Goal: Transaction & Acquisition: Purchase product/service

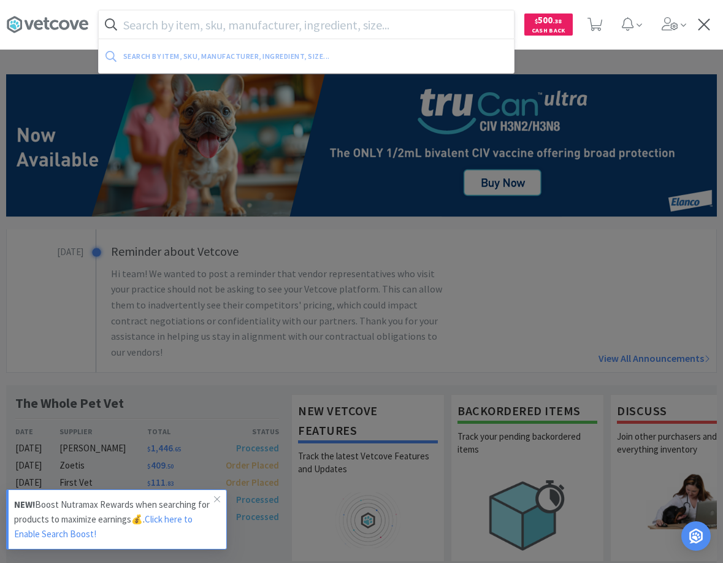
click at [377, 31] on input "text" at bounding box center [306, 24] width 415 height 28
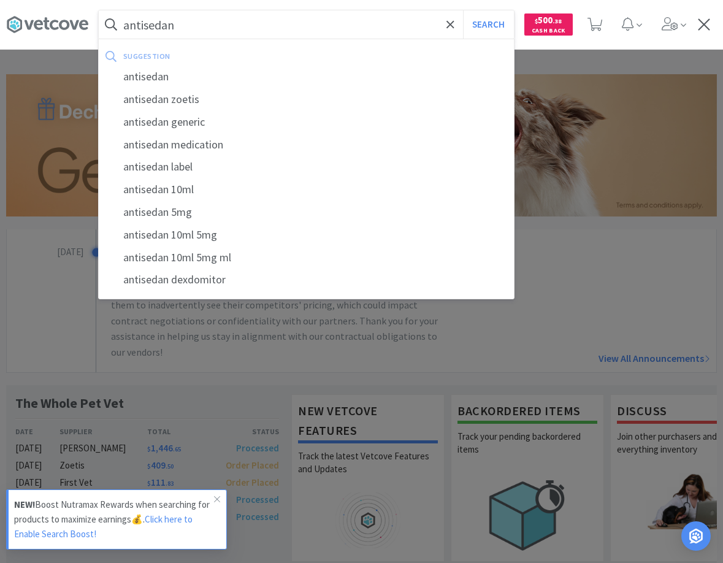
type input "antisedan"
click at [463, 10] on button "Search" at bounding box center [488, 24] width 51 height 28
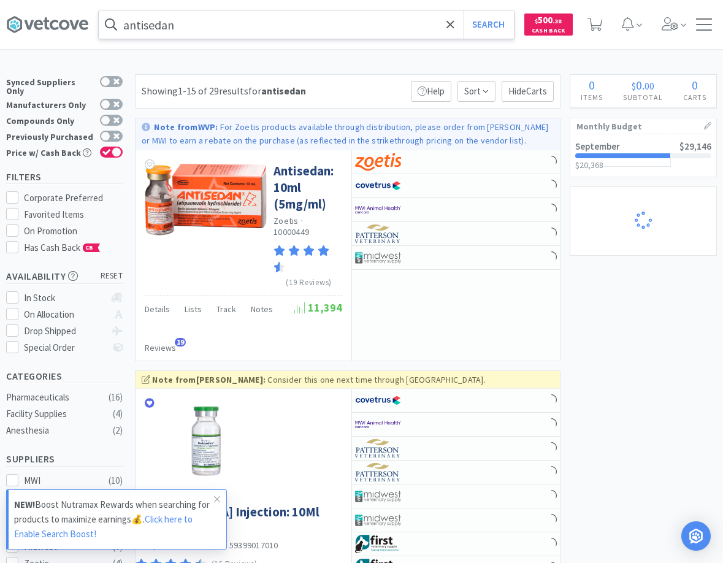
select select "1"
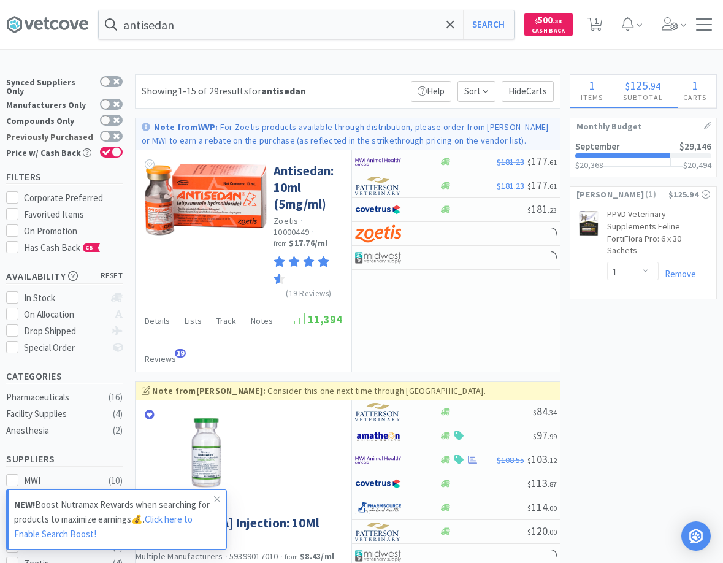
click at [113, 131] on label "Previously Purchased" at bounding box center [64, 137] width 116 height 12
click at [123, 144] on input "Previously Purchased" at bounding box center [123, 144] width 1 height 1
checkbox input "true"
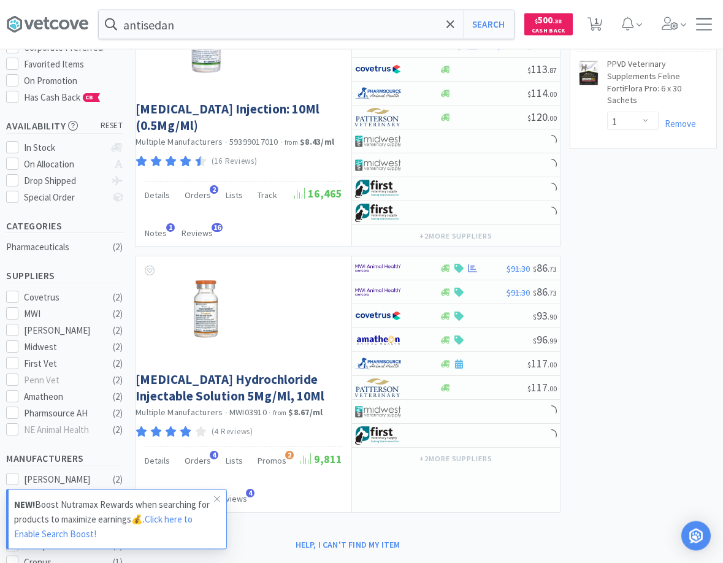
scroll to position [188, 0]
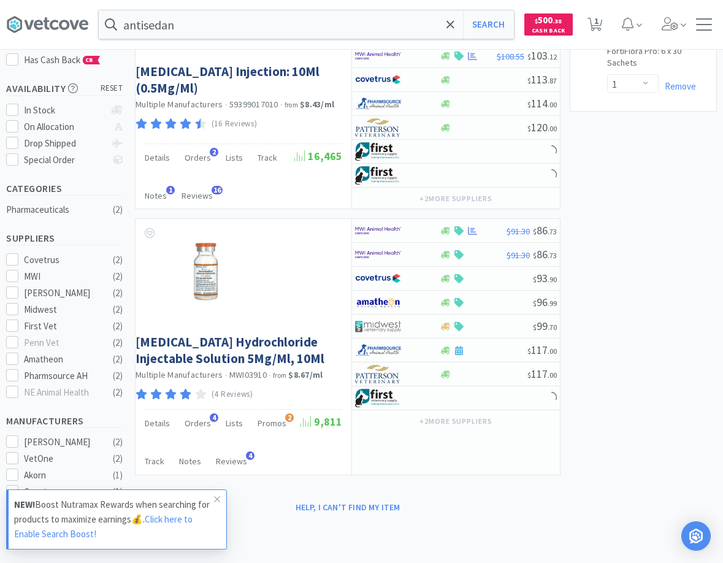
select select "2"
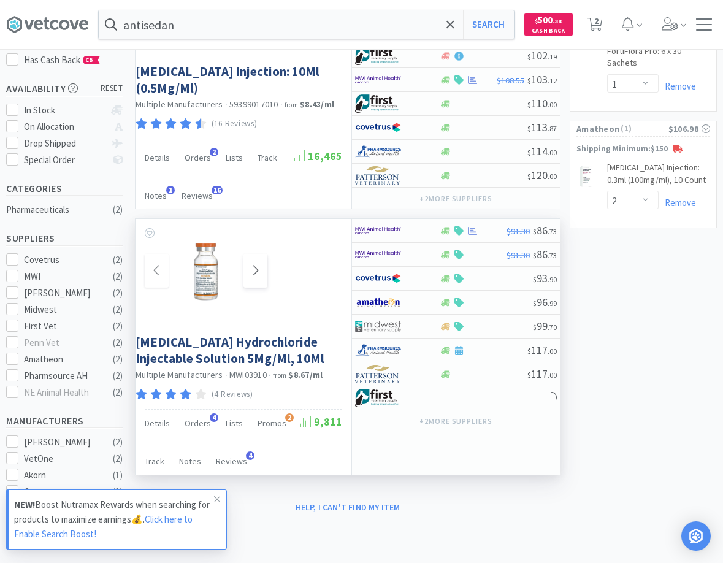
click at [267, 273] on span at bounding box center [255, 271] width 24 height 34
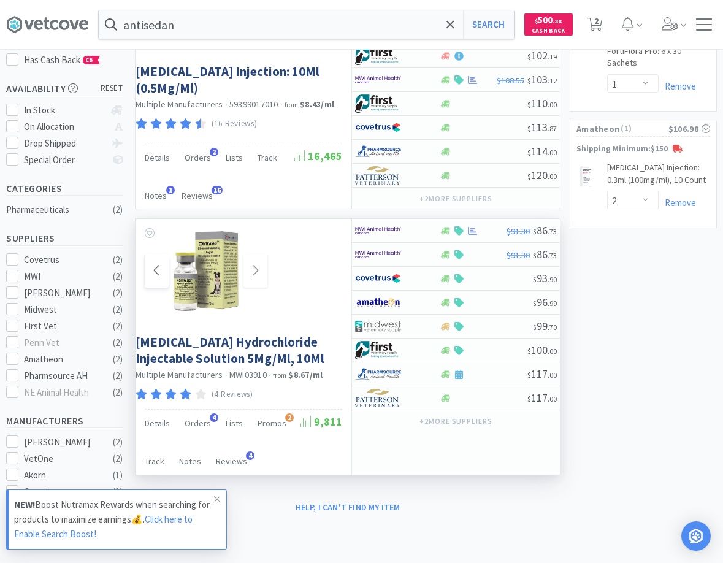
click at [158, 267] on icon at bounding box center [156, 270] width 6 height 10
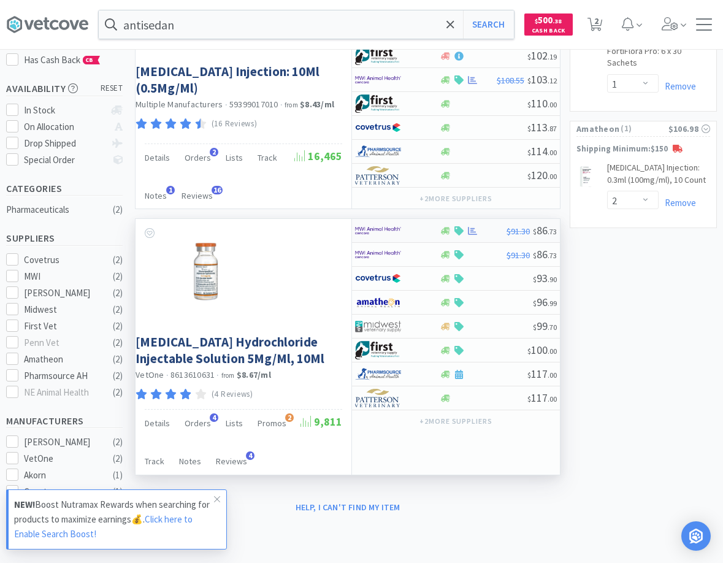
click at [397, 230] on img at bounding box center [378, 230] width 46 height 18
select select "1"
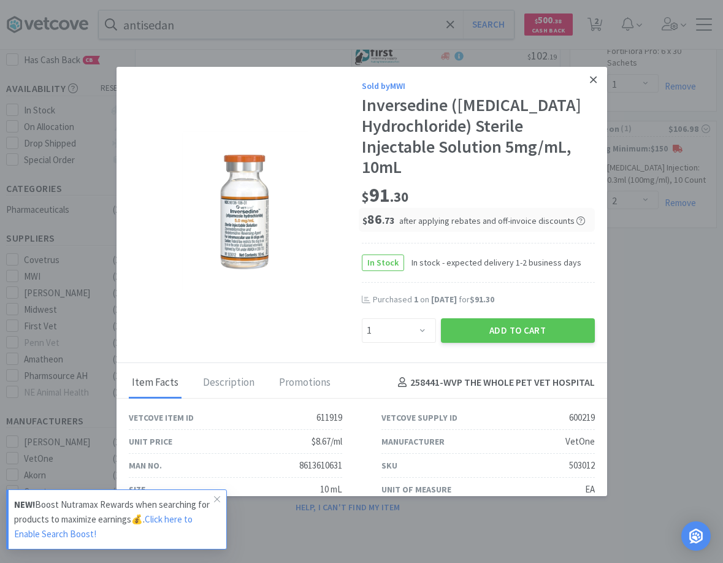
click at [595, 82] on icon at bounding box center [593, 79] width 7 height 11
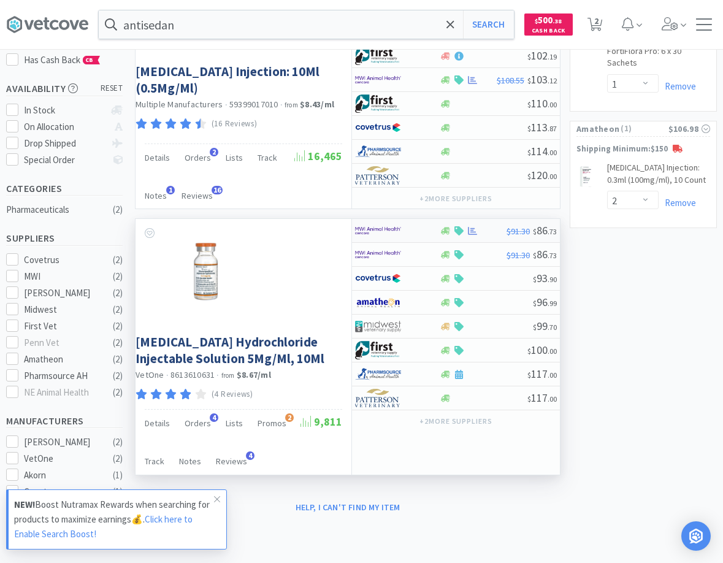
click at [493, 229] on div at bounding box center [472, 230] width 67 height 9
select select "1"
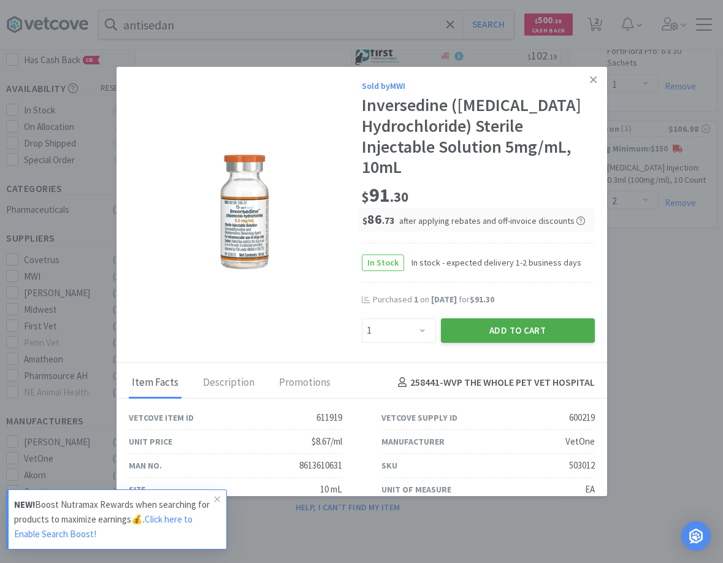
click at [486, 332] on button "Add to Cart" at bounding box center [518, 330] width 154 height 25
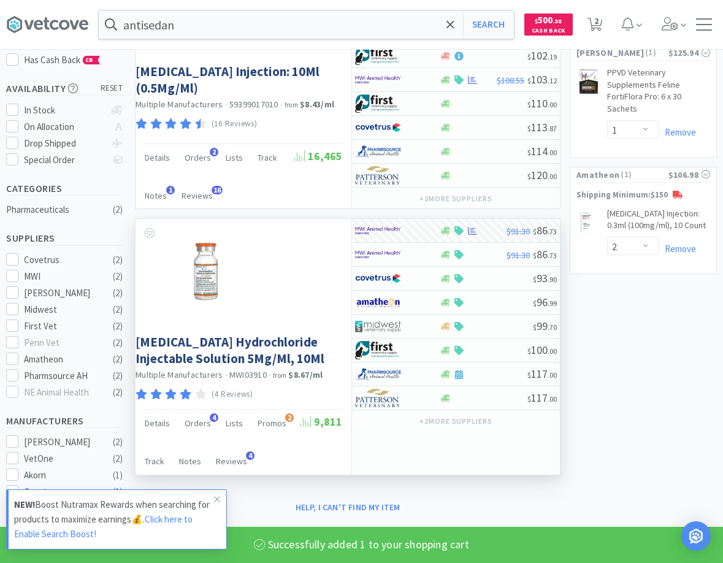
select select "1"
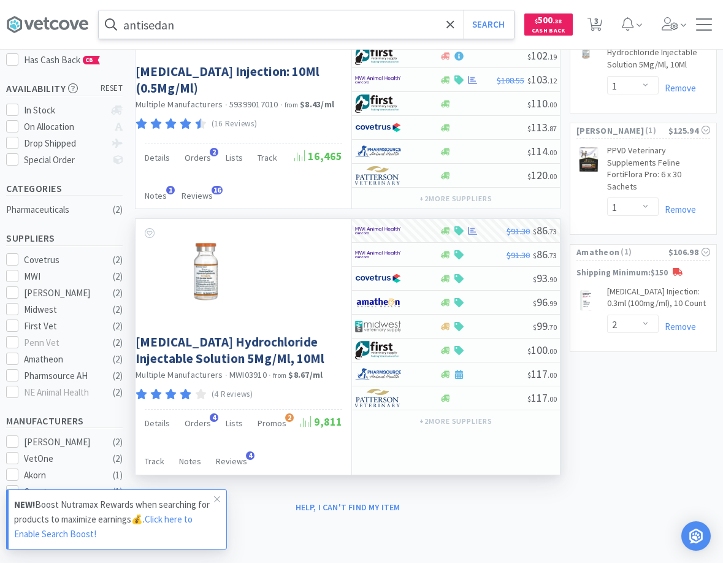
click at [233, 31] on input "antisedan" at bounding box center [306, 24] width 415 height 28
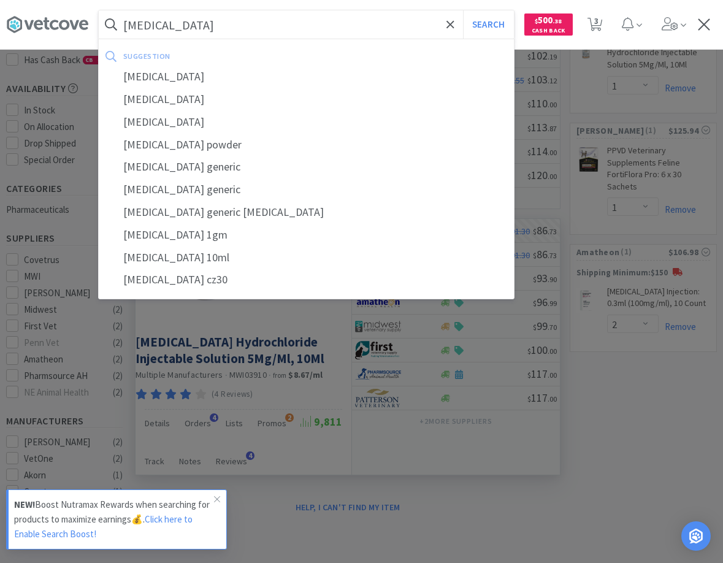
type input "cefazolin"
click at [463, 10] on button "Search" at bounding box center [488, 24] width 51 height 28
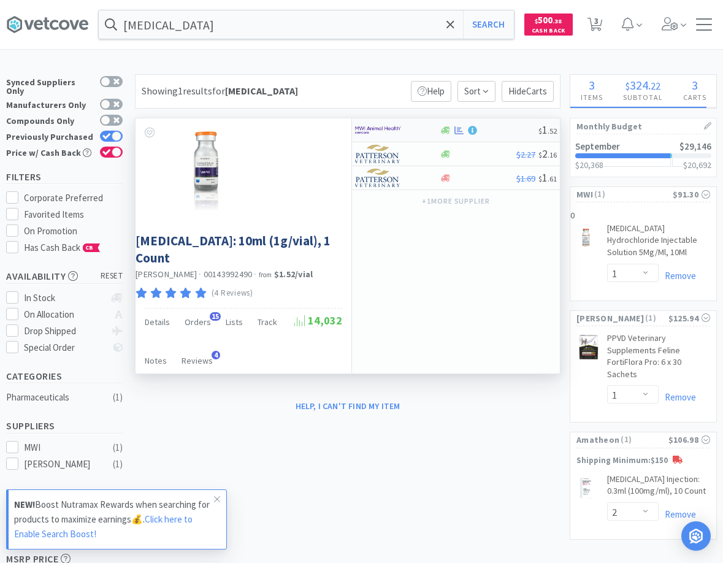
click at [406, 129] on div at bounding box center [388, 130] width 67 height 21
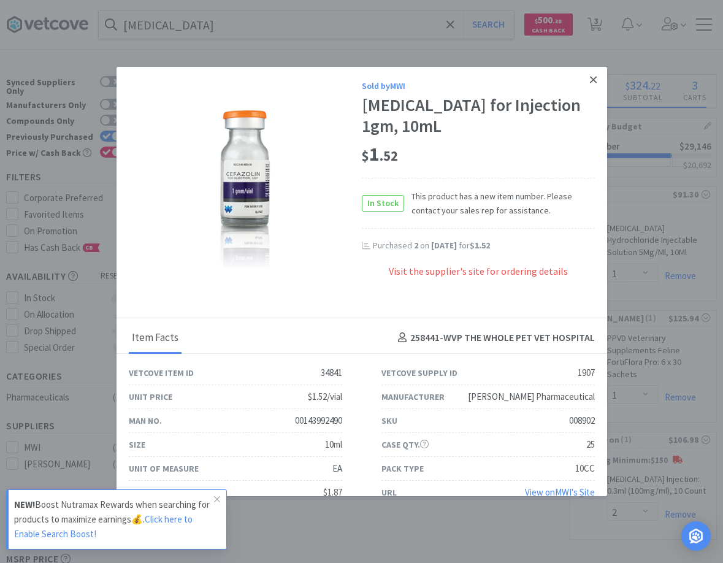
click at [595, 75] on icon at bounding box center [593, 79] width 7 height 11
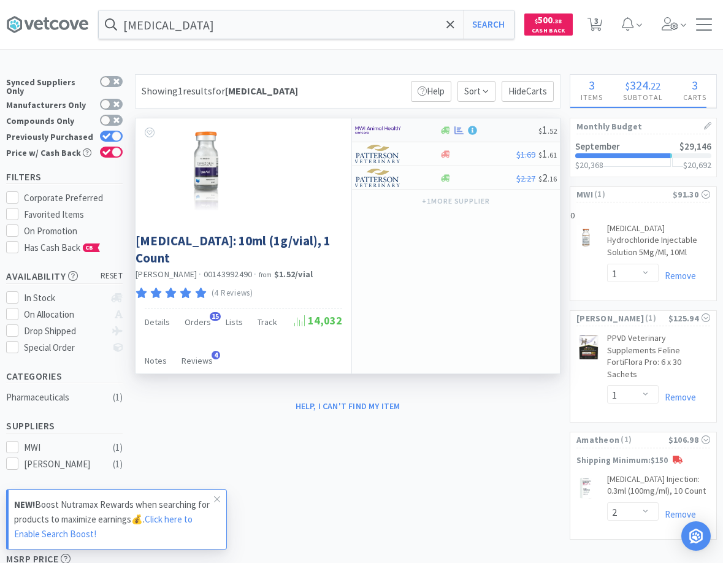
click at [495, 128] on div at bounding box center [488, 130] width 99 height 9
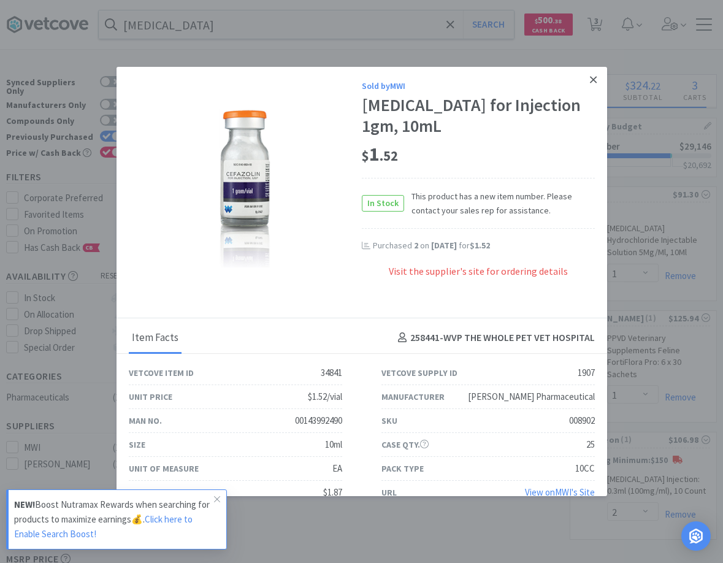
click at [591, 76] on icon at bounding box center [593, 79] width 7 height 11
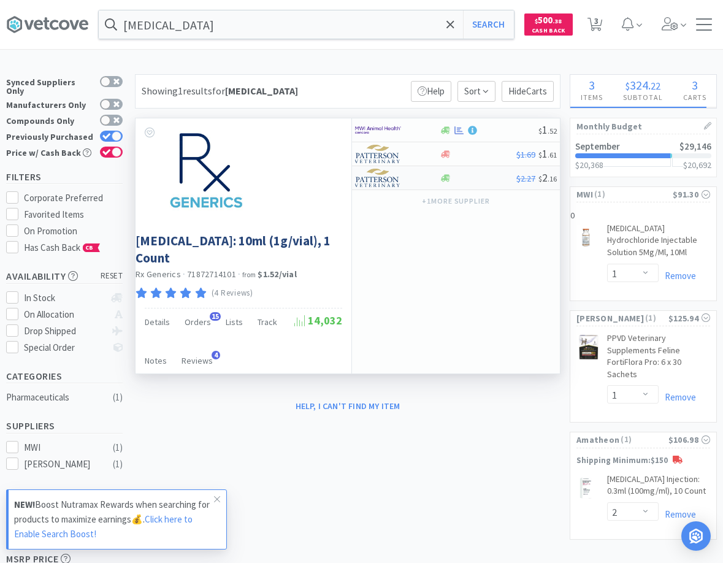
click at [498, 183] on div "$2.27 $ 2 . 16" at bounding box center [456, 178] width 208 height 24
select select "1"
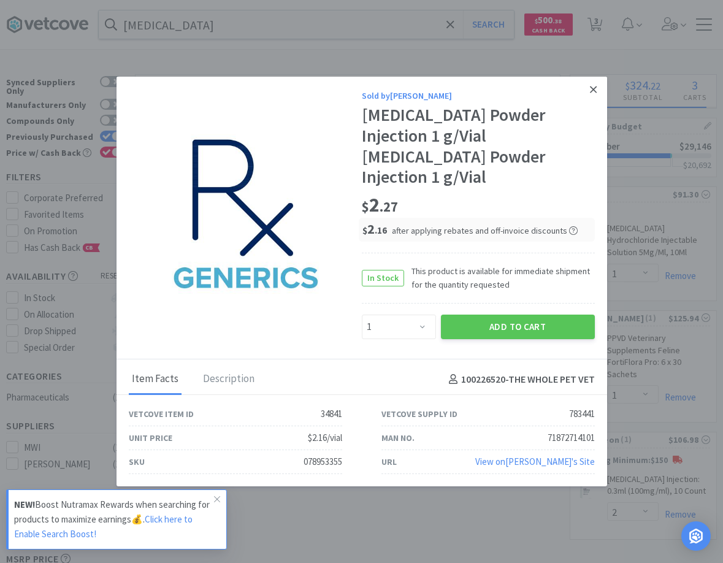
click at [596, 93] on icon at bounding box center [593, 89] width 7 height 7
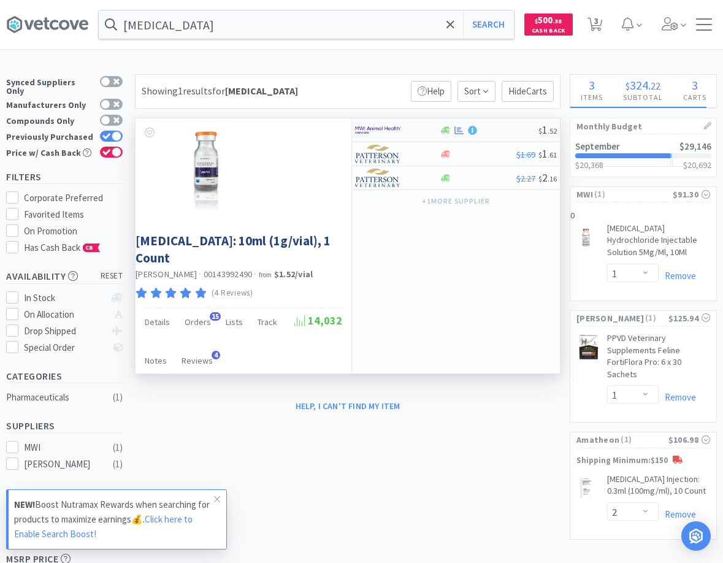
click at [495, 124] on div "$ 1 . 52" at bounding box center [456, 130] width 208 height 24
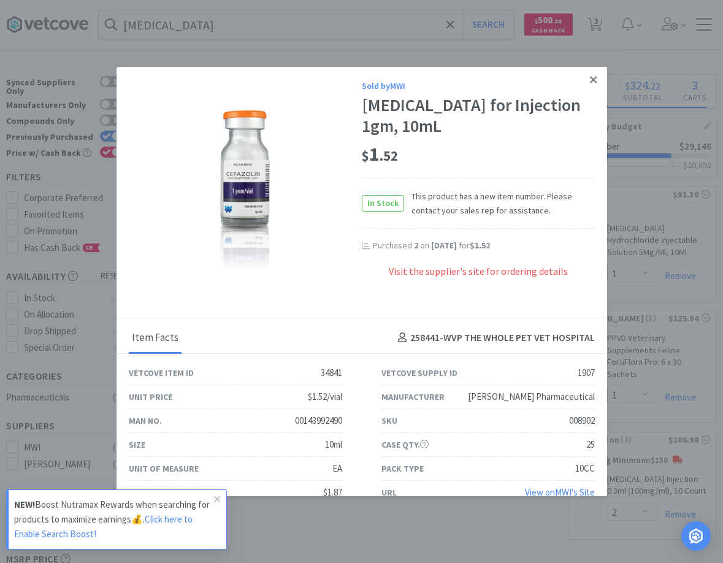
click at [599, 78] on link at bounding box center [592, 80] width 21 height 26
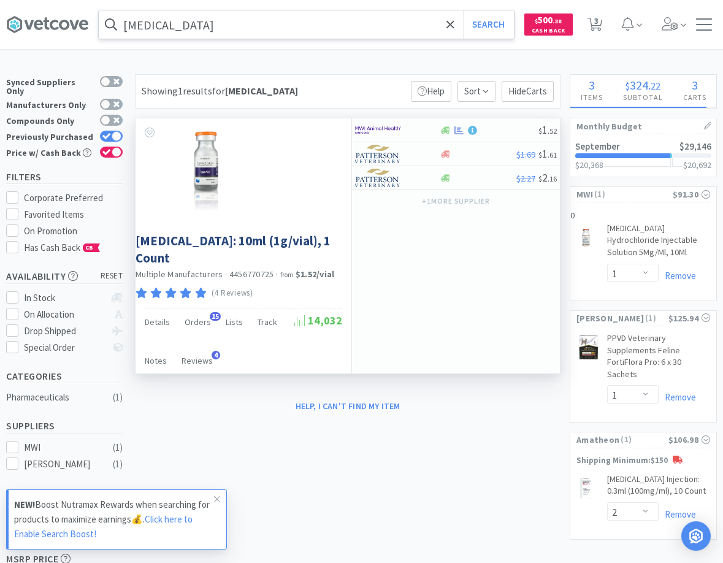
click at [180, 24] on input "cefazolin" at bounding box center [306, 24] width 415 height 28
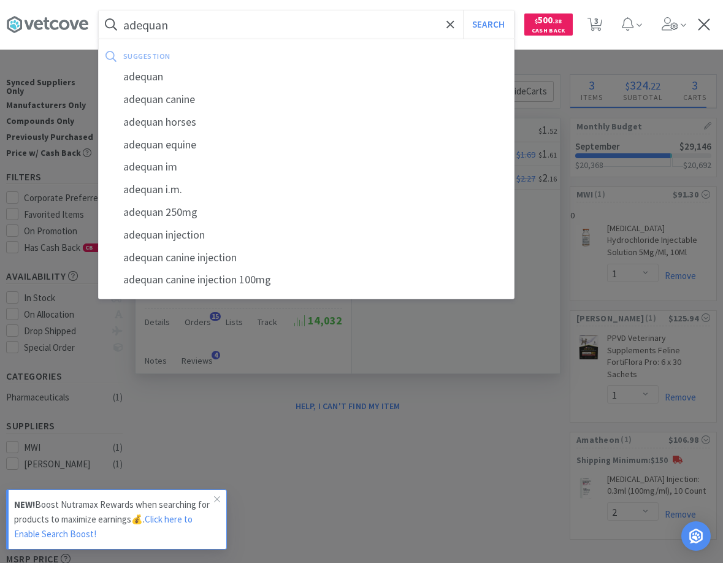
type input "adequan"
click at [463, 10] on button "Search" at bounding box center [488, 24] width 51 height 28
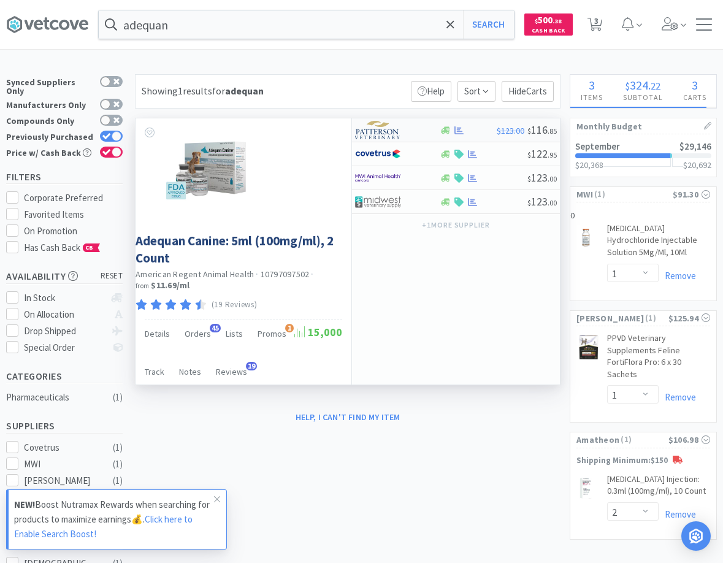
click at [393, 126] on img at bounding box center [378, 130] width 46 height 18
select select "1"
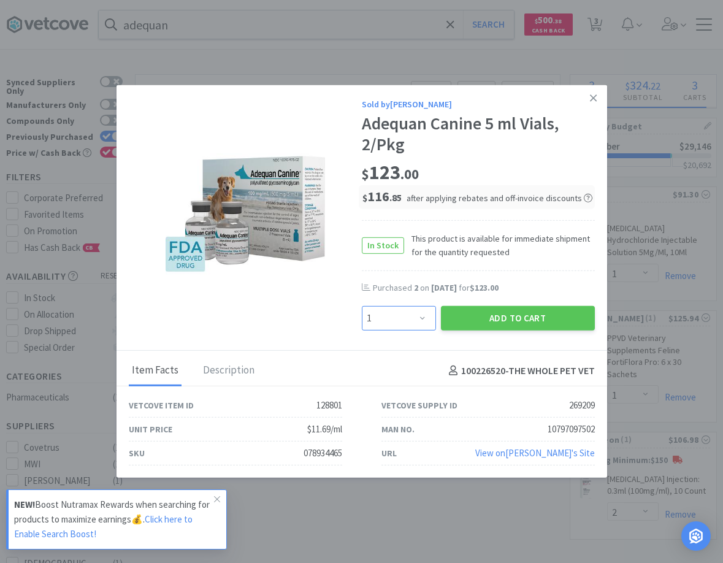
click at [362, 306] on select "Enter Quantity 1 2 3 4 5 6 7 8 9 10 11 12 13 14 15 16 17 18 19 20 Enter Quantity" at bounding box center [399, 318] width 74 height 25
click option "1" at bounding box center [0, 0] width 0 height 0
click at [568, 316] on button "Add to Cart" at bounding box center [518, 318] width 154 height 25
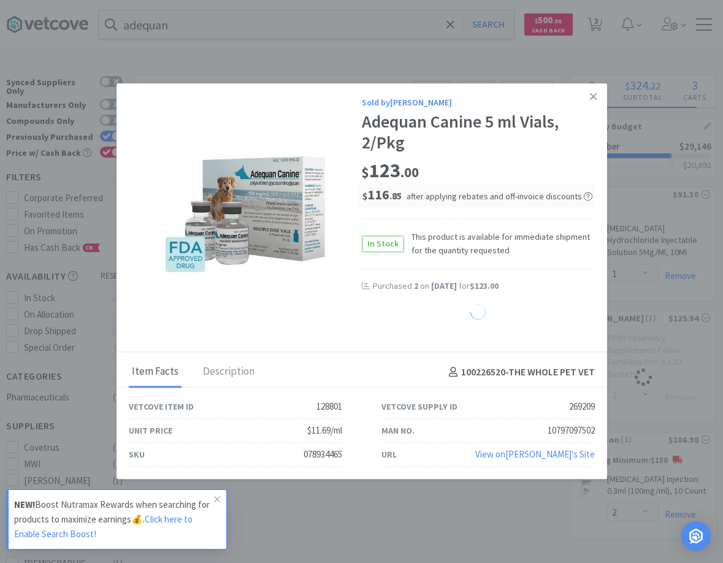
select select "1"
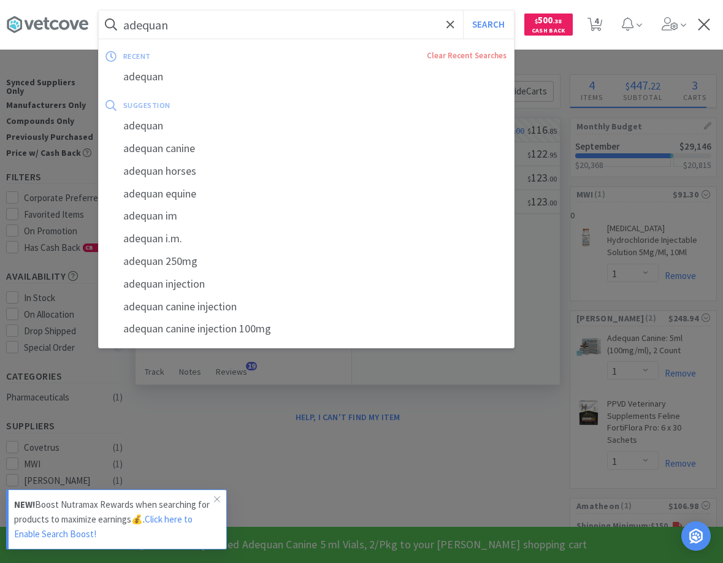
click at [236, 25] on input "adequan" at bounding box center [306, 24] width 415 height 28
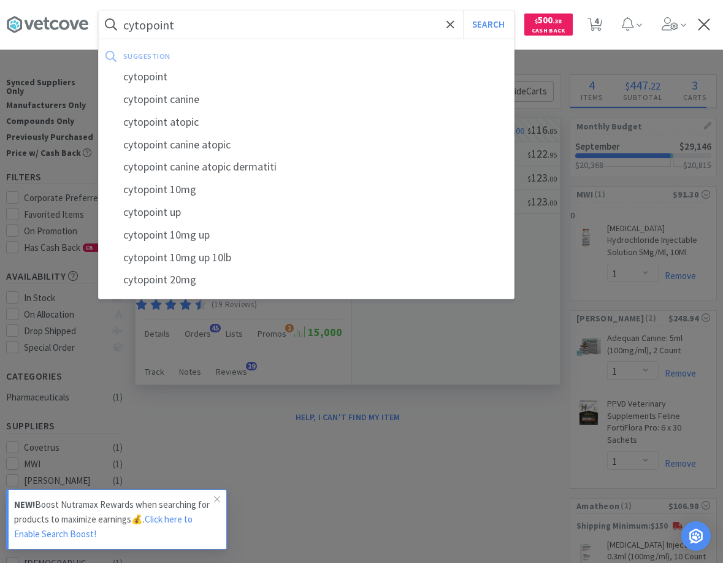
type input "cytopoint"
click at [463, 10] on button "Search" at bounding box center [488, 24] width 51 height 28
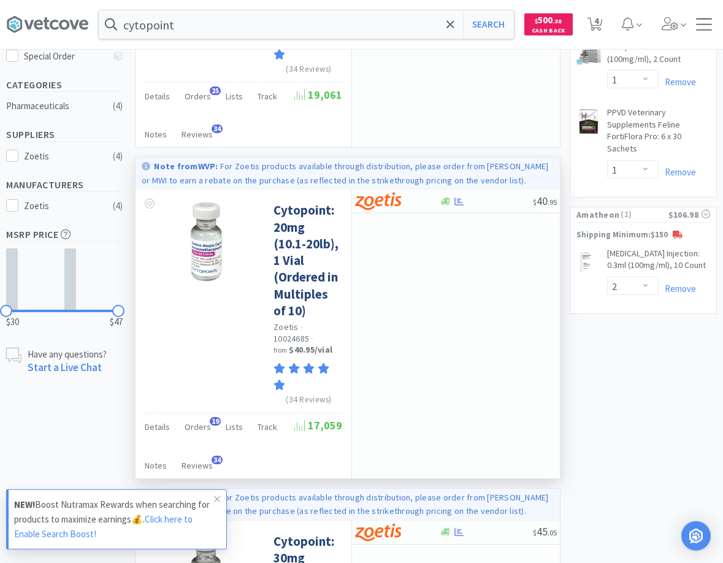
scroll to position [313, 0]
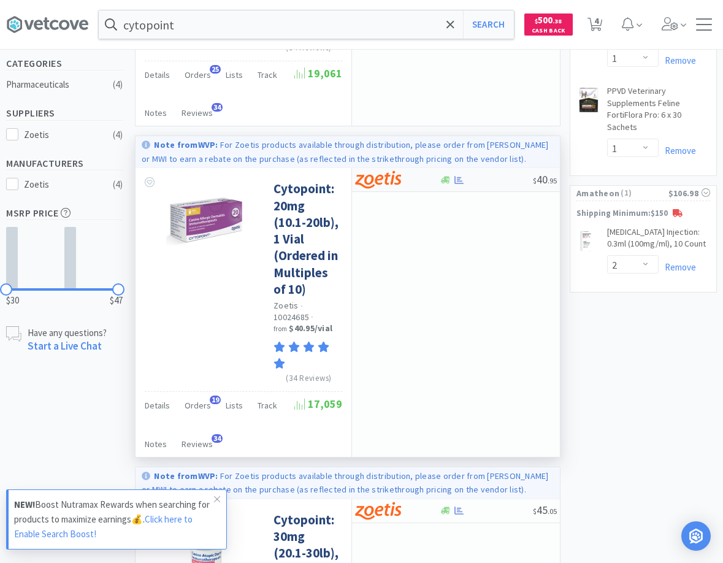
click at [470, 175] on div at bounding box center [486, 179] width 94 height 9
select select "10"
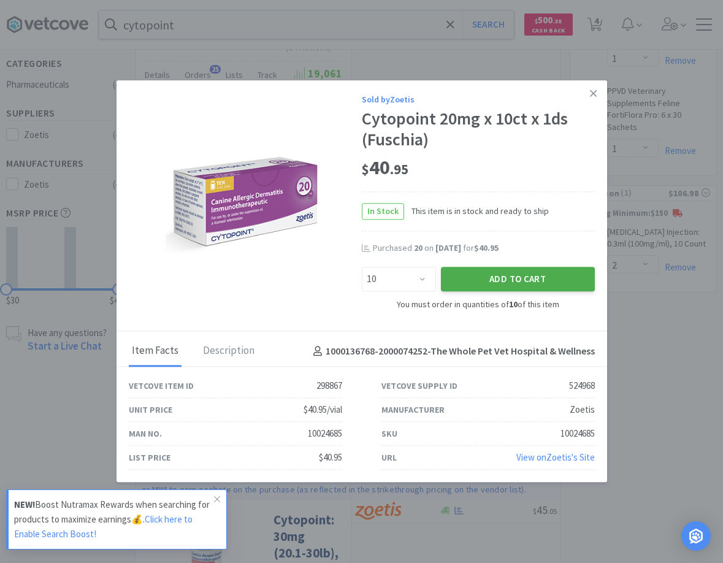
click at [482, 278] on button "Add to Cart" at bounding box center [518, 279] width 154 height 25
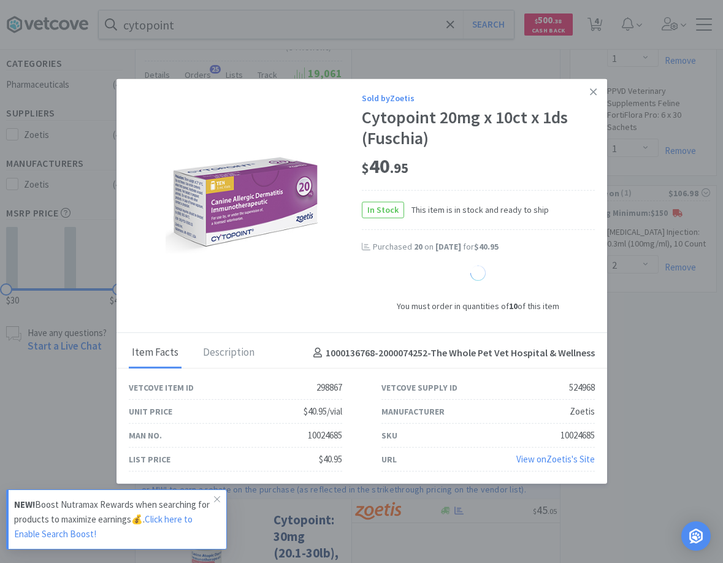
select select "10"
select select "1"
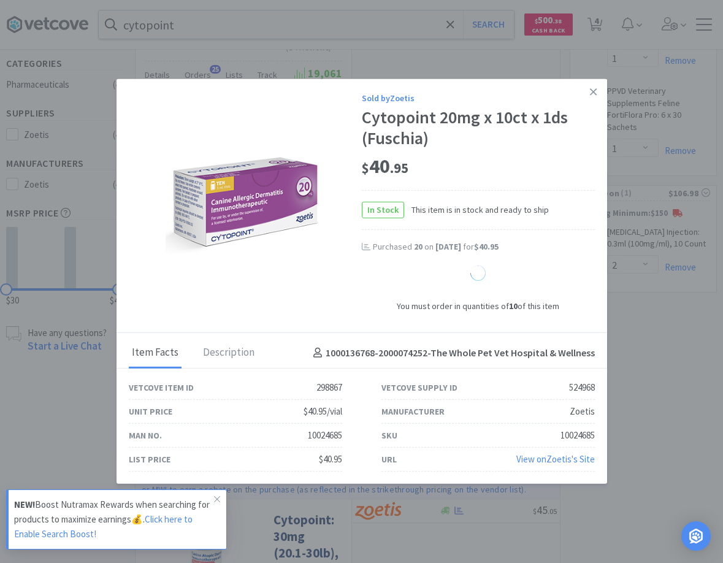
select select "1"
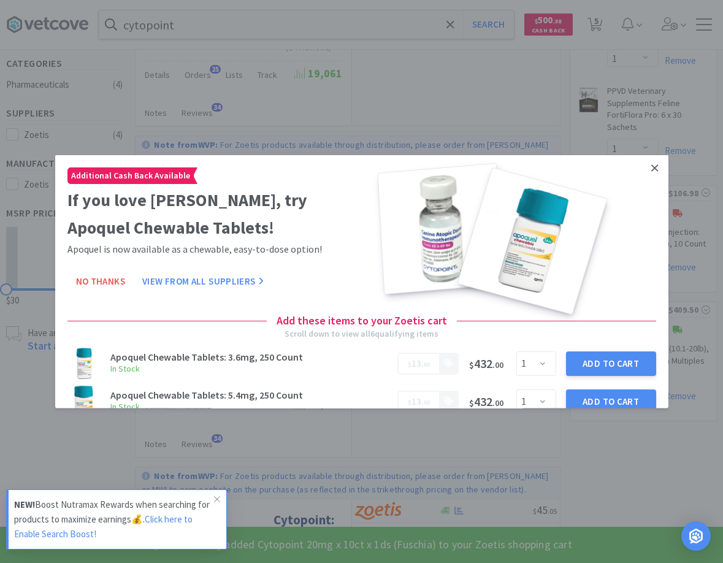
click at [656, 169] on icon at bounding box center [654, 167] width 7 height 7
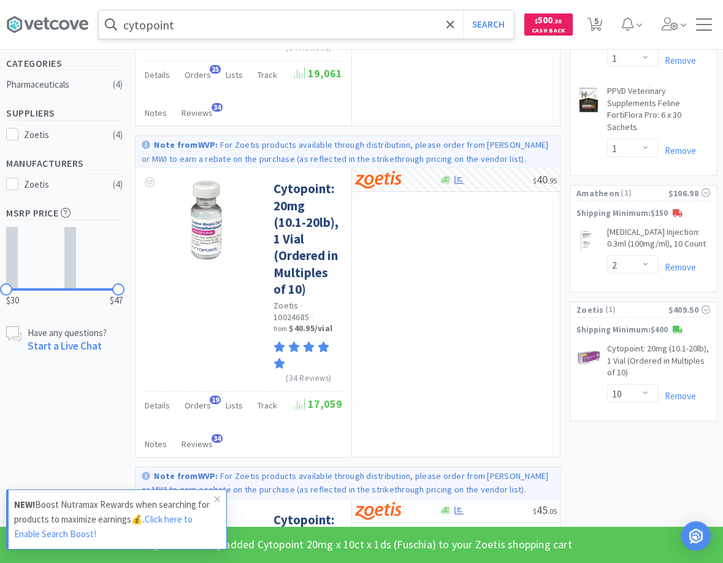
click at [217, 28] on input "cytopoint" at bounding box center [306, 24] width 415 height 28
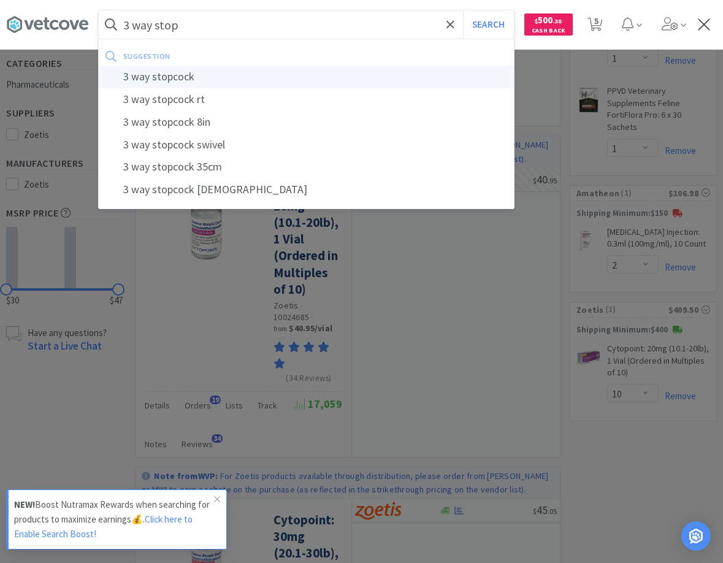
click at [169, 80] on div "3 way stopcock" at bounding box center [306, 77] width 415 height 23
type input "3 way stopcock"
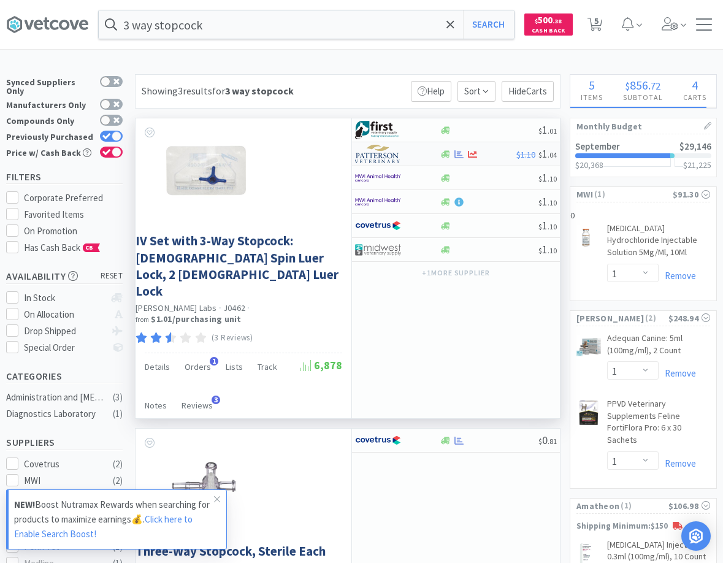
click at [408, 154] on div at bounding box center [388, 153] width 67 height 21
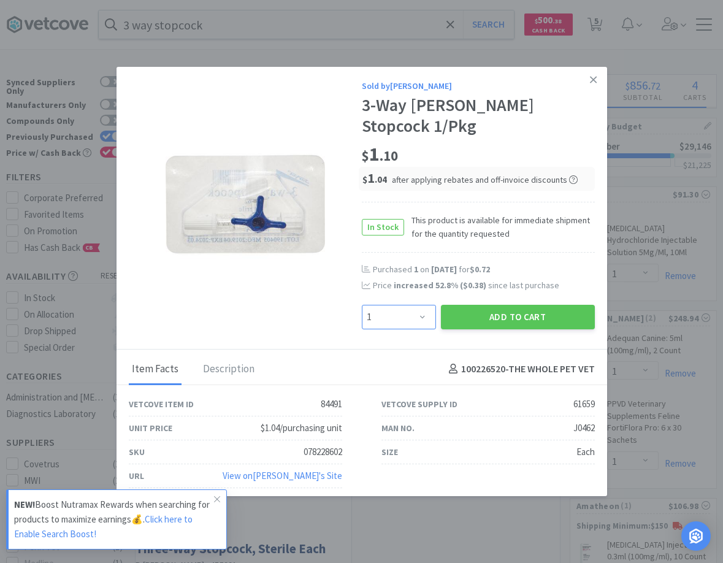
click at [362, 305] on select "Enter Quantity 1 2 3 4 5 6 7 8 9 10 11 12 13 14 15 16 17 18 19 20 Enter Quantity" at bounding box center [399, 317] width 74 height 25
select select "2"
click option "2" at bounding box center [0, 0] width 0 height 0
click at [501, 306] on button "Add to Cart" at bounding box center [518, 317] width 154 height 25
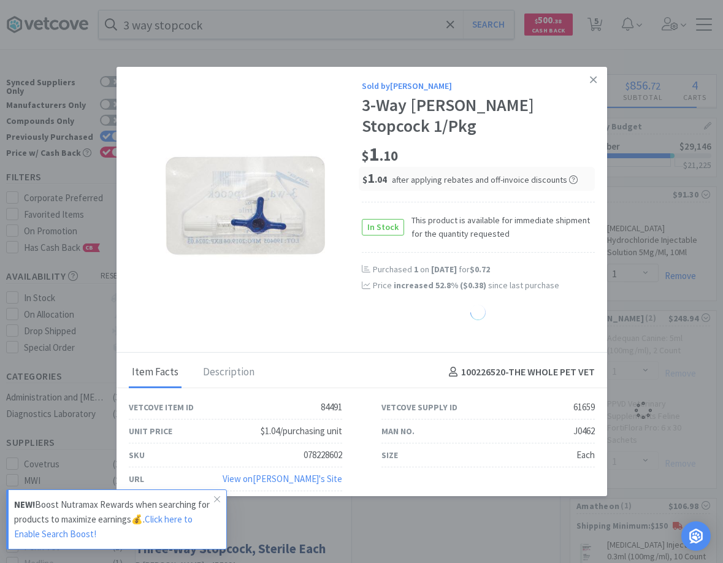
select select "2"
select select "1"
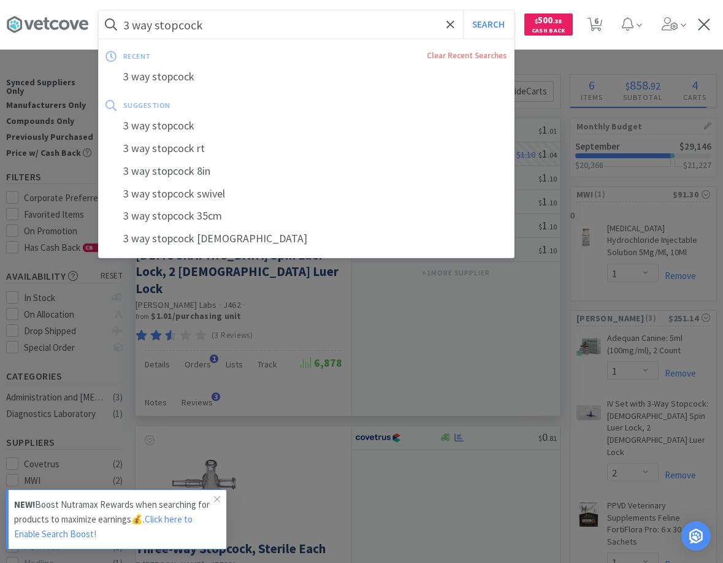
drag, startPoint x: 219, startPoint y: 31, endPoint x: 212, endPoint y: 31, distance: 6.7
click at [213, 31] on input "3 way stopcock" at bounding box center [306, 24] width 415 height 28
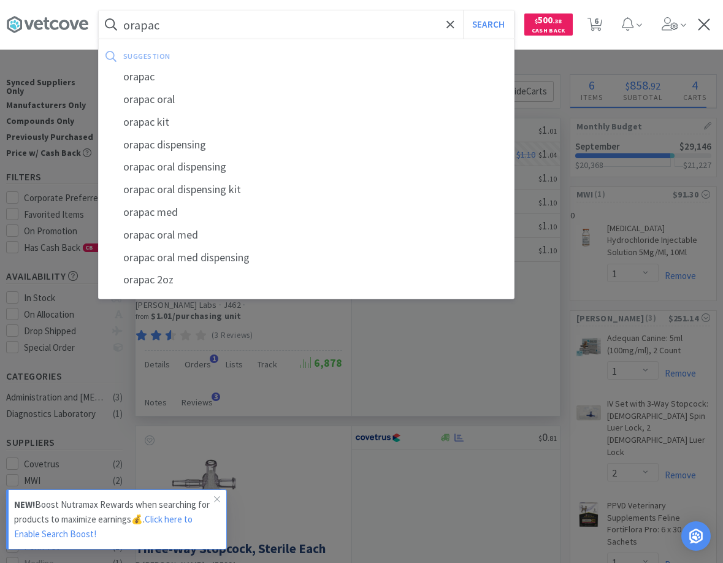
type input "orapac"
click at [463, 10] on button "Search" at bounding box center [488, 24] width 51 height 28
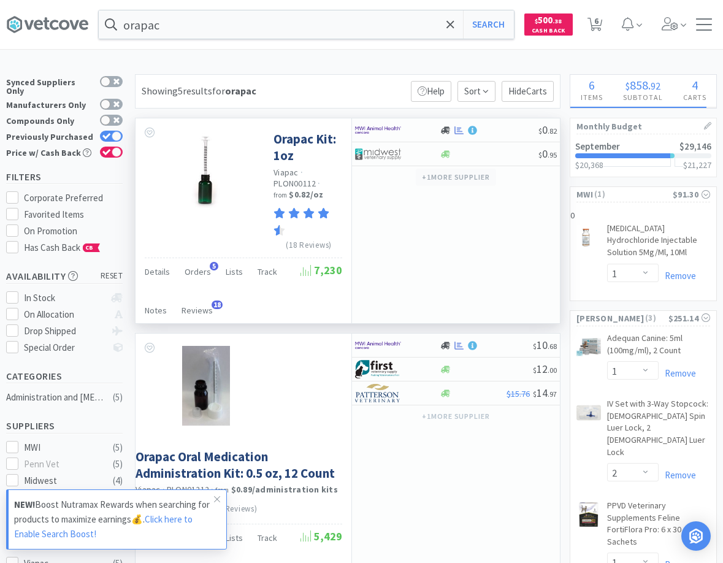
click at [445, 178] on button "+ 1 more supplier" at bounding box center [456, 177] width 80 height 17
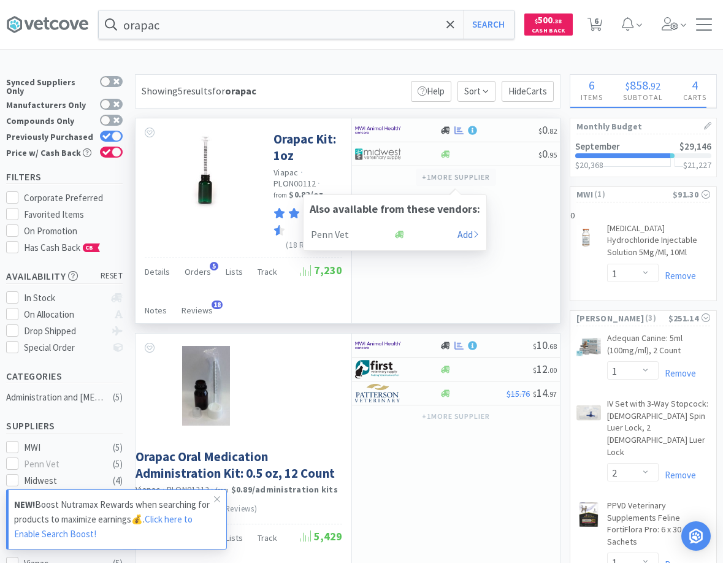
click at [494, 176] on button "+ 1 more supplier" at bounding box center [456, 177] width 80 height 17
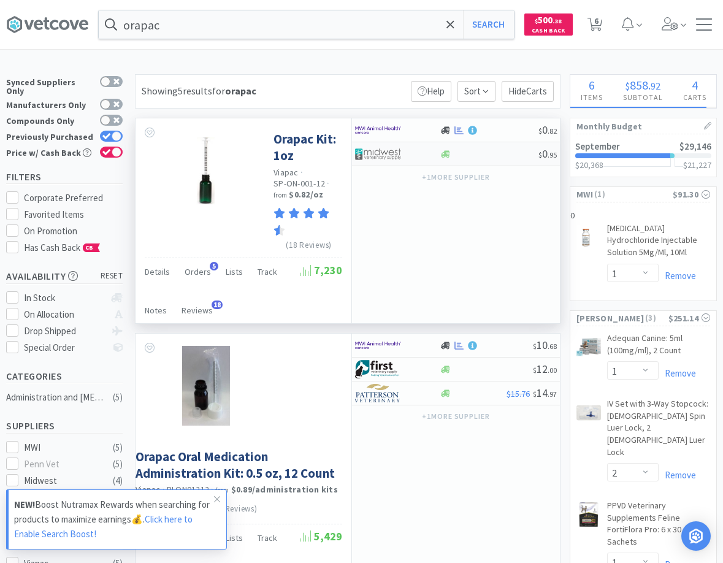
click at [498, 151] on div at bounding box center [488, 154] width 99 height 9
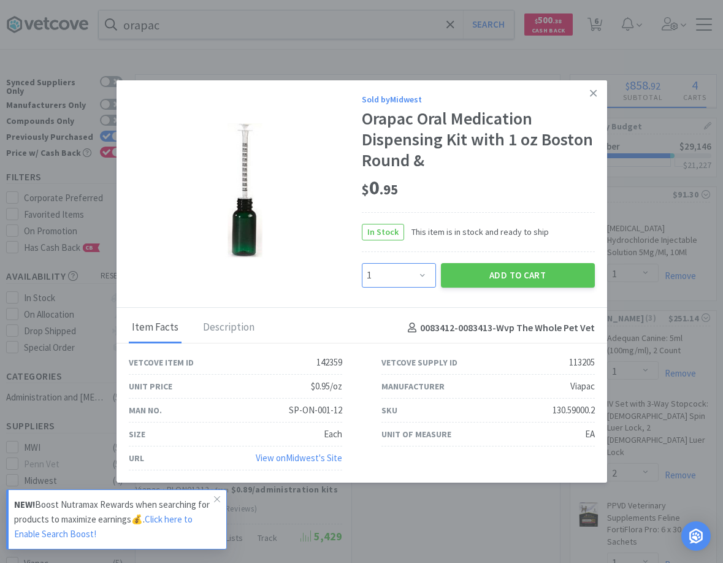
click at [362, 263] on select "Enter Quantity 1 2 3 4 5 6 7 8 9 10 11 12 13 14 15 16 17 18 19 20 Enter Quantity" at bounding box center [399, 275] width 74 height 25
select select "12"
click option "12" at bounding box center [0, 0] width 0 height 0
click at [496, 281] on button "Add to Cart" at bounding box center [518, 275] width 154 height 25
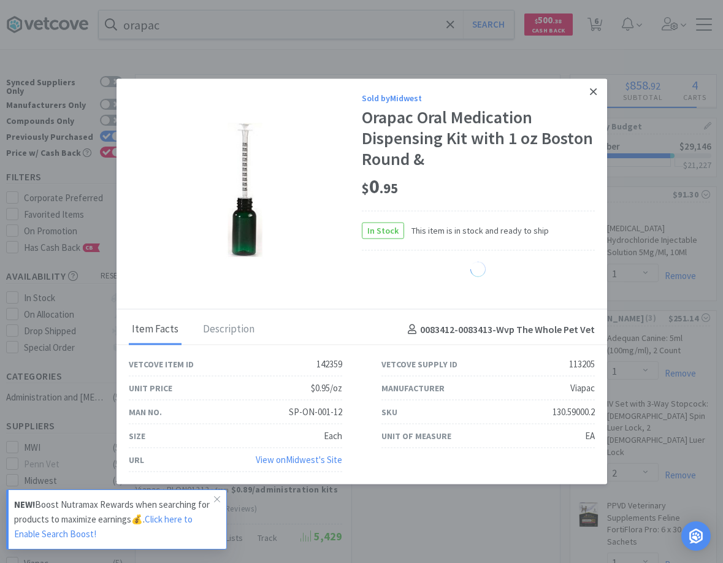
select select "12"
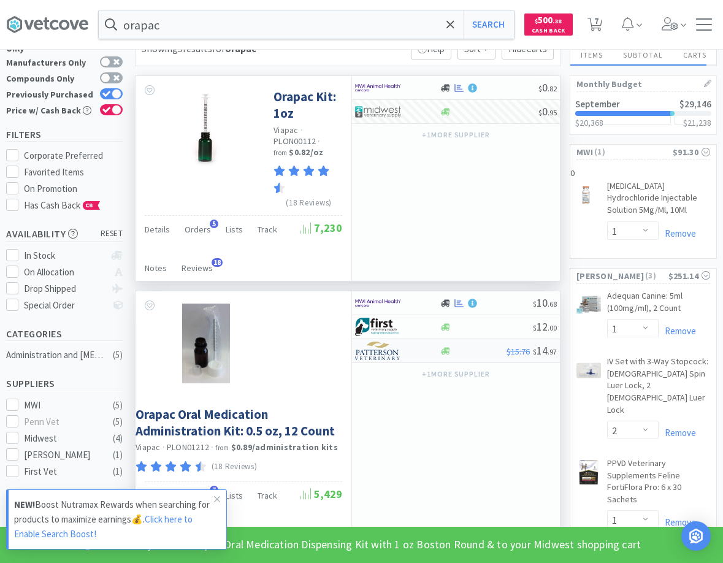
scroll to position [63, 0]
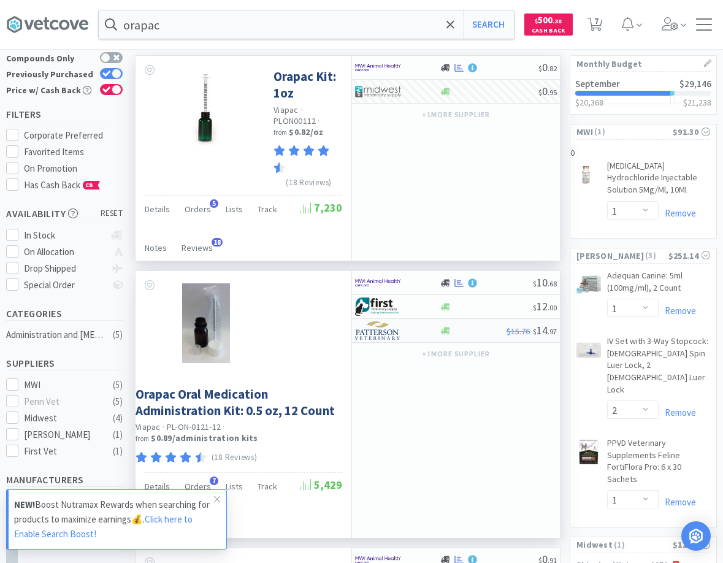
click at [462, 329] on div at bounding box center [472, 330] width 67 height 9
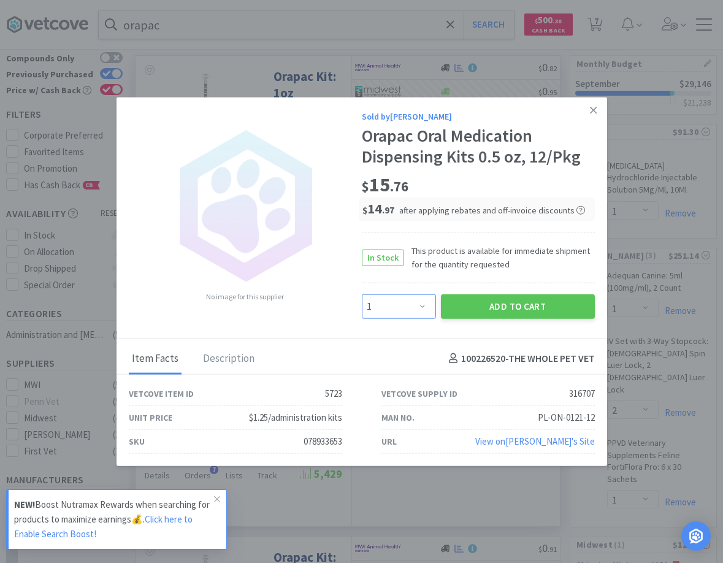
click at [362, 294] on select "Enter Quantity 1 2 3 4 5 6 7 8 9 10 11 12 13 14 15 16 17 18 19 20 Enter Quantity" at bounding box center [399, 306] width 74 height 25
click option "17" at bounding box center [0, 0] width 0 height 0
click at [362, 294] on select "Enter Quantity 1 2 3 4 5 6 7 8 9 10 11 12 13 14 15 16 17 18 19 20 Enter Quantity" at bounding box center [399, 306] width 74 height 25
select select "1"
click option "1" at bounding box center [0, 0] width 0 height 0
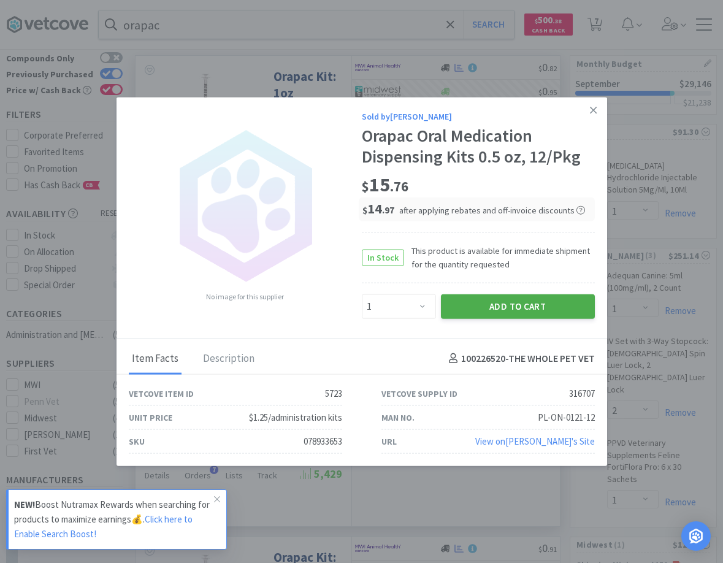
click at [508, 308] on button "Add to Cart" at bounding box center [518, 306] width 154 height 25
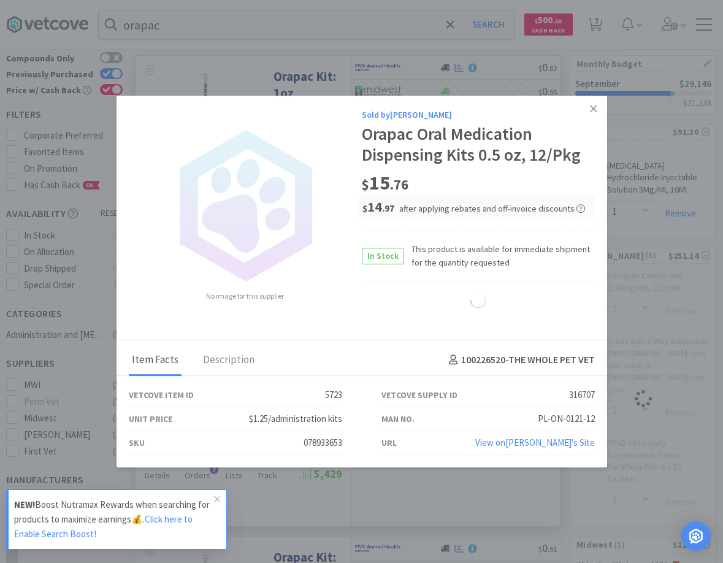
select select "1"
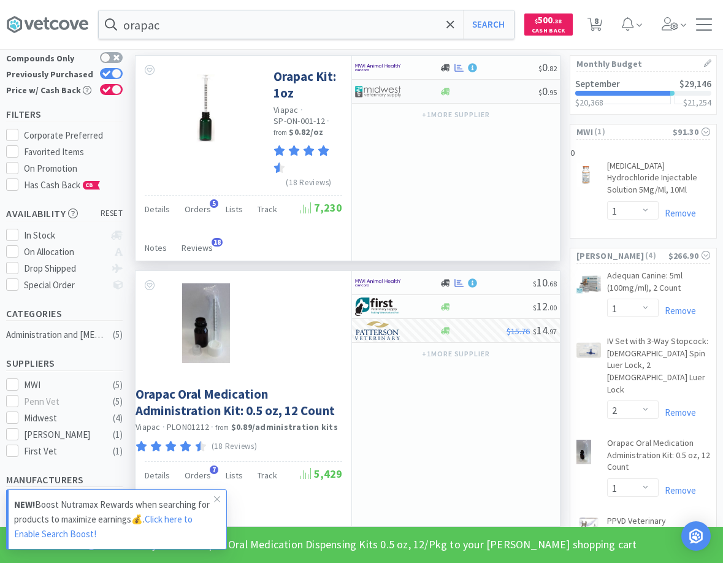
click at [441, 88] on div at bounding box center [445, 91] width 12 height 9
select select "1"
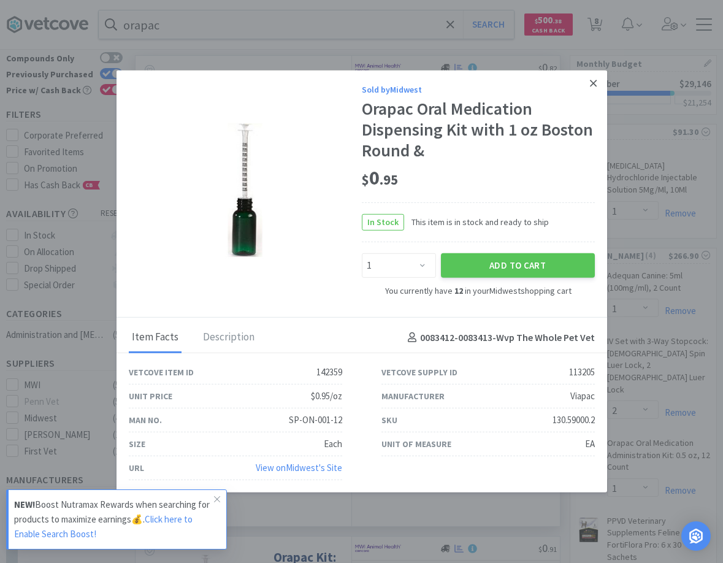
click at [587, 81] on link at bounding box center [592, 83] width 21 height 26
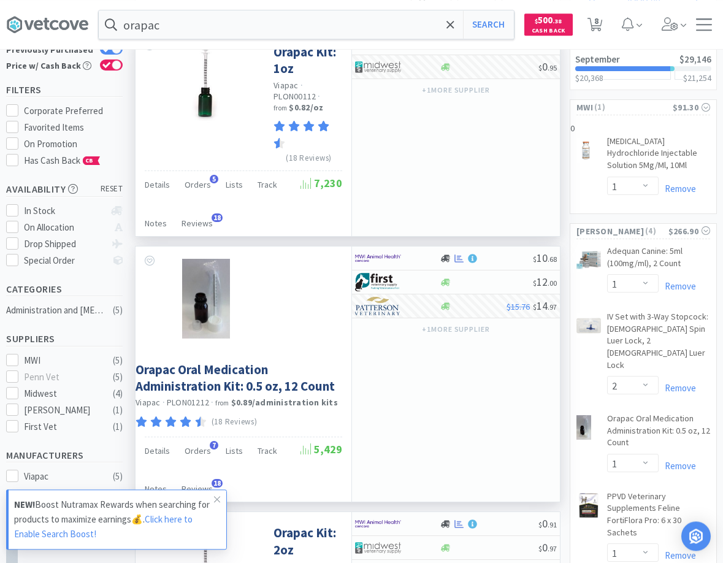
scroll to position [125, 0]
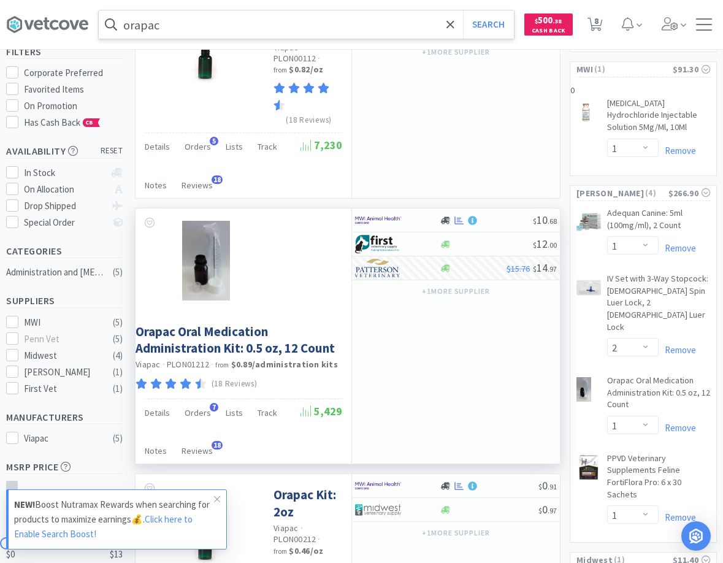
click at [287, 27] on input "orapac" at bounding box center [306, 24] width 415 height 28
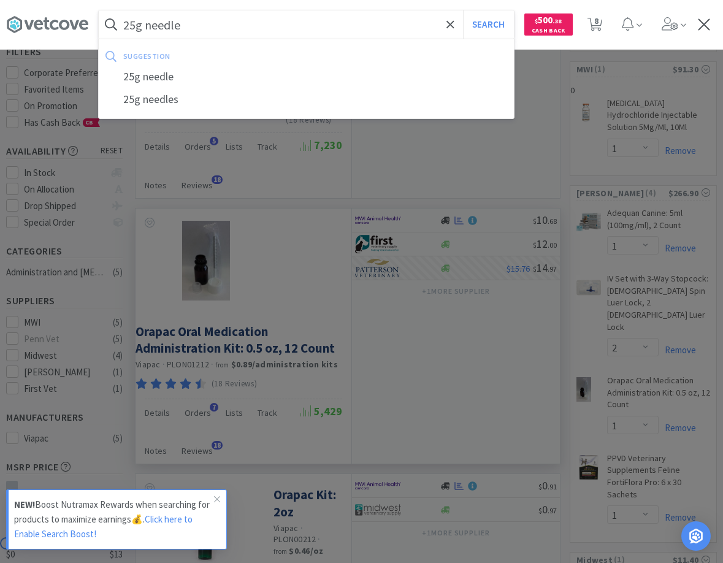
type input "25g needle"
click at [463, 10] on button "Search" at bounding box center [488, 24] width 51 height 28
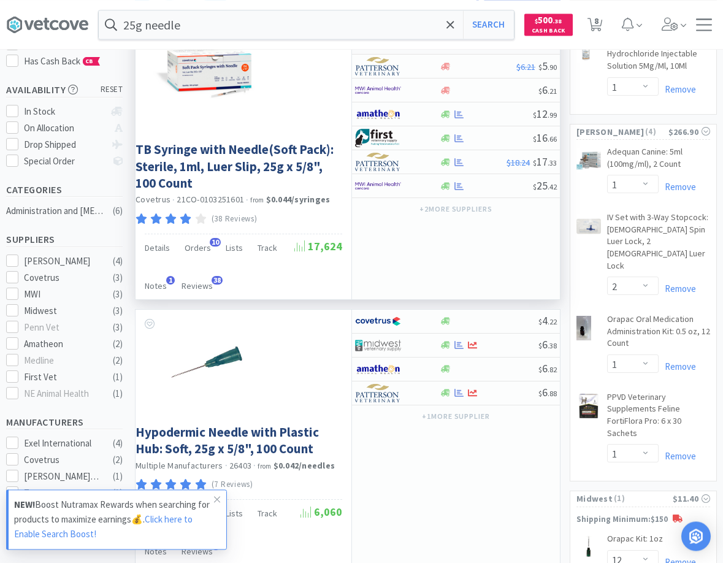
scroll to position [250, 0]
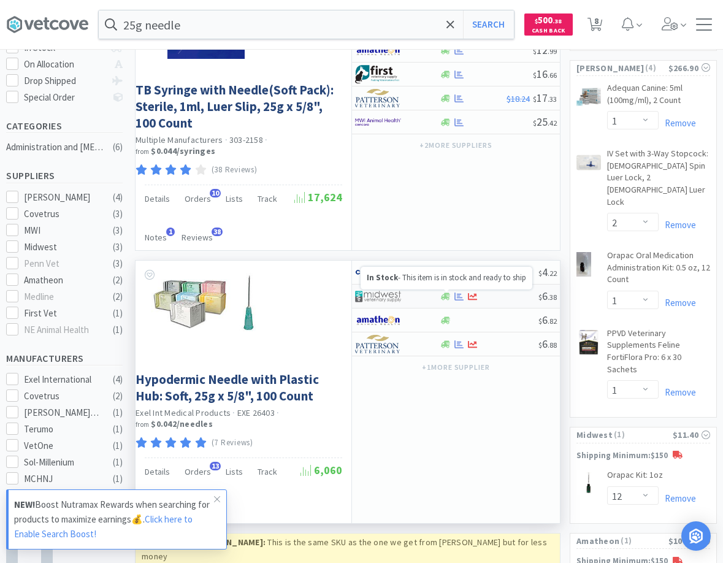
click at [428, 297] on div at bounding box center [397, 296] width 84 height 21
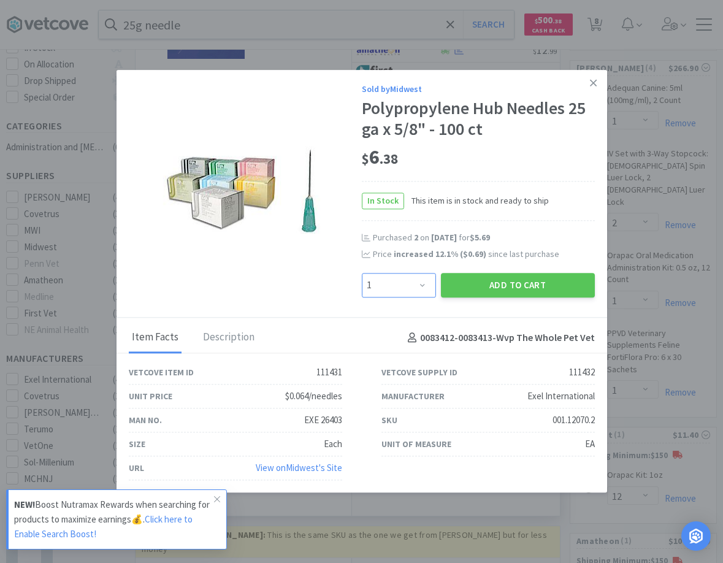
click at [362, 273] on select "Enter Quantity 1 2 3 4 5 6 7 8 9 10 11 12 13 14 15 16 17 18 19 20 Enter Quantity" at bounding box center [399, 285] width 74 height 25
select select "2"
click option "2" at bounding box center [0, 0] width 0 height 0
click at [498, 293] on button "Add to Cart" at bounding box center [518, 285] width 154 height 25
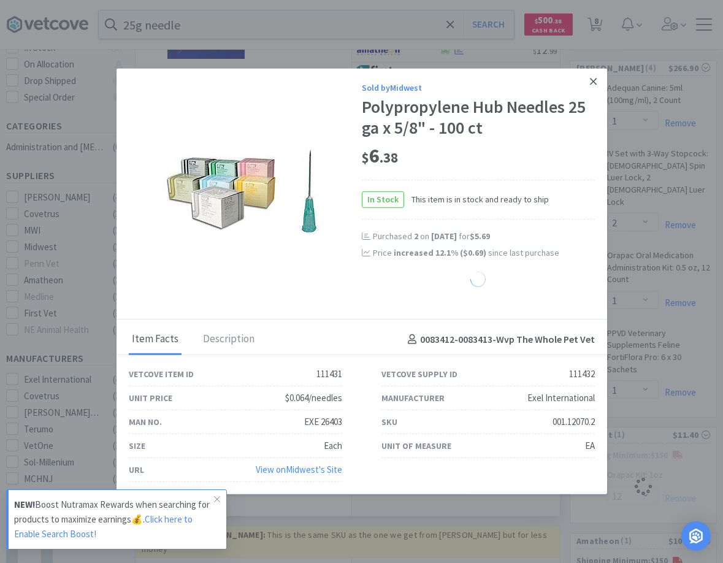
select select "12"
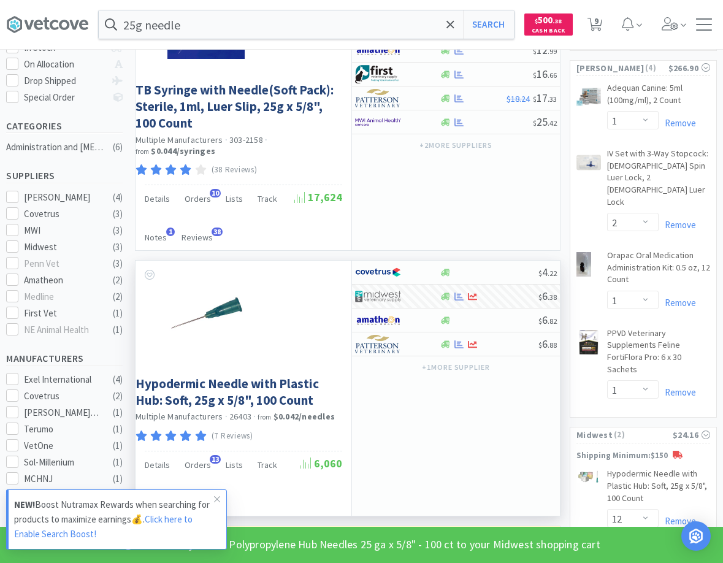
select select "2"
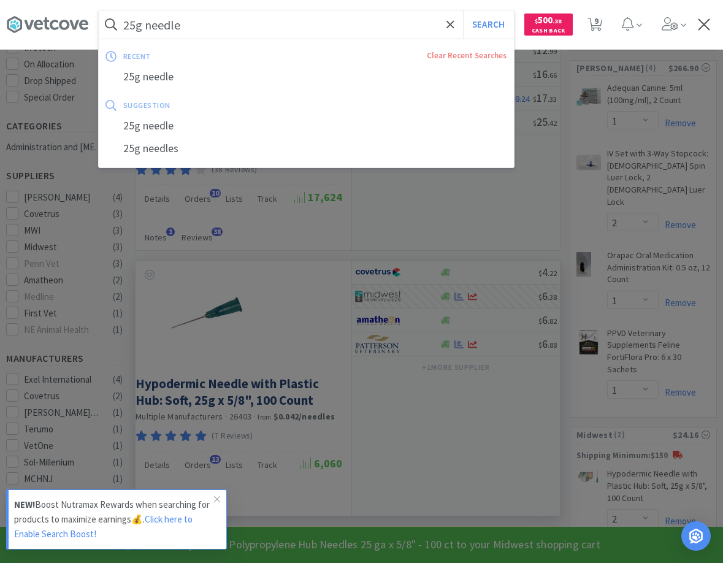
click at [352, 17] on input "25g needle" at bounding box center [306, 24] width 415 height 28
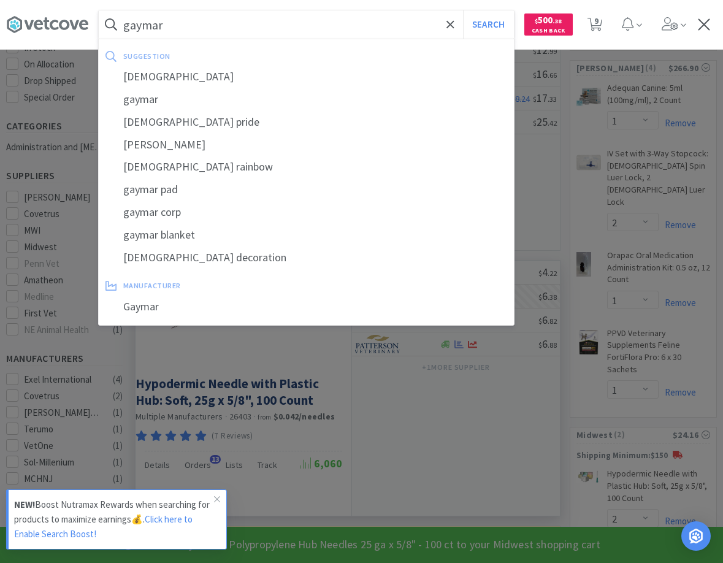
type input "gaymar"
click at [463, 10] on button "Search" at bounding box center [488, 24] width 51 height 28
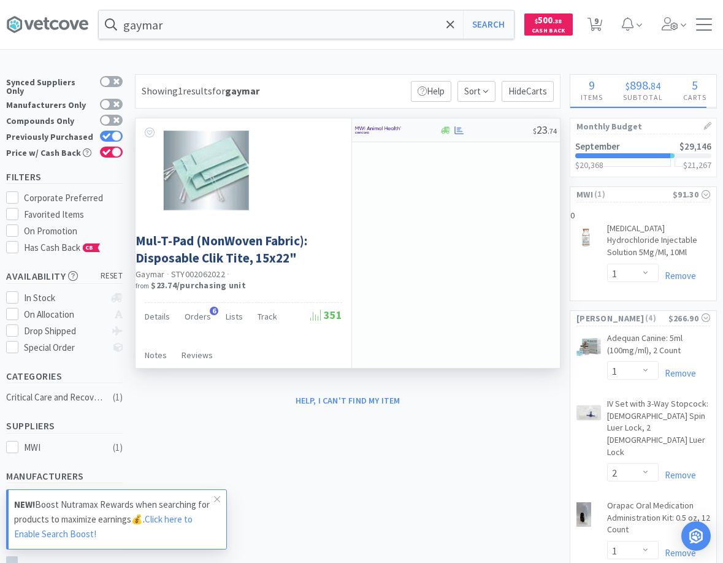
click at [475, 129] on div at bounding box center [486, 130] width 94 height 9
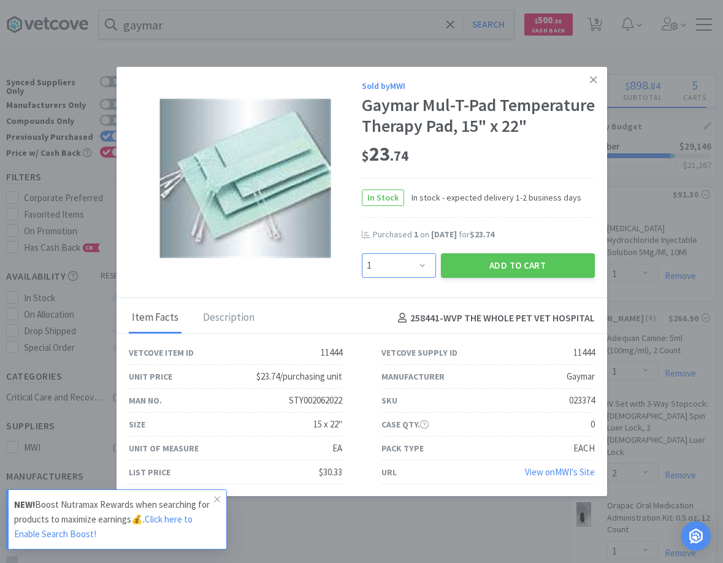
click at [362, 253] on select "Enter Quantity 1 2 3 4 5 6 7 8 9 10 11 12 13 14 15 16 17 18 19 20 Enter Quantity" at bounding box center [399, 265] width 74 height 25
select select "2"
click option "2" at bounding box center [0, 0] width 0 height 0
click at [506, 268] on button "Add to Cart" at bounding box center [518, 265] width 154 height 25
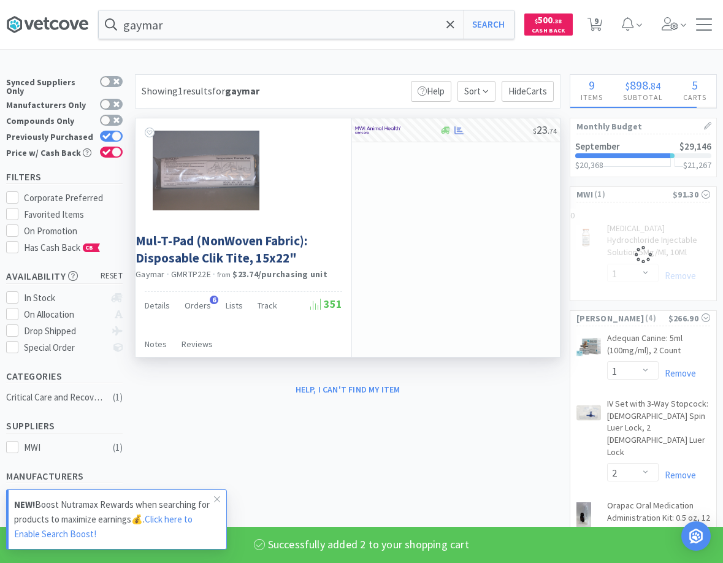
select select "2"
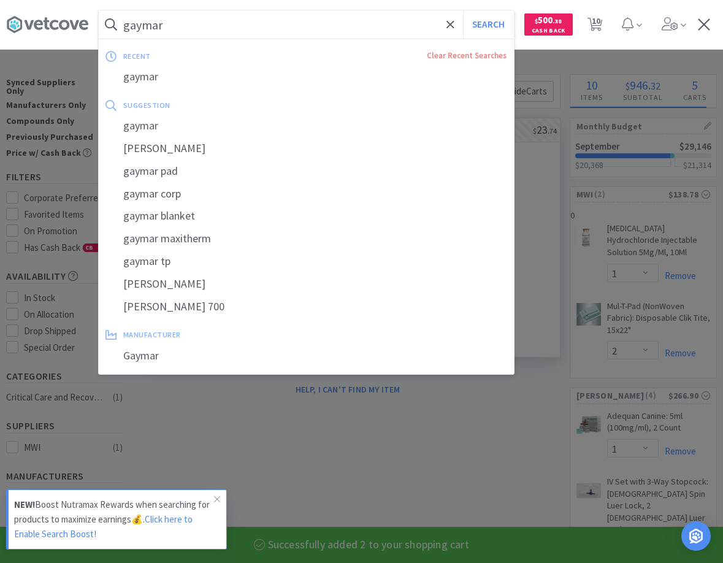
click at [205, 25] on input "gaymar" at bounding box center [306, 24] width 415 height 28
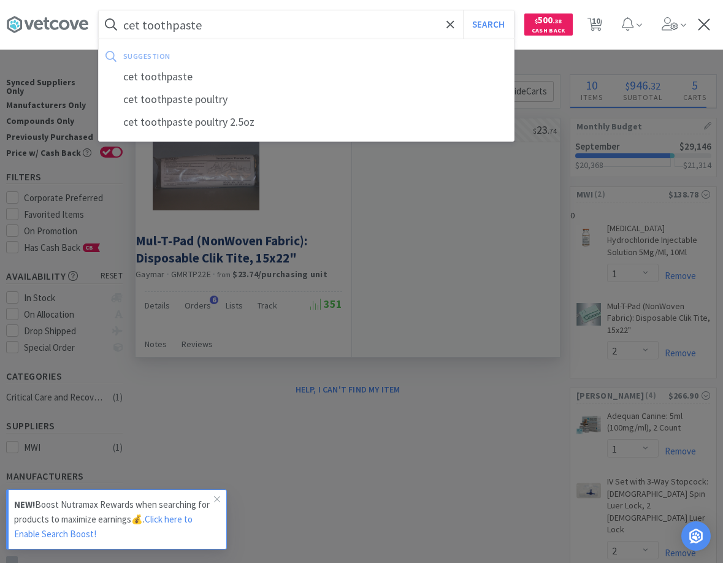
type input "cet toothpaste"
click at [463, 10] on button "Search" at bounding box center [488, 24] width 51 height 28
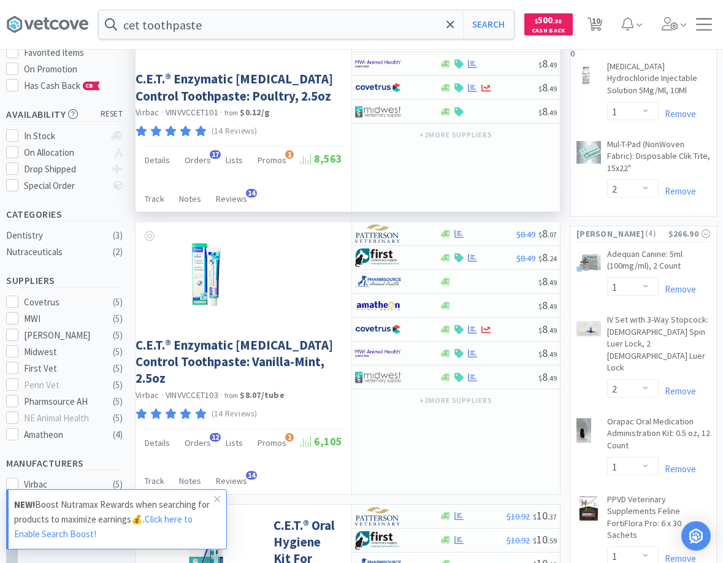
scroll to position [188, 0]
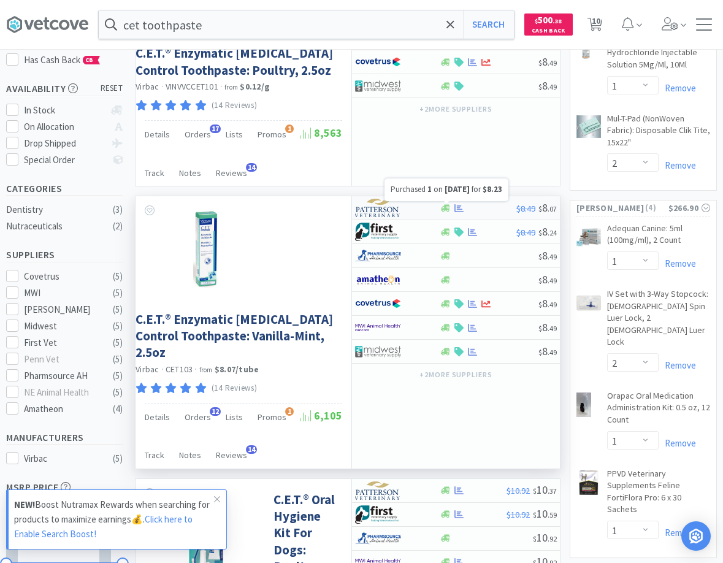
click at [463, 210] on icon at bounding box center [458, 207] width 9 height 9
select select "1"
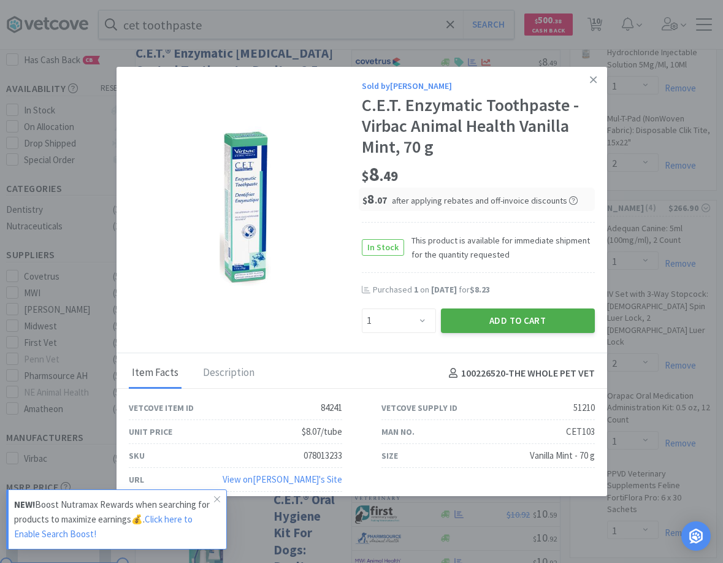
click at [463, 319] on button "Add to Cart" at bounding box center [518, 320] width 154 height 25
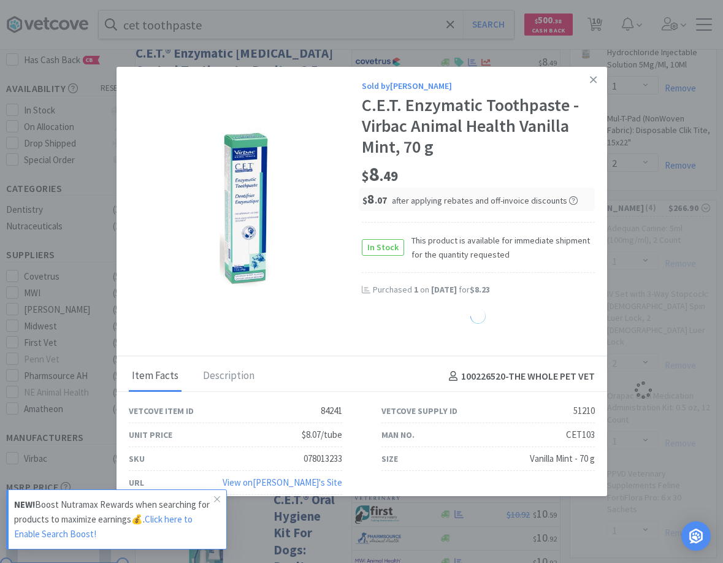
select select "1"
select select "2"
select select "1"
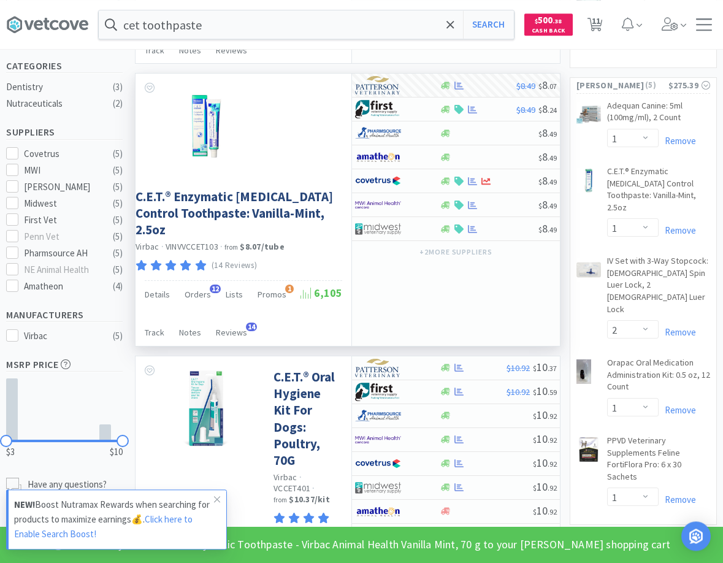
scroll to position [375, 0]
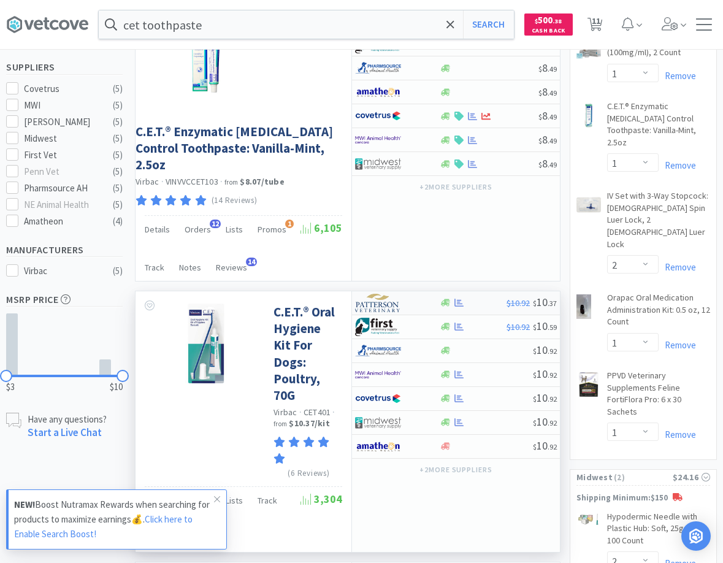
click at [489, 298] on div at bounding box center [472, 302] width 67 height 9
select select "1"
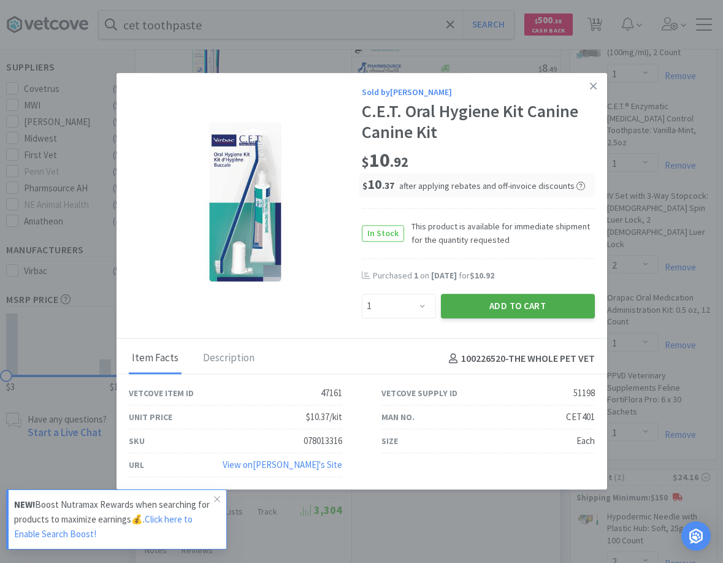
click at [476, 303] on button "Add to Cart" at bounding box center [518, 306] width 154 height 25
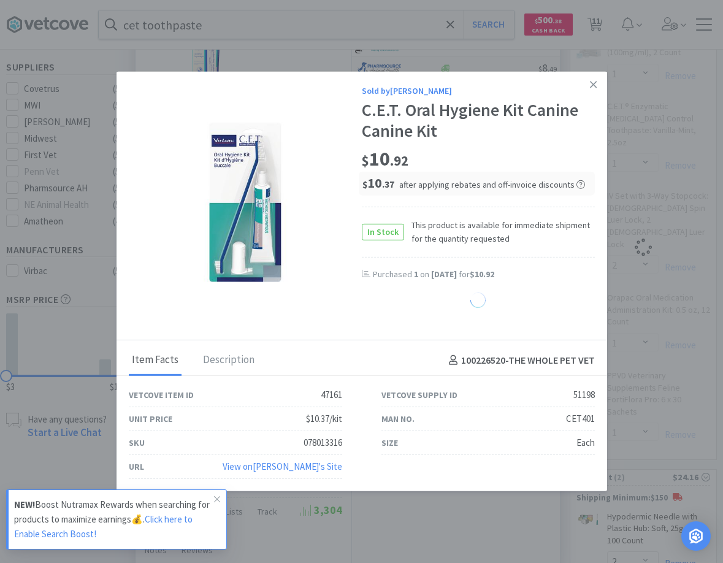
select select "1"
select select "2"
select select "1"
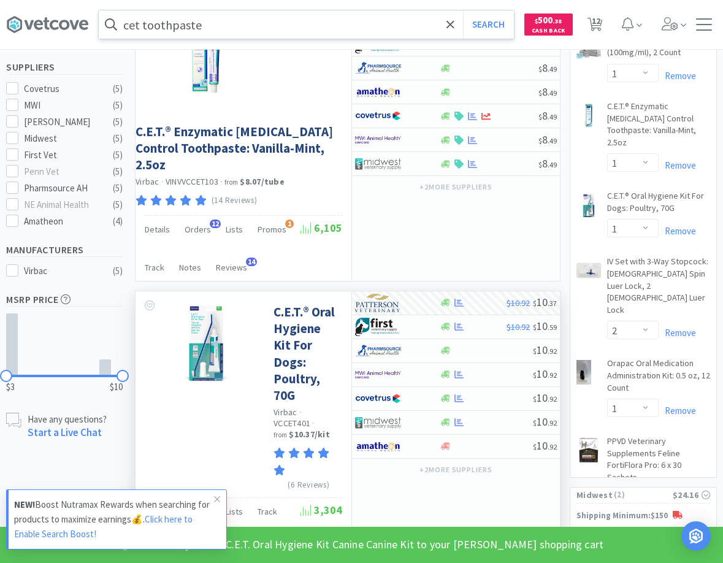
click at [314, 29] on input "cet toothpaste" at bounding box center [306, 24] width 415 height 28
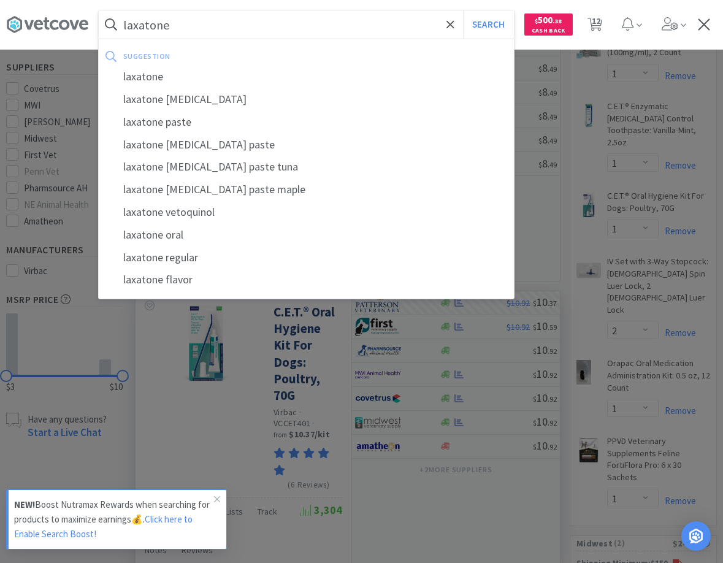
type input "laxatone"
click at [463, 10] on button "Search" at bounding box center [488, 24] width 51 height 28
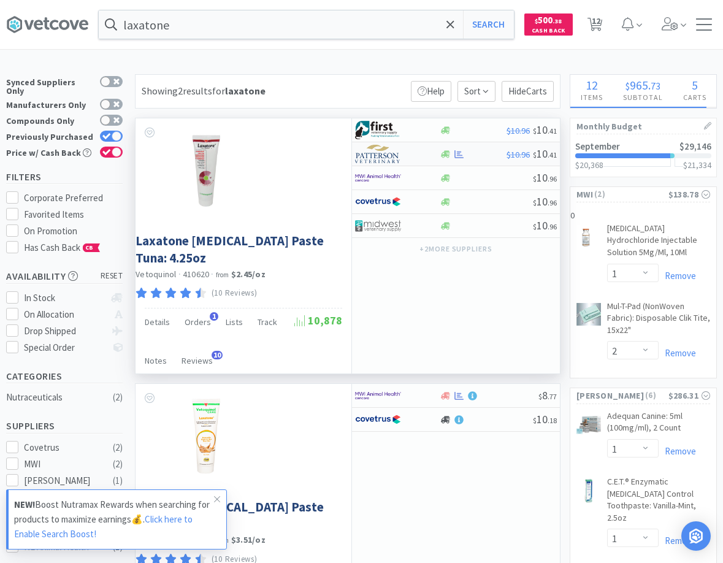
click at [477, 153] on div at bounding box center [472, 154] width 67 height 9
select select "1"
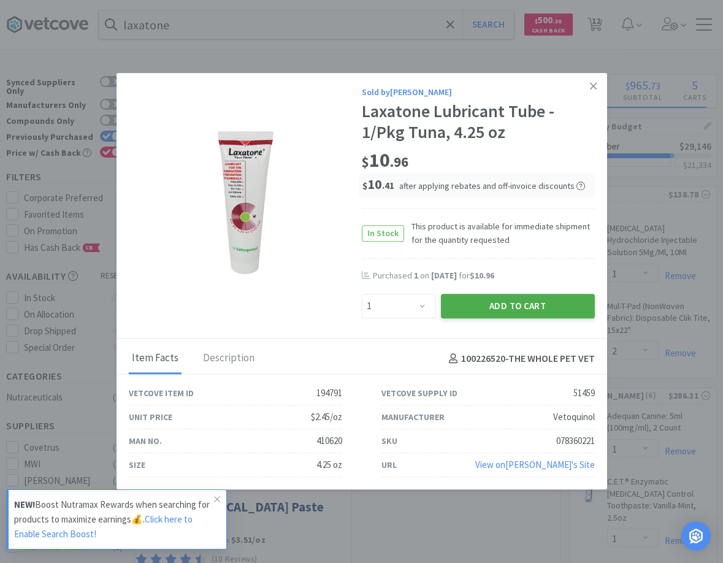
click at [544, 310] on button "Add to Cart" at bounding box center [518, 306] width 154 height 25
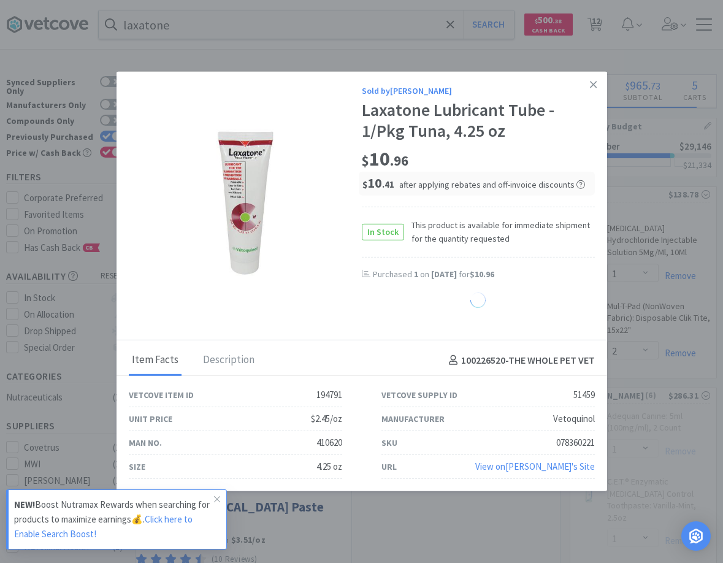
select select "1"
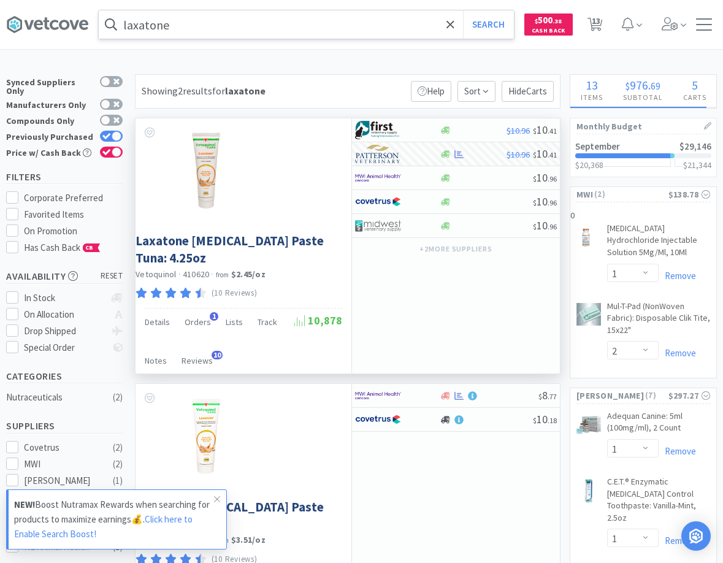
click at [194, 30] on input "laxatone" at bounding box center [306, 24] width 415 height 28
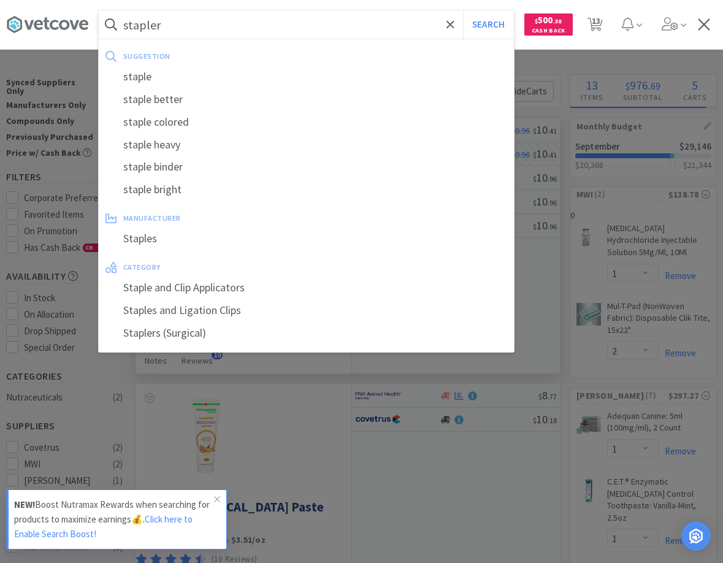
click at [463, 10] on button "Search" at bounding box center [488, 24] width 51 height 28
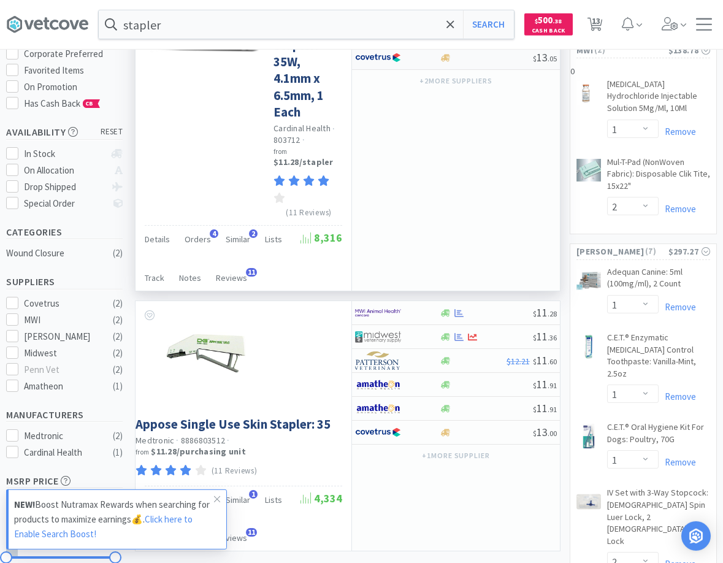
scroll to position [125, 0]
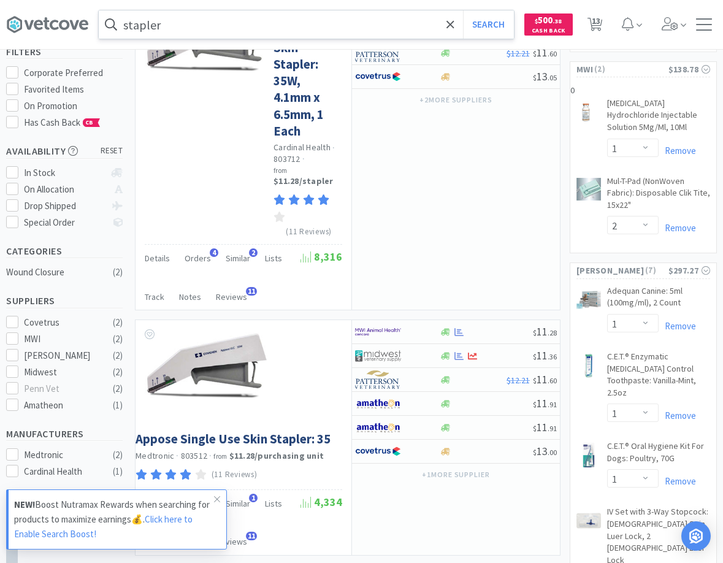
click at [384, 26] on input "stapler" at bounding box center [306, 24] width 415 height 28
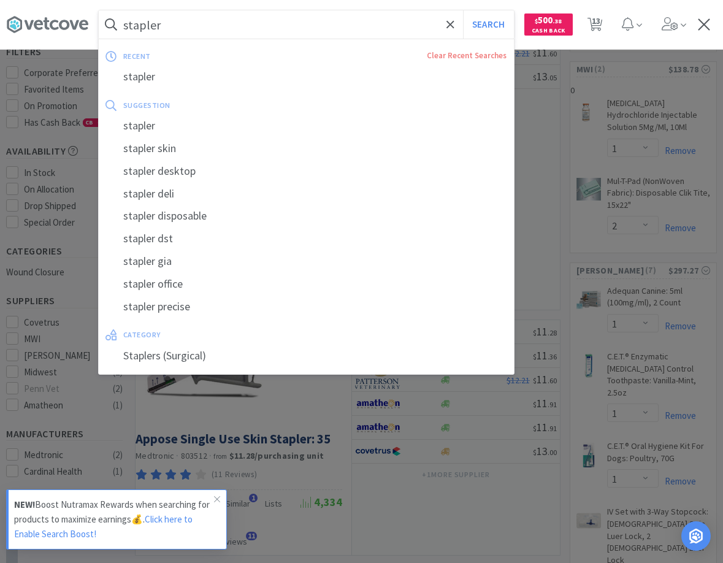
click at [297, 29] on input "stapler" at bounding box center [306, 24] width 415 height 28
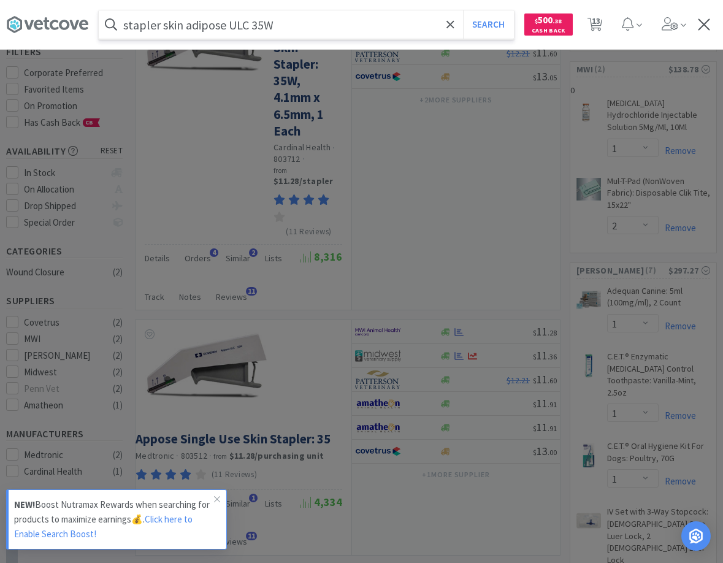
type input "stapler skin adipose ULC 35W"
click at [463, 10] on button "Search" at bounding box center [488, 24] width 51 height 28
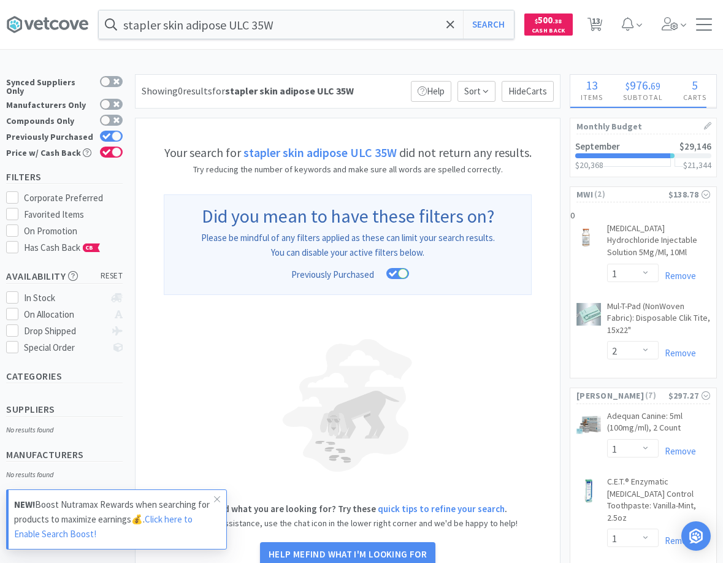
click at [325, 161] on h5 "Your search for stapler skin adipose ULC 35W did not return any results." at bounding box center [348, 153] width 368 height 20
click at [118, 131] on label "Previously Purchased" at bounding box center [64, 137] width 116 height 12
click at [123, 144] on input "Previously Purchased" at bounding box center [123, 144] width 1 height 1
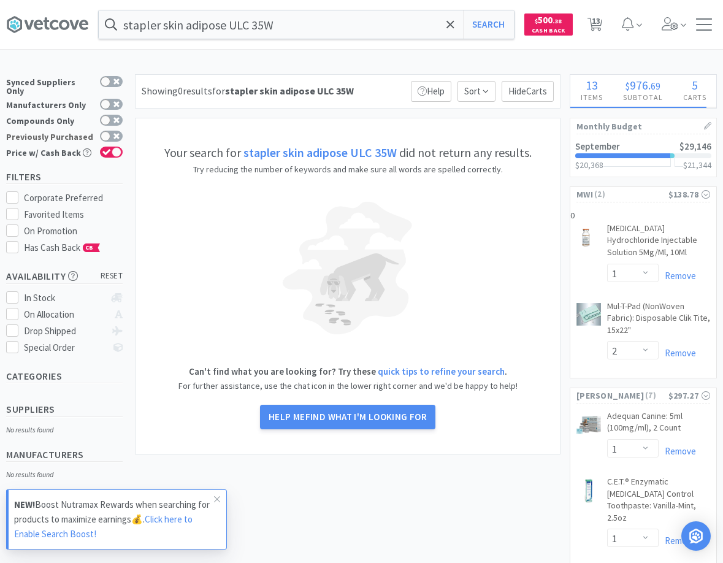
click at [113, 131] on label "Previously Purchased" at bounding box center [64, 137] width 116 height 12
click at [123, 144] on input "Previously Purchased" at bounding box center [123, 144] width 1 height 1
checkbox input "true"
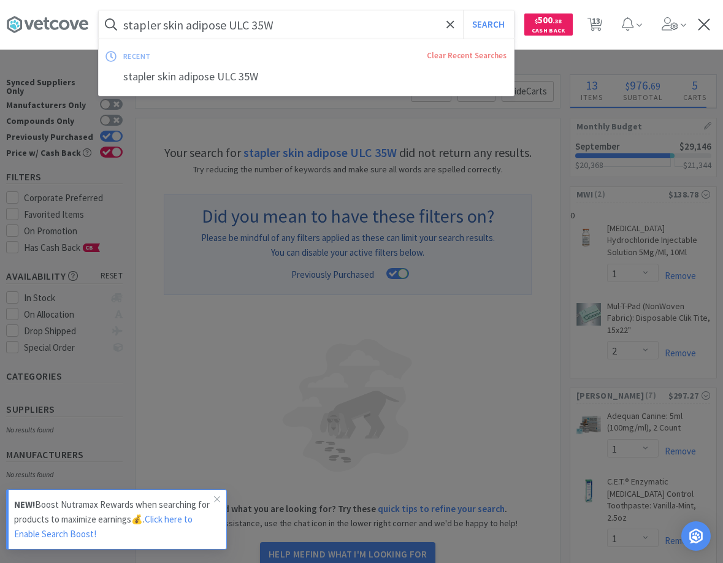
drag, startPoint x: 293, startPoint y: 29, endPoint x: 165, endPoint y: 25, distance: 128.2
click at [163, 25] on input "stapler skin adipose ULC 35W" at bounding box center [306, 24] width 415 height 28
click at [165, 25] on input "stapler skin adipose ULC 35W" at bounding box center [306, 24] width 415 height 28
drag, startPoint x: 164, startPoint y: 25, endPoint x: 322, endPoint y: 21, distance: 158.2
click at [322, 21] on input "stapler skin adipose ULC 35W" at bounding box center [306, 24] width 415 height 28
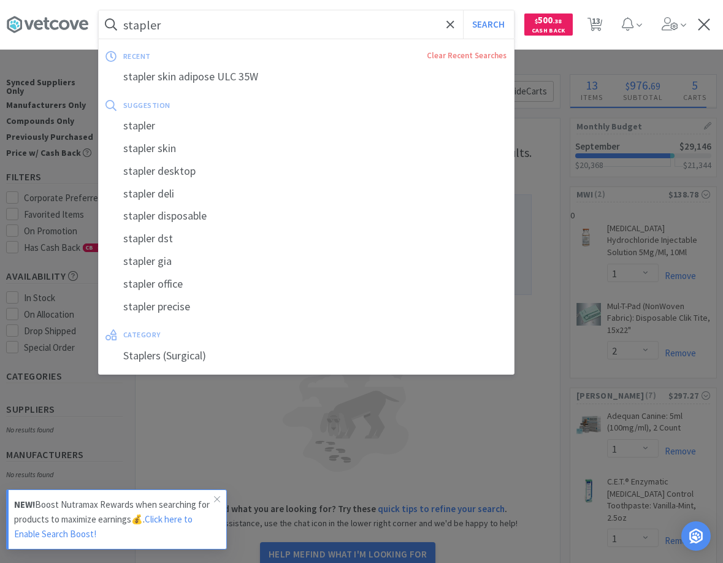
type input "stapler"
click at [463, 10] on button "Search" at bounding box center [488, 24] width 51 height 28
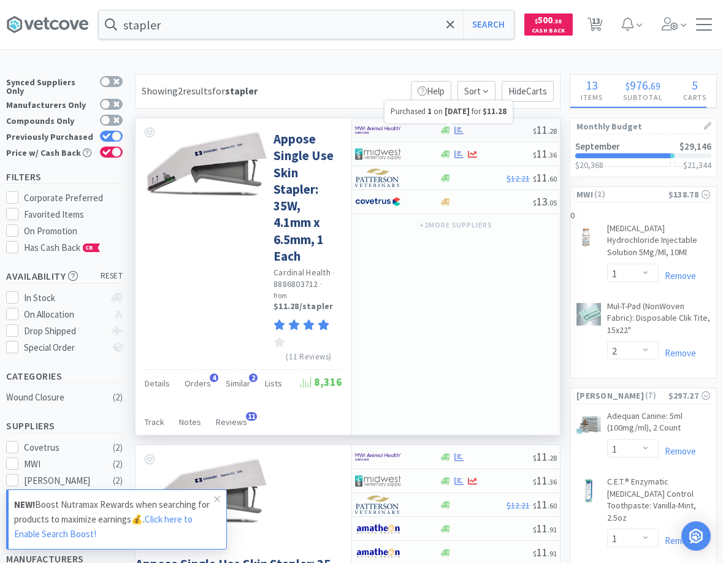
click at [460, 130] on icon at bounding box center [458, 130] width 9 height 9
select select "1"
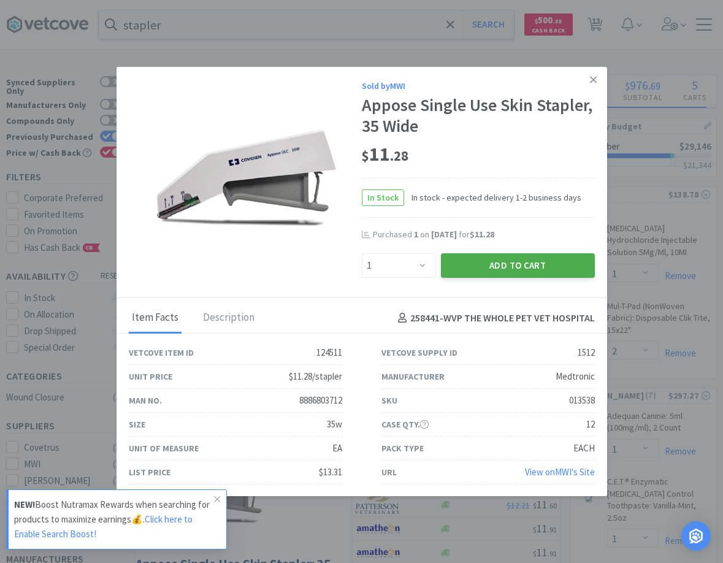
click at [510, 265] on button "Add to Cart" at bounding box center [518, 265] width 154 height 25
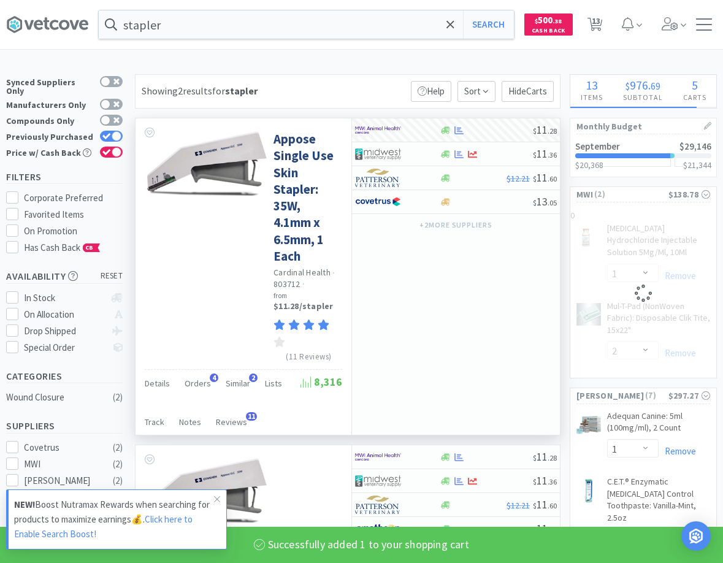
select select "1"
select select "2"
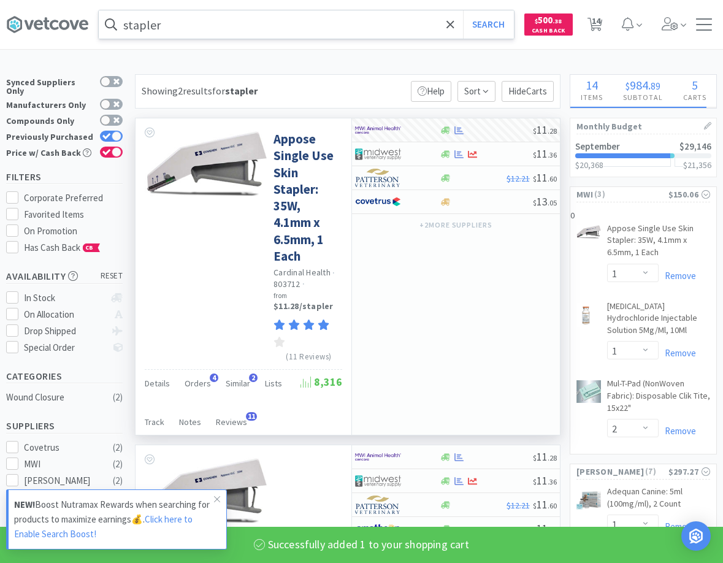
click at [250, 16] on input "stapler" at bounding box center [306, 24] width 415 height 28
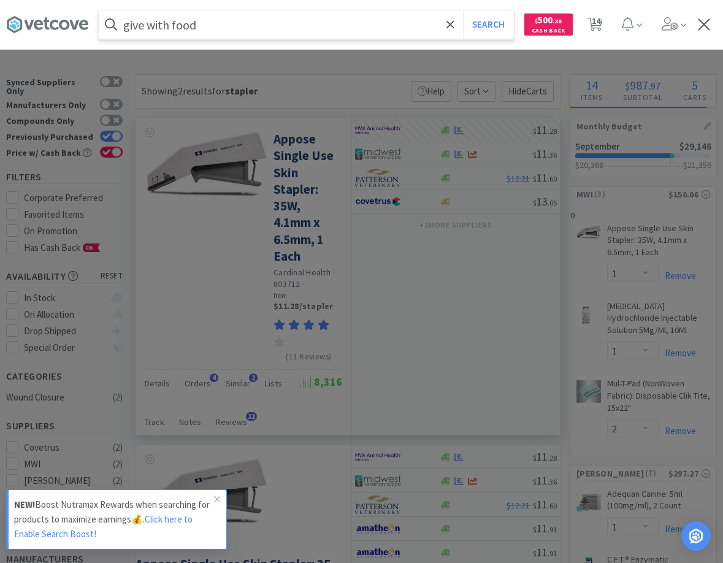
type input "give with food"
click at [463, 10] on button "Search" at bounding box center [488, 24] width 51 height 28
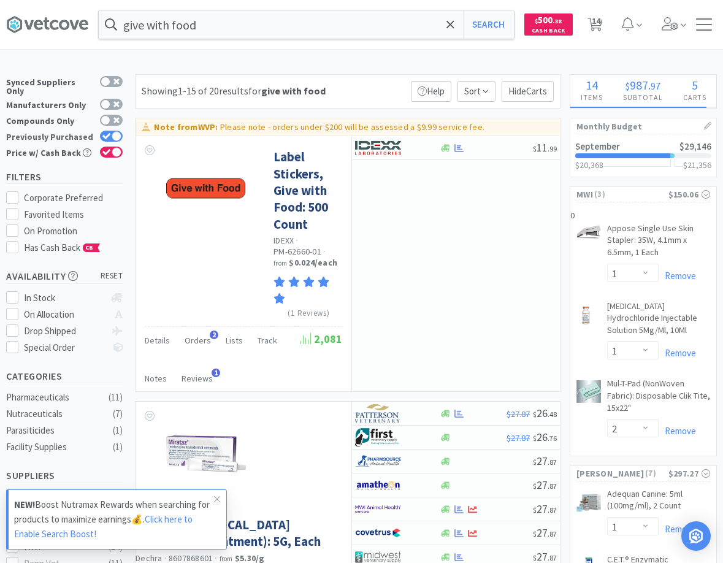
click at [110, 131] on label "Previously Purchased" at bounding box center [64, 137] width 116 height 12
click at [123, 144] on input "Previously Purchased" at bounding box center [123, 144] width 1 height 1
checkbox input "false"
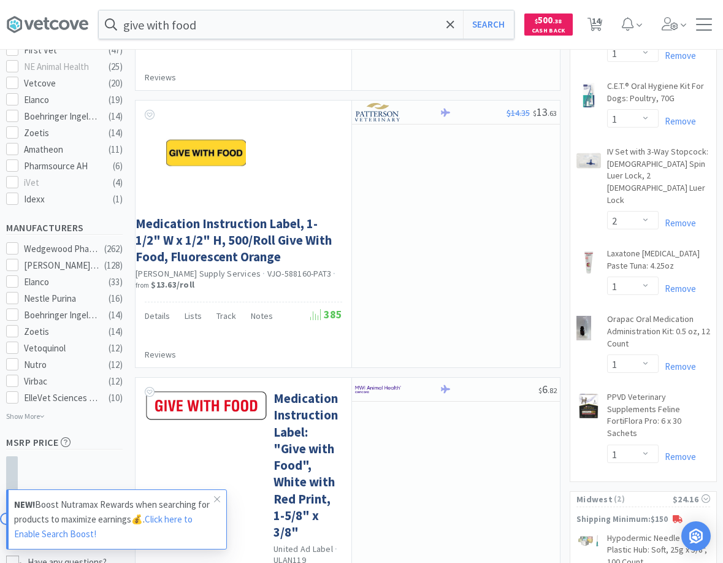
scroll to position [188, 0]
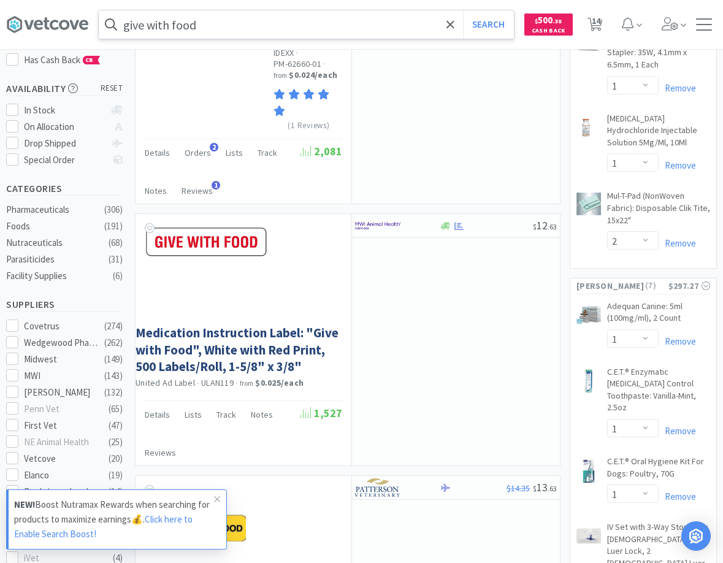
click at [267, 18] on input "give with food" at bounding box center [306, 24] width 415 height 28
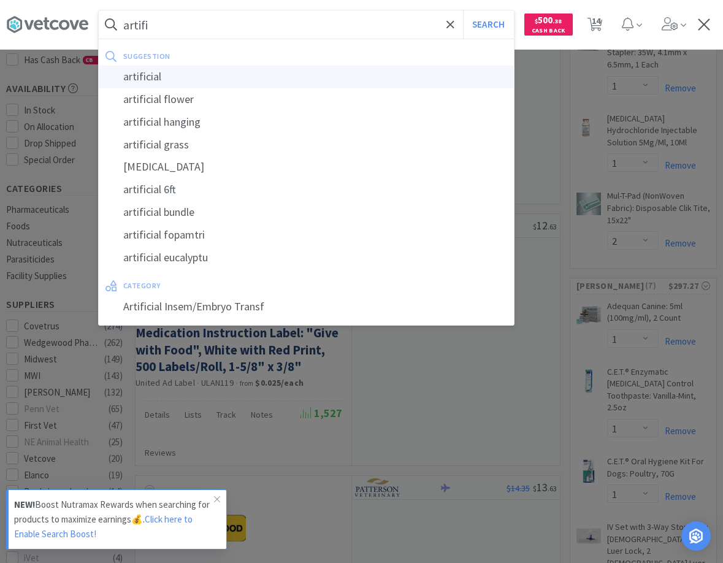
click at [167, 70] on div "artificial" at bounding box center [306, 77] width 415 height 23
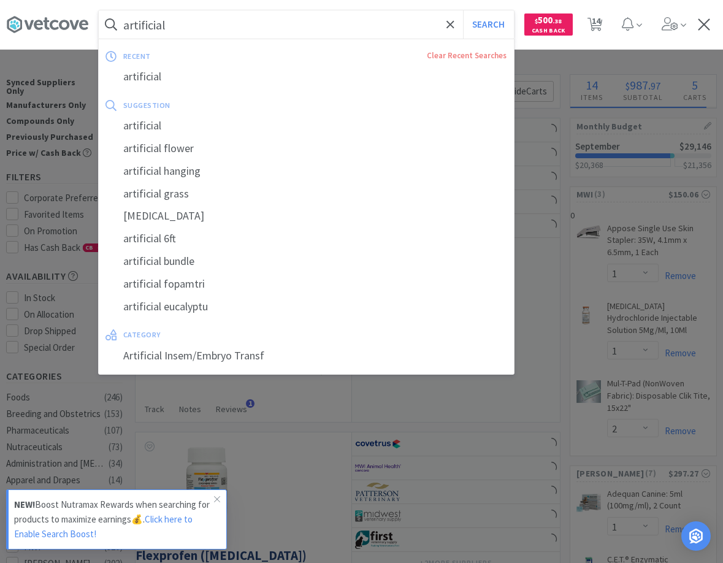
click at [219, 22] on input "artificial" at bounding box center [306, 24] width 415 height 28
click at [256, 21] on input "artificial" at bounding box center [306, 24] width 415 height 28
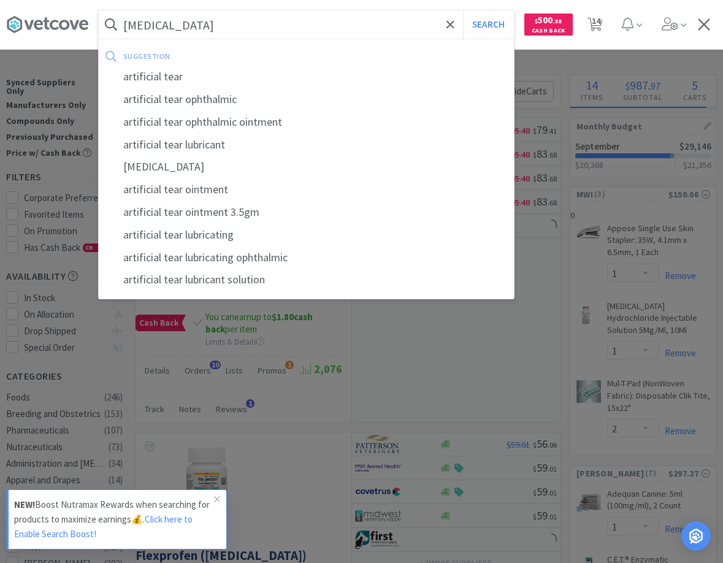
click at [463, 10] on button "Search" at bounding box center [488, 24] width 51 height 28
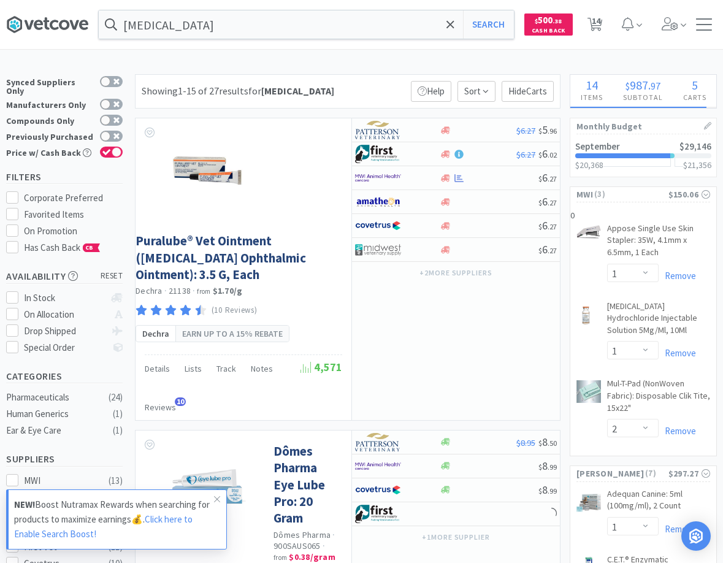
drag, startPoint x: 110, startPoint y: 315, endPoint x: 68, endPoint y: 31, distance: 286.8
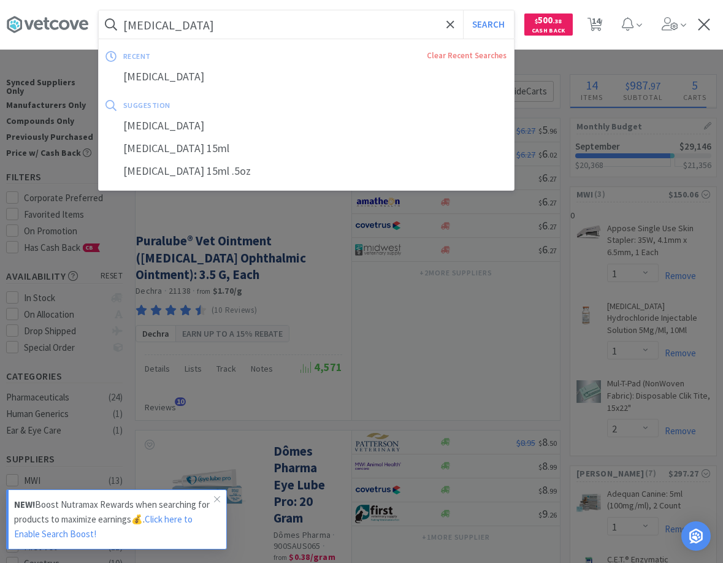
drag, startPoint x: 237, startPoint y: 21, endPoint x: 20, endPoint y: -3, distance: 217.7
click at [99, 10] on input "artificial tears" at bounding box center [306, 24] width 415 height 28
drag, startPoint x: 245, startPoint y: 27, endPoint x: 56, endPoint y: 1, distance: 189.9
click at [99, 15] on input "artificial tears" at bounding box center [306, 24] width 415 height 28
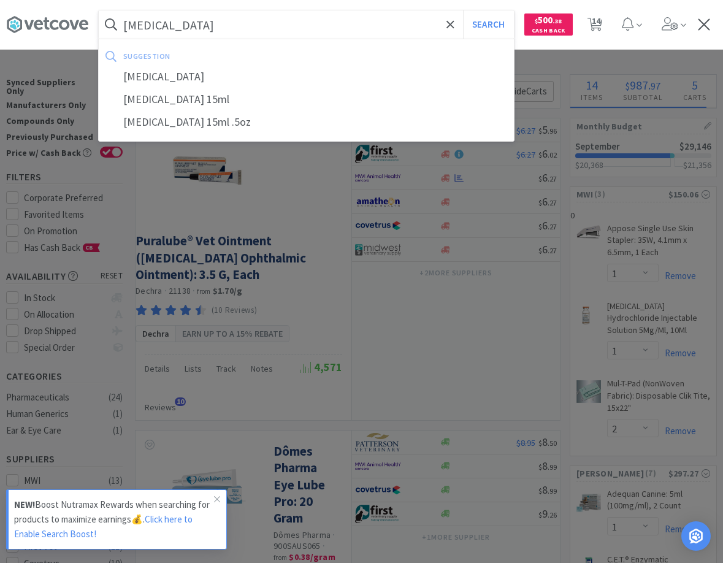
type input "i"
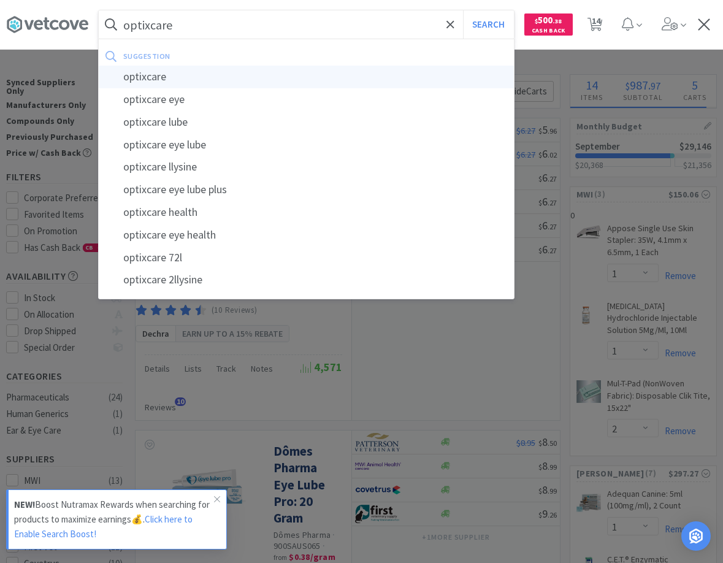
type input "optixcare"
click at [151, 78] on div "optixcare" at bounding box center [306, 77] width 415 height 23
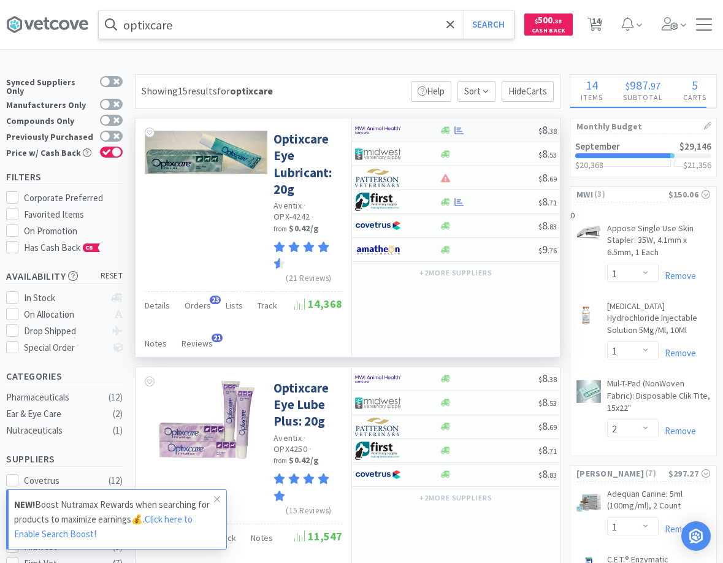
click at [482, 129] on div at bounding box center [488, 130] width 99 height 9
select select "1"
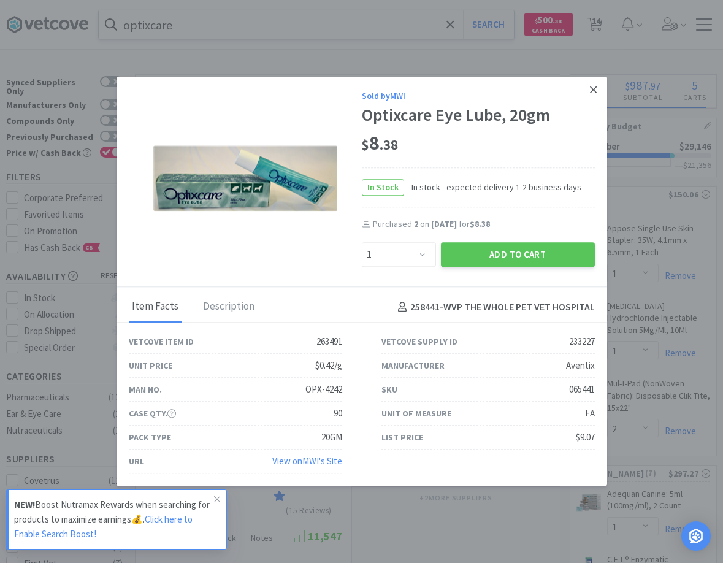
click at [590, 88] on link at bounding box center [592, 90] width 21 height 26
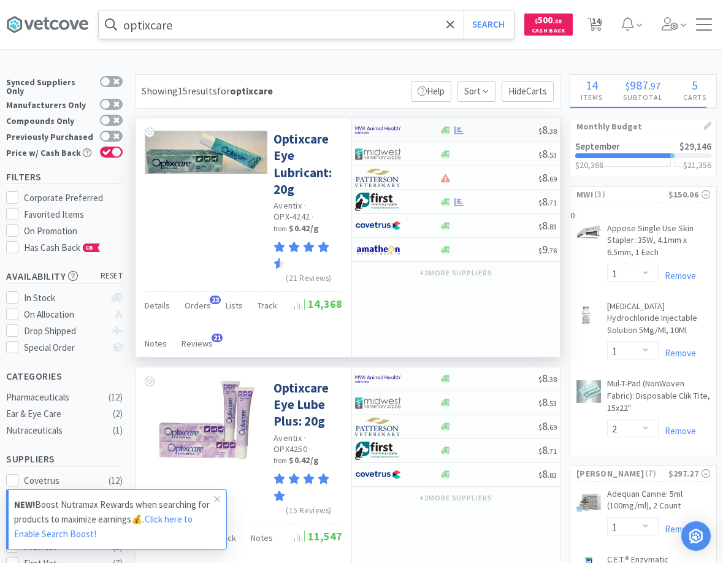
click at [504, 129] on div at bounding box center [488, 130] width 99 height 9
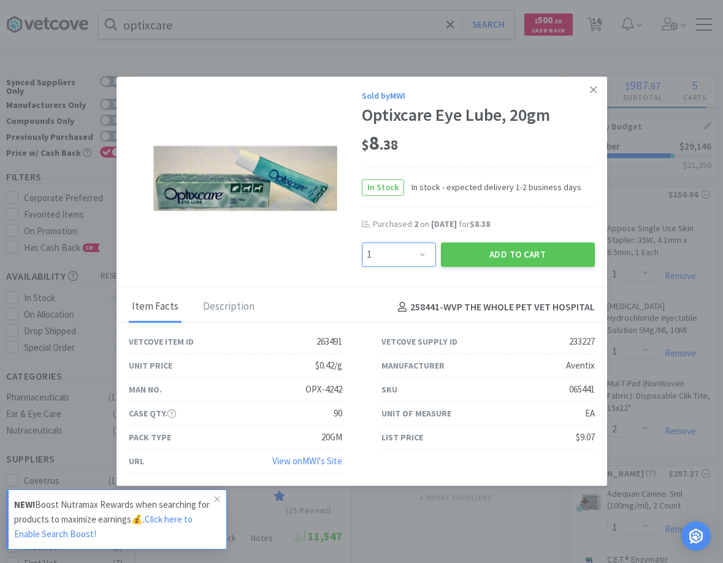
click at [362, 242] on select "Enter Quantity 1 2 3 4 5 6 7 8 9 10 11 12 13 14 15 16 17 18 19 20 Enter Quantity" at bounding box center [399, 254] width 74 height 25
select select "2"
click option "2" at bounding box center [0, 0] width 0 height 0
click at [495, 259] on button "Add to Cart" at bounding box center [518, 254] width 154 height 25
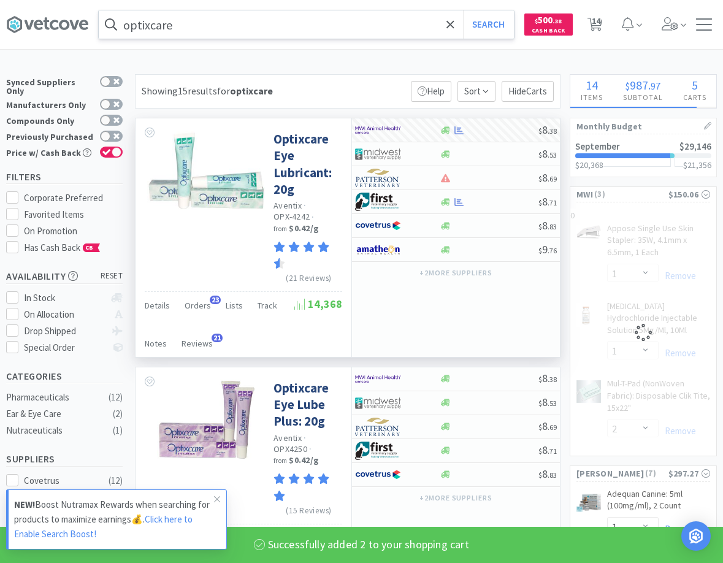
click at [240, 25] on input "optixcare" at bounding box center [306, 24] width 415 height 28
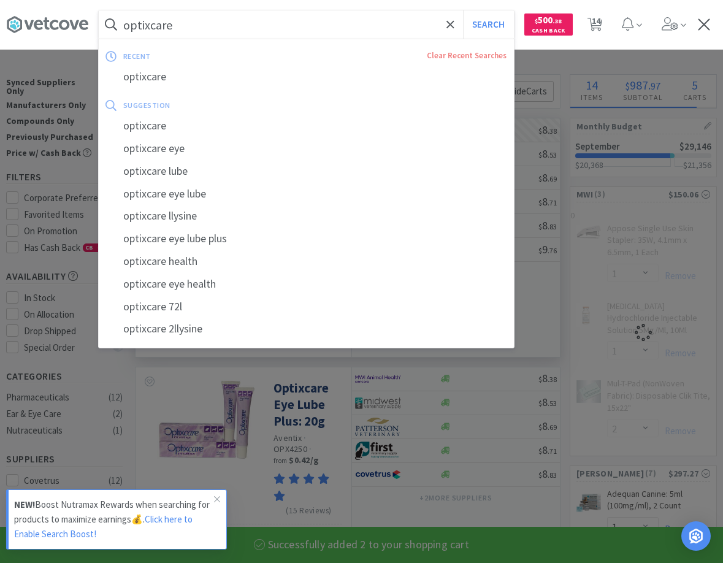
select select "2"
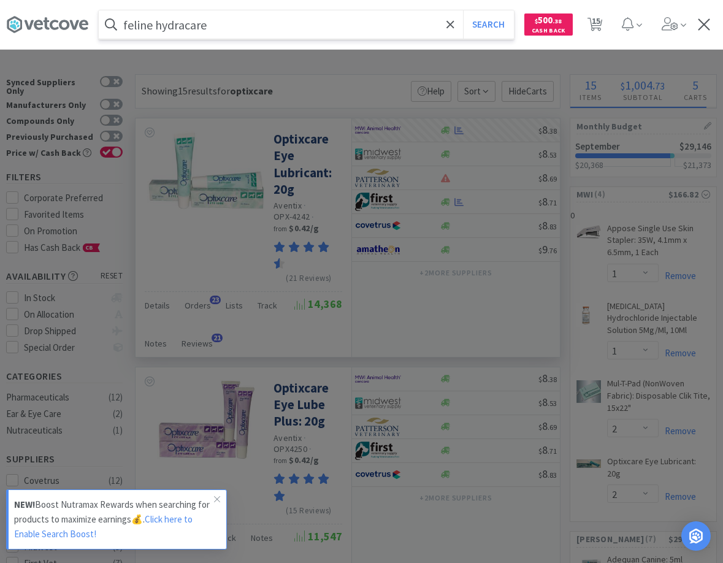
click at [463, 10] on button "Search" at bounding box center [488, 24] width 51 height 28
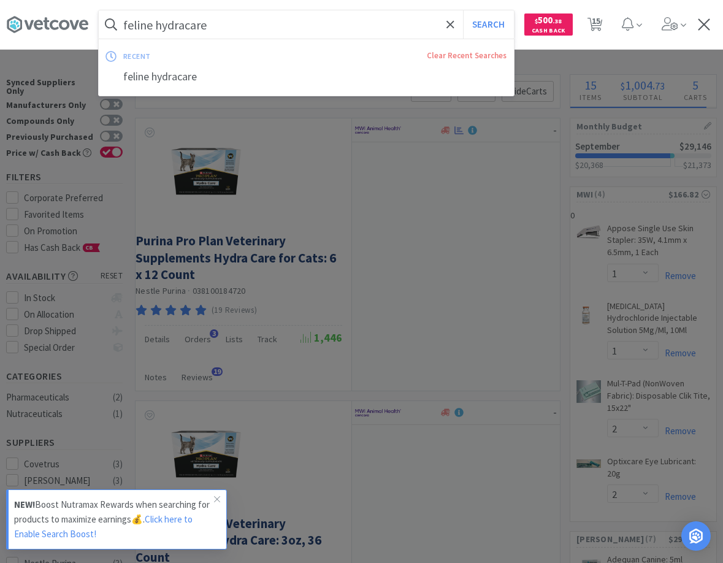
drag, startPoint x: 245, startPoint y: 25, endPoint x: 241, endPoint y: 9, distance: 16.2
click at [245, 25] on input "feline hydracare" at bounding box center [306, 24] width 415 height 28
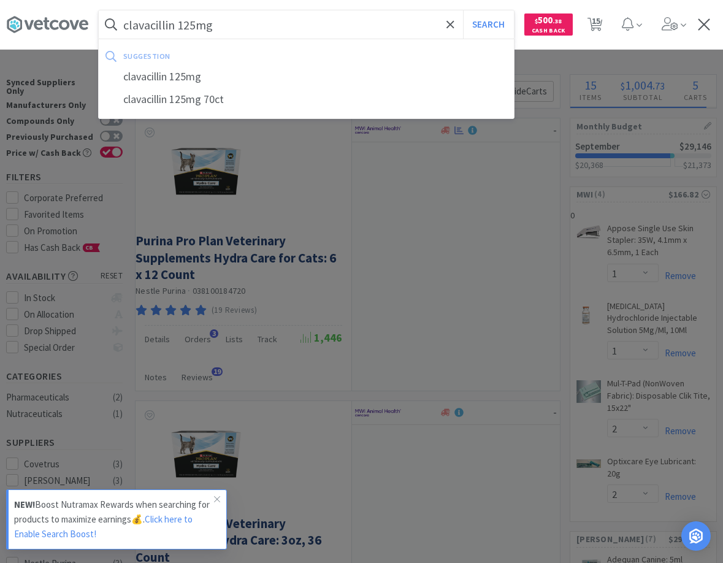
type input "clavacillin 125mg"
click at [463, 10] on button "Search" at bounding box center [488, 24] width 51 height 28
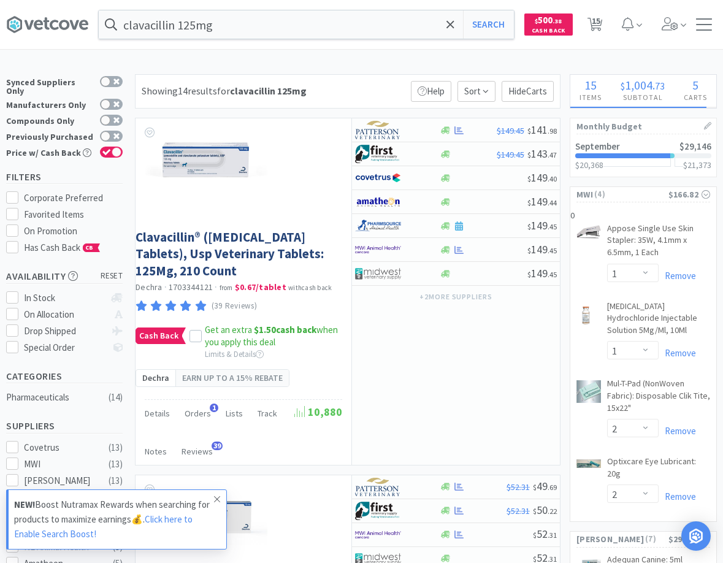
click at [218, 499] on icon at bounding box center [216, 499] width 7 height 10
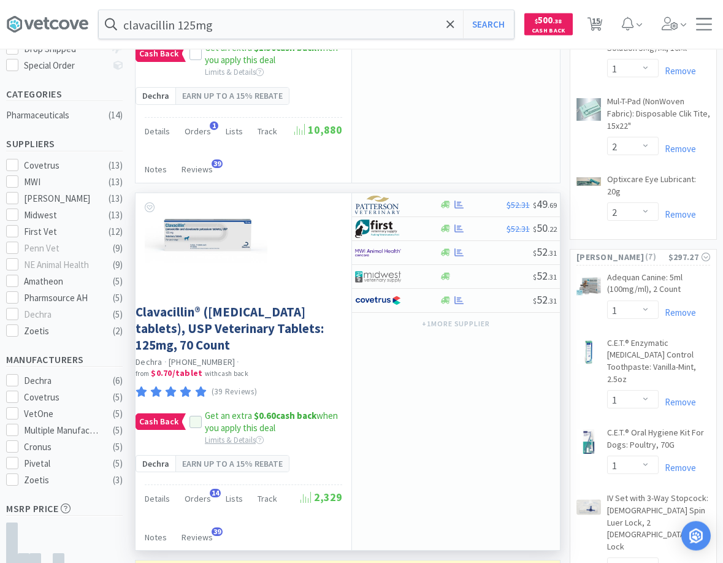
scroll to position [375, 0]
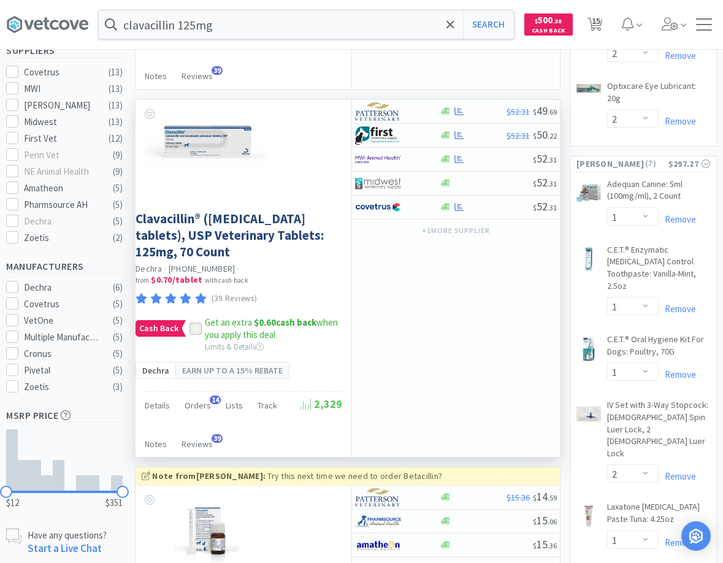
click at [196, 333] on icon at bounding box center [195, 328] width 9 height 9
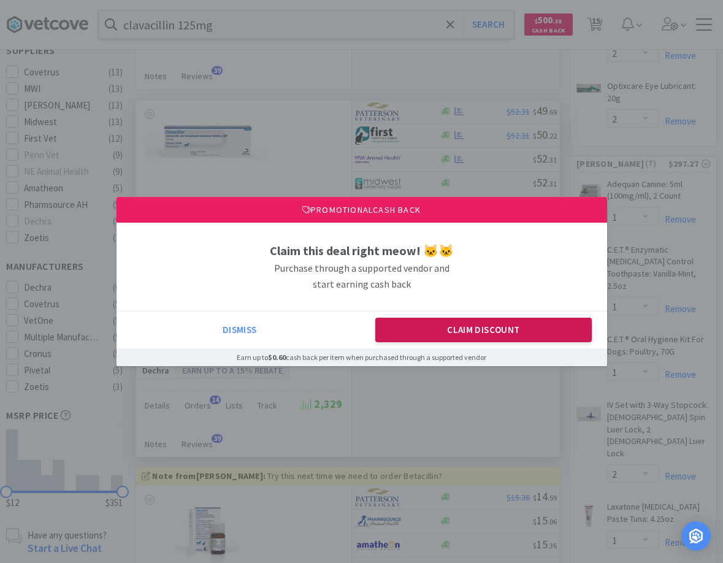
click at [453, 342] on button "Claim Discount" at bounding box center [483, 329] width 216 height 25
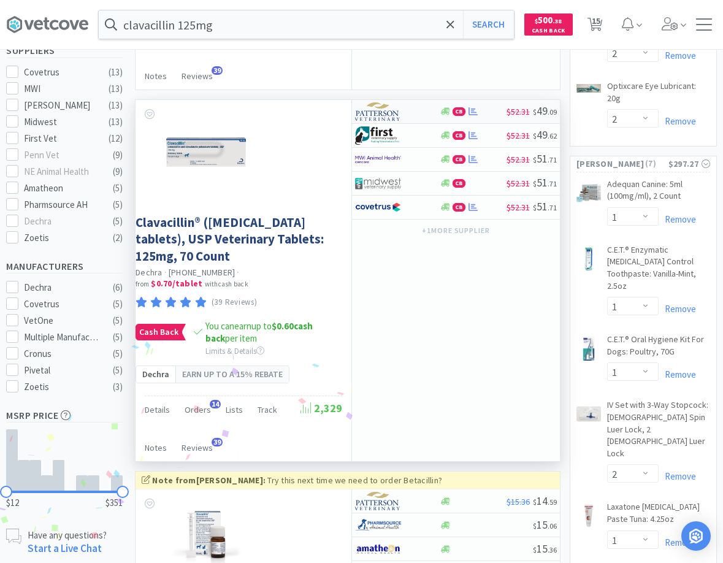
click at [488, 116] on div "CB" at bounding box center [472, 111] width 67 height 9
select select "1"
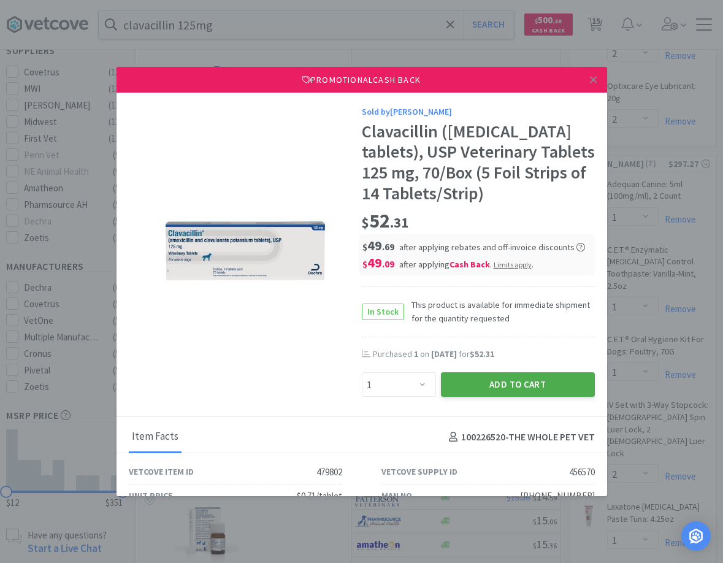
click at [516, 397] on button "Add to Cart" at bounding box center [518, 384] width 154 height 25
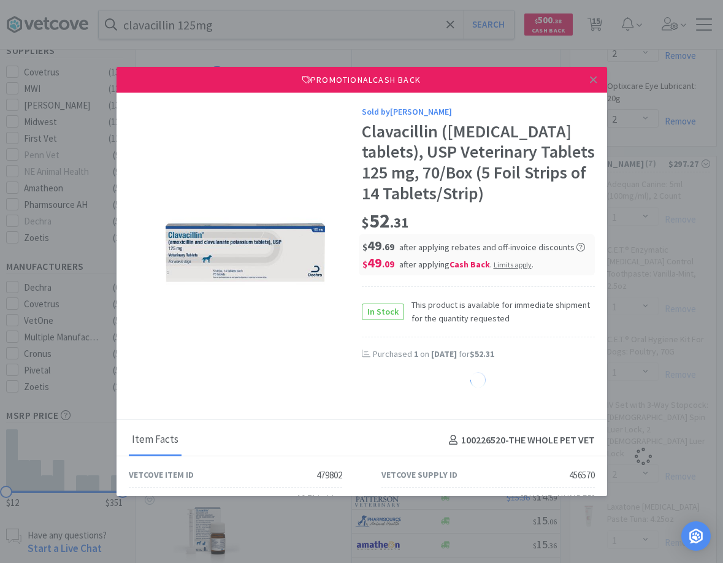
select select "1"
select select "2"
select select "1"
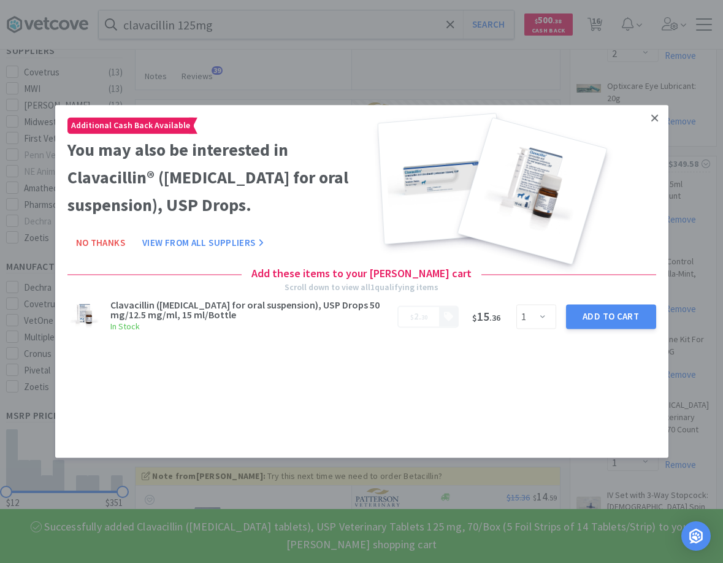
click at [653, 112] on icon at bounding box center [654, 117] width 7 height 11
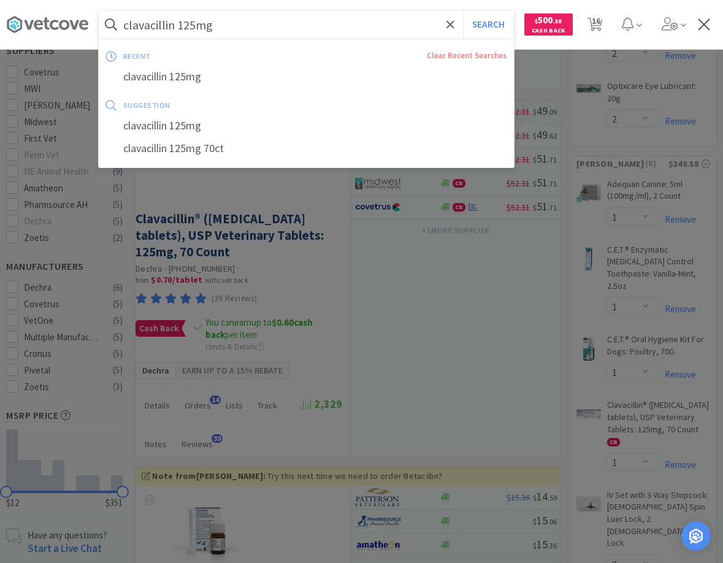
drag, startPoint x: 178, startPoint y: 25, endPoint x: 251, endPoint y: 25, distance: 72.3
click at [251, 25] on input "clavacillin 125mg" at bounding box center [306, 24] width 415 height 28
click at [239, 24] on input "clavacillin 125mg" at bounding box center [306, 24] width 415 height 28
drag, startPoint x: 229, startPoint y: 24, endPoint x: 177, endPoint y: 28, distance: 51.6
click at [177, 28] on input "clavacillin 125mg" at bounding box center [306, 24] width 415 height 28
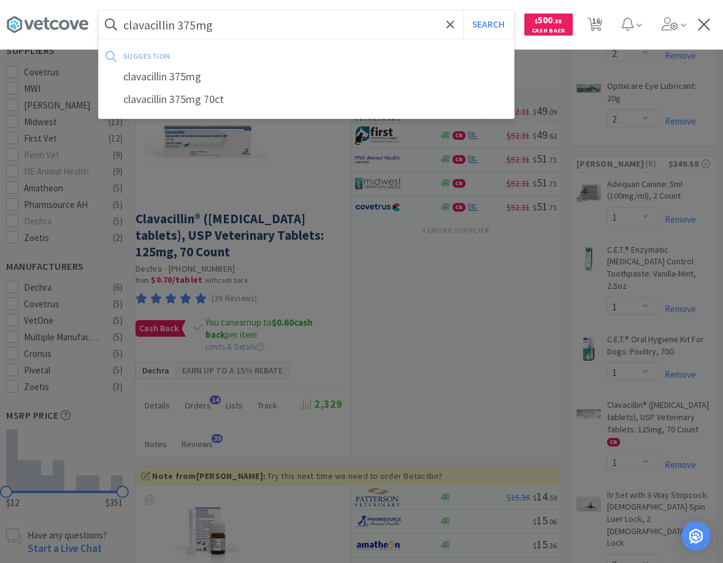
type input "clavacillin 375mg"
click at [463, 10] on button "Search" at bounding box center [488, 24] width 51 height 28
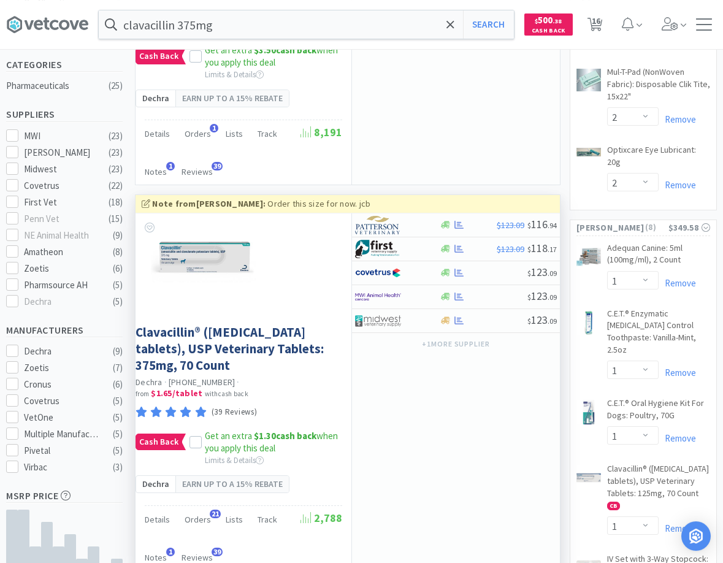
scroll to position [313, 0]
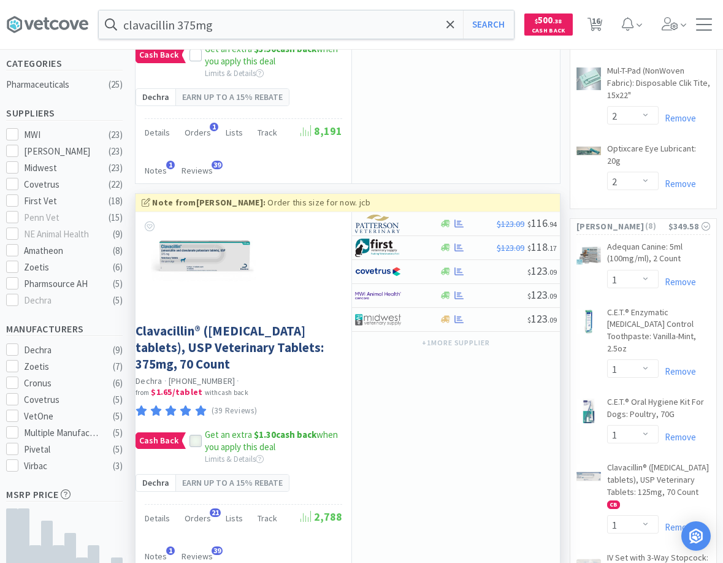
click at [198, 446] on icon at bounding box center [195, 441] width 9 height 9
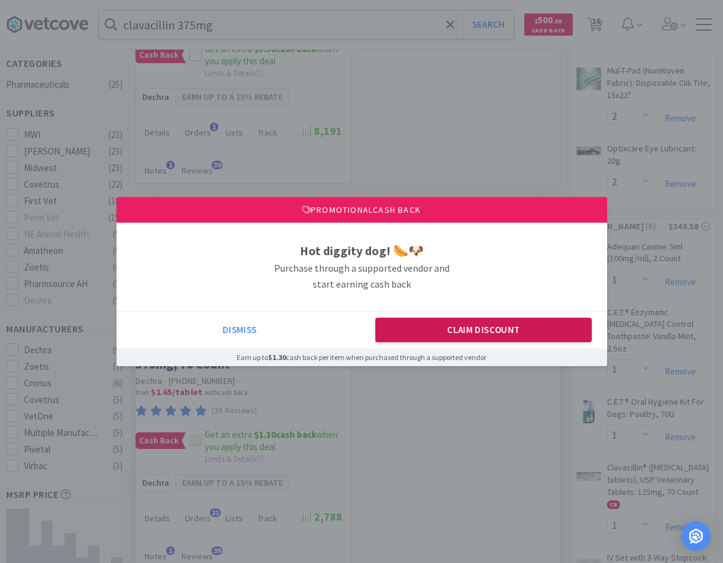
click at [444, 326] on button "Claim Discount" at bounding box center [483, 329] width 216 height 25
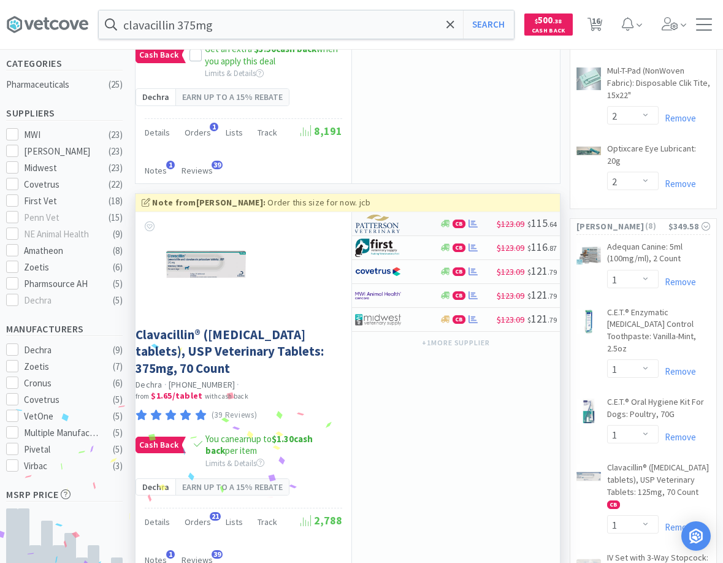
click at [393, 233] on img at bounding box center [378, 224] width 46 height 18
select select "1"
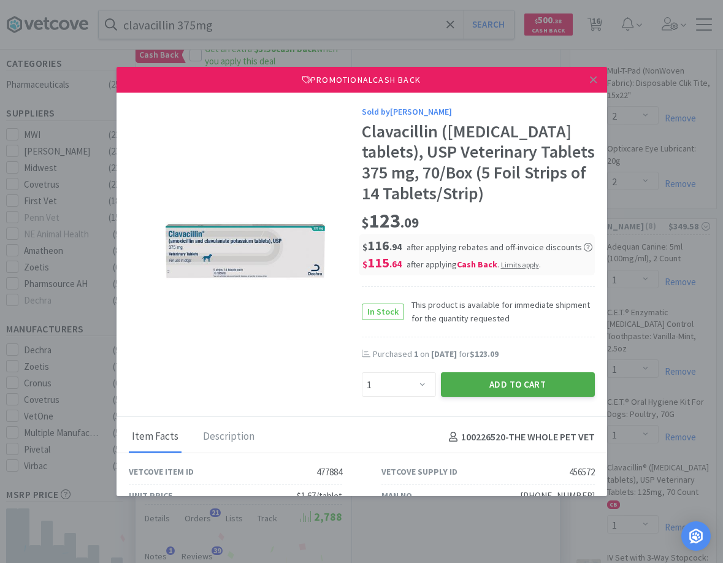
click at [476, 397] on button "Add to Cart" at bounding box center [518, 384] width 154 height 25
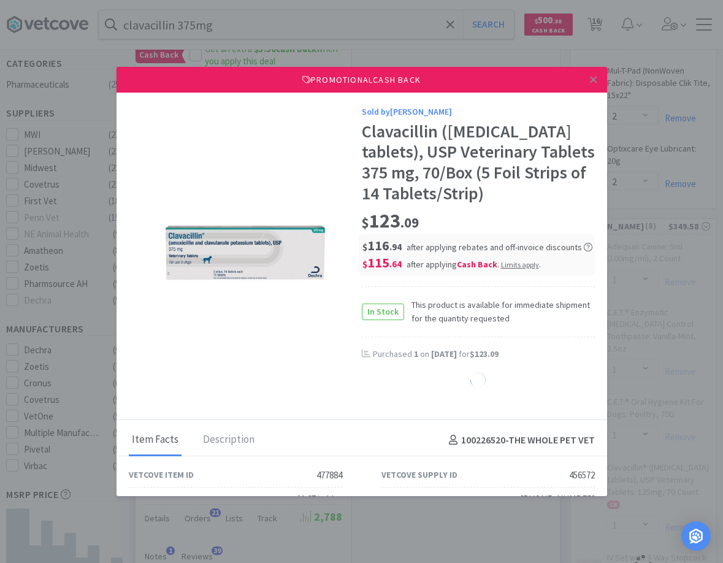
select select "1"
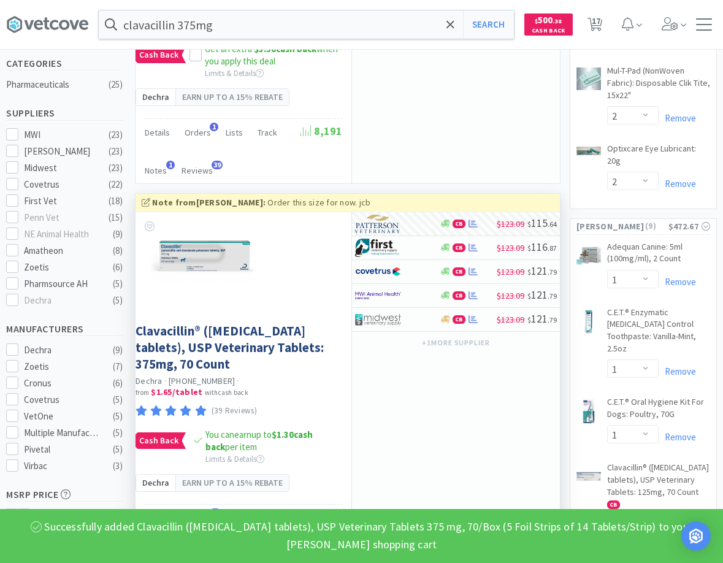
select select "1"
select select "2"
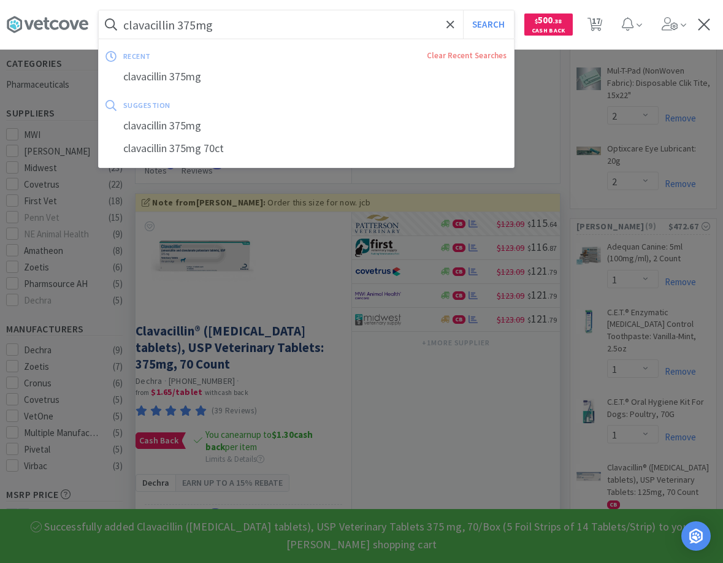
click at [257, 19] on input "clavacillin 375mg" at bounding box center [306, 24] width 415 height 28
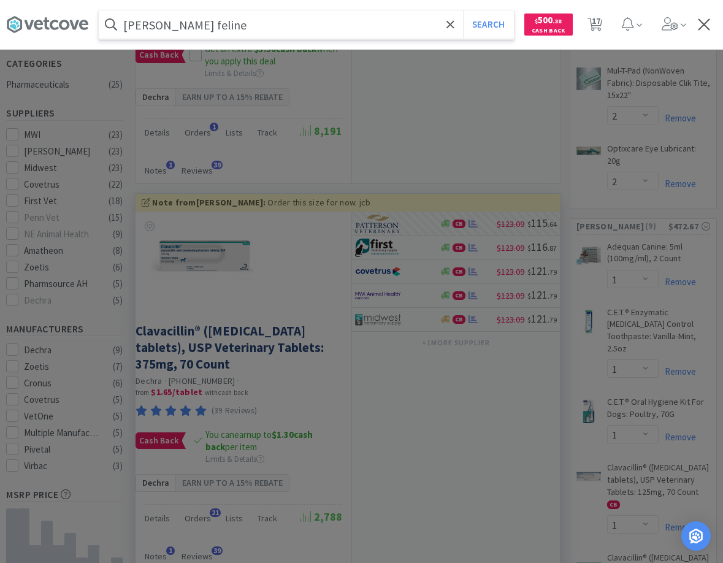
type input "forti flora feline"
click at [463, 10] on button "Search" at bounding box center [488, 24] width 51 height 28
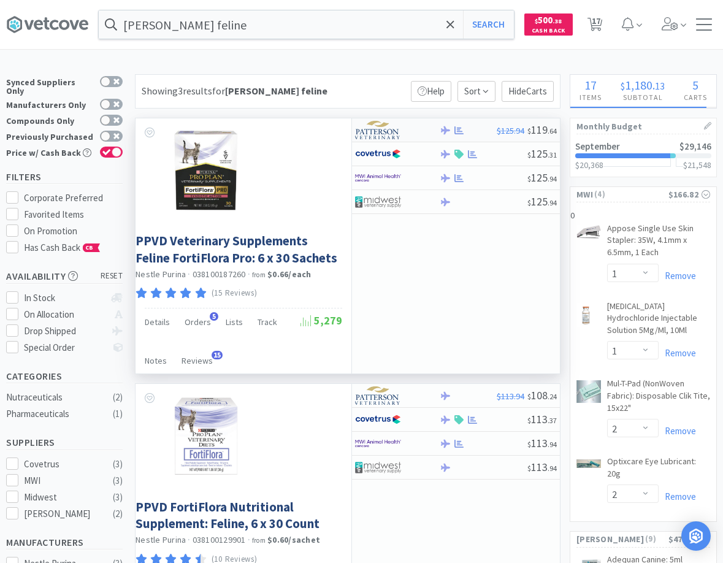
click at [486, 126] on div at bounding box center [468, 130] width 58 height 9
select select "1"
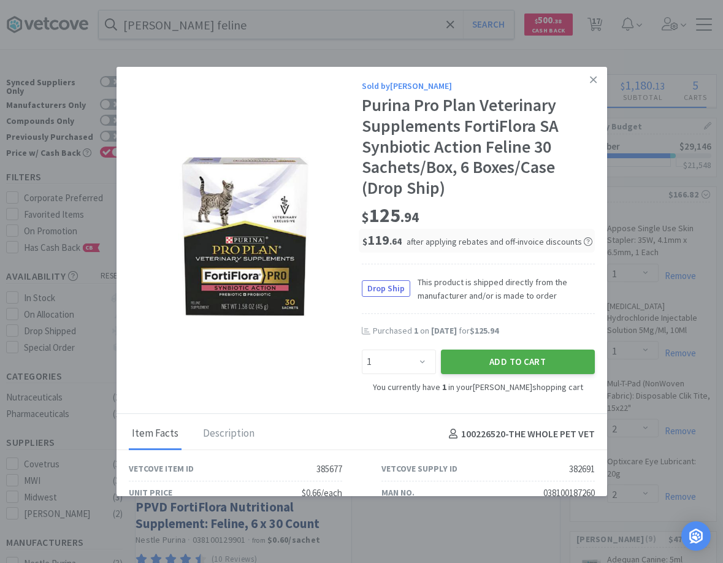
click at [506, 360] on button "Add to Cart" at bounding box center [518, 361] width 154 height 25
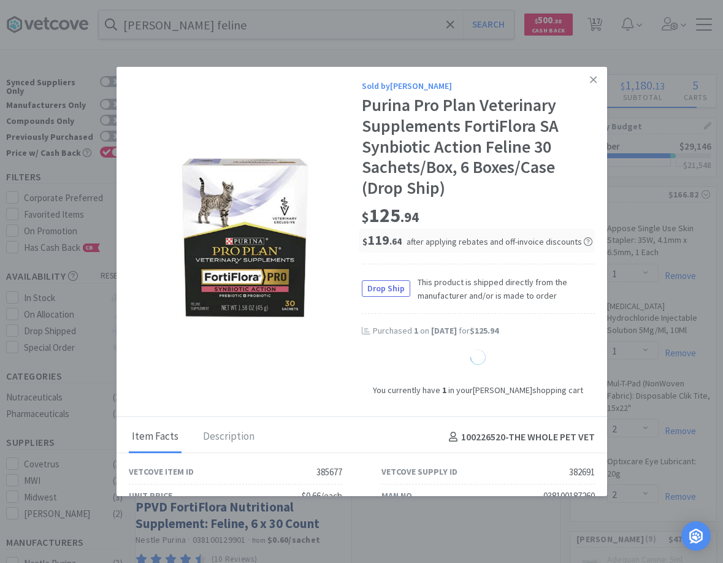
select select "2"
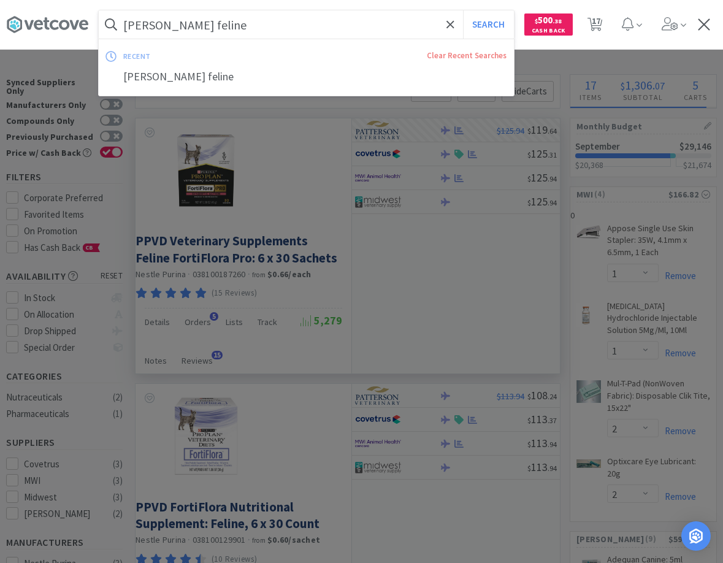
click at [238, 30] on input "forti flora feline" at bounding box center [306, 24] width 415 height 28
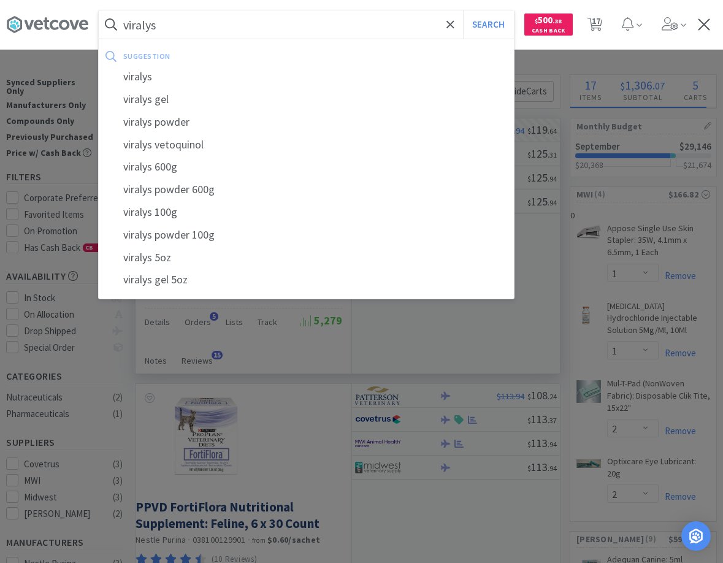
type input "viralys"
click at [463, 10] on button "Search" at bounding box center [488, 24] width 51 height 28
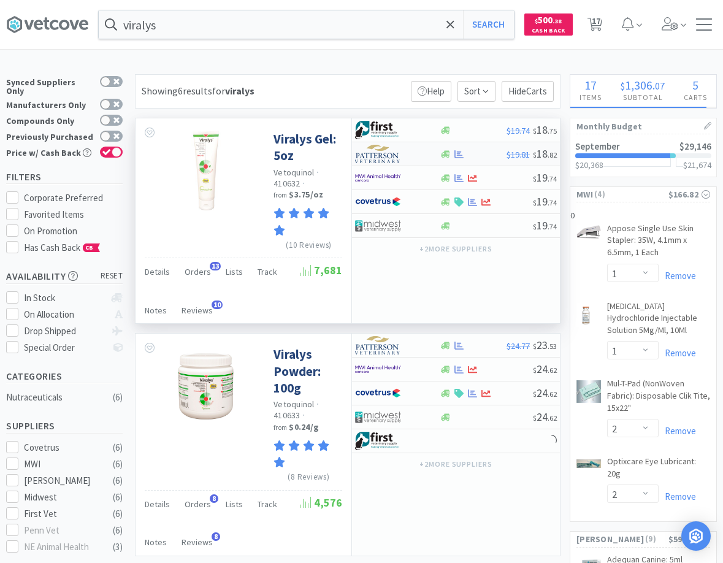
click at [483, 154] on div at bounding box center [472, 154] width 67 height 9
select select "1"
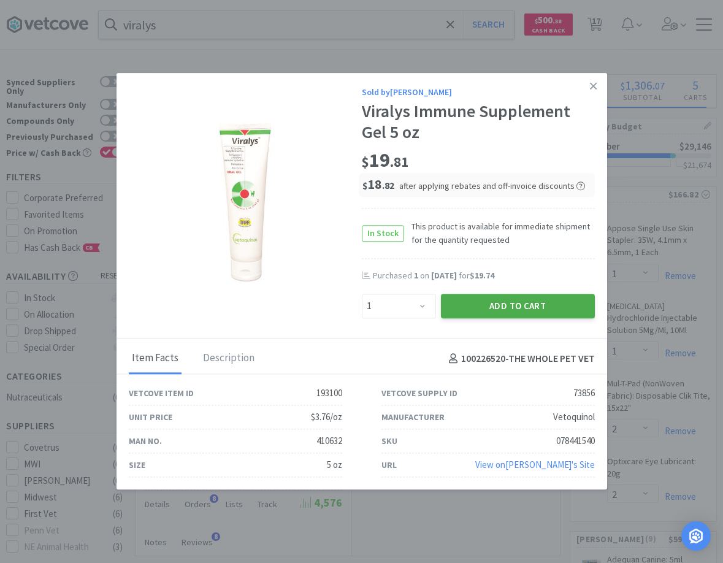
click at [523, 303] on button "Add to Cart" at bounding box center [518, 306] width 154 height 25
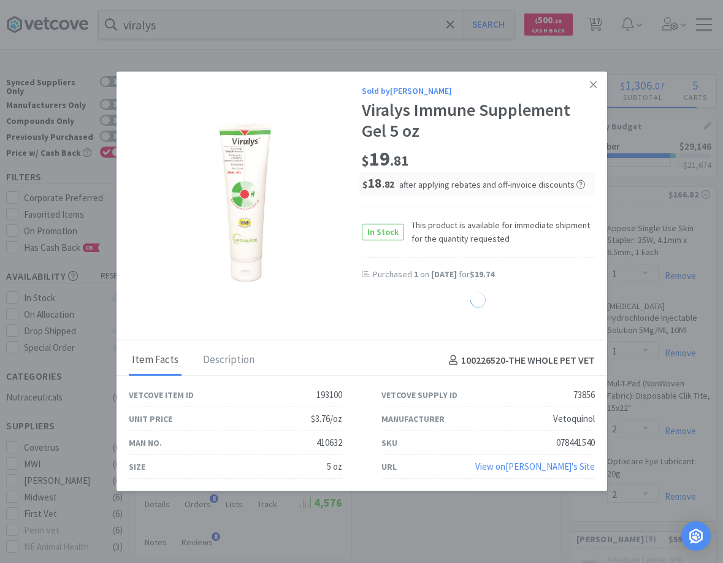
select select "1"
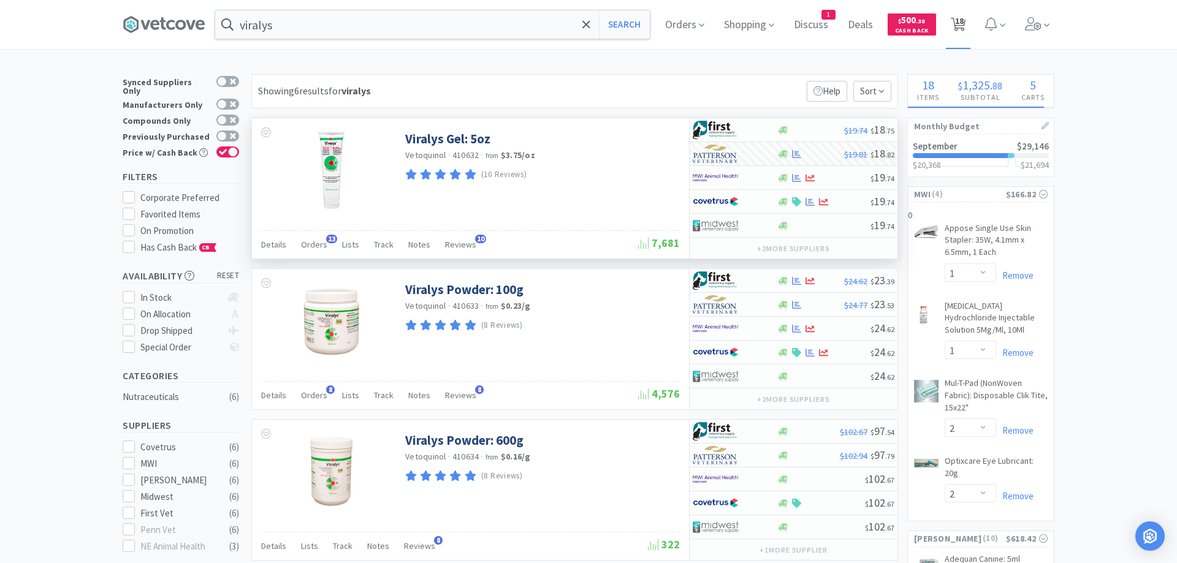
click at [722, 28] on span "18" at bounding box center [958, 24] width 25 height 49
select select "10"
select select "1"
select select "2"
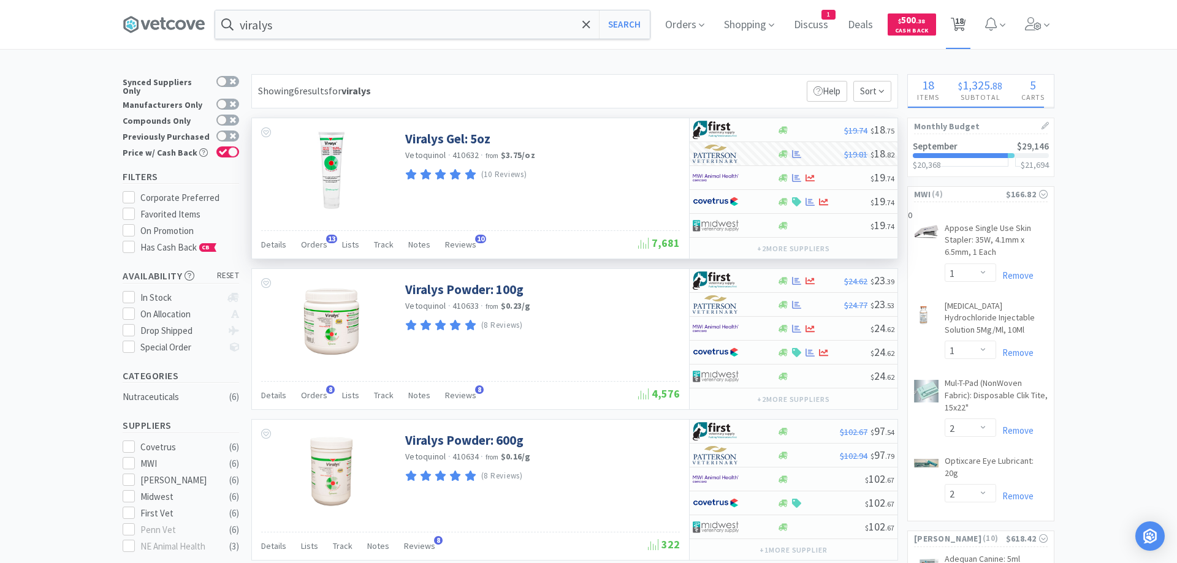
select select "2"
select select "1"
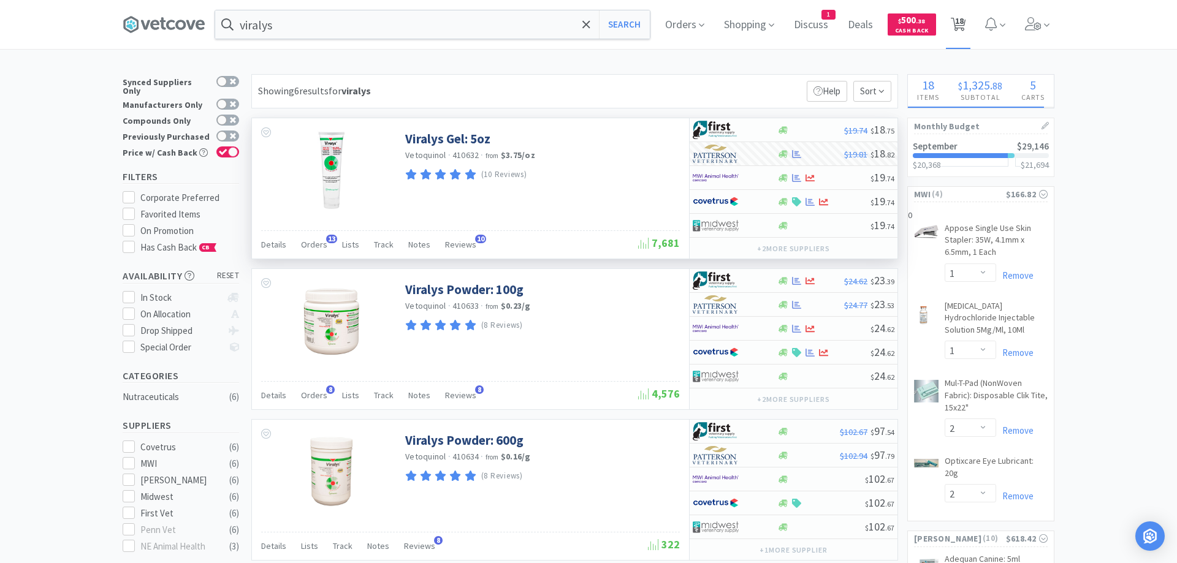
select select "1"
select select "2"
select select "1"
select select "2"
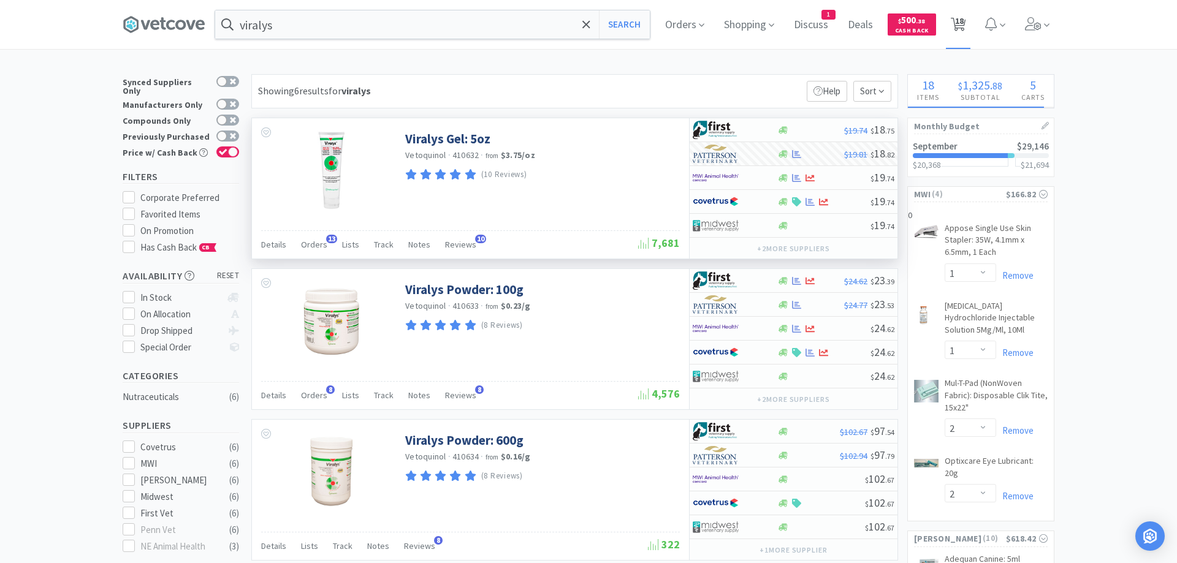
select select "1"
select select "2"
select select "12"
select select "2"
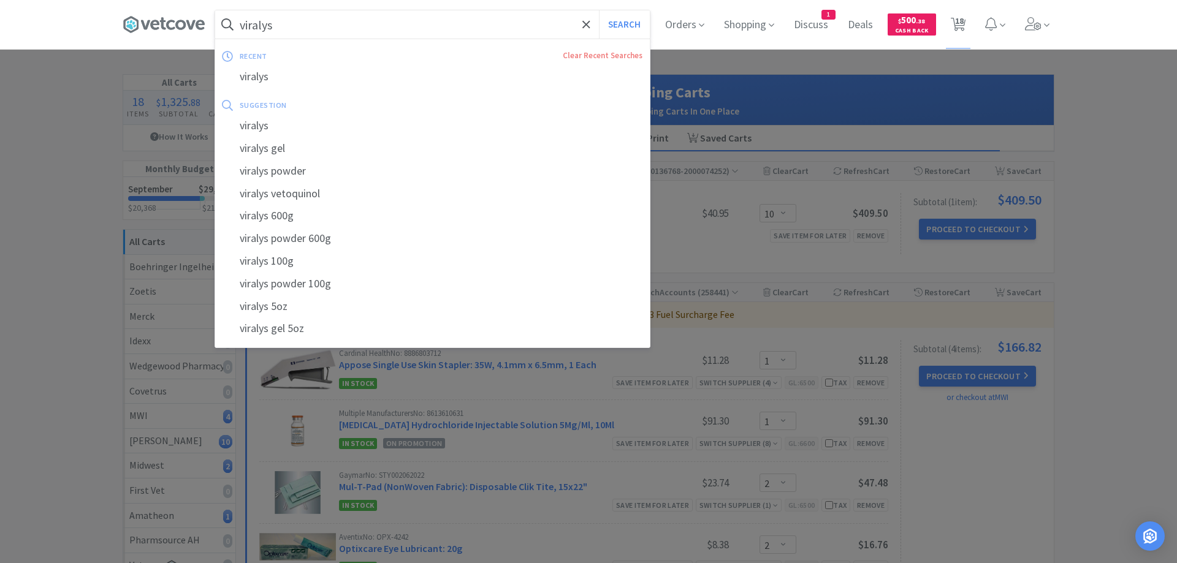
drag, startPoint x: 302, startPoint y: 18, endPoint x: 109, endPoint y: 4, distance: 193.0
click at [215, 12] on input "viralys" at bounding box center [432, 24] width 435 height 28
click at [286, 26] on input "viralys" at bounding box center [432, 24] width 435 height 28
drag, startPoint x: 285, startPoint y: 26, endPoint x: 210, endPoint y: 22, distance: 74.9
click at [215, 22] on input "viralys" at bounding box center [432, 24] width 435 height 28
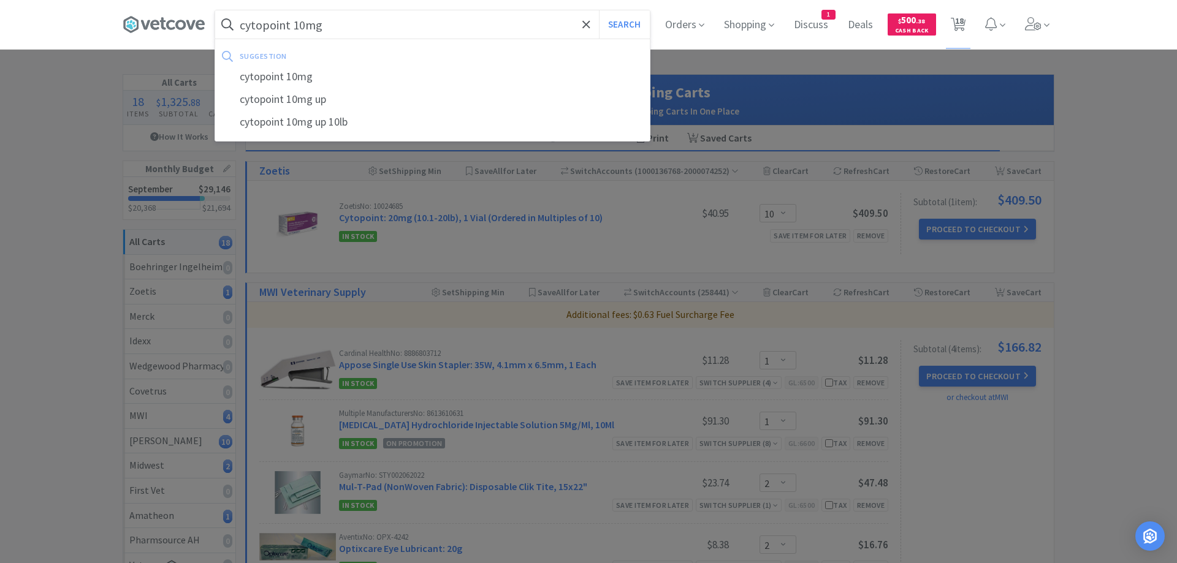
type input "cytopoint 10mg"
click at [599, 10] on button "Search" at bounding box center [624, 24] width 51 height 28
select select "1"
select select "2"
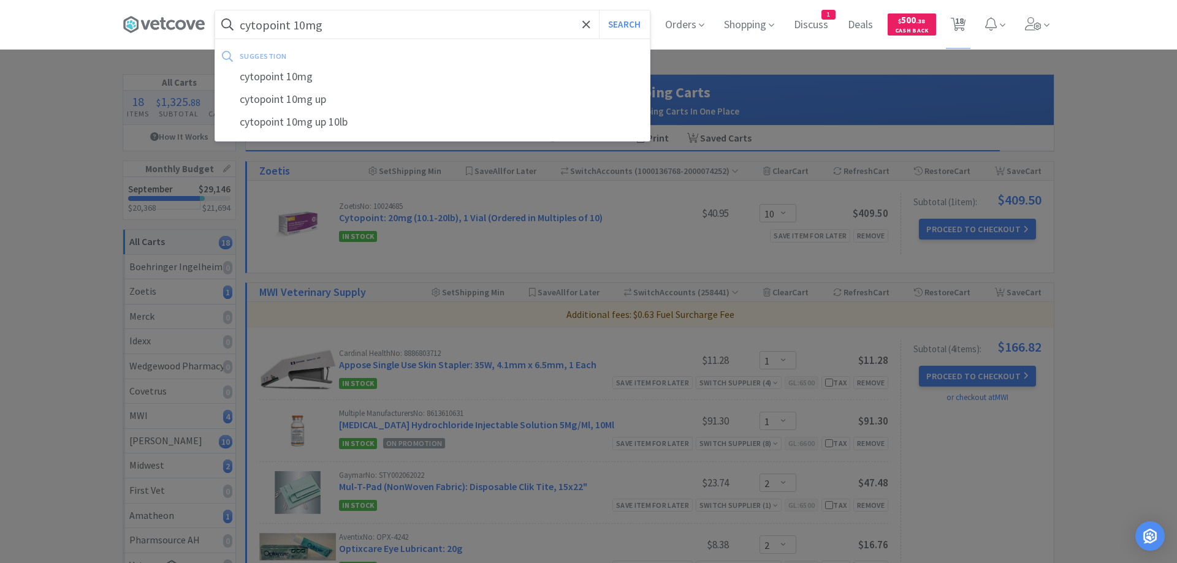
select select "2"
select select "1"
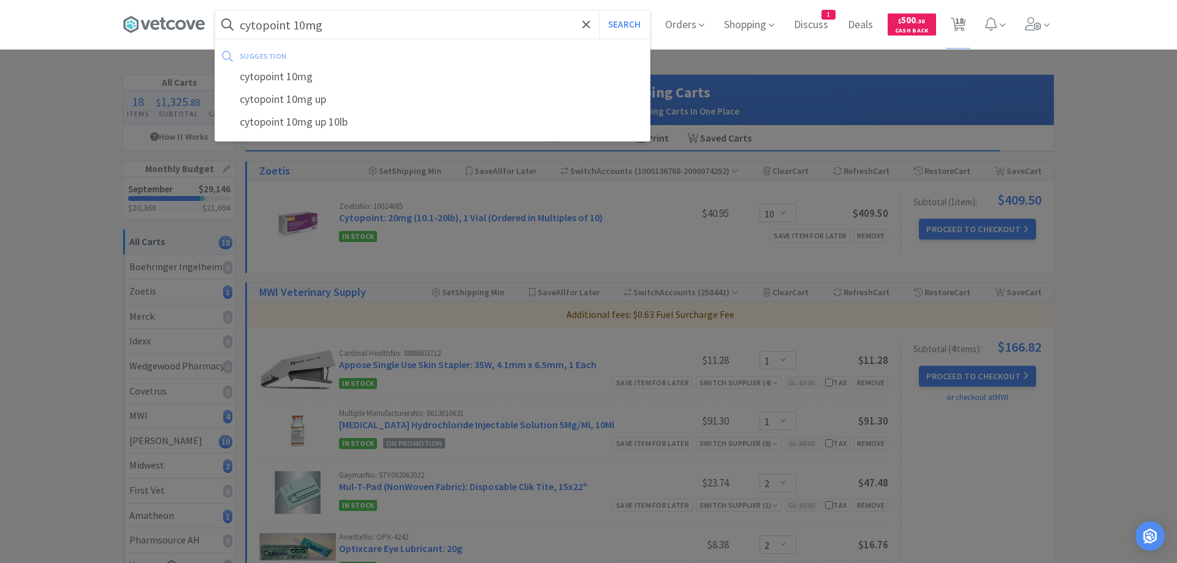
select select "1"
select select "2"
select select "1"
select select "2"
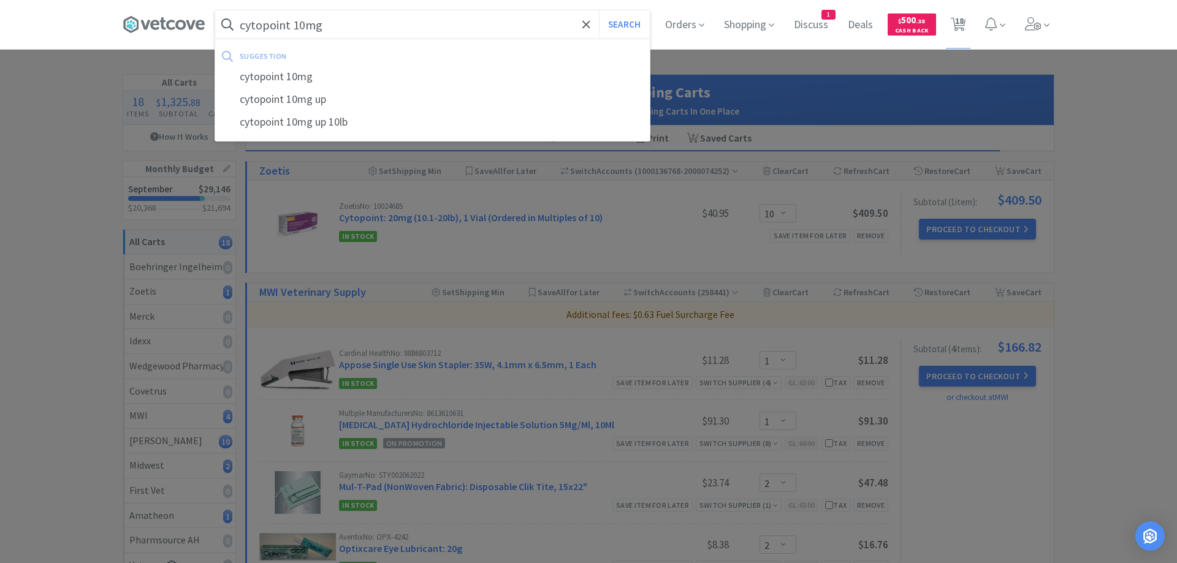
select select "1"
select select "2"
select select "12"
select select "2"
select select "10"
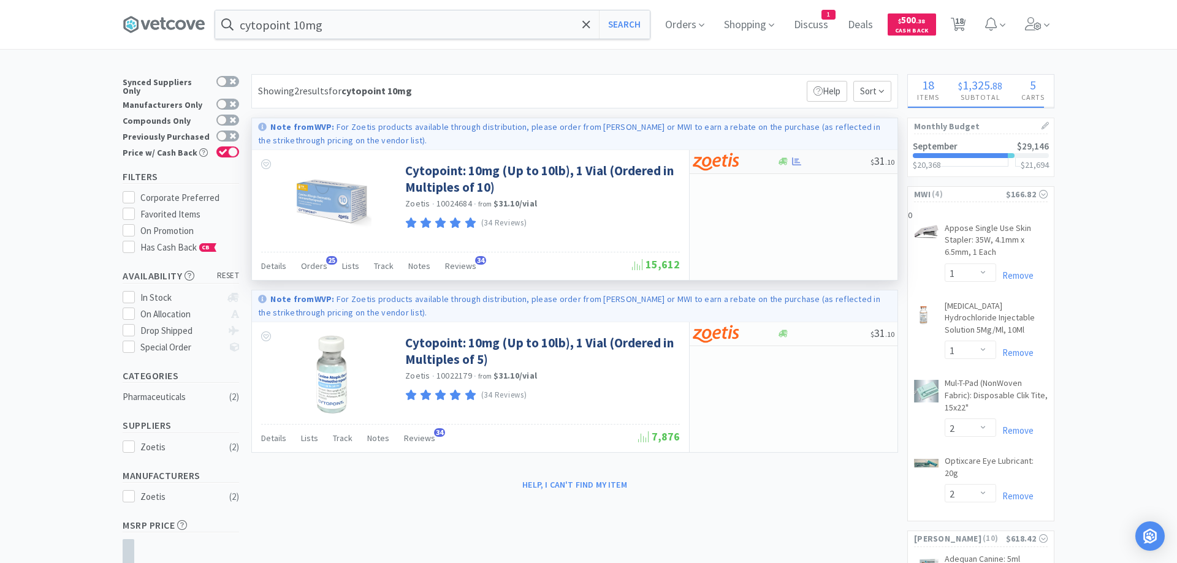
click at [722, 163] on div at bounding box center [824, 161] width 94 height 9
select select "10"
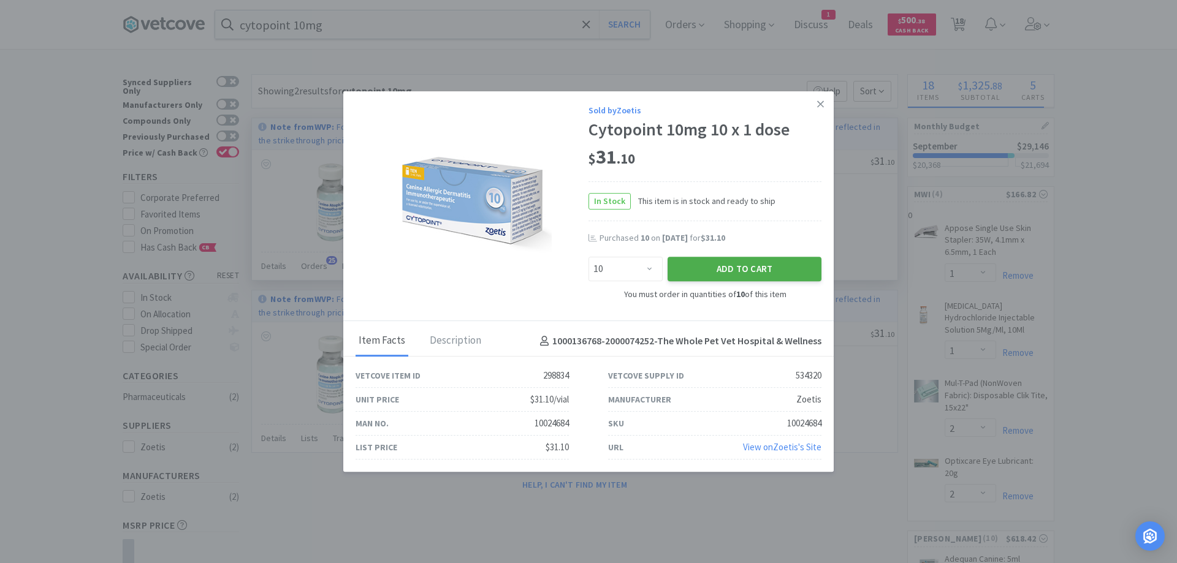
click at [722, 265] on button "Add to Cart" at bounding box center [744, 269] width 154 height 25
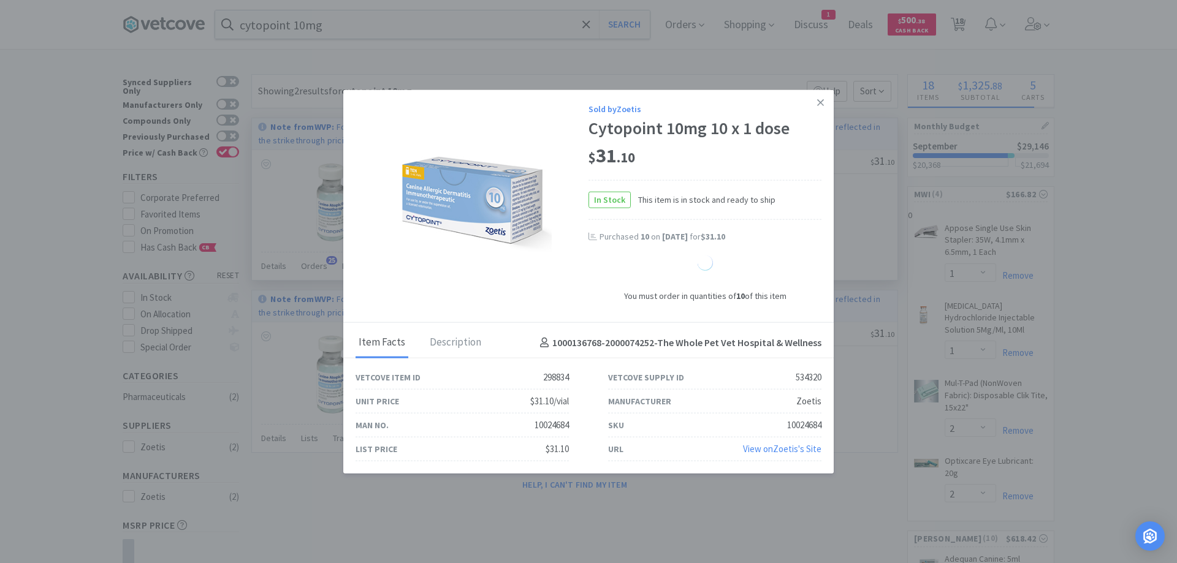
select select "10"
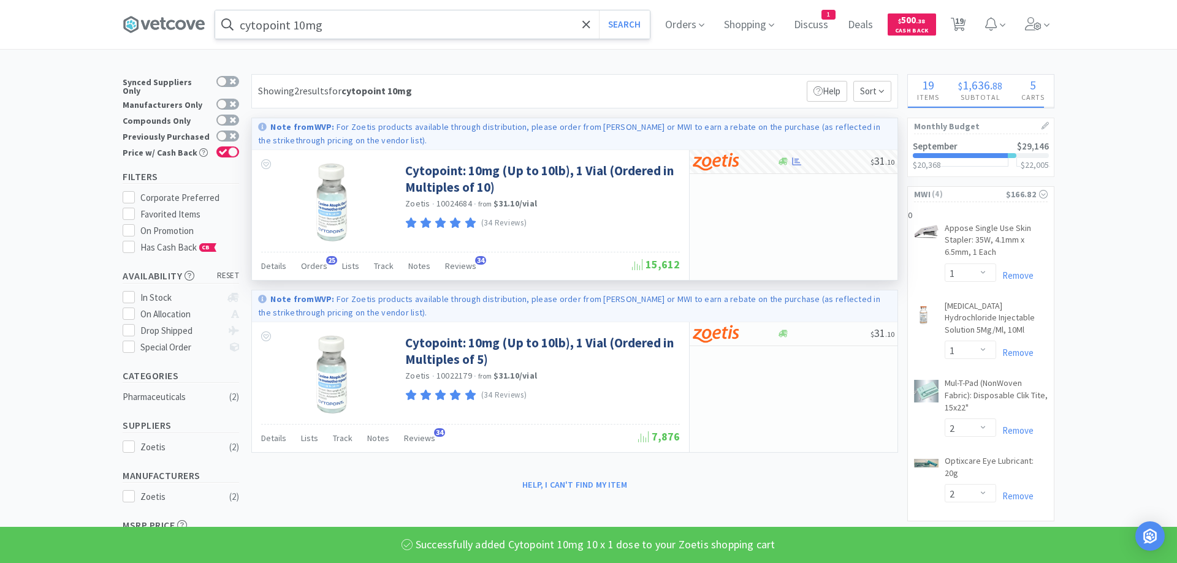
click at [471, 31] on input "cytopoint 10mg" at bounding box center [432, 24] width 435 height 28
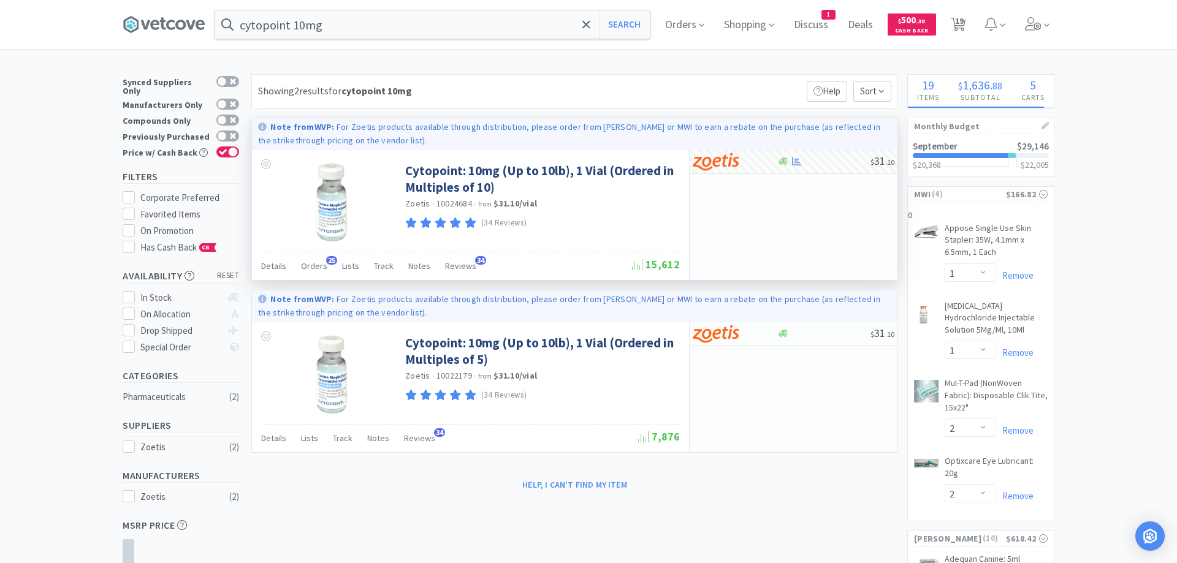
click at [722, 70] on div at bounding box center [588, 281] width 1177 height 563
click at [466, 33] on input "cytopoint 10mg" at bounding box center [432, 24] width 435 height 28
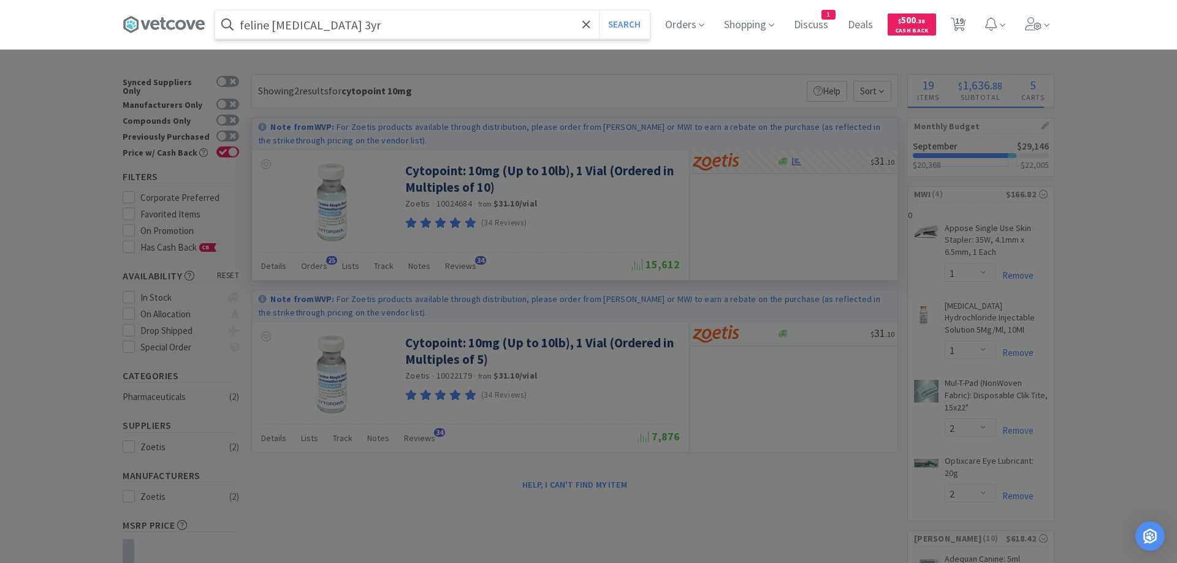
type input "feline rabies 3yr"
click at [599, 10] on button "Search" at bounding box center [624, 24] width 51 height 28
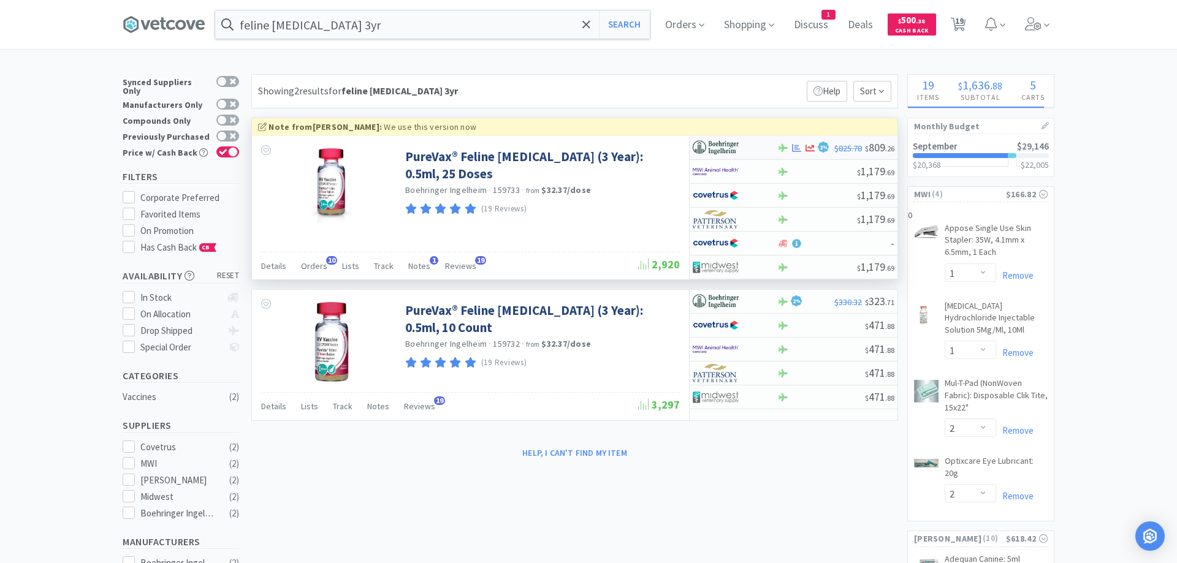
click at [722, 146] on div at bounding box center [726, 147] width 67 height 21
select select "1"
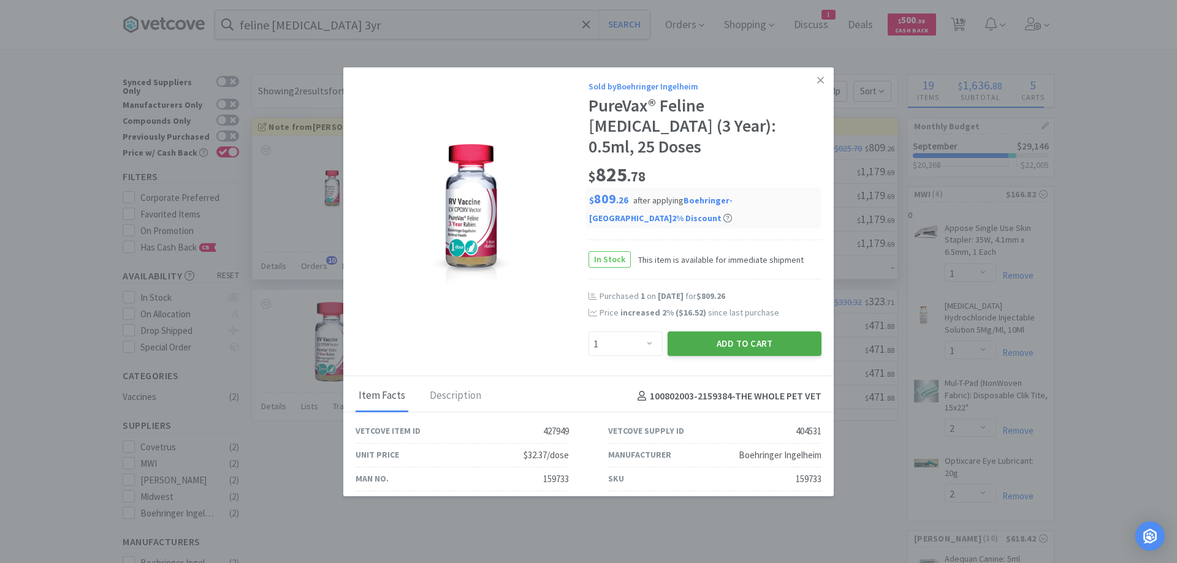
click at [717, 332] on button "Add to Cart" at bounding box center [744, 344] width 154 height 25
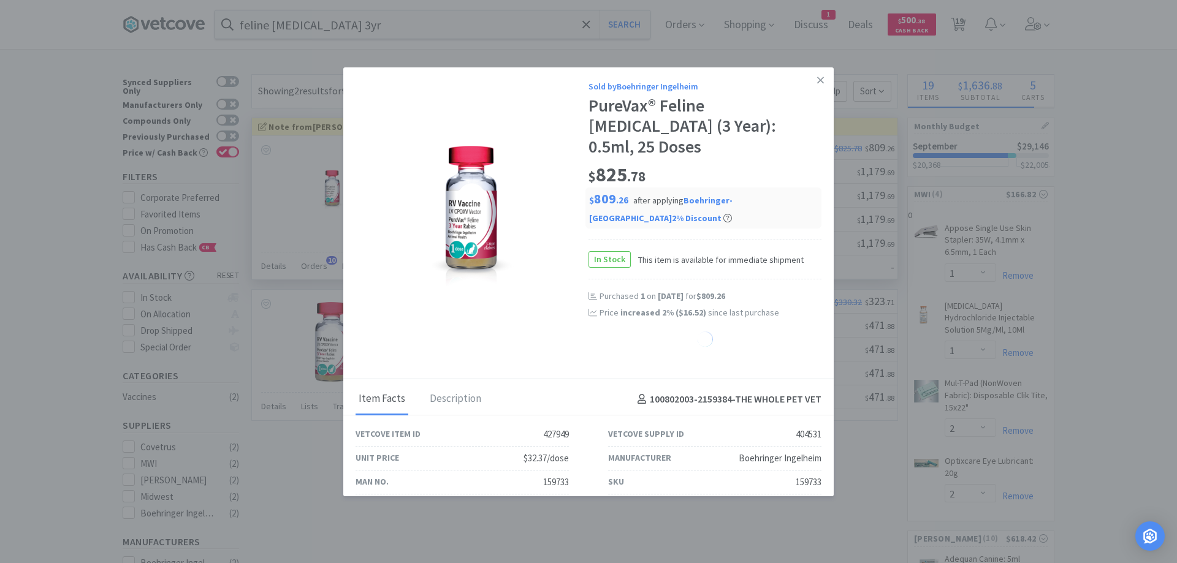
select select "1"
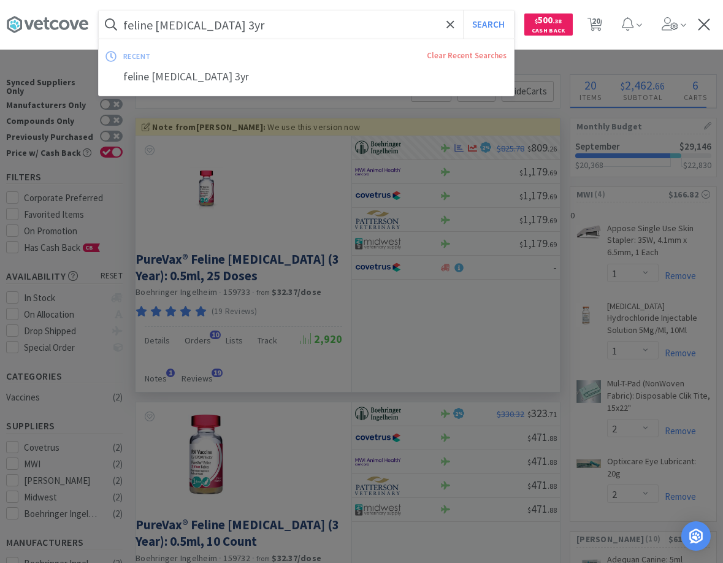
click at [245, 27] on input "feline rabies 3yr" at bounding box center [306, 24] width 415 height 28
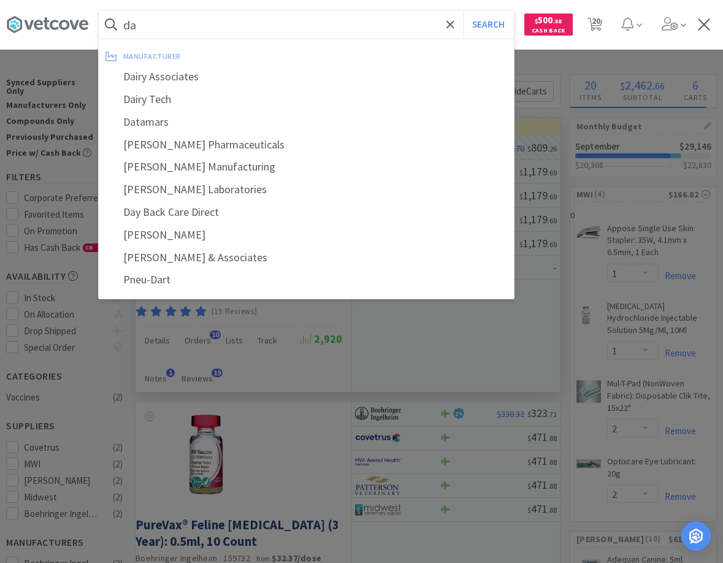
type input "d"
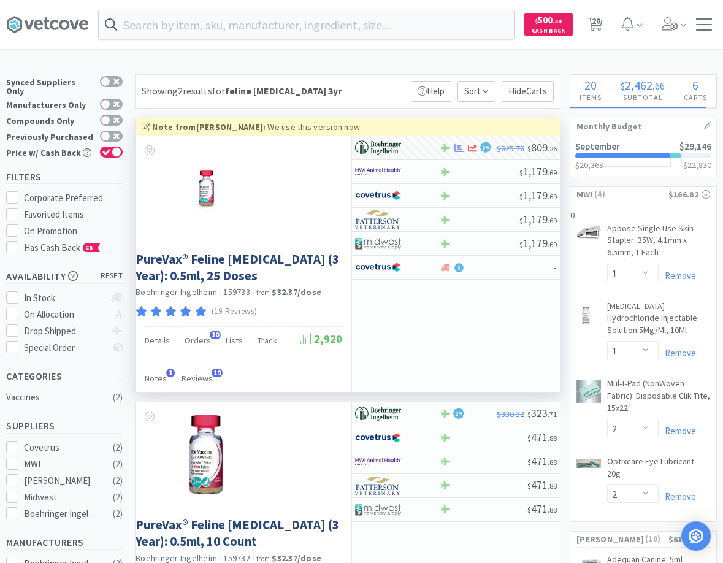
click at [29, 61] on div at bounding box center [361, 281] width 723 height 563
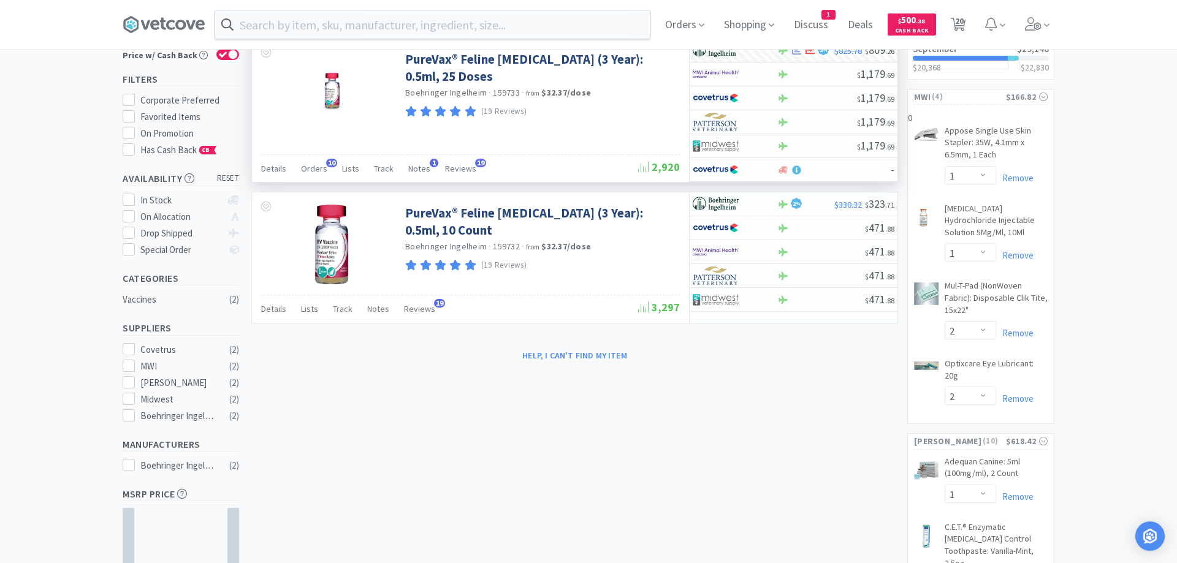
scroll to position [63, 0]
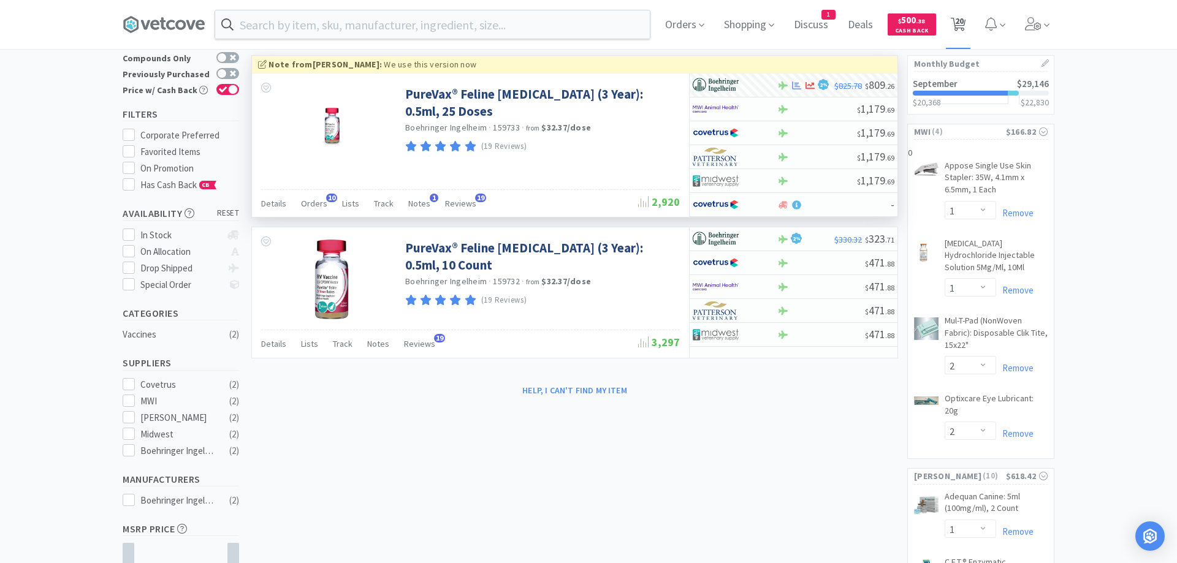
click at [722, 15] on span "20" at bounding box center [958, 24] width 25 height 49
select select "1"
select select "10"
select select "1"
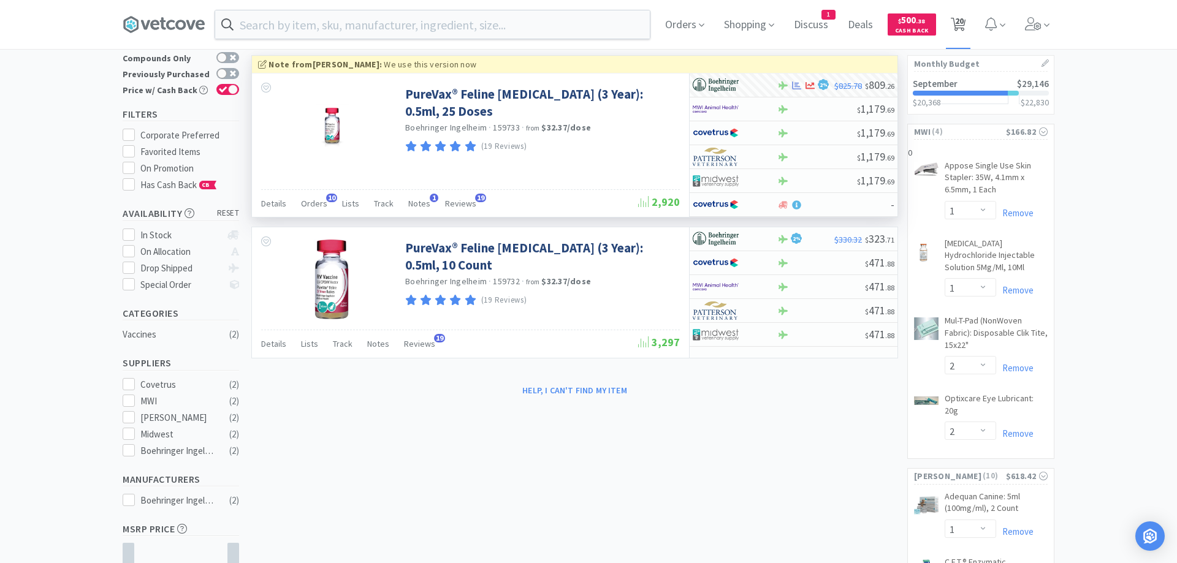
select select "1"
select select "2"
select select "1"
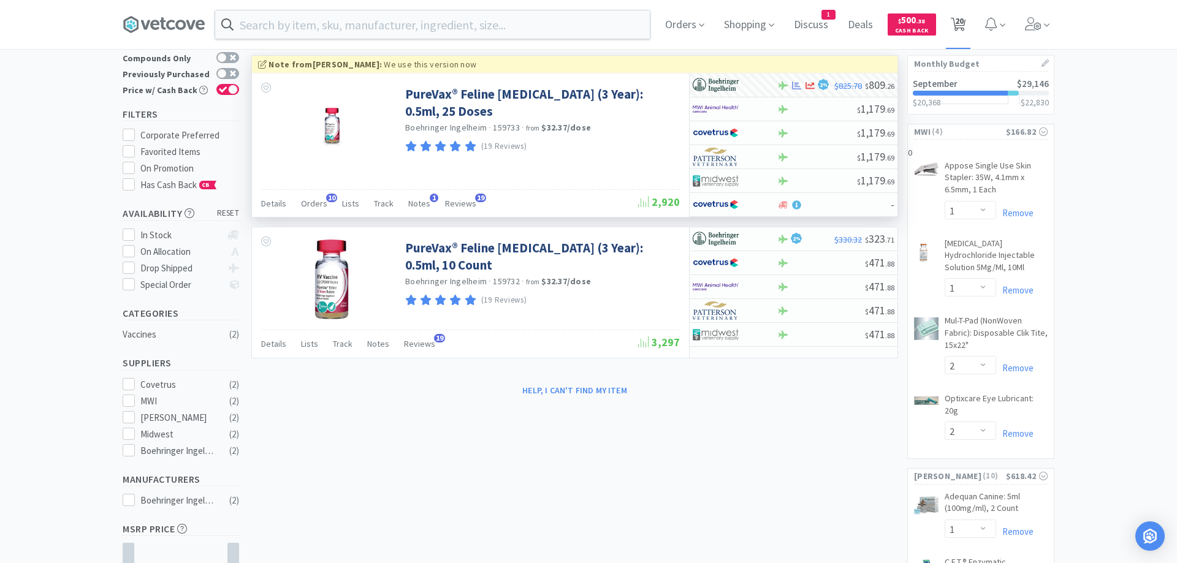
select select "1"
select select "2"
select select "1"
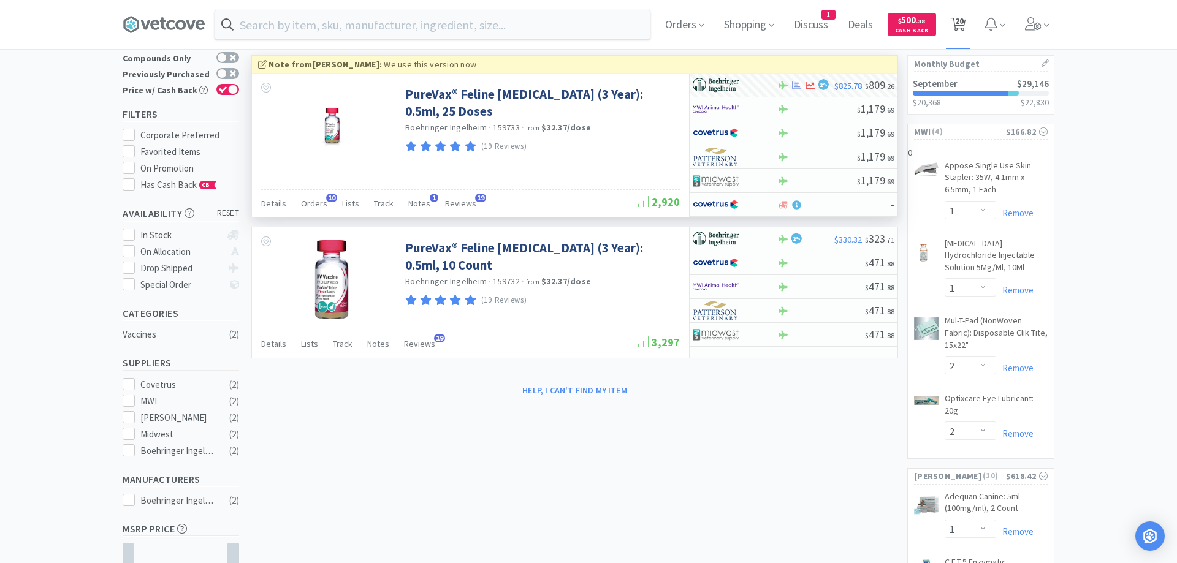
select select "1"
select select "2"
select select "1"
select select "2"
select select "12"
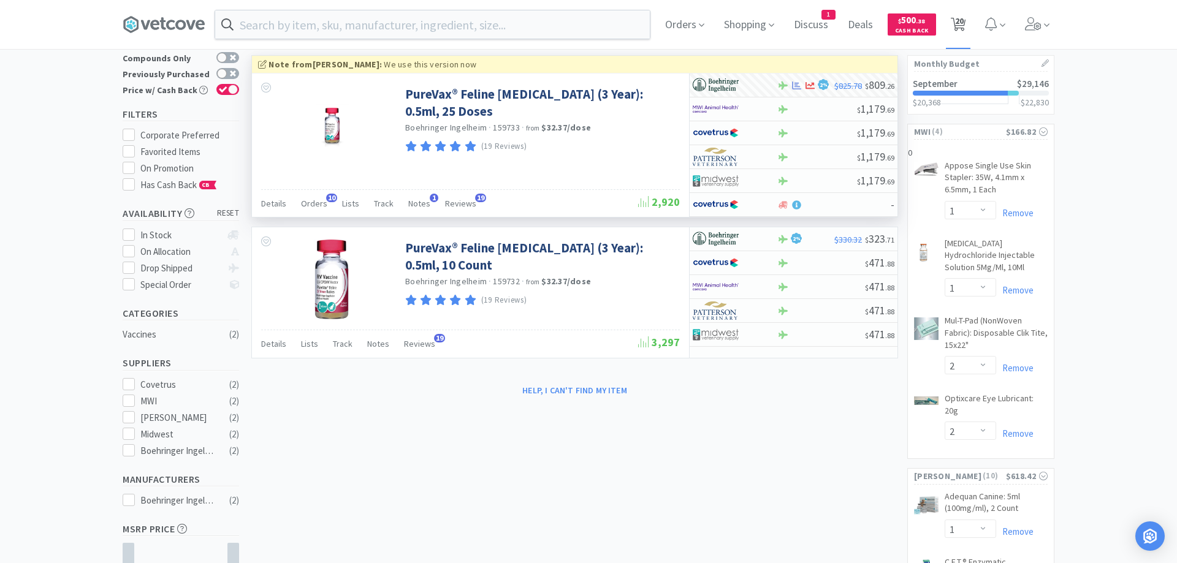
select select "2"
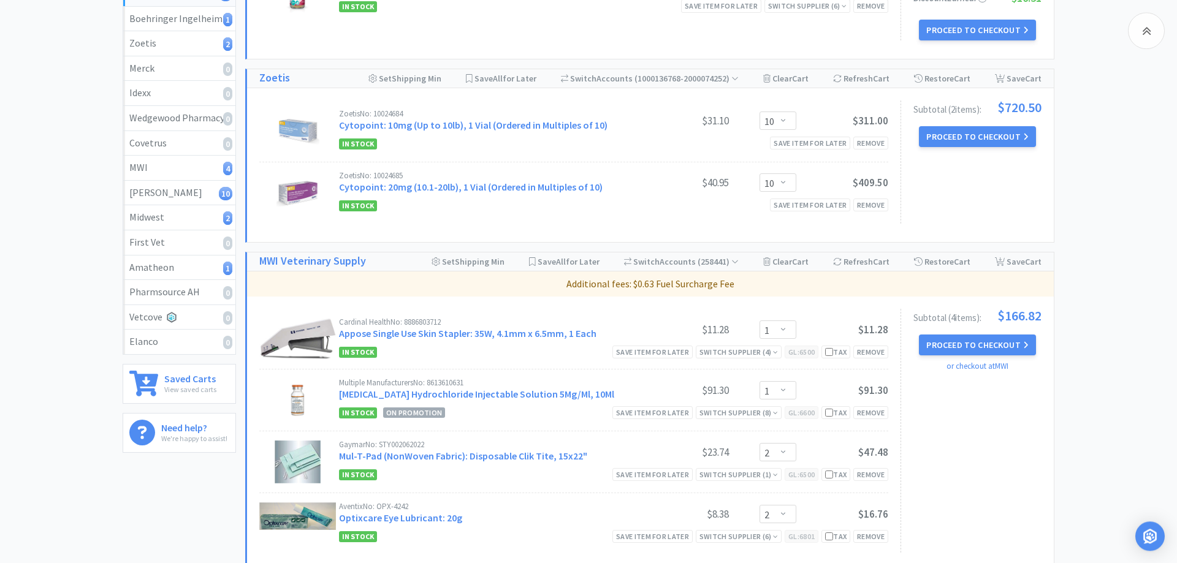
scroll to position [313, 0]
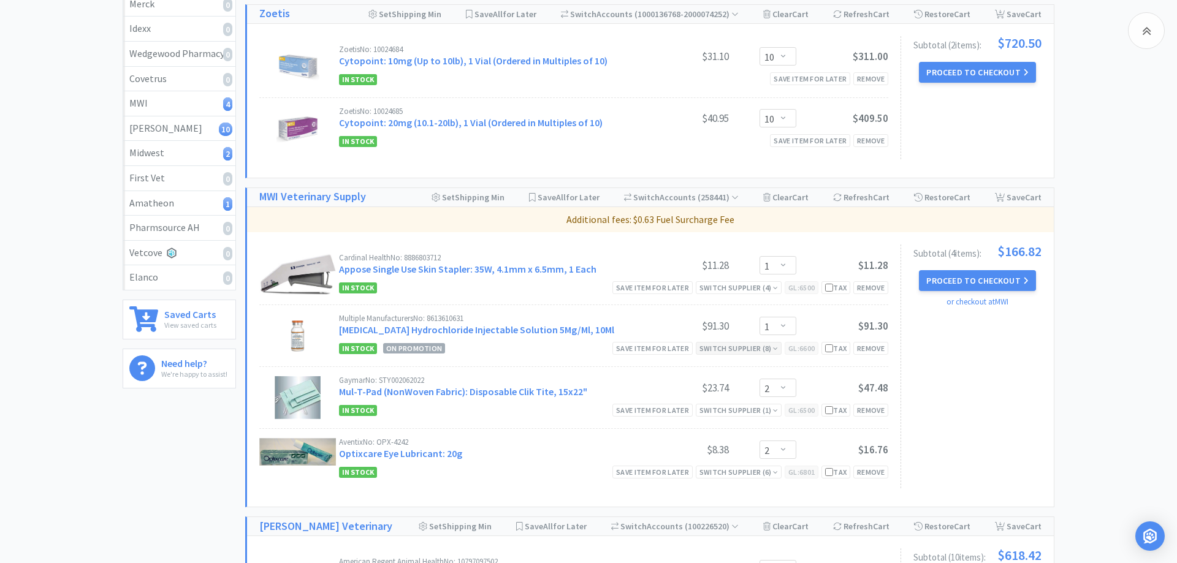
click at [722, 343] on div "Switch Supplier ( 8 )" at bounding box center [738, 349] width 78 height 12
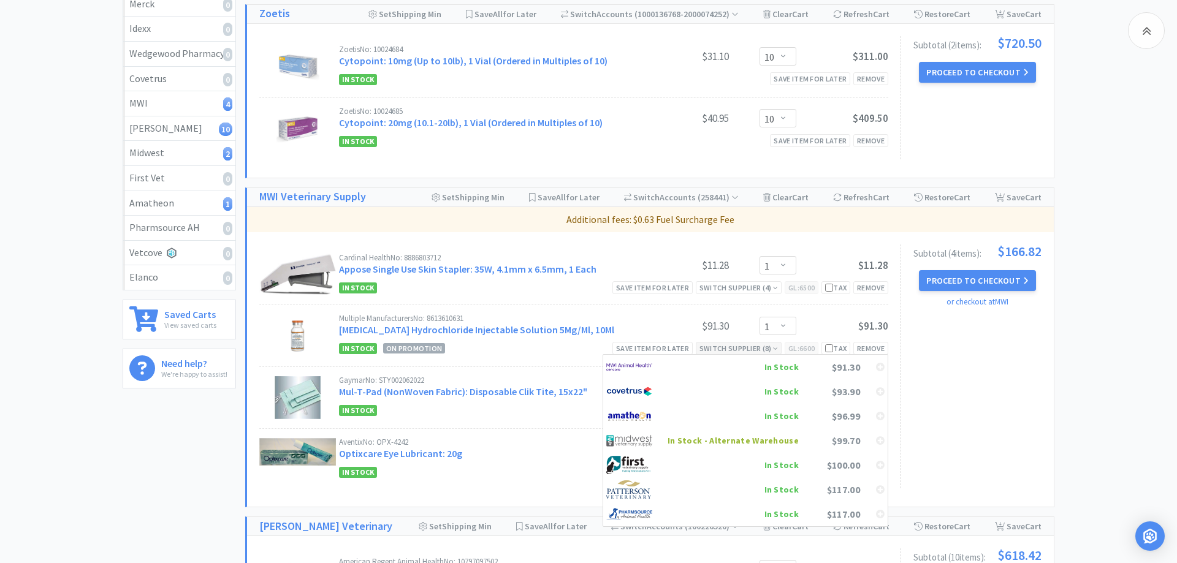
click at [722, 343] on div "Switch Supplier ( 8 )" at bounding box center [738, 349] width 78 height 12
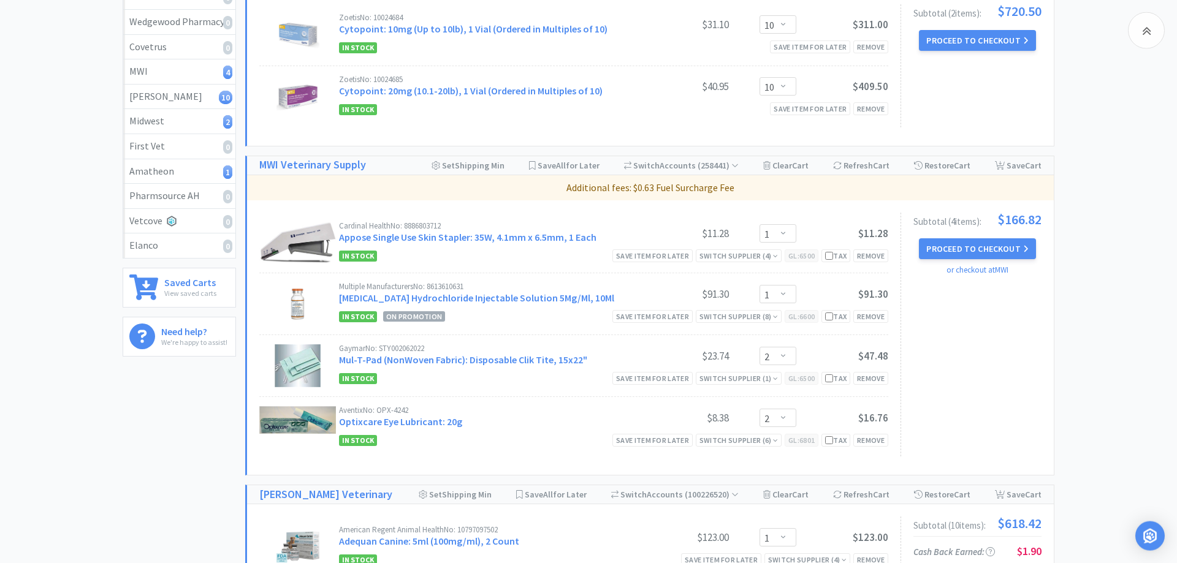
scroll to position [375, 0]
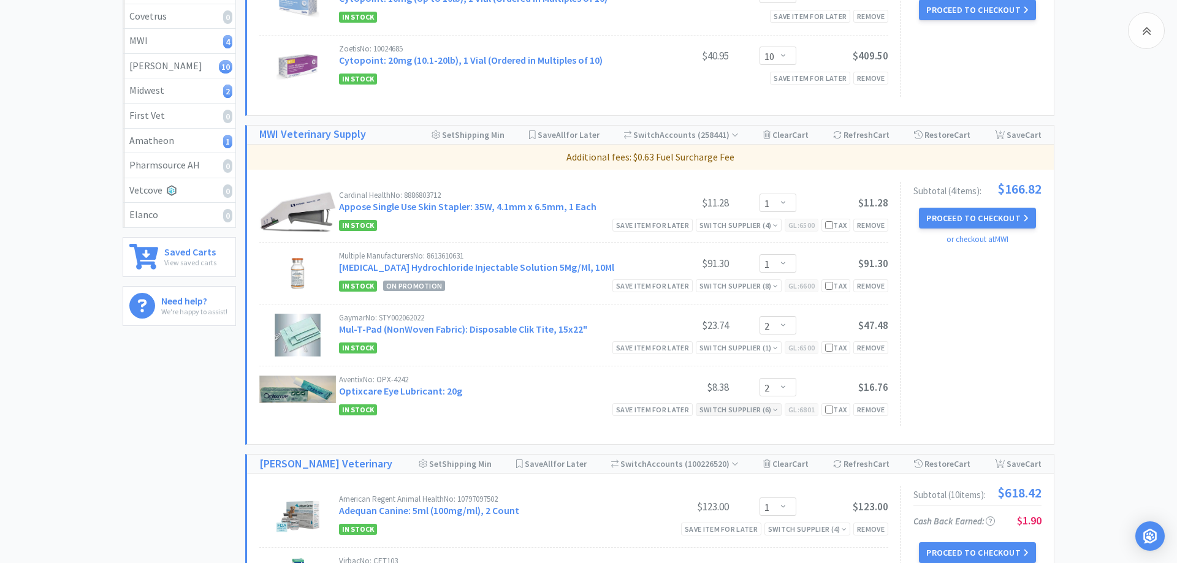
click at [722, 404] on div "Switch Supplier ( 6 )" at bounding box center [738, 410] width 78 height 12
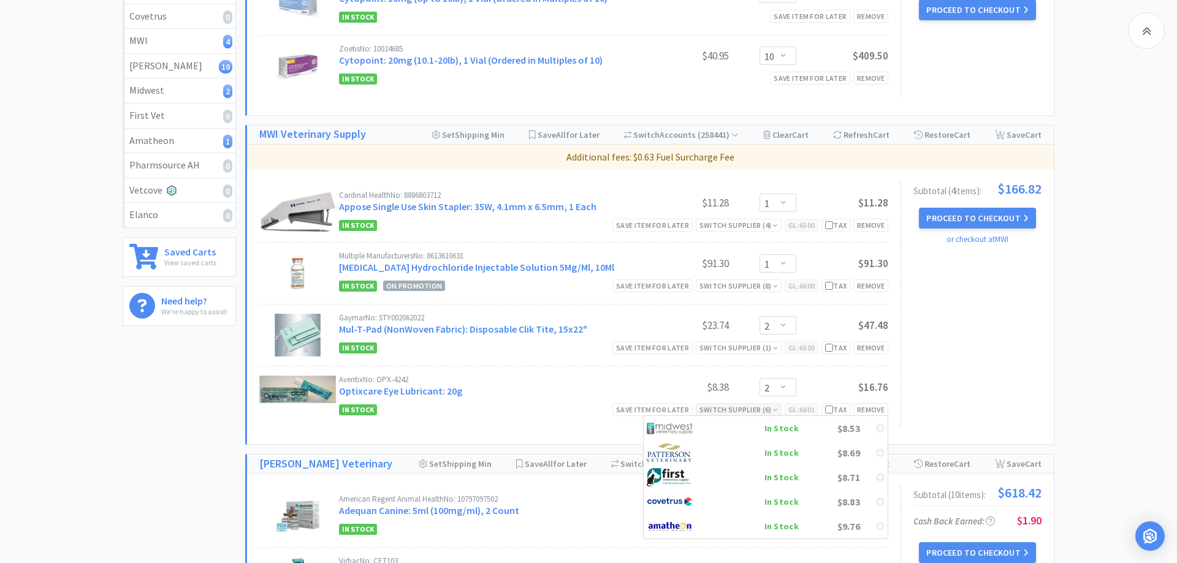
click at [722, 404] on div "Switch Supplier ( 6 )" at bounding box center [738, 410] width 78 height 12
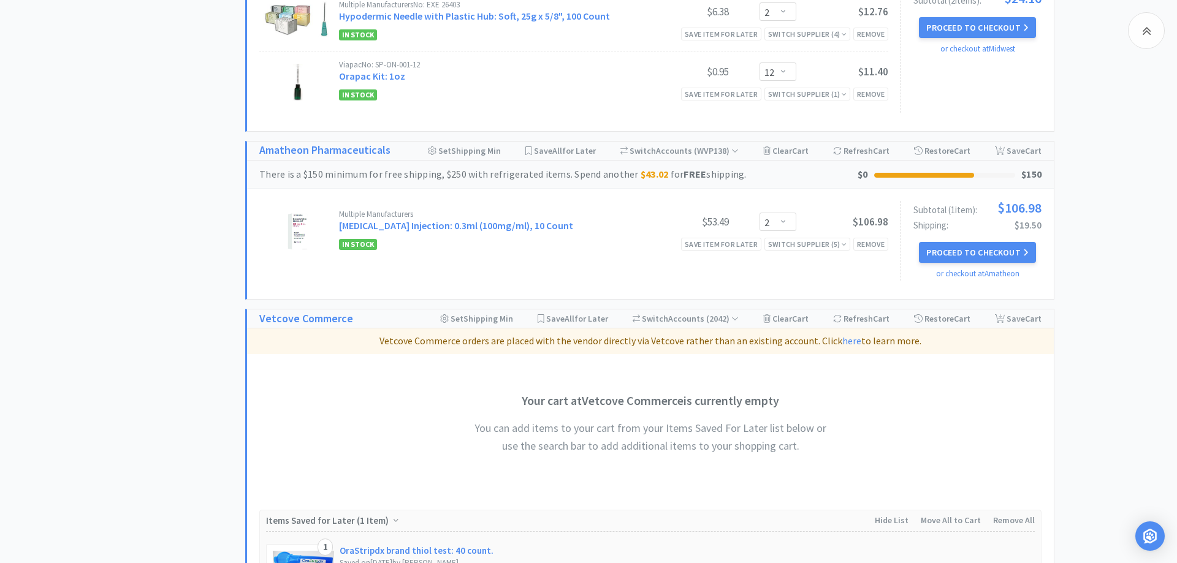
scroll to position [1688, 0]
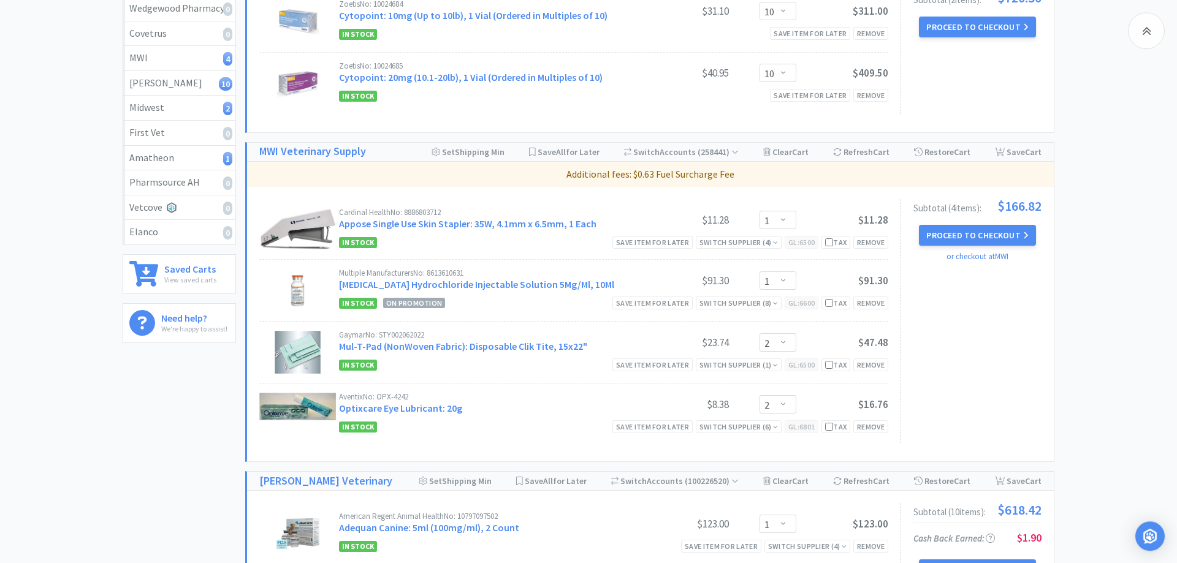
scroll to position [438, 0]
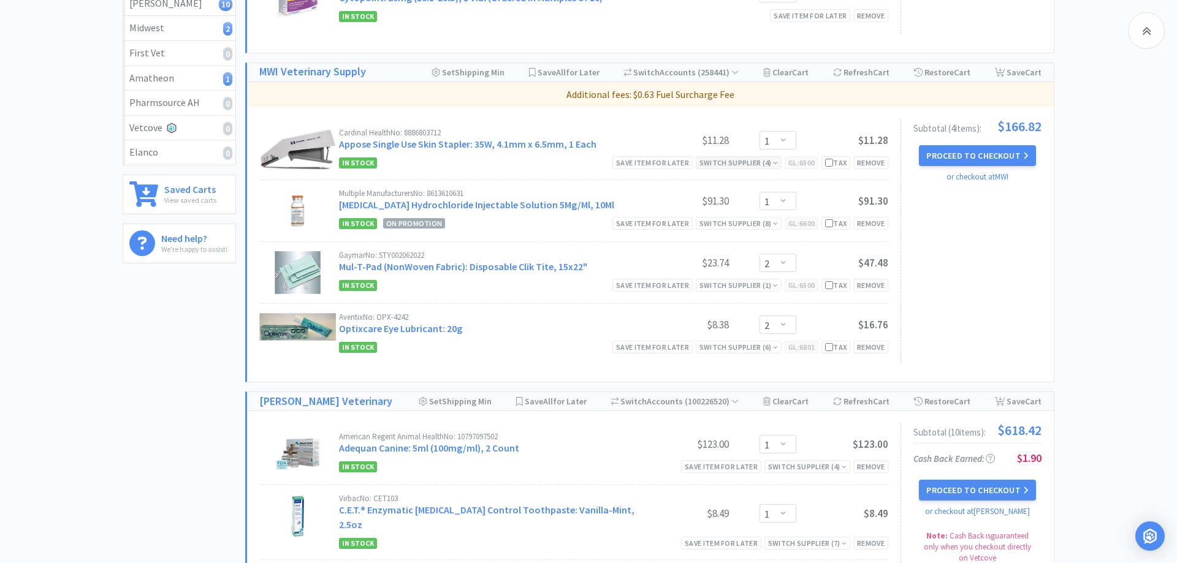
click at [722, 157] on div "Switch Supplier ( 4 )" at bounding box center [738, 163] width 78 height 12
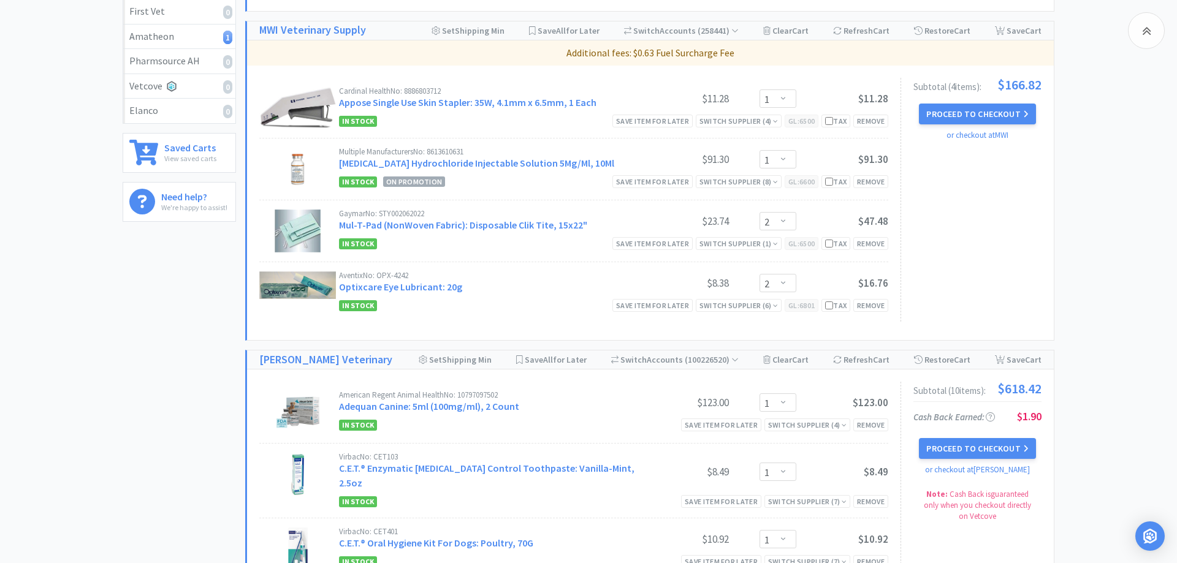
scroll to position [563, 0]
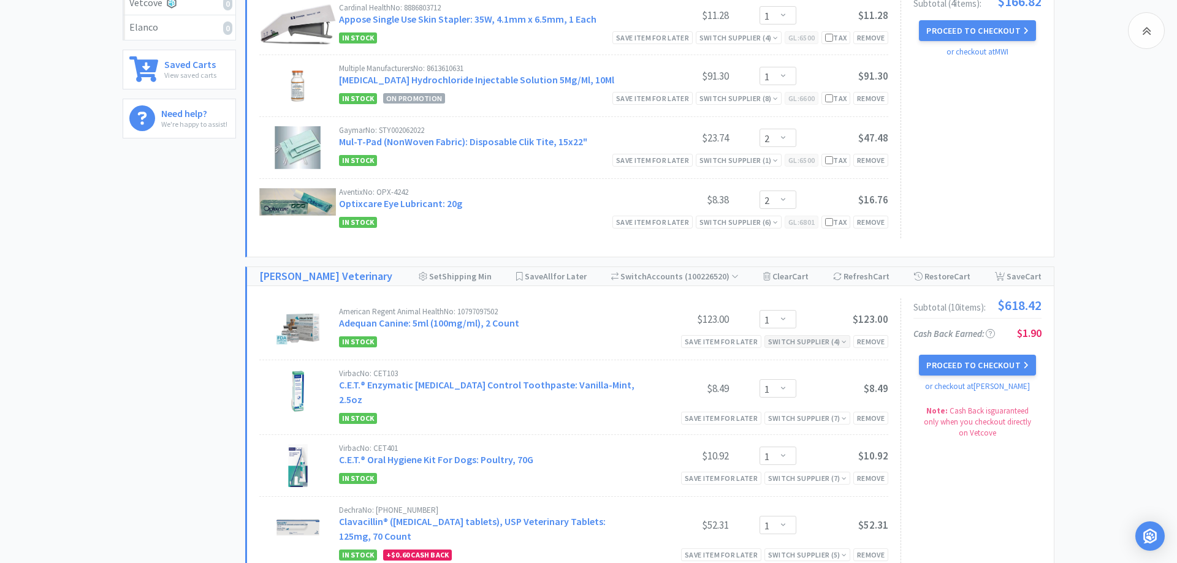
click at [722, 336] on div "Switch Supplier ( 4 )" at bounding box center [807, 342] width 78 height 12
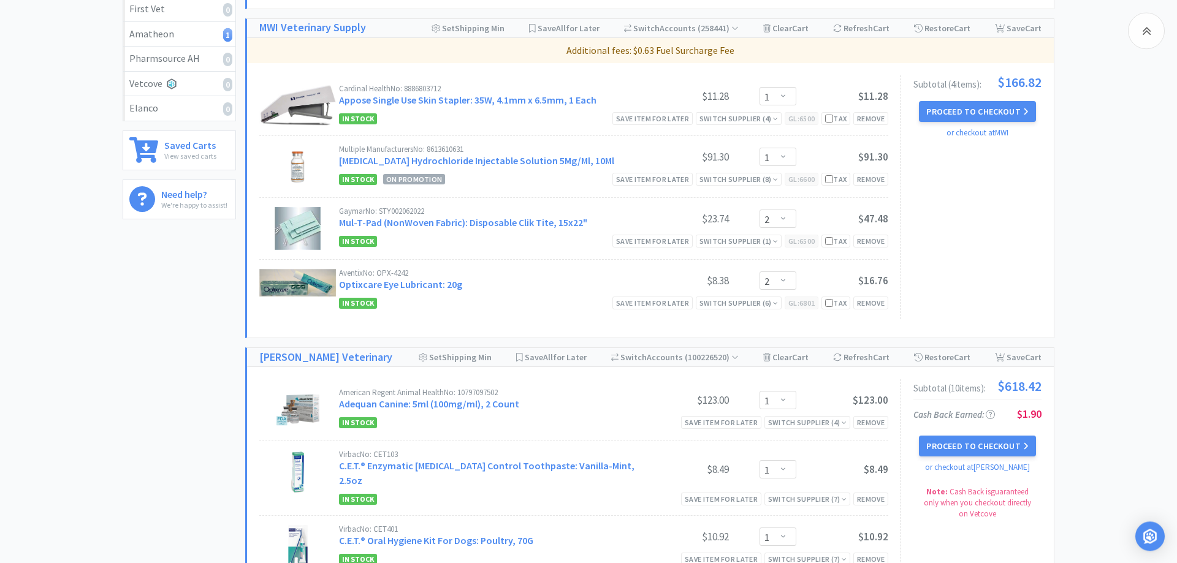
scroll to position [438, 0]
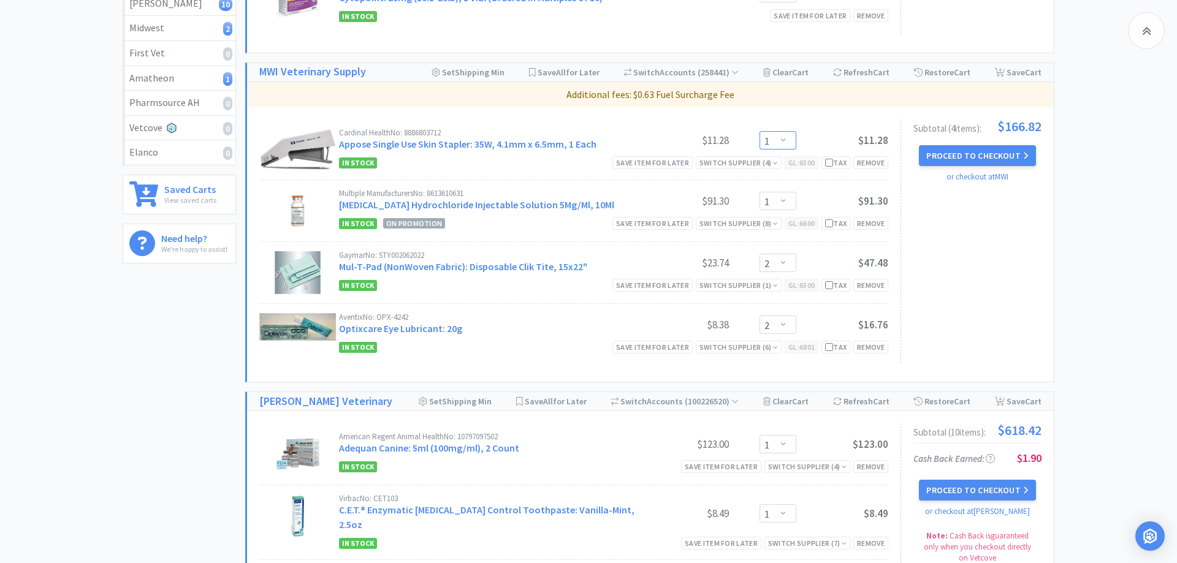
click at [722, 131] on select "Enter Quantity 1 2 3 4 5 6 7 8 9 10 11 12 13 14 15 16 17 18 19 20 Enter Quantity" at bounding box center [777, 140] width 37 height 18
click option "2" at bounding box center [0, 0] width 0 height 0
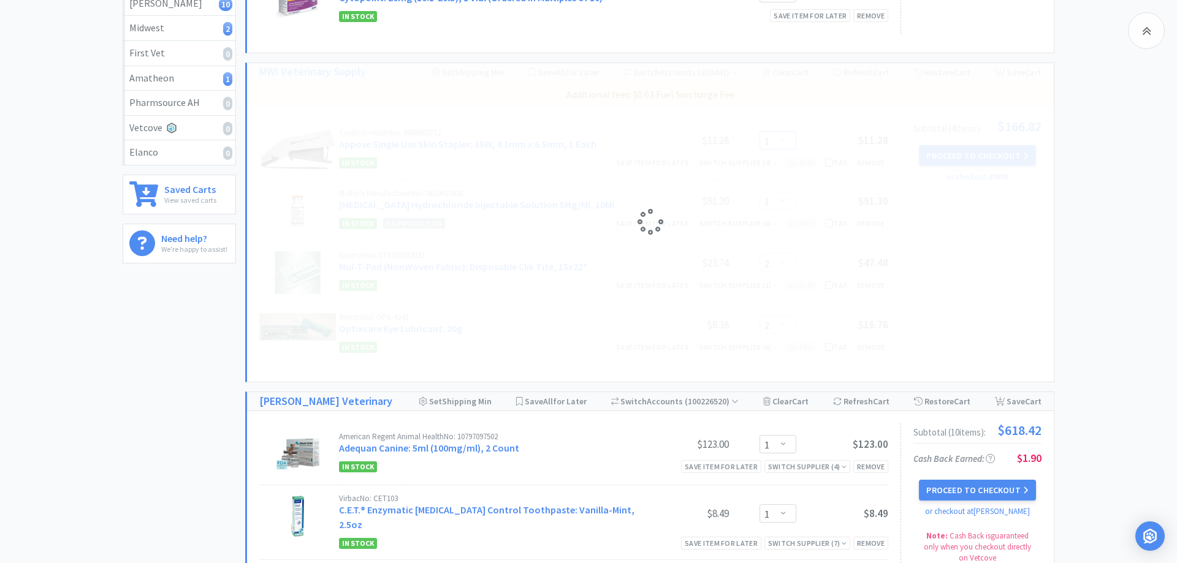
select select "2"
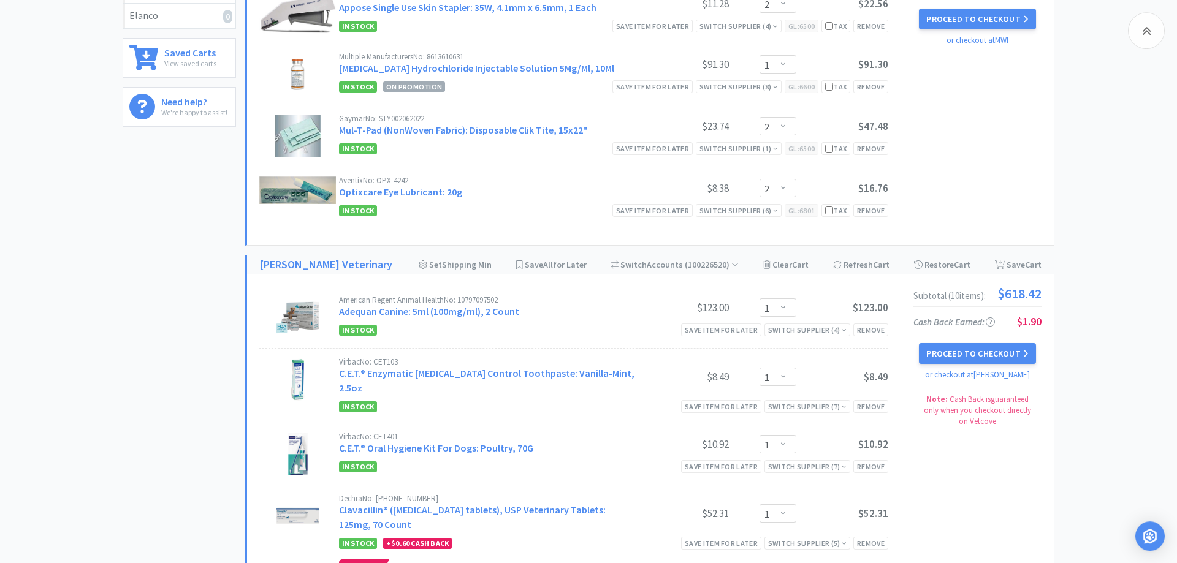
scroll to position [563, 0]
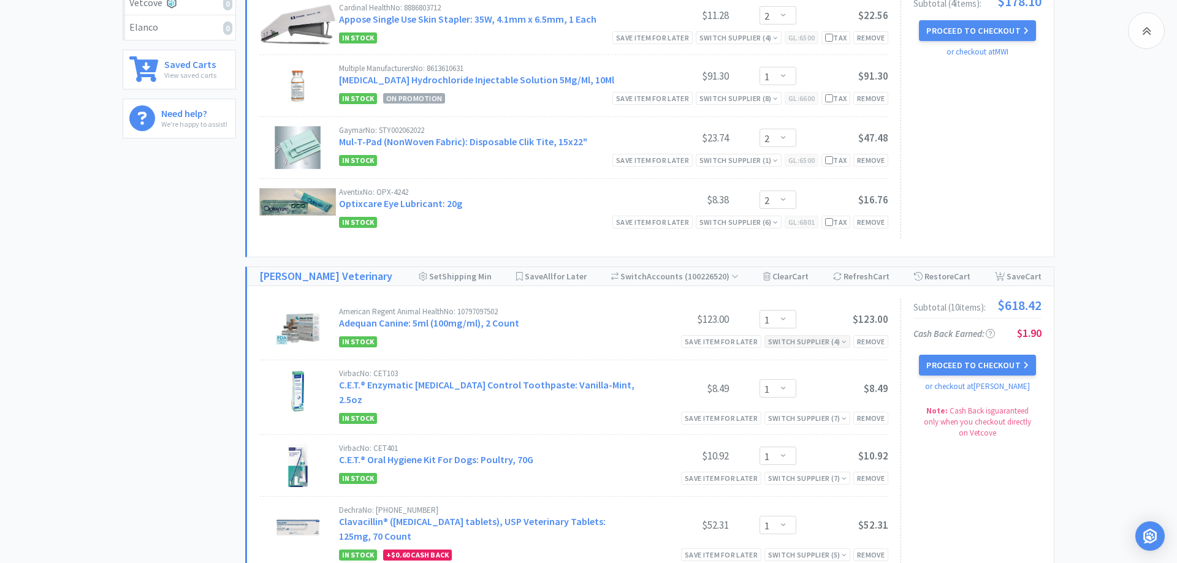
click at [722, 336] on div "Switch Supplier ( 4 )" at bounding box center [807, 342] width 78 height 12
click at [722, 405] on icon at bounding box center [880, 410] width 9 height 10
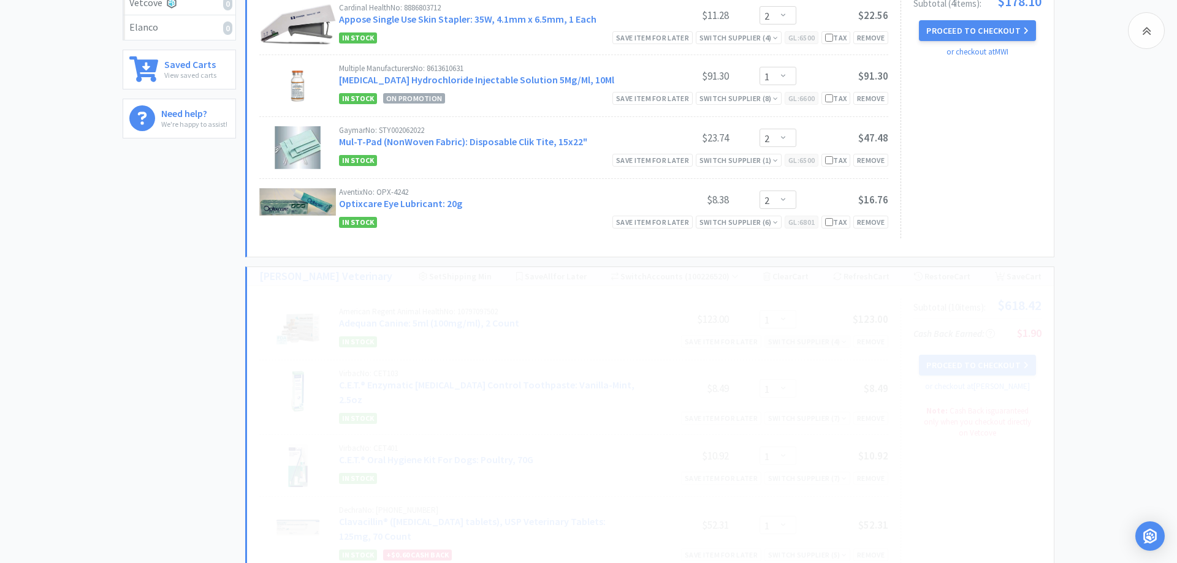
select select "2"
select select "1"
select select "2"
select select "1"
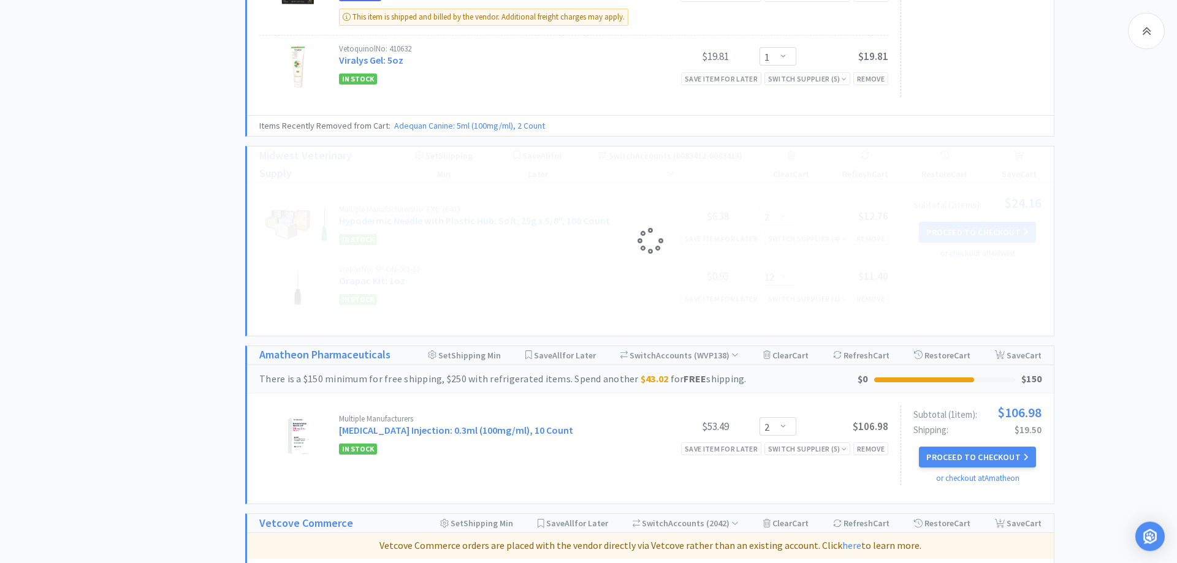
scroll to position [1500, 0]
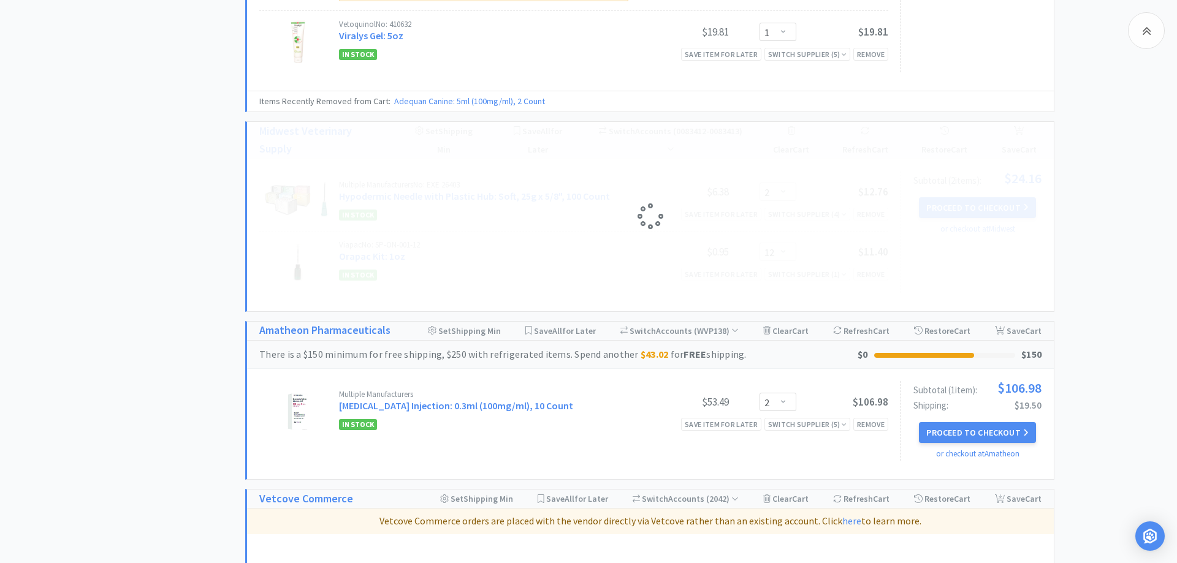
select select "1"
select select "2"
select select "12"
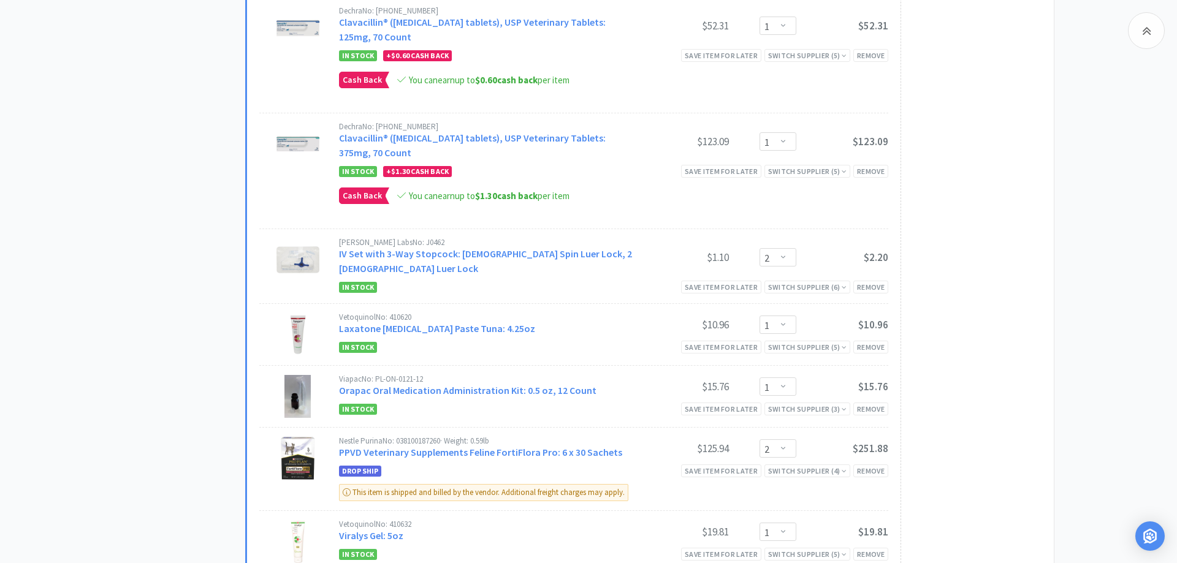
scroll to position [938, 0]
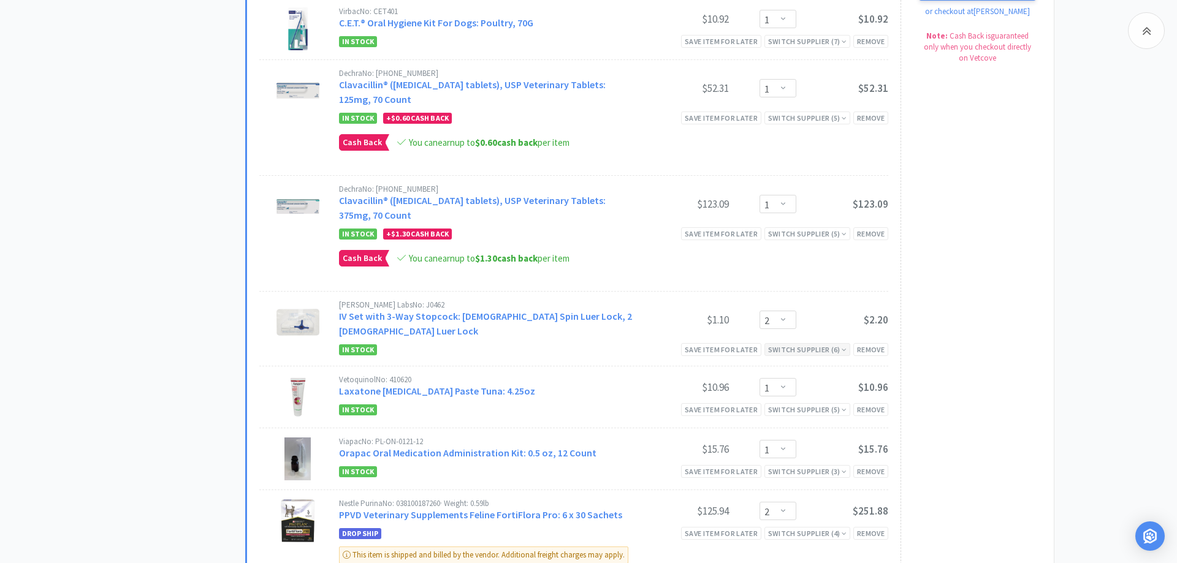
click at [722, 344] on div "Switch Supplier ( 6 )" at bounding box center [807, 350] width 78 height 12
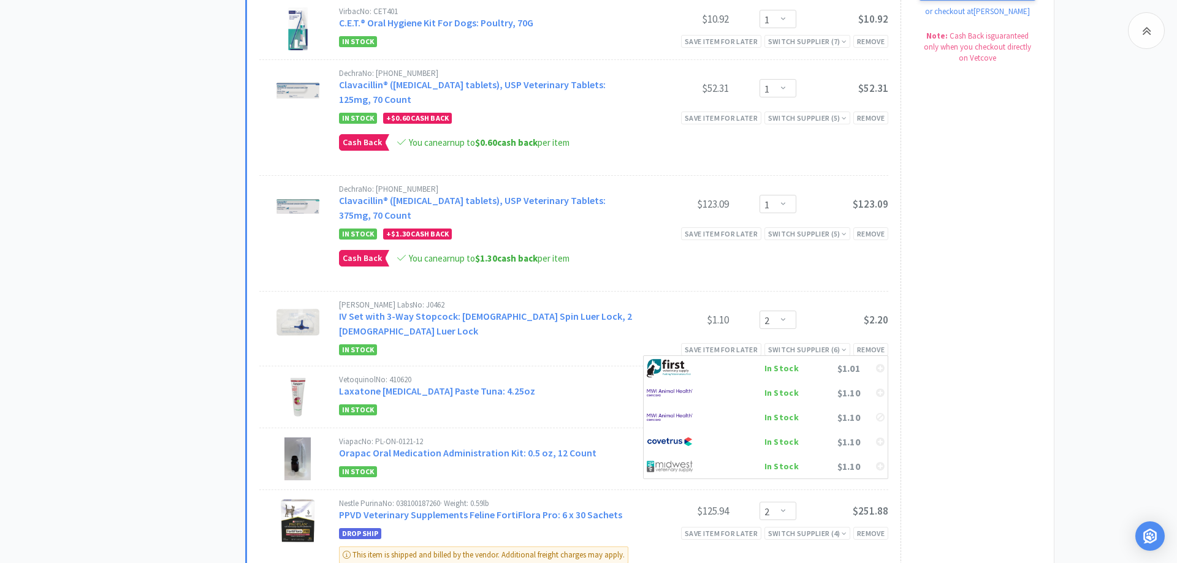
click at [722, 398] on div "Subtotal ( 9 item s ): $495.42 Cash Back Earned : $1.90 Proceed to Checkout or …" at bounding box center [970, 279] width 141 height 712
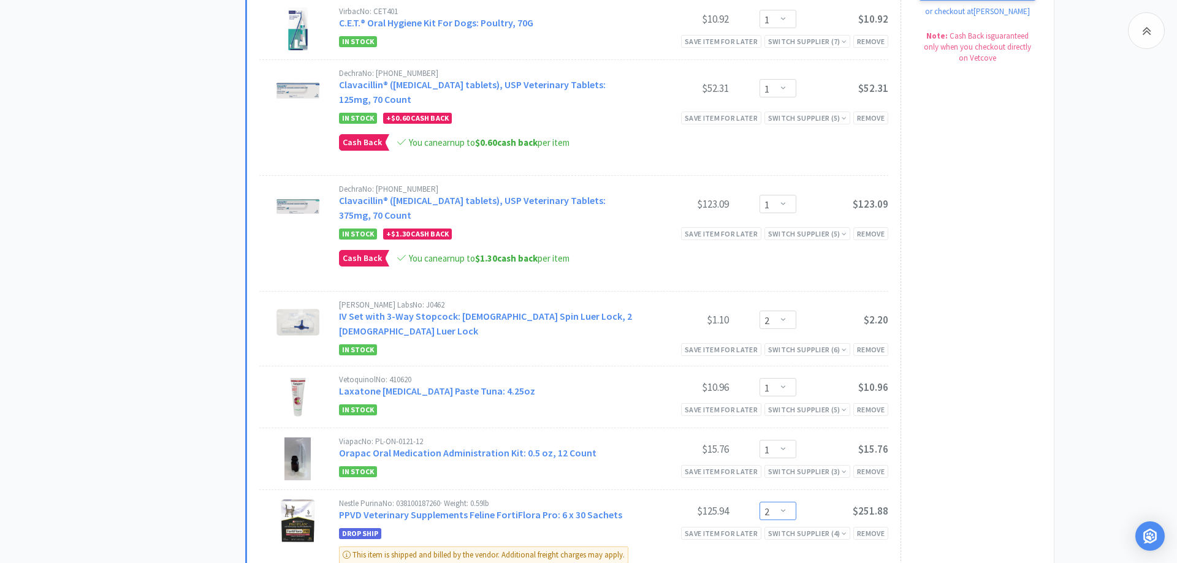
click at [722, 502] on select "Enter Quantity 1 2 3 4 5 6 7 8 9 10 11 12 13 14 15 16 17 18 19 20 Enter Quantity" at bounding box center [777, 511] width 37 height 18
click option "1" at bounding box center [0, 0] width 0 height 0
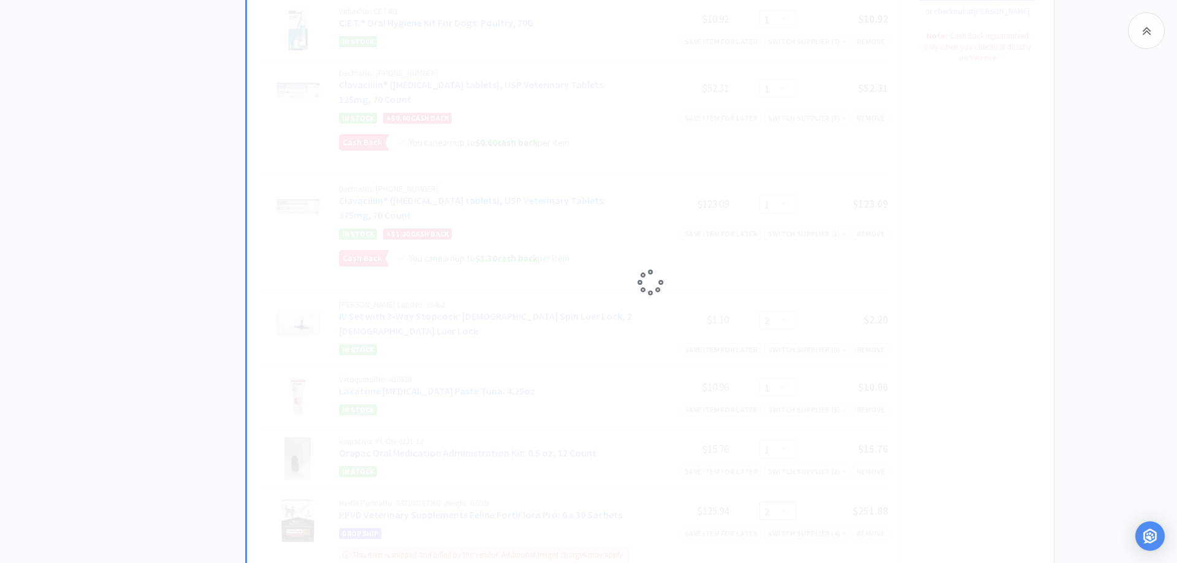
select select "1"
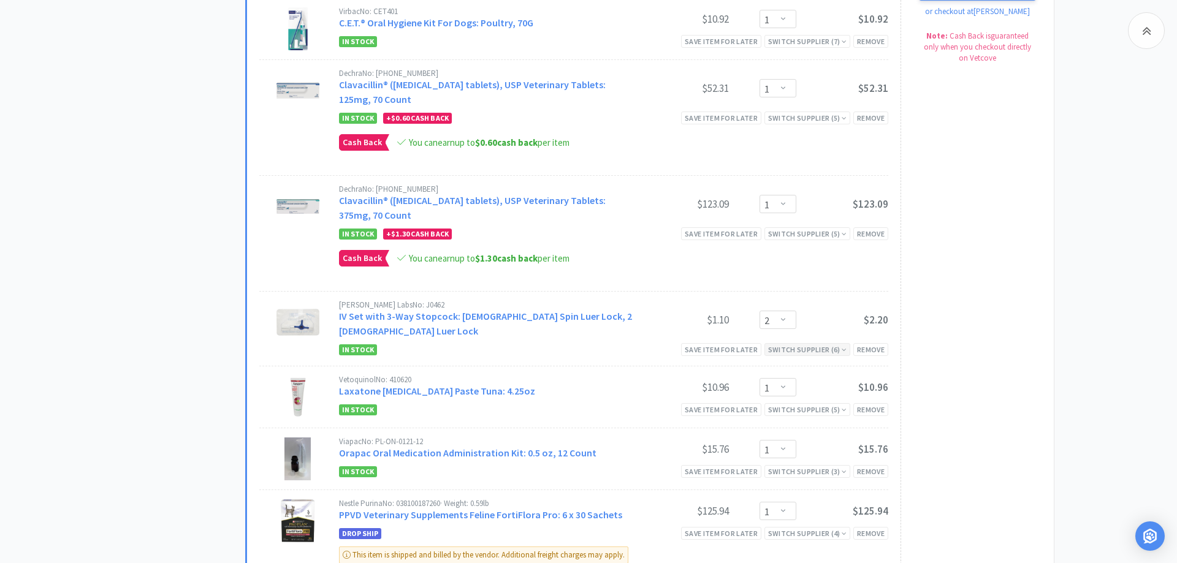
click at [722, 344] on div "Switch Supplier ( 6 )" at bounding box center [807, 350] width 78 height 12
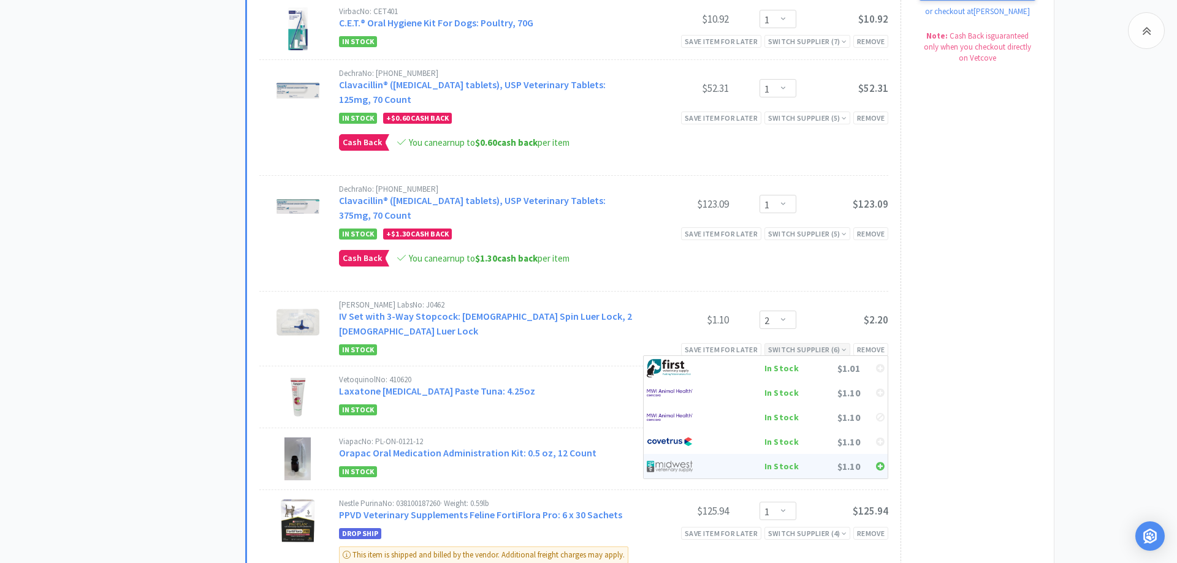
click at [722, 462] on icon at bounding box center [880, 467] width 9 height 10
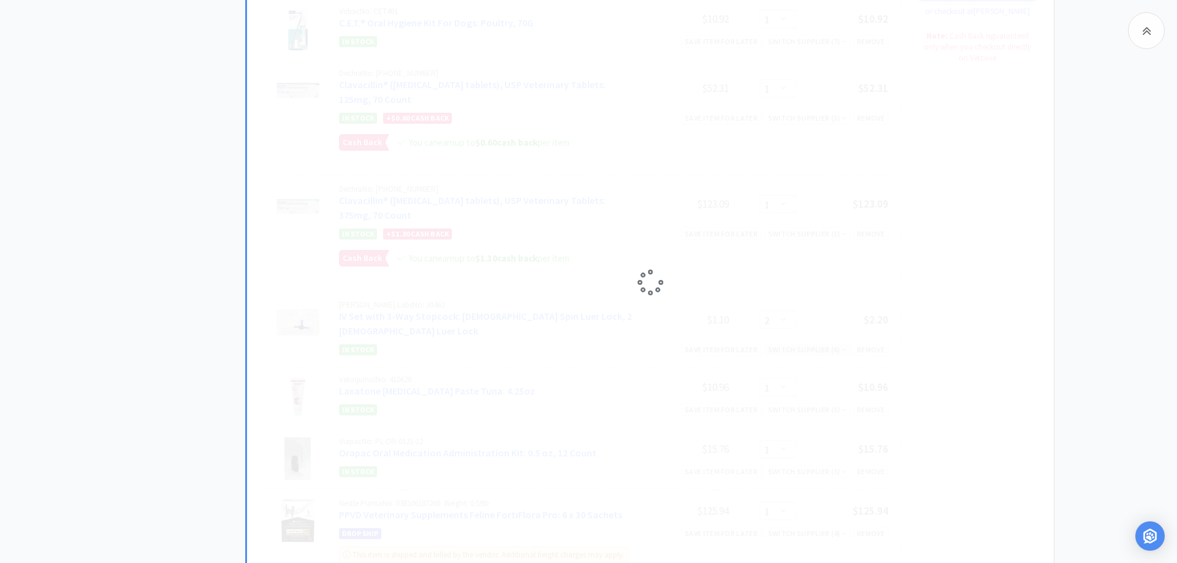
select select "1"
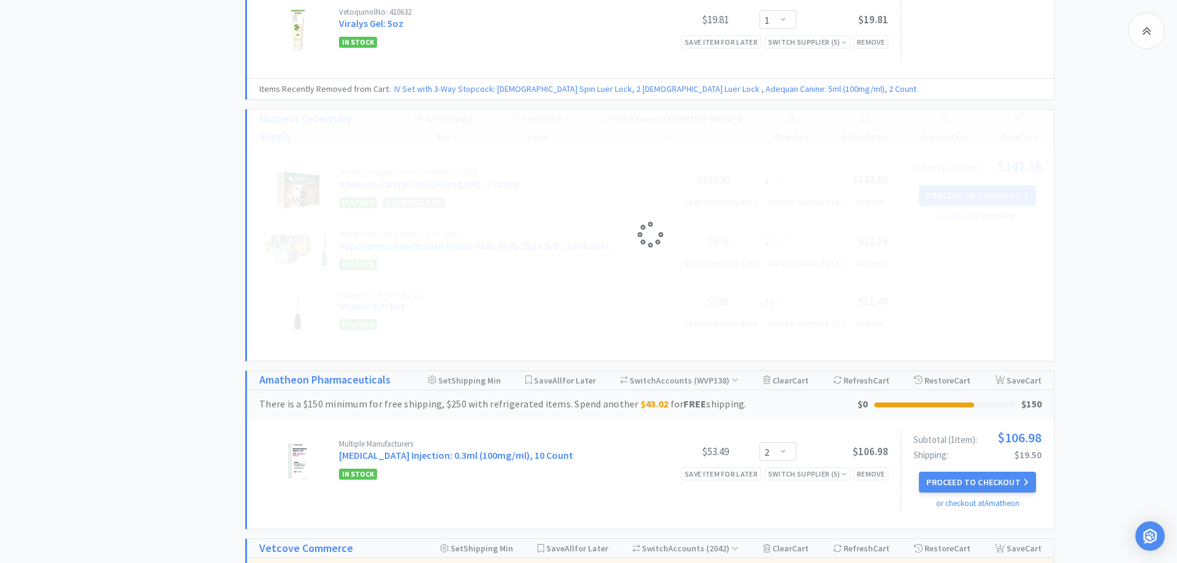
scroll to position [1375, 0]
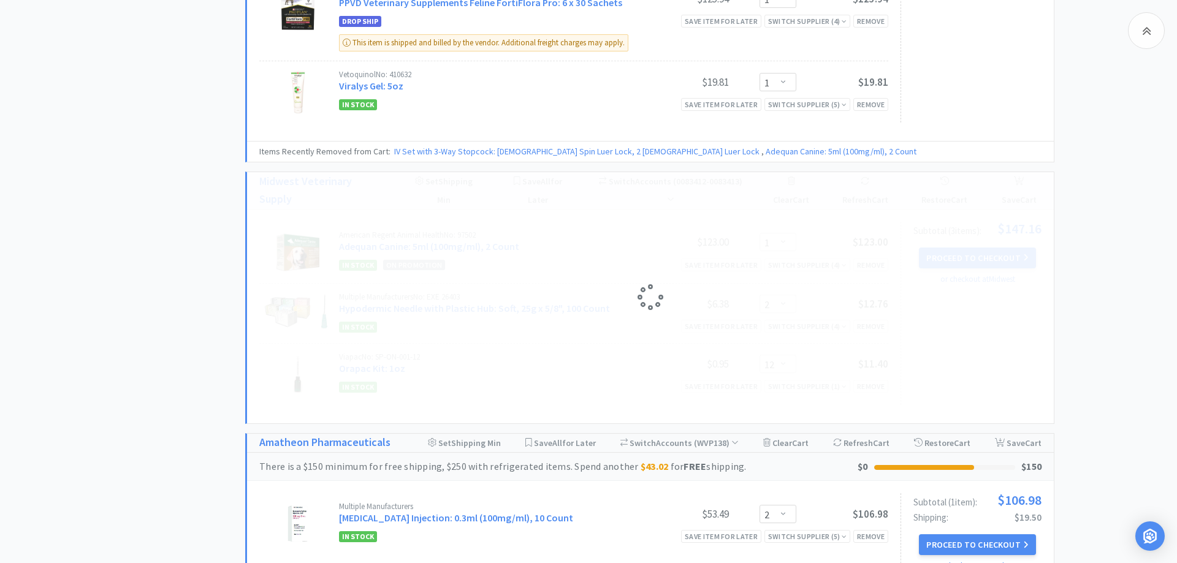
select select "2"
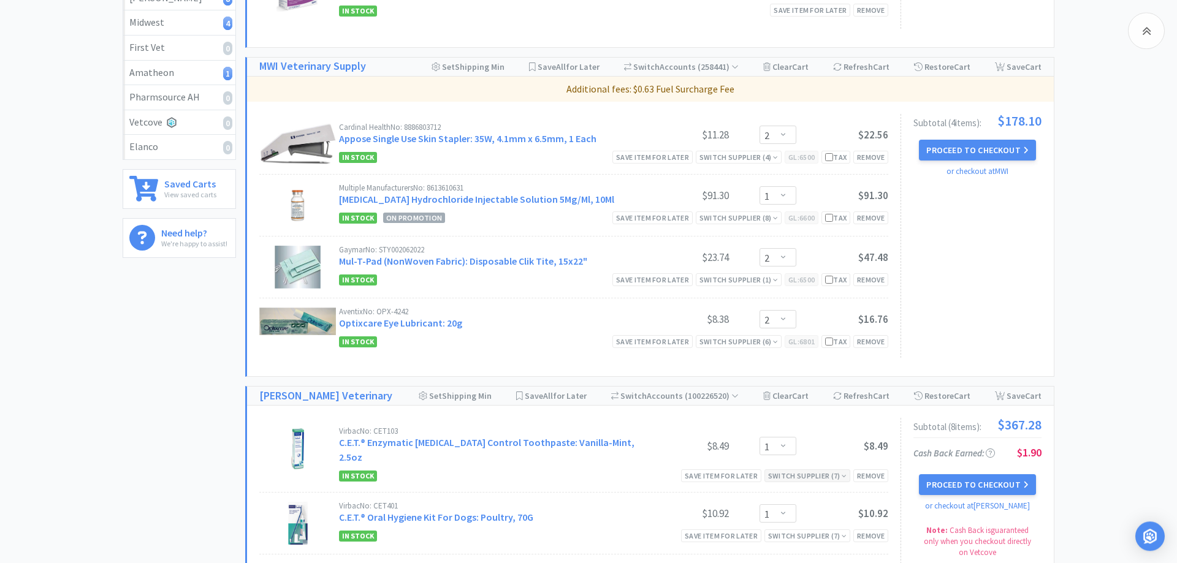
scroll to position [438, 0]
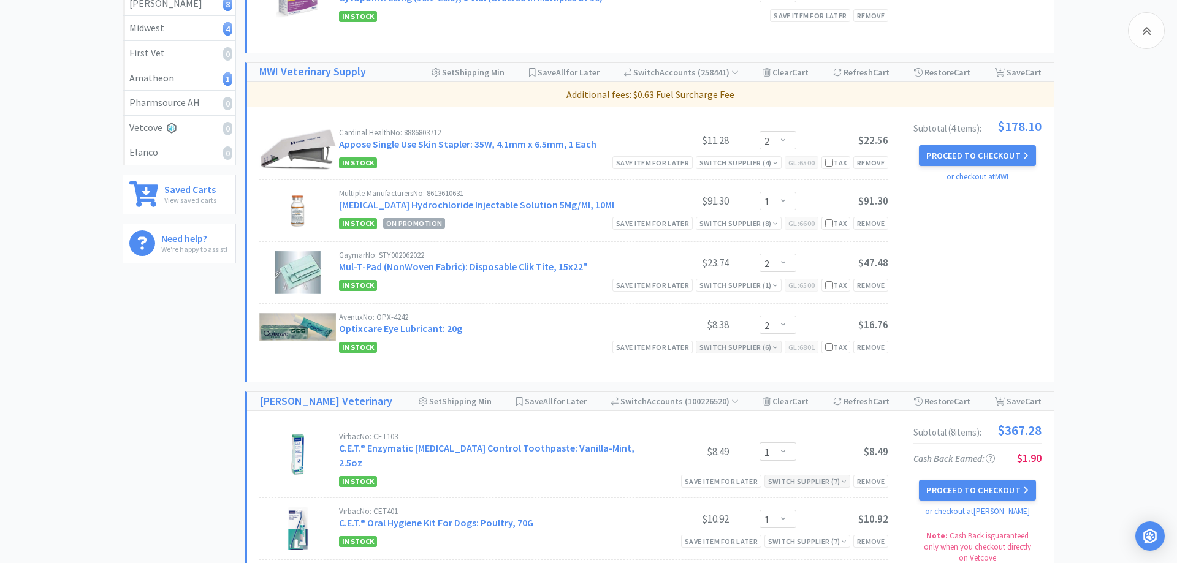
click at [722, 344] on icon at bounding box center [775, 347] width 5 height 7
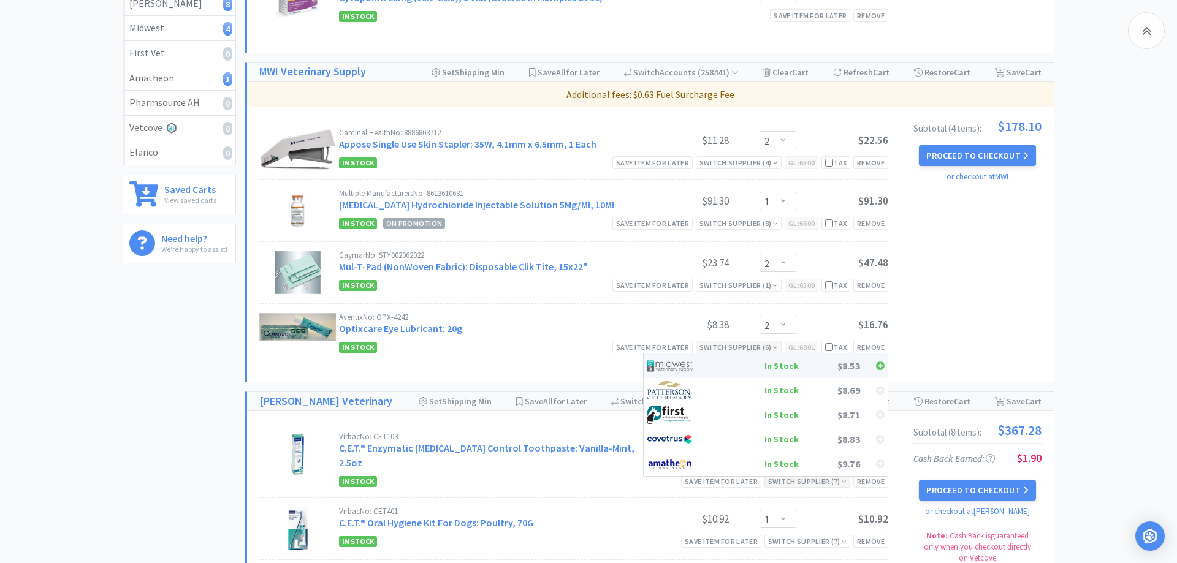
click at [722, 357] on div at bounding box center [872, 366] width 25 height 18
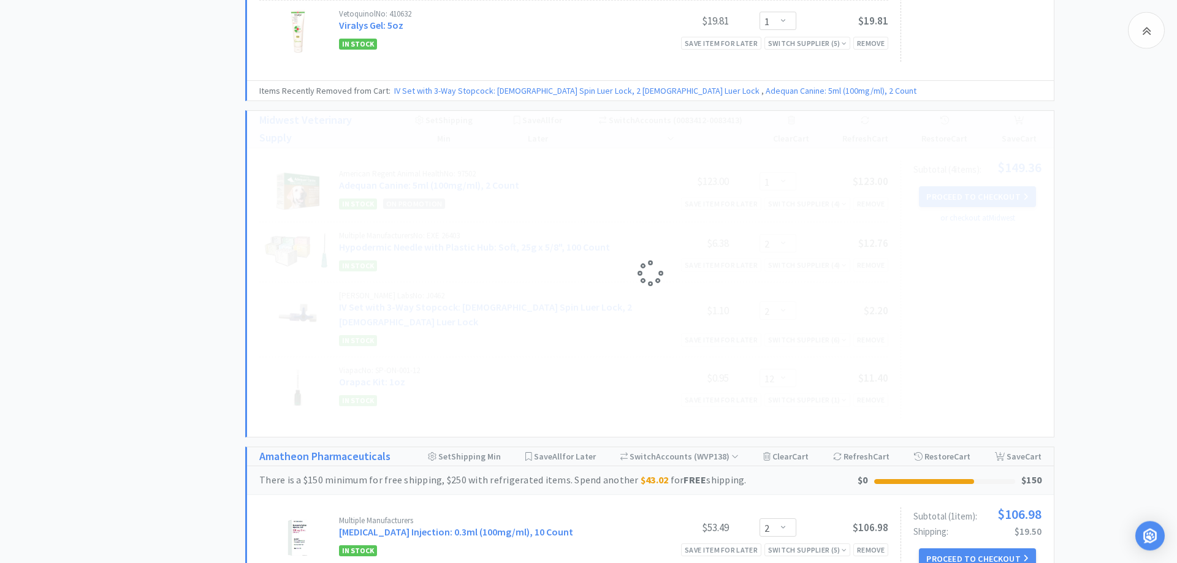
scroll to position [1375, 0]
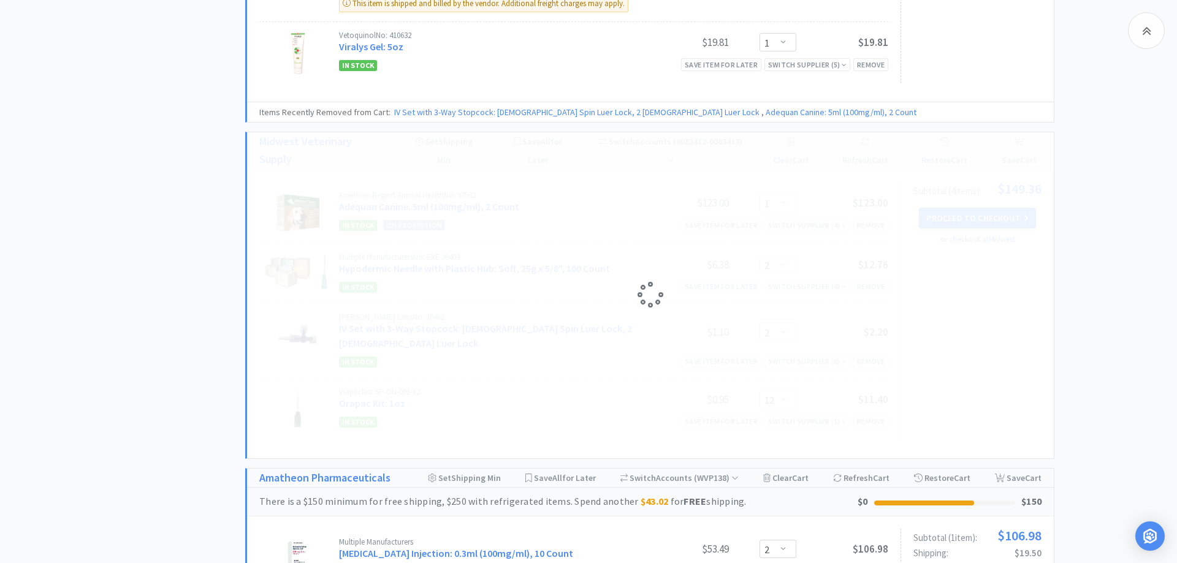
select select "2"
select select "12"
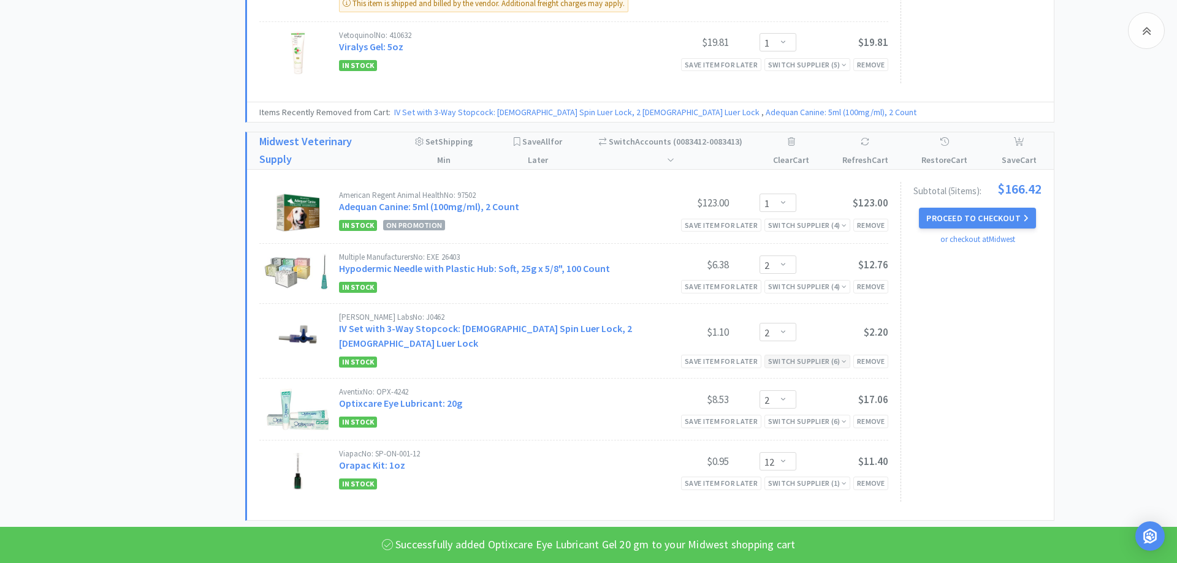
click at [722, 355] on div "Switch Supplier ( 6 )" at bounding box center [807, 361] width 78 height 12
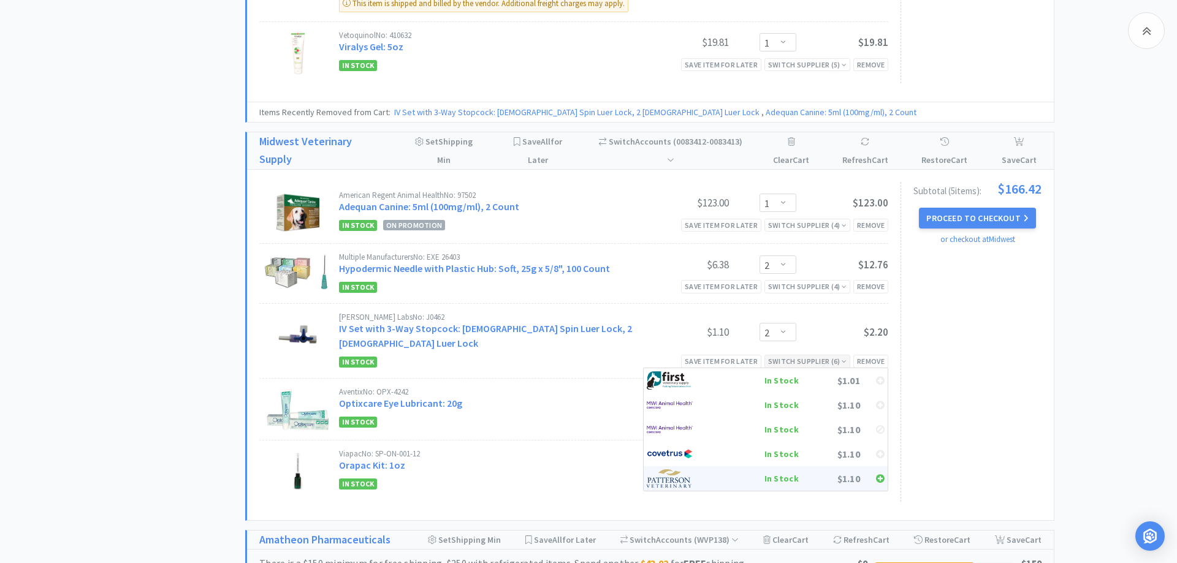
click at [722, 474] on icon at bounding box center [880, 479] width 9 height 10
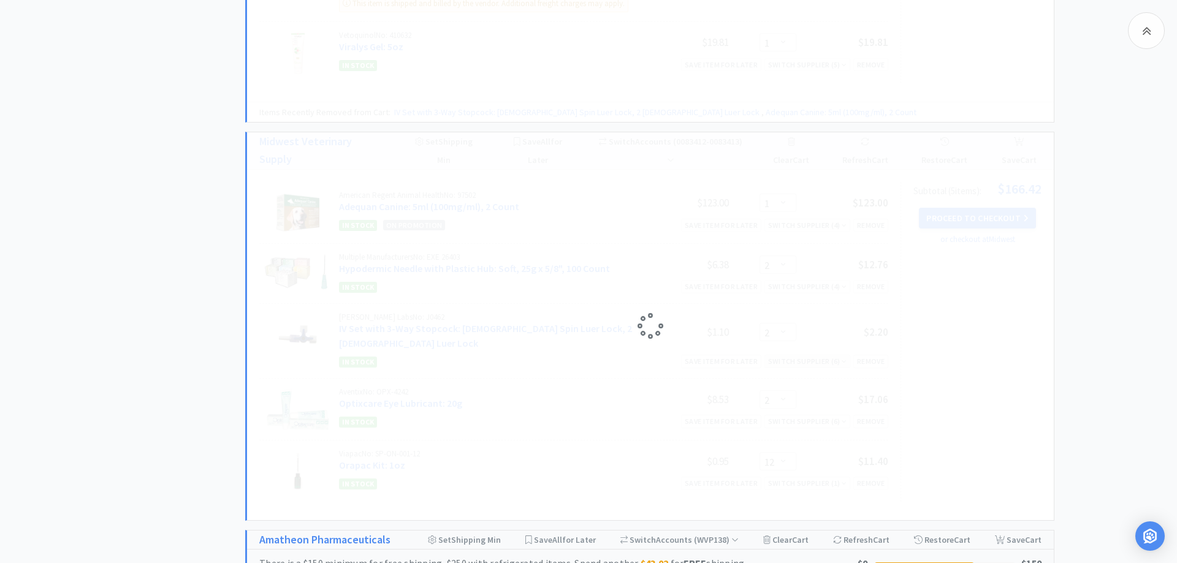
select select "12"
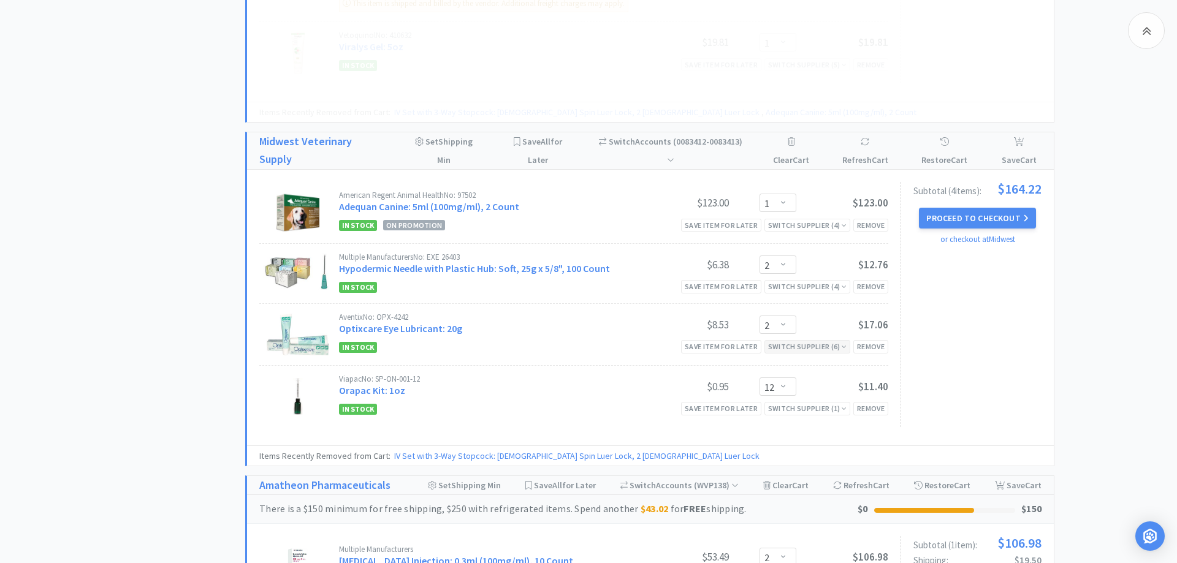
select select "2"
select select "1"
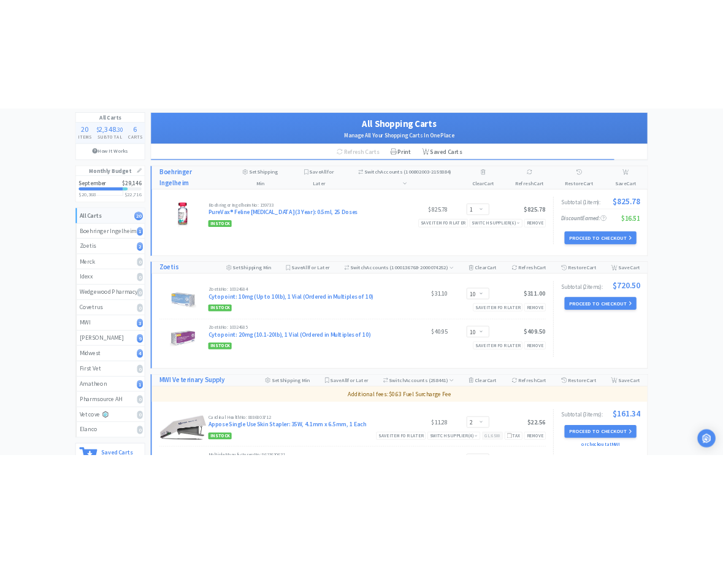
scroll to position [0, 0]
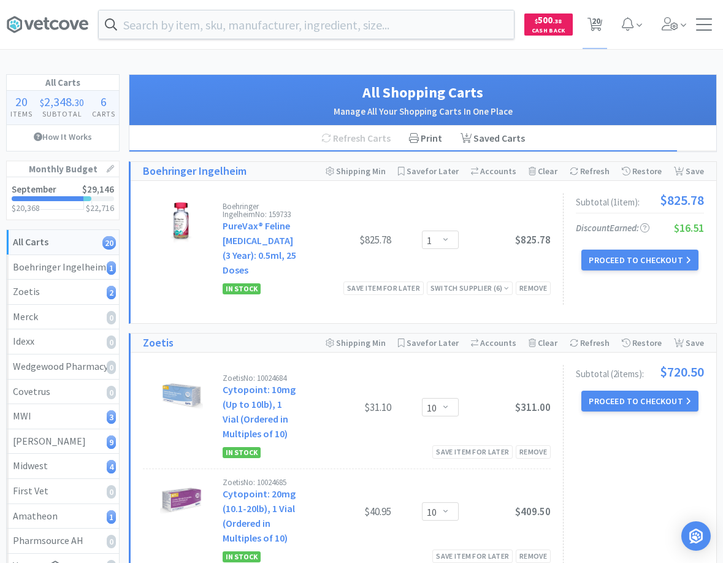
drag, startPoint x: 270, startPoint y: 500, endPoint x: 279, endPoint y: 500, distance: 9.8
click at [273, 500] on div "Zoetis No: 10024685 Cytopoint: 20mg (10.1-20lb), 1 Vial (Ordered in Multiples o…" at bounding box center [260, 511] width 77 height 67
click at [597, 24] on span "20" at bounding box center [595, 20] width 9 height 49
click at [660, 261] on button "Proceed to Checkout" at bounding box center [639, 259] width 116 height 21
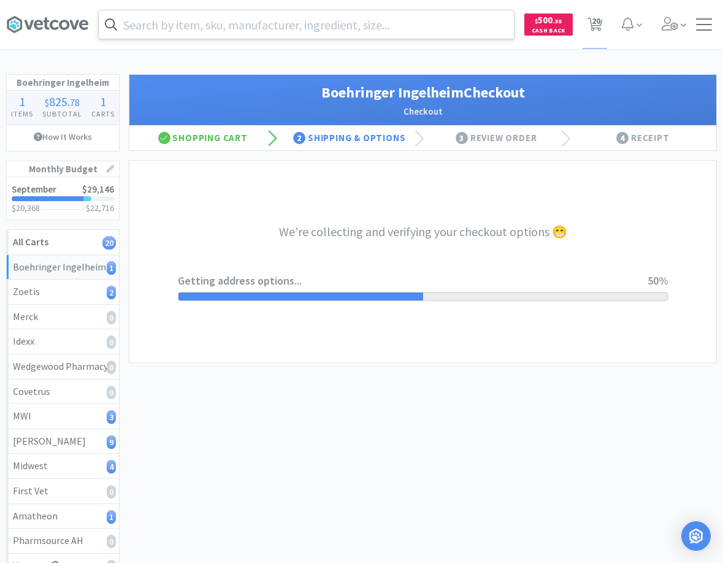
select select "invoice"
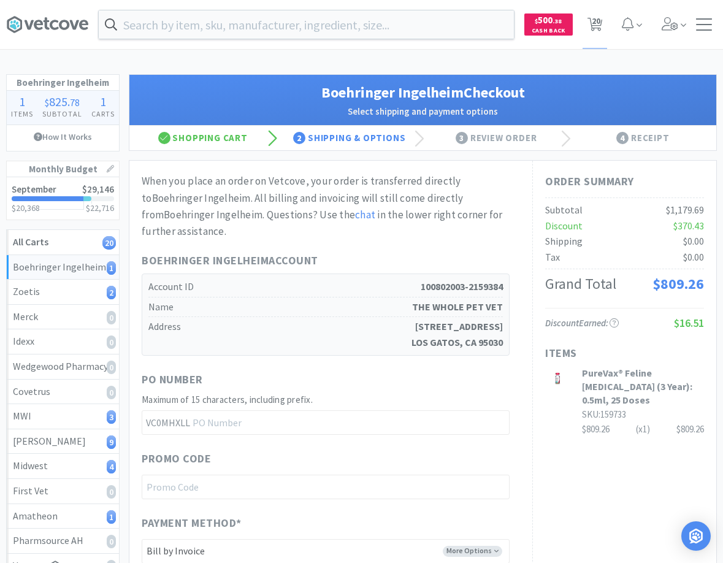
click at [465, 374] on div "PO Number" at bounding box center [326, 381] width 368 height 21
click at [270, 414] on input "text" at bounding box center [326, 422] width 368 height 25
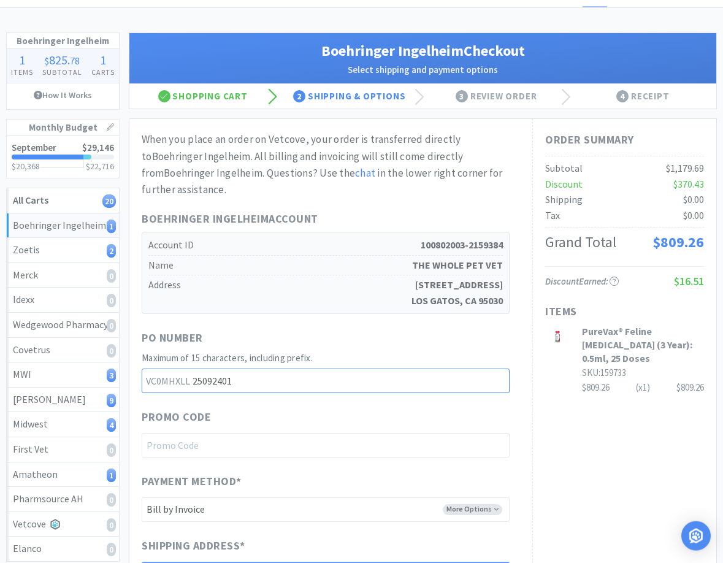
scroll to position [63, 0]
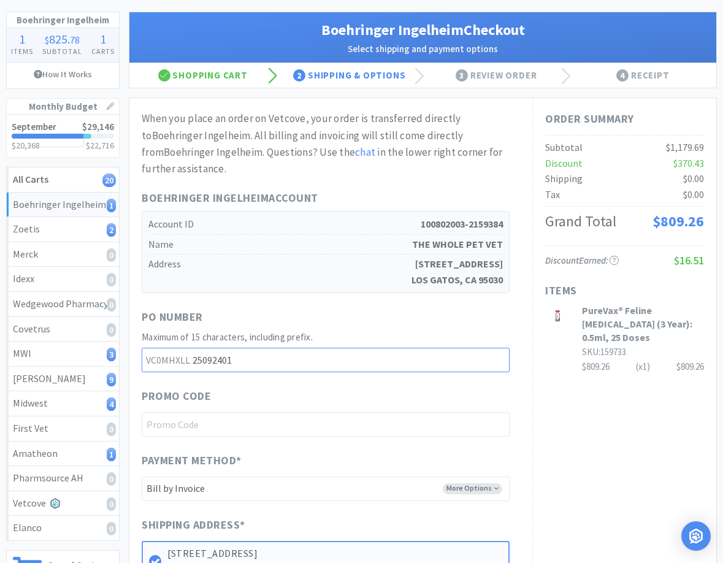
type input "25092401"
click at [575, 419] on div "Order Summary Subtotal $1,179.69 Discount $370.43 Shipping $0.00 Tax $0.00 Gran…" at bounding box center [624, 353] width 184 height 511
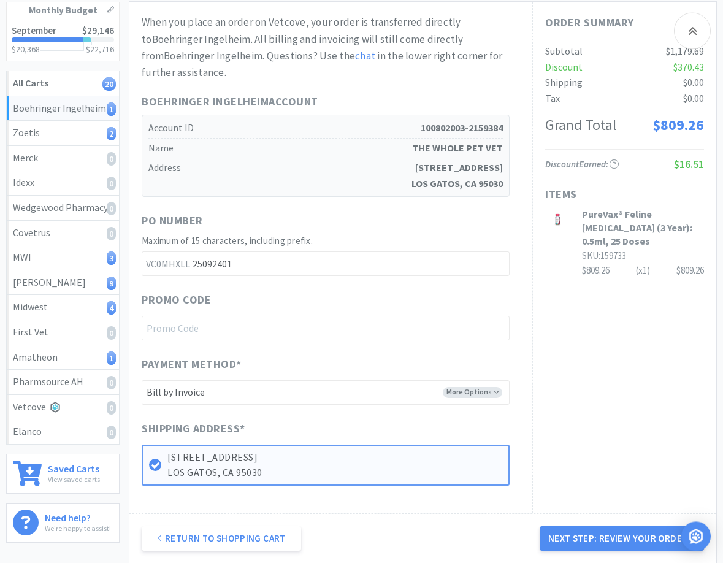
scroll to position [143, 0]
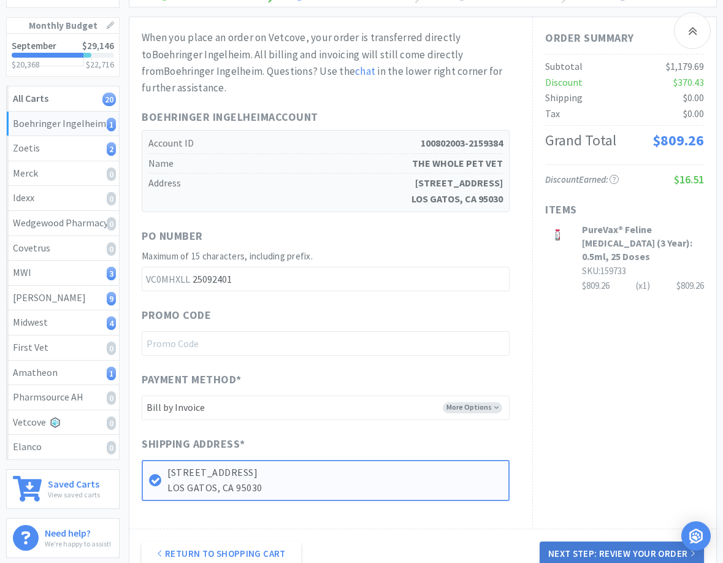
click at [617, 541] on button "Next Step: Review Your Order" at bounding box center [621, 553] width 164 height 25
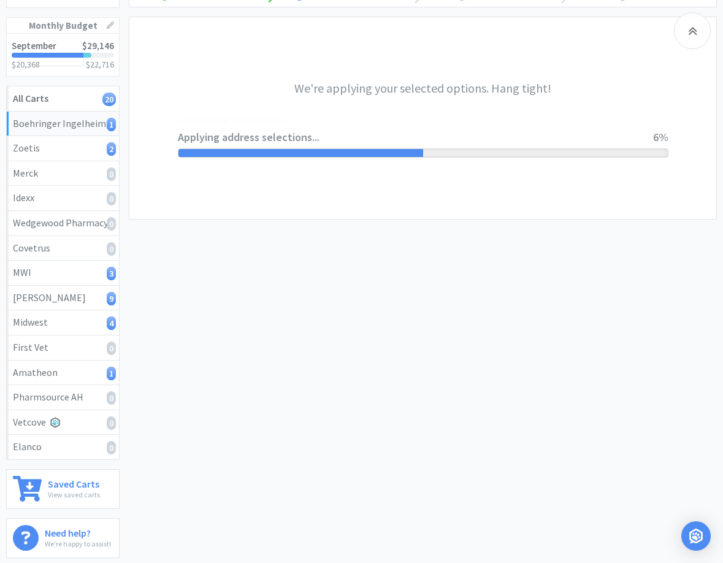
scroll to position [0, 0]
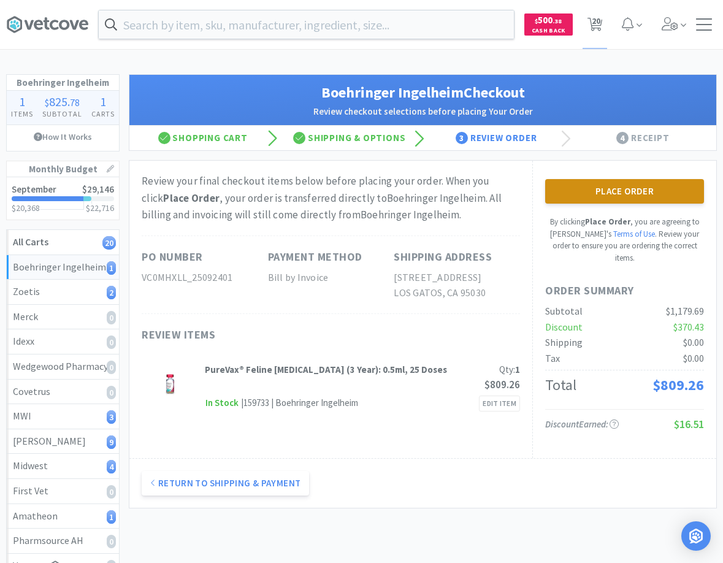
click at [652, 197] on button "Place Order" at bounding box center [624, 191] width 159 height 25
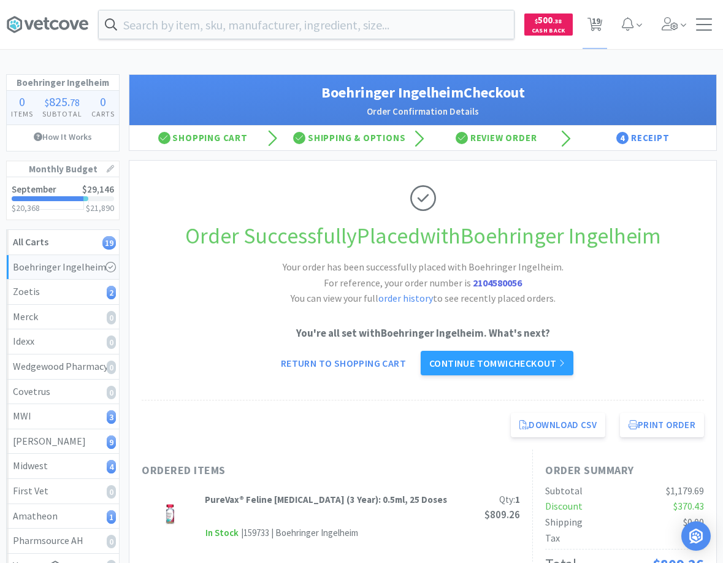
click at [675, 69] on div "Orders Shopping Discuss Discuss 1 Deals Deals $ 500 . 38 Cash Back 19 19 Boehri…" at bounding box center [361, 411] width 723 height 823
click at [364, 21] on input "text" at bounding box center [306, 24] width 415 height 28
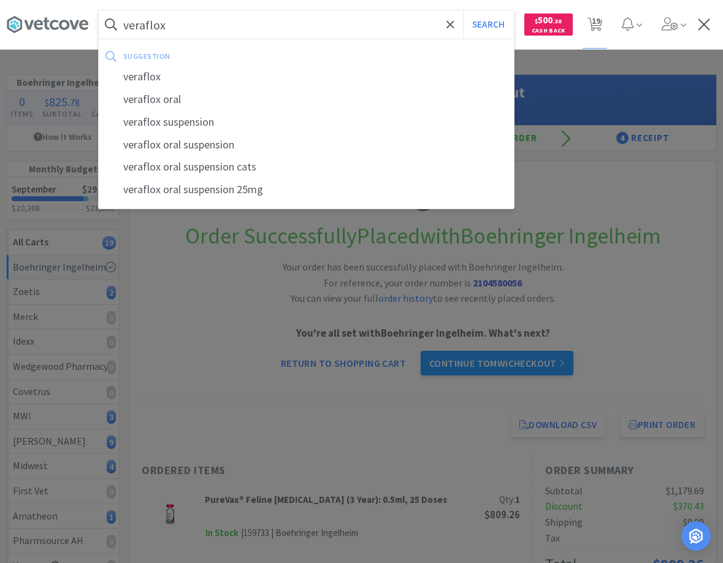
type input "veraflox"
click at [463, 10] on button "Search" at bounding box center [488, 24] width 51 height 28
select select "2"
select select "1"
select select "2"
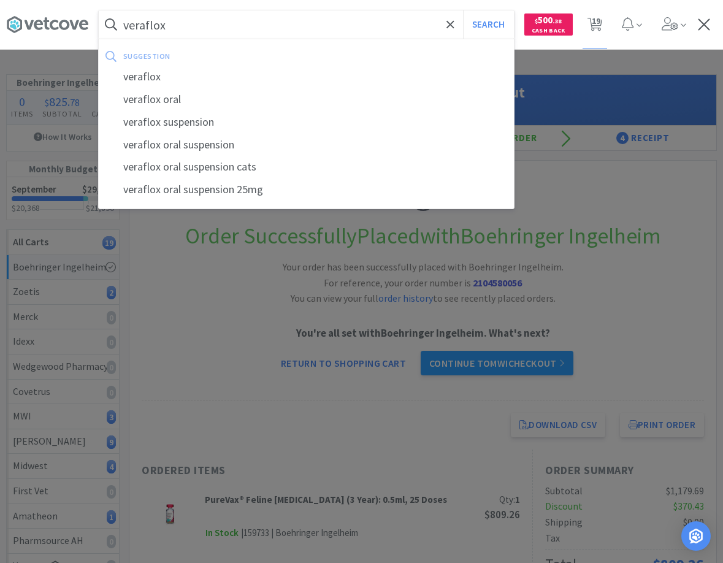
select select "1"
select select "2"
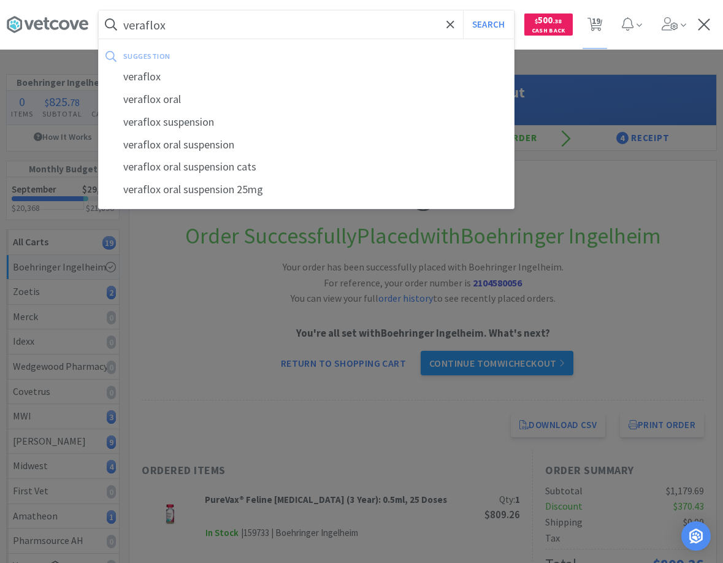
select select "1"
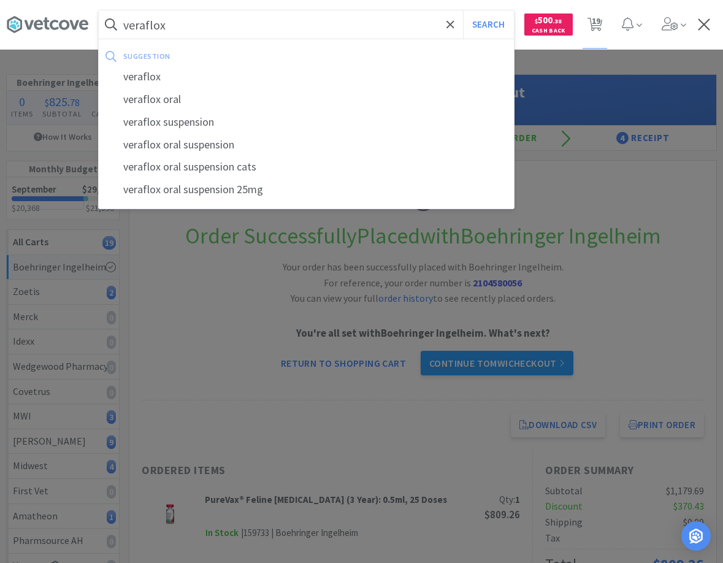
select select "2"
select select "12"
select select "2"
select select "10"
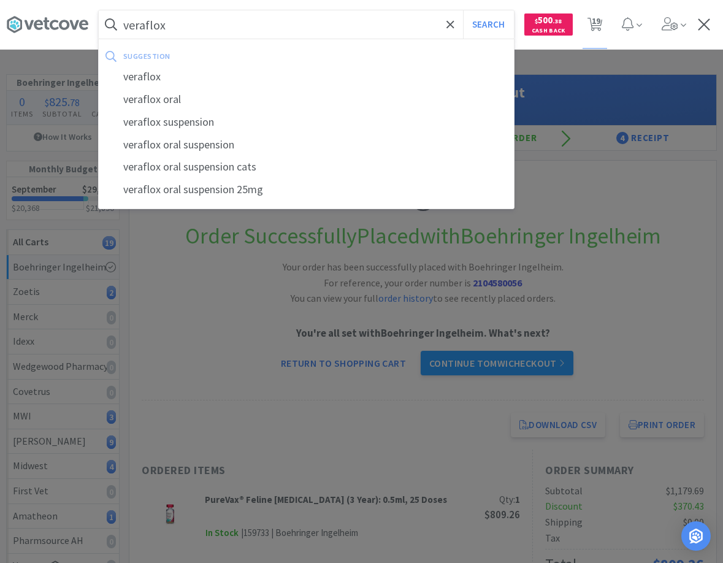
select select "10"
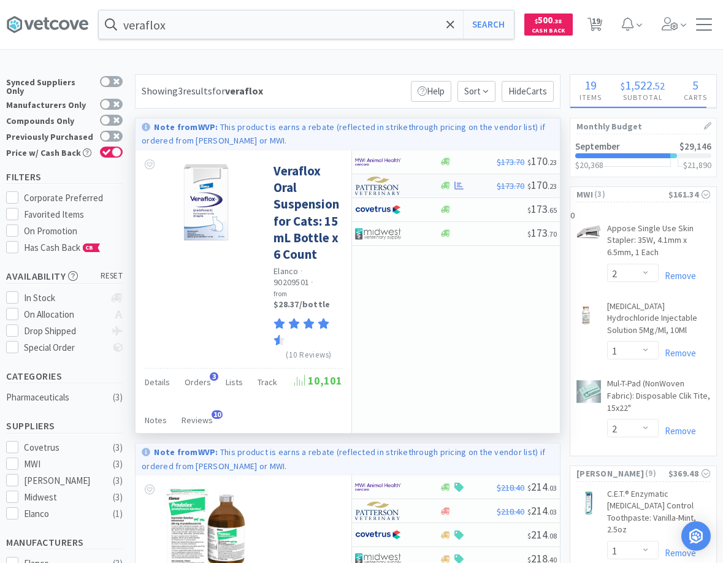
click at [417, 188] on div at bounding box center [388, 185] width 67 height 21
select select "6"
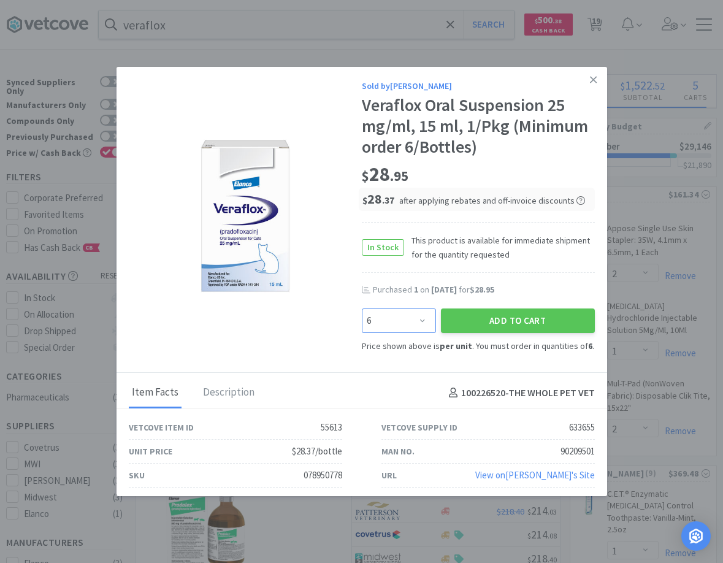
click at [362, 308] on select "Enter Quantity 6 12 18 24 30 36 42 48 54 60 66 72 78 84 90 96 102 108 114 120 E…" at bounding box center [399, 320] width 74 height 25
click at [420, 323] on select "Enter Quantity 6 12 18 24 30 36 42 48 54 60 66 72 78 84 90 96 102 108 114 120 E…" at bounding box center [399, 320] width 74 height 25
click at [362, 308] on select "Enter Quantity 6 12 18 24 30 36 42 48 54 60 66 72 78 84 90 96 102 108 114 120 E…" at bounding box center [399, 320] width 74 height 25
click at [505, 143] on div "Veraflox Oral Suspension 25 mg/ml, 15 ml, 1/Pkg (Minimum order 6/Bottles)" at bounding box center [478, 126] width 233 height 62
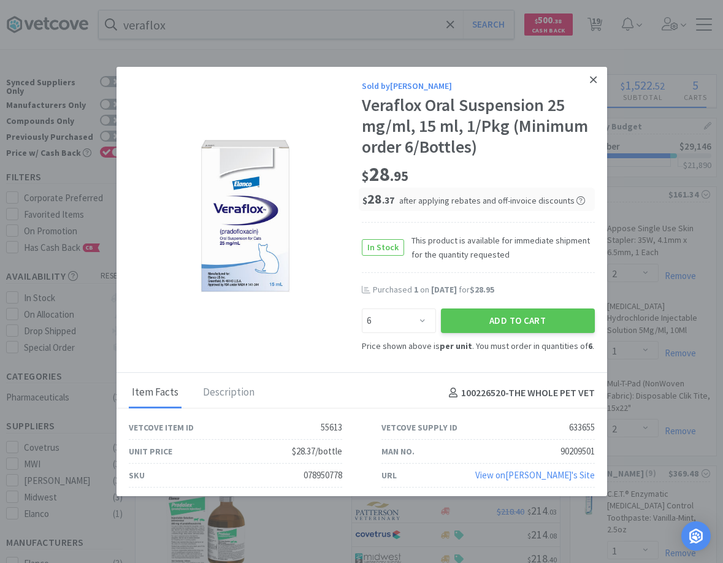
click at [596, 74] on icon at bounding box center [593, 79] width 7 height 11
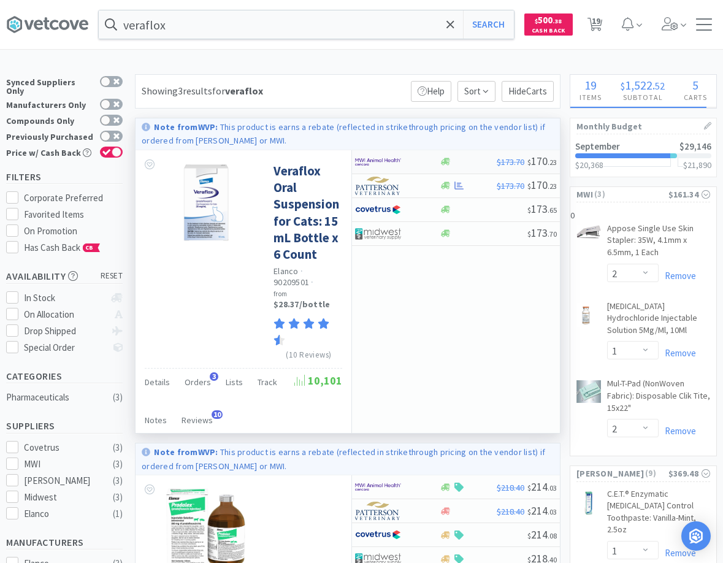
click at [406, 159] on div at bounding box center [388, 161] width 67 height 21
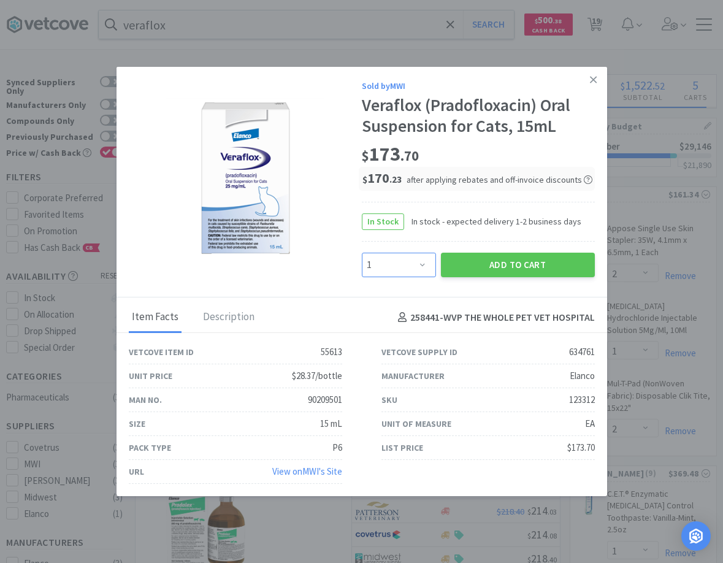
click at [362, 253] on select "Enter Quantity 1 2 3 4 5 6 7 8 9 10 11 12 13 14 15 16 17 18 19 20 Enter Quantity" at bounding box center [399, 265] width 74 height 25
select select "2"
click option "2" at bounding box center [0, 0] width 0 height 0
click at [509, 267] on button "Add to Cart" at bounding box center [518, 265] width 154 height 25
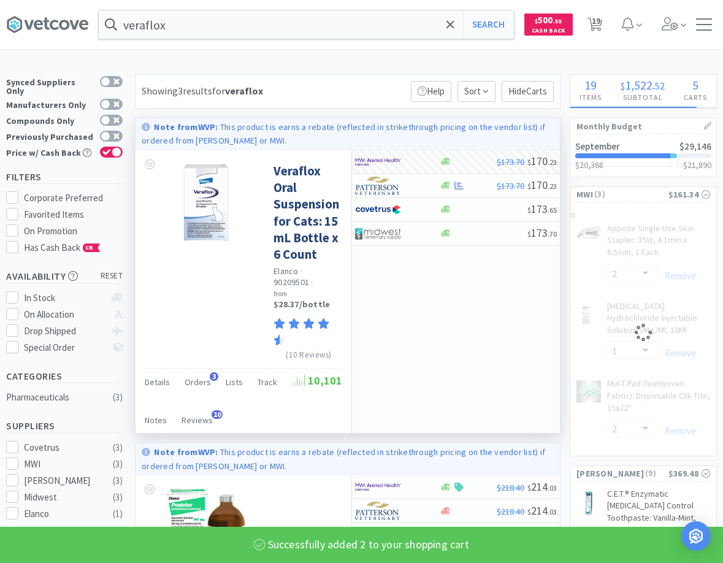
select select "2"
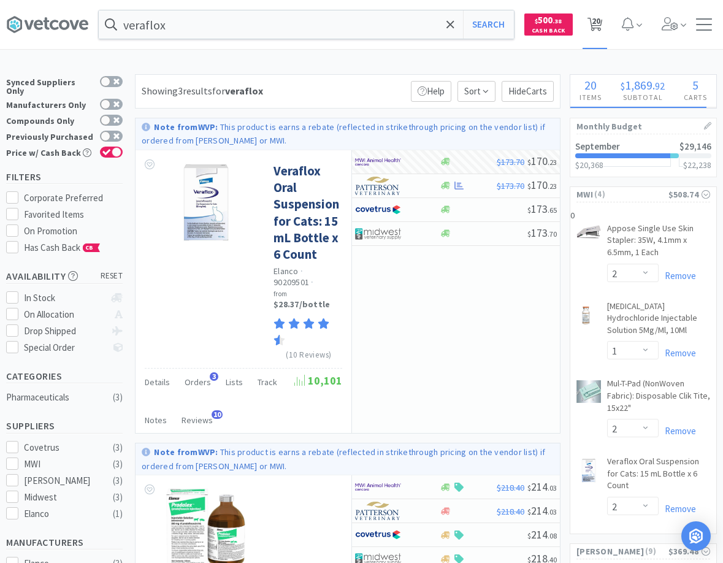
click at [584, 25] on span "20" at bounding box center [594, 24] width 25 height 49
select select "10"
select select "2"
select select "1"
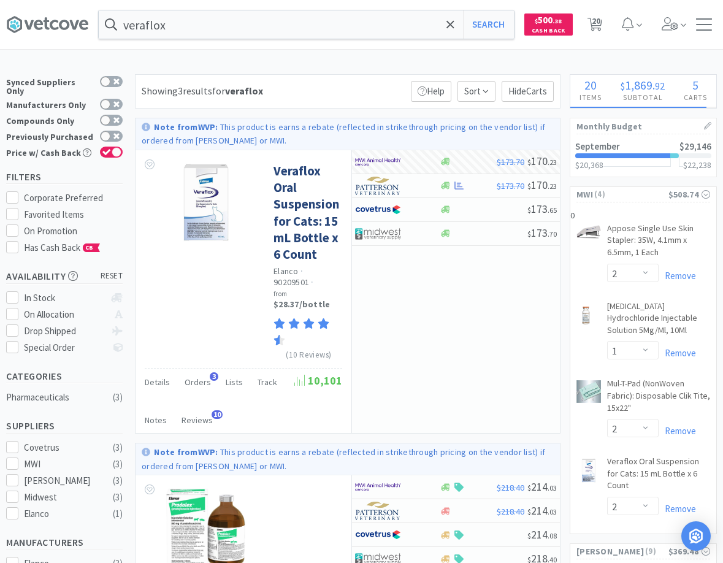
select select "2"
select select "1"
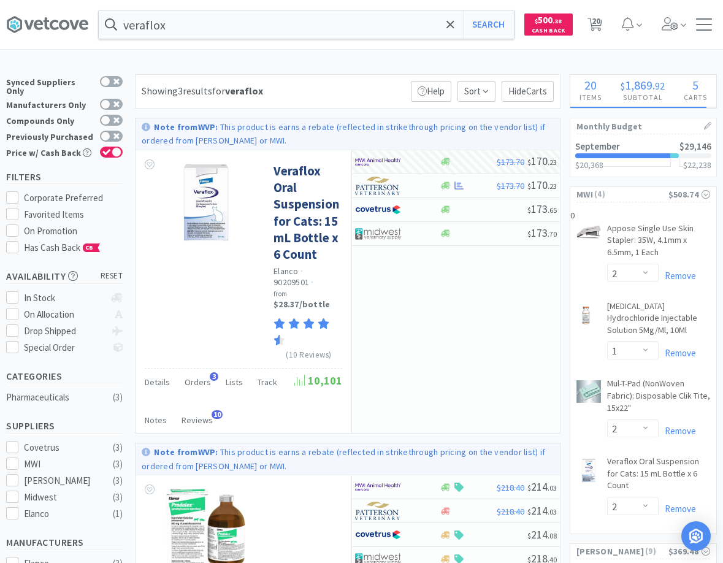
select select "1"
select select "2"
select select "1"
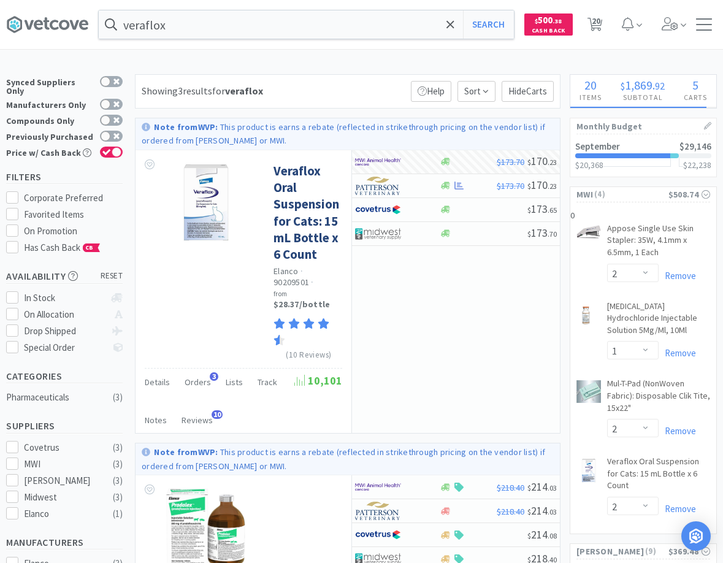
select select "1"
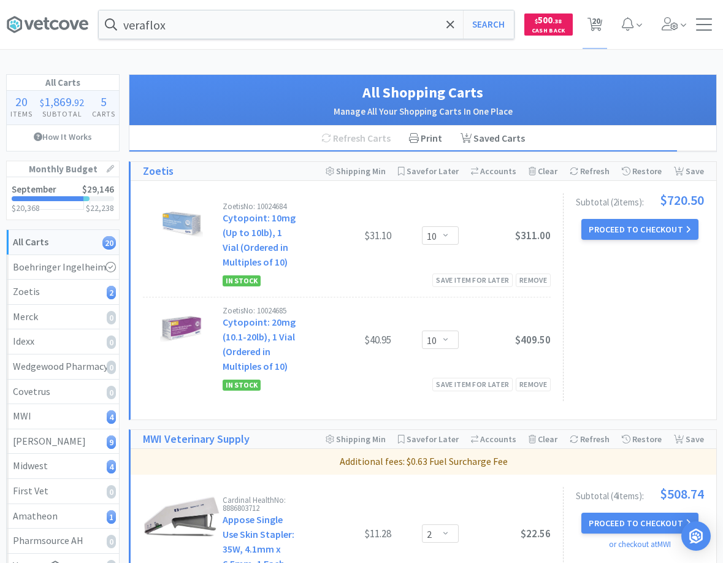
click at [642, 300] on div "Subtotal ( 2 item s ): $720.50 Proceed to Checkout" at bounding box center [633, 297] width 141 height 208
click at [612, 230] on button "Proceed to Checkout" at bounding box center [639, 229] width 116 height 21
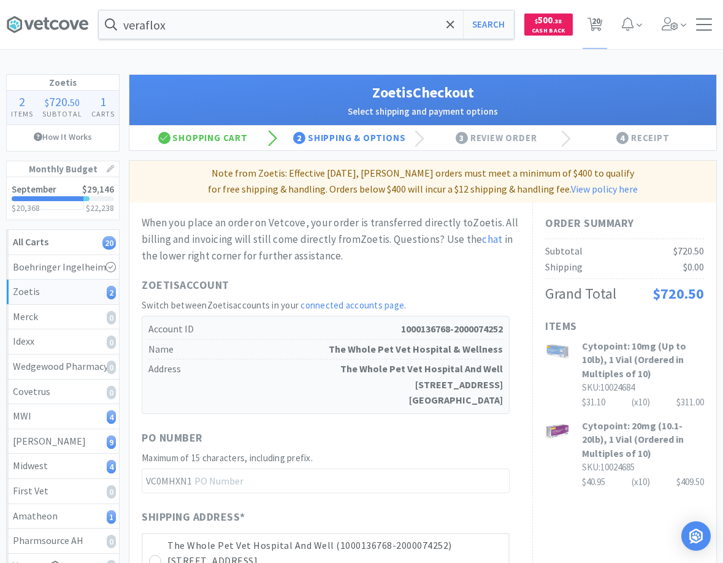
click at [478, 282] on h1 "Zoetis Account" at bounding box center [326, 285] width 368 height 18
click at [242, 475] on input "text" at bounding box center [326, 480] width 368 height 25
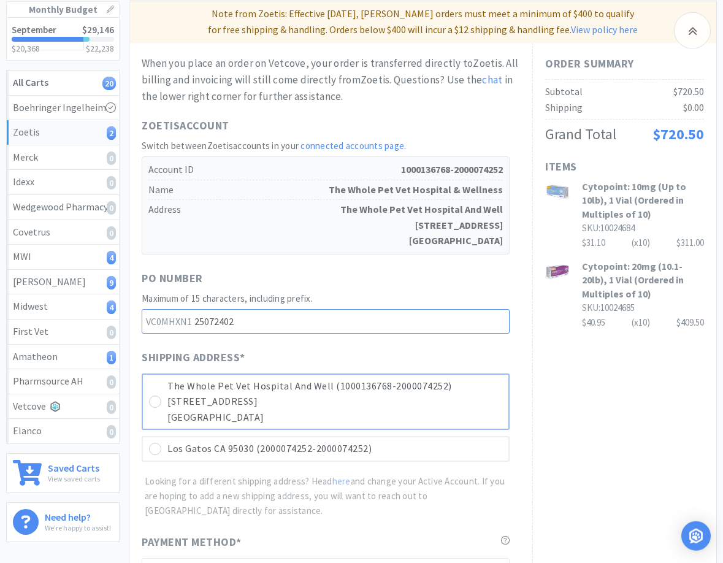
scroll to position [188, 0]
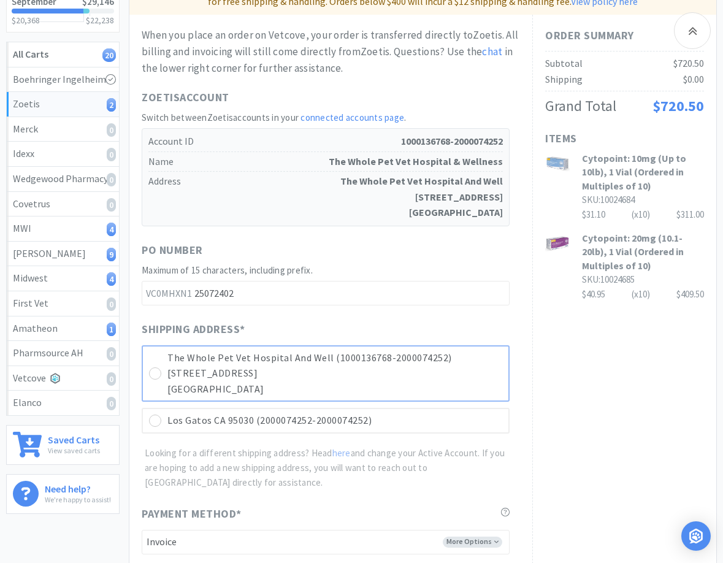
click at [148, 367] on div "The Whole Pet Vet Hospital And Well (1000136768-2000074252) 325 Los Gatos Sarat…" at bounding box center [326, 373] width 368 height 57
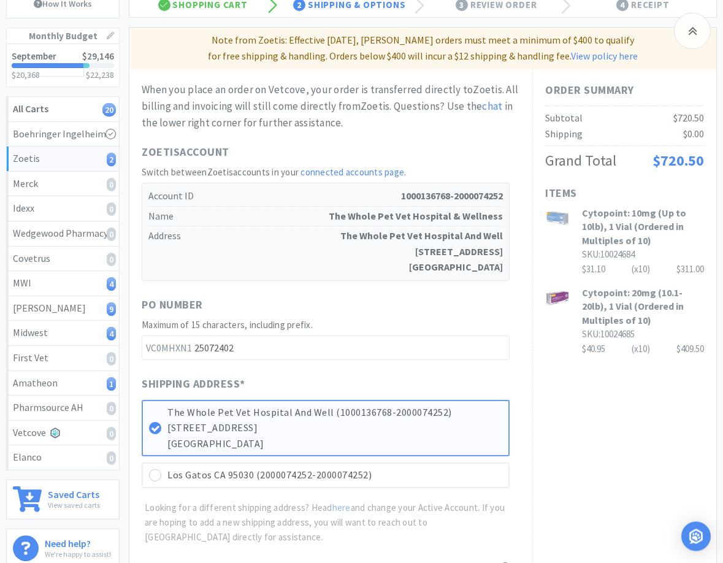
scroll to position [132, 0]
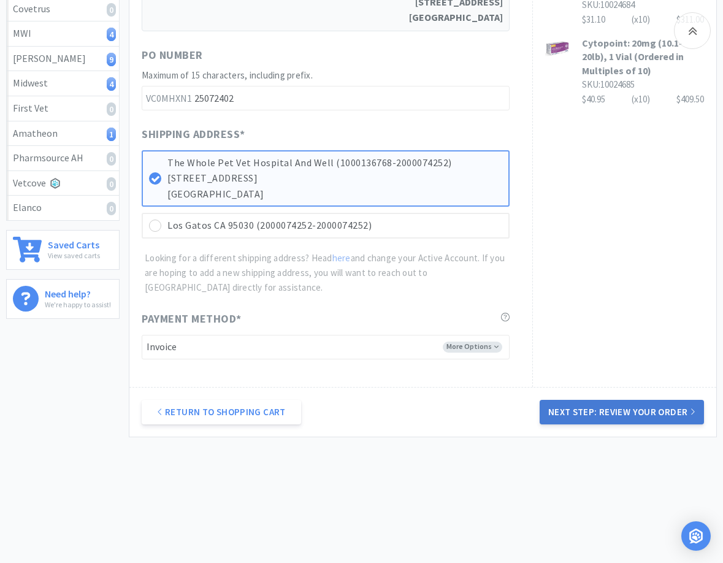
click at [613, 413] on button "Next Step: Review Your Order" at bounding box center [621, 412] width 164 height 25
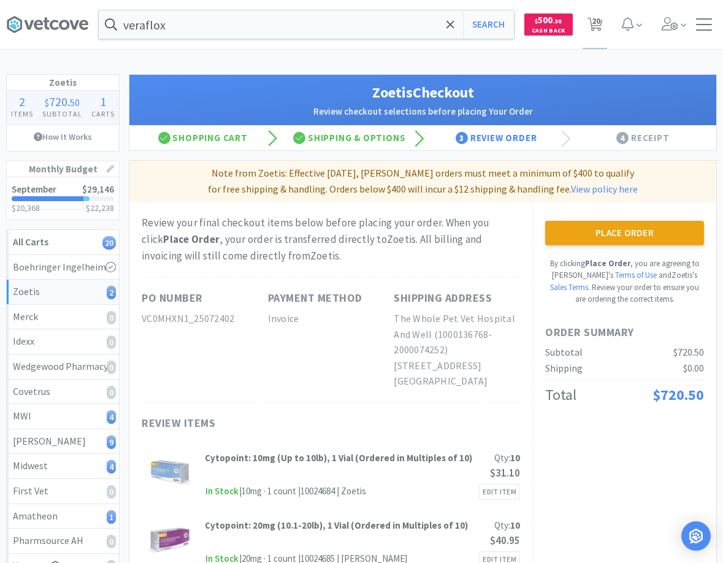
scroll to position [125, 0]
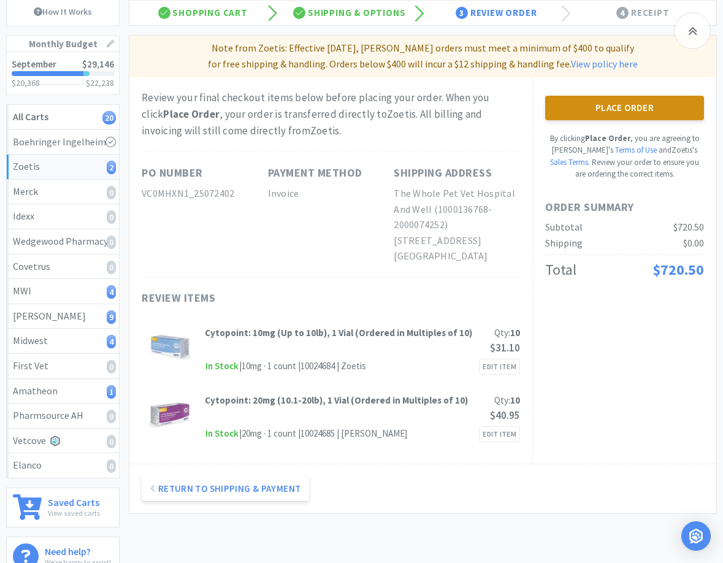
click at [625, 99] on button "Place Order" at bounding box center [624, 108] width 159 height 25
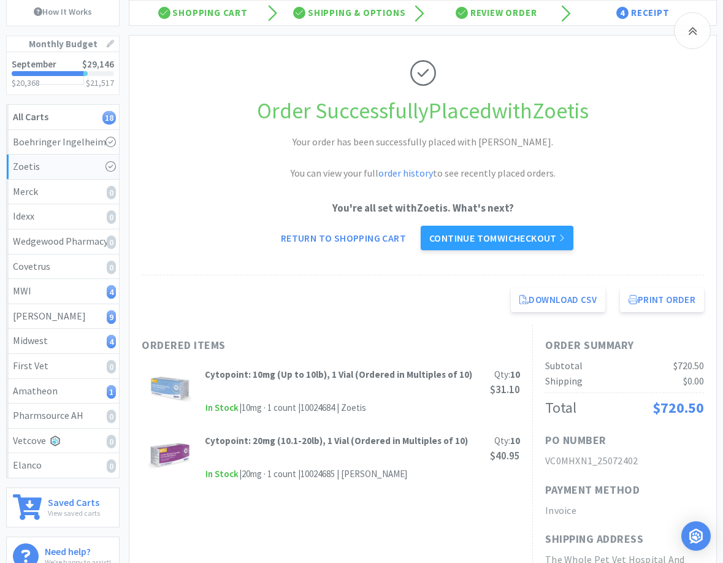
click at [462, 273] on div "Order Successfully Placed with Zoetis Your order has been successfully placed w…" at bounding box center [423, 156] width 562 height 240
click at [480, 241] on link "Continue to MWI checkout" at bounding box center [496, 238] width 153 height 25
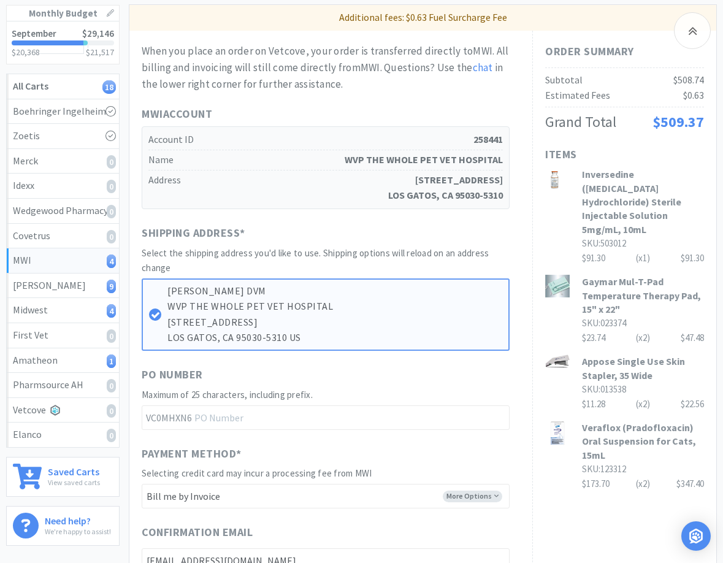
scroll to position [188, 0]
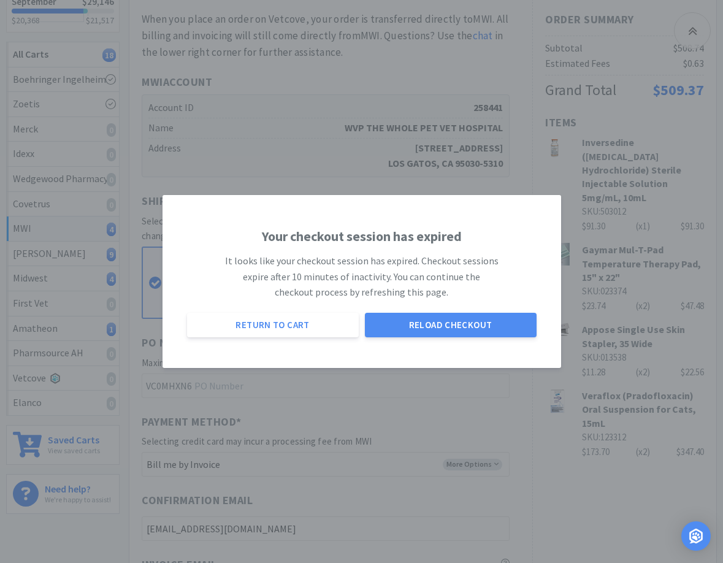
click at [325, 356] on div "Your checkout session has expired It looks like your checkout session has expir…" at bounding box center [362, 281] width 374 height 161
click at [307, 316] on button "Return to Cart" at bounding box center [273, 325] width 172 height 25
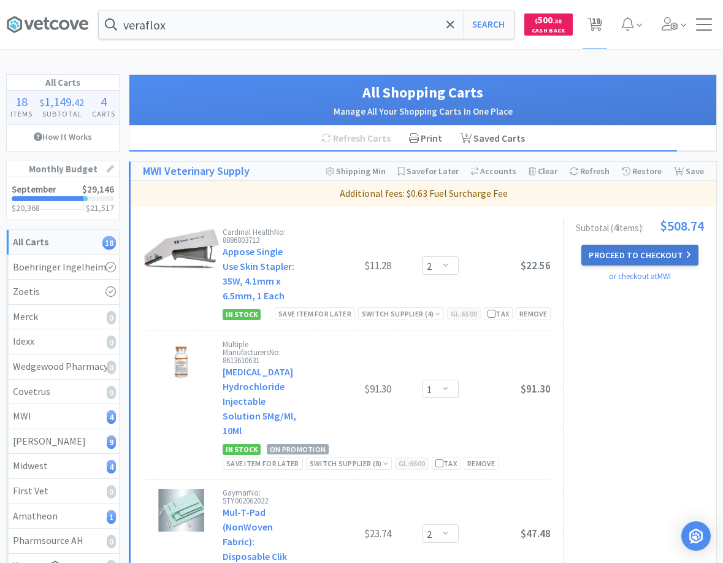
click at [620, 262] on button "Proceed to Checkout" at bounding box center [639, 255] width 116 height 21
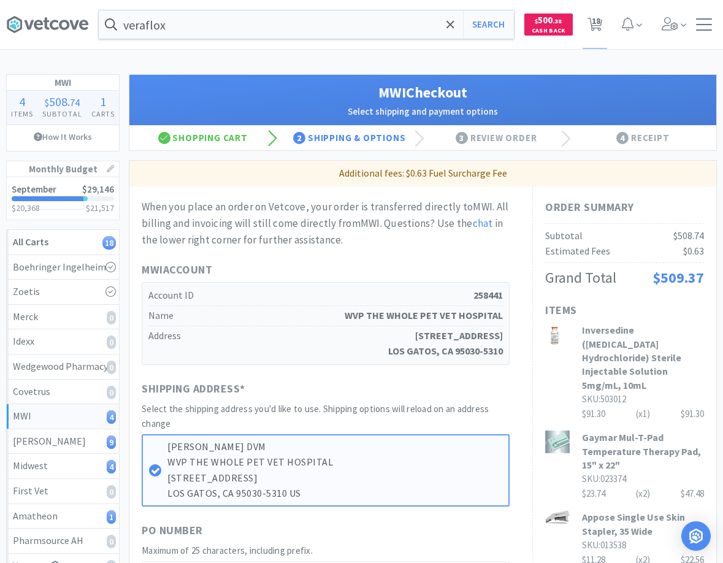
click at [559, 173] on p "Additional fees: $0.63 Fuel Surcharge Fee" at bounding box center [422, 173] width 577 height 16
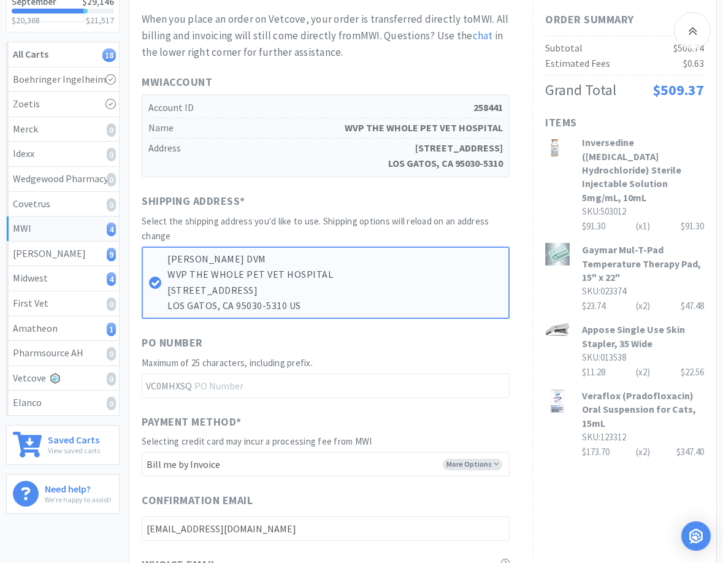
click at [305, 344] on div "PO Number" at bounding box center [326, 344] width 368 height 21
click at [524, 395] on div "When you place an order on Vetcove, your order is transferred directly to MWI .…" at bounding box center [330, 434] width 403 height 871
click at [626, 398] on h3 "Veraflox (Pradofloxacin) Oral Suspension for Cats, 15mL" at bounding box center [643, 409] width 122 height 41
click at [628, 389] on h3 "Veraflox (Pradofloxacin) Oral Suspension for Cats, 15mL" at bounding box center [643, 409] width 122 height 41
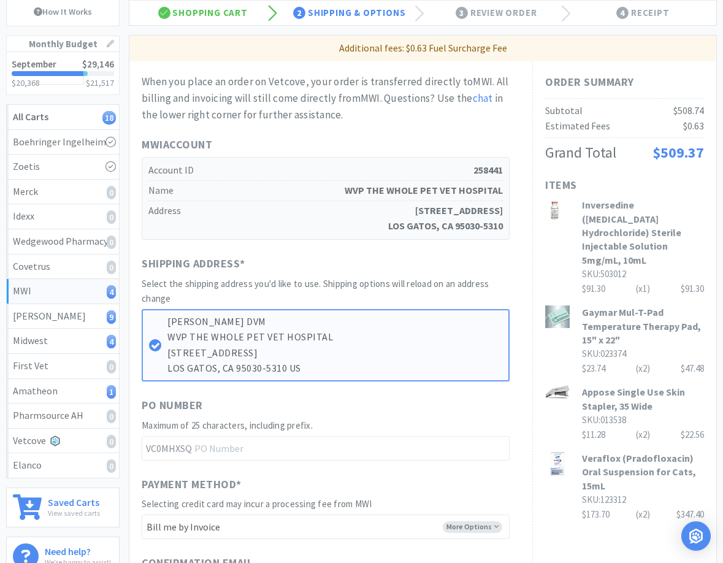
scroll to position [0, 0]
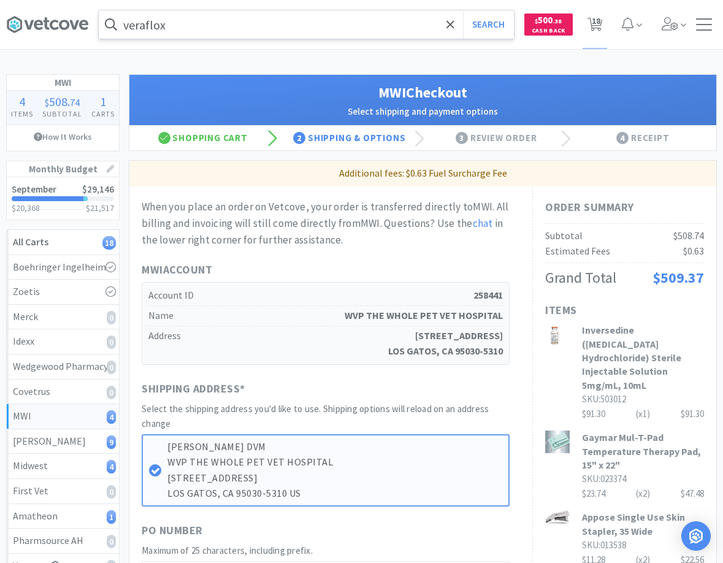
click at [264, 30] on input "veraflox" at bounding box center [306, 24] width 415 height 28
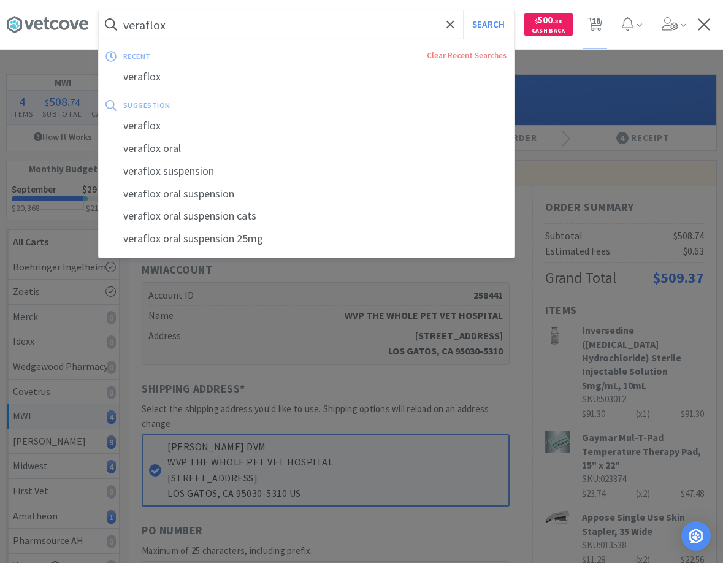
click at [463, 10] on button "Search" at bounding box center [488, 24] width 51 height 28
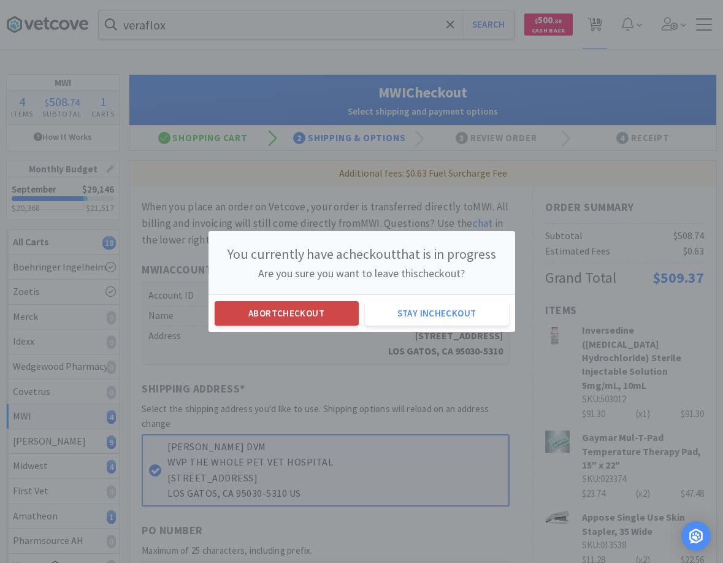
click at [287, 317] on button "Abort checkout" at bounding box center [287, 313] width 144 height 25
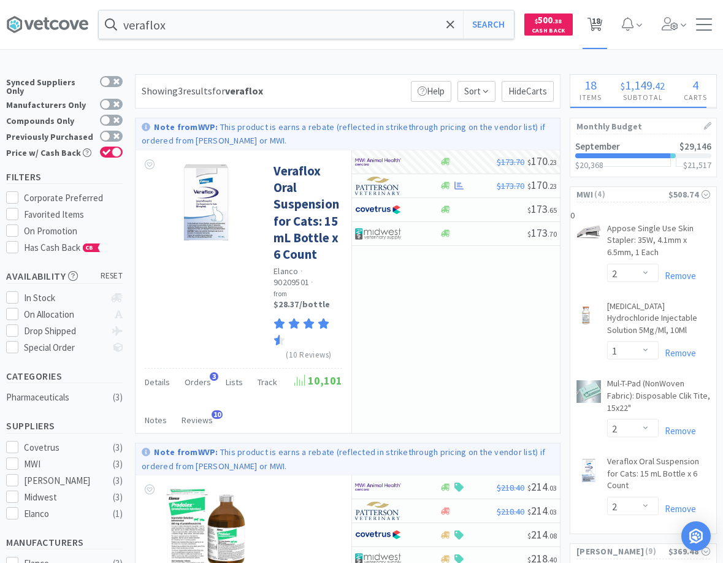
click at [598, 23] on span "18" at bounding box center [595, 20] width 9 height 49
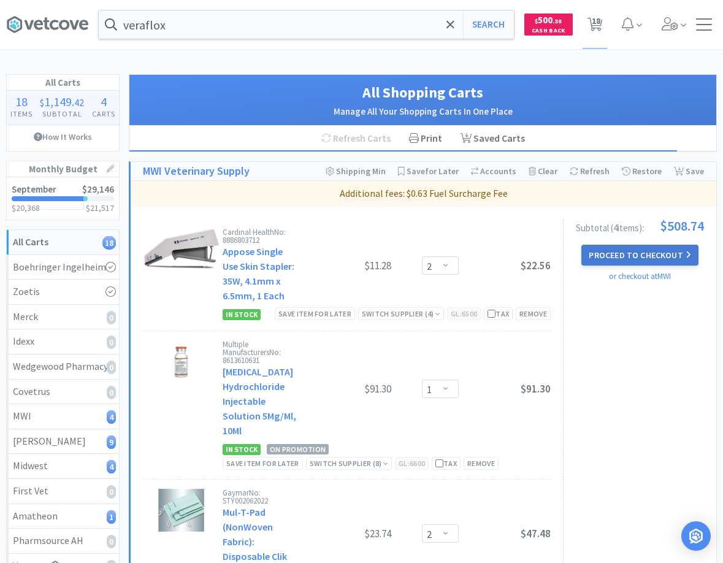
click at [669, 256] on button "Proceed to Checkout" at bounding box center [639, 255] width 116 height 21
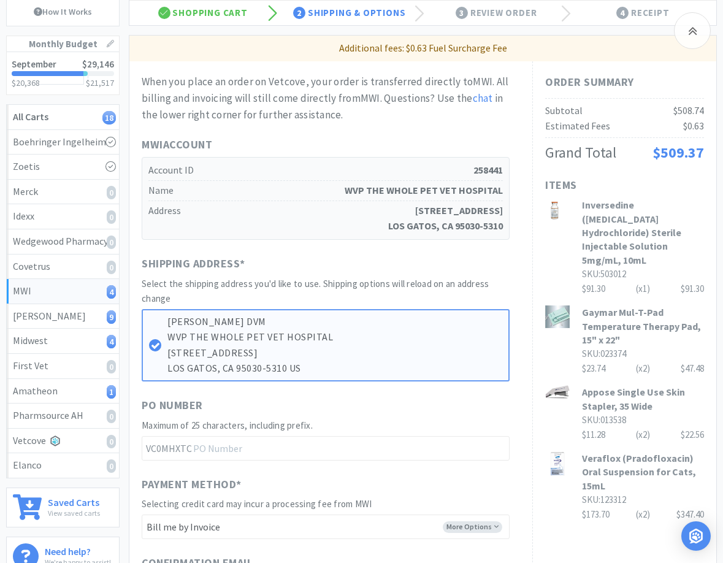
scroll to position [188, 0]
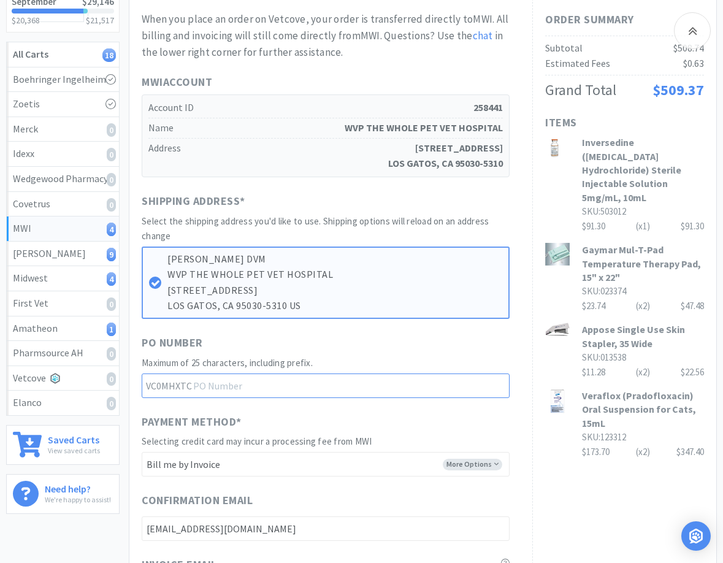
drag, startPoint x: 232, startPoint y: 389, endPoint x: 217, endPoint y: 376, distance: 20.4
click at [229, 387] on input "text" at bounding box center [326, 385] width 368 height 25
click at [211, 387] on input "25072403" at bounding box center [326, 385] width 368 height 25
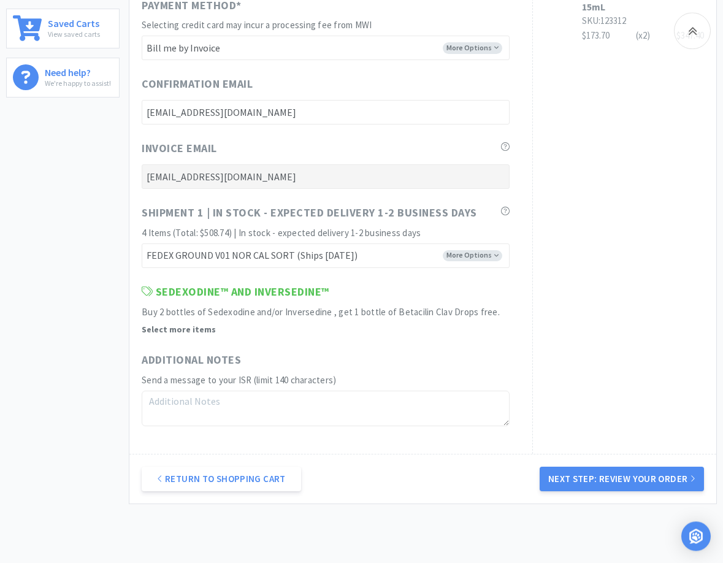
scroll to position [625, 0]
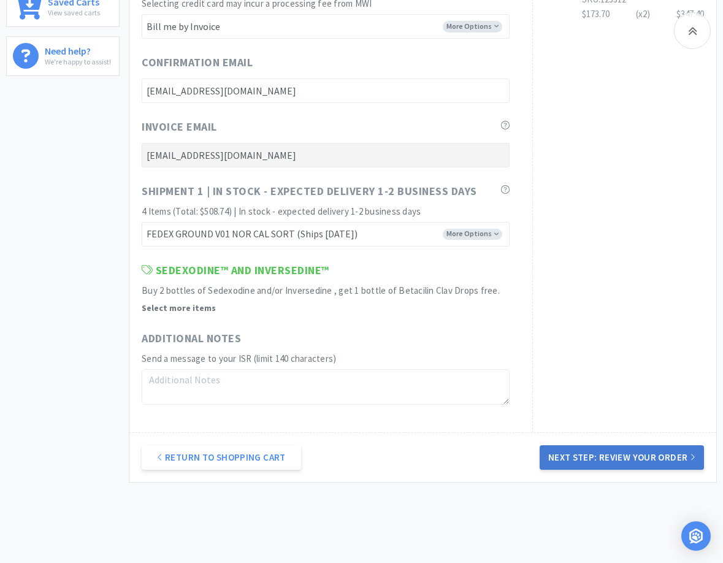
click at [667, 454] on button "Next Step: Review Your Order" at bounding box center [621, 457] width 164 height 25
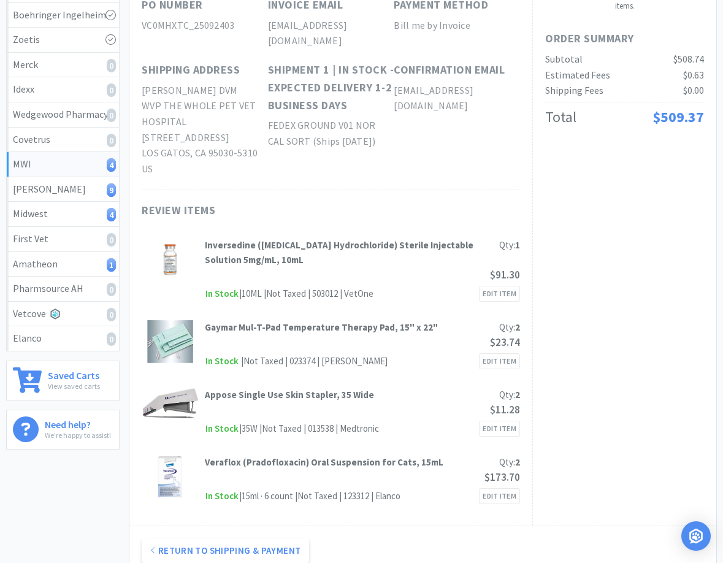
scroll to position [0, 0]
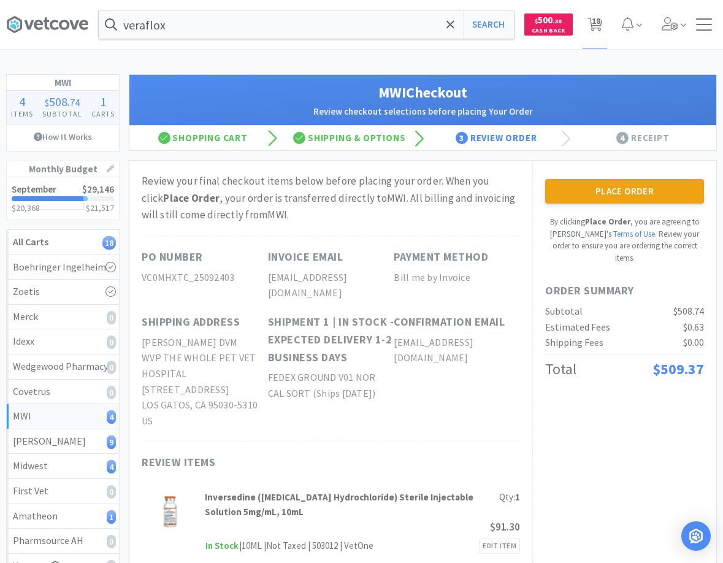
click at [477, 227] on div "Review your final checkout items below before placing your order. When you clic…" at bounding box center [330, 469] width 403 height 617
click at [605, 186] on button "Place Order" at bounding box center [624, 191] width 159 height 25
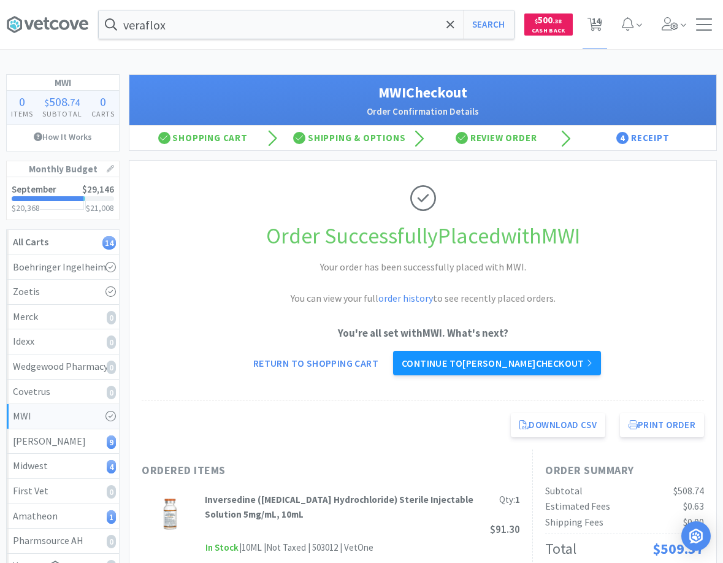
click at [474, 360] on link "Continue to Patterson checkout" at bounding box center [497, 363] width 208 height 25
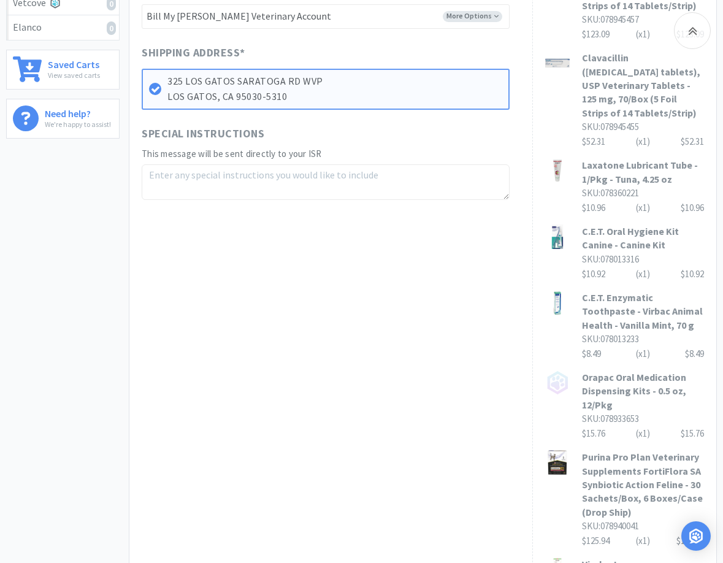
scroll to position [813, 0]
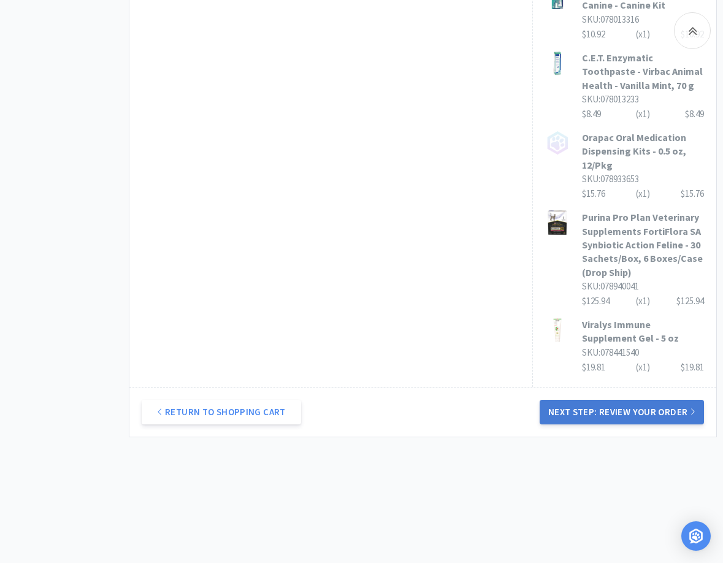
click at [579, 424] on button "Next Step: Review Your Order" at bounding box center [621, 412] width 164 height 25
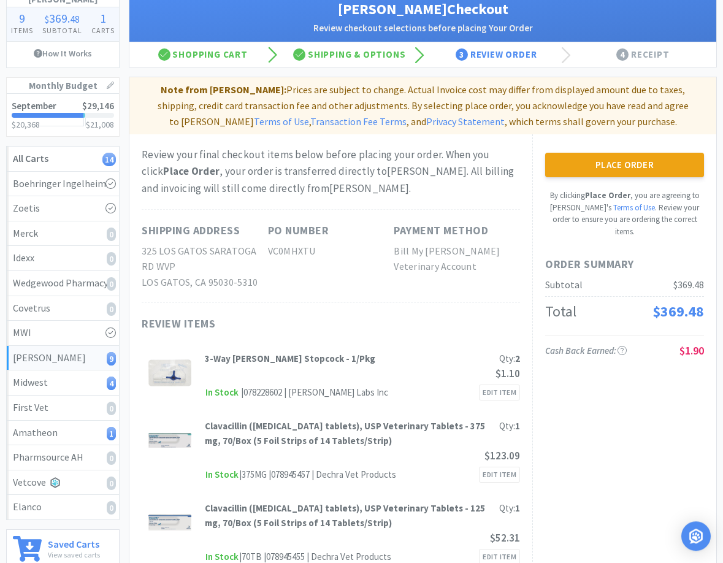
scroll to position [0, 0]
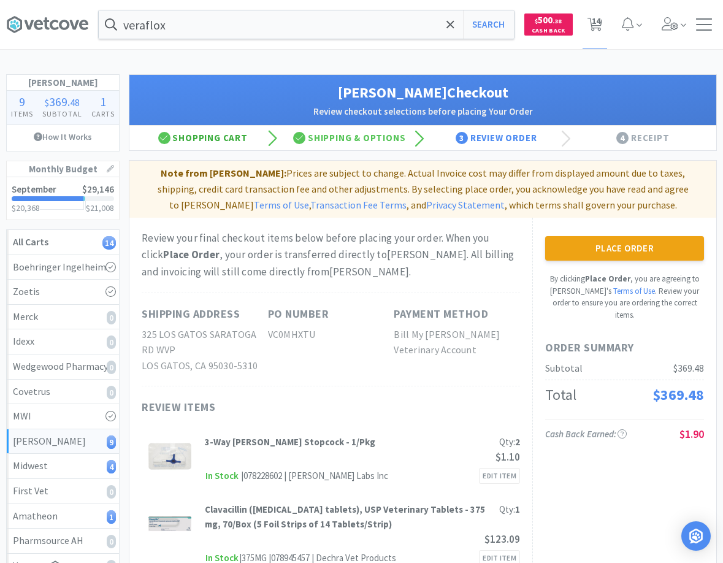
click at [216, 135] on div "Shopping Cart" at bounding box center [202, 138] width 146 height 25
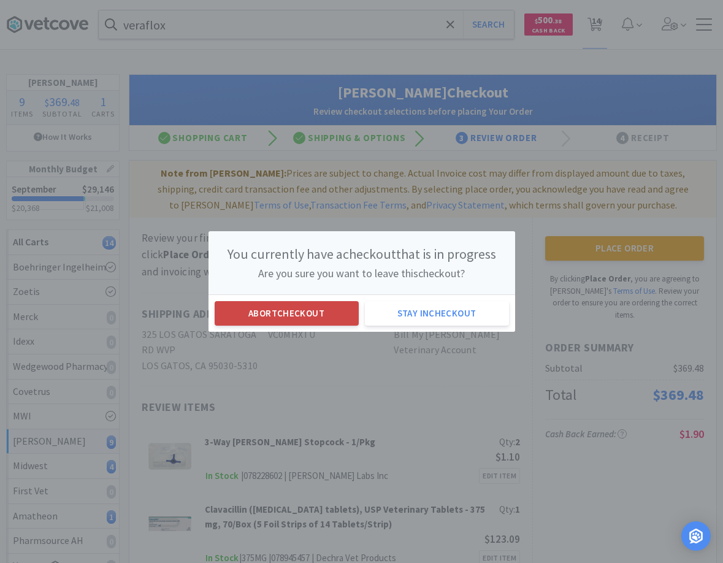
click at [332, 308] on button "Abort checkout" at bounding box center [287, 313] width 144 height 25
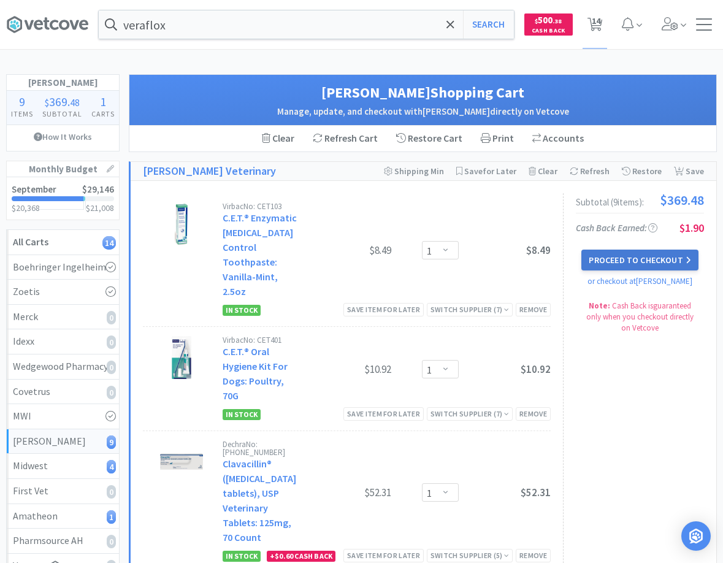
click at [600, 260] on button "Proceed to Checkout" at bounding box center [639, 259] width 116 height 21
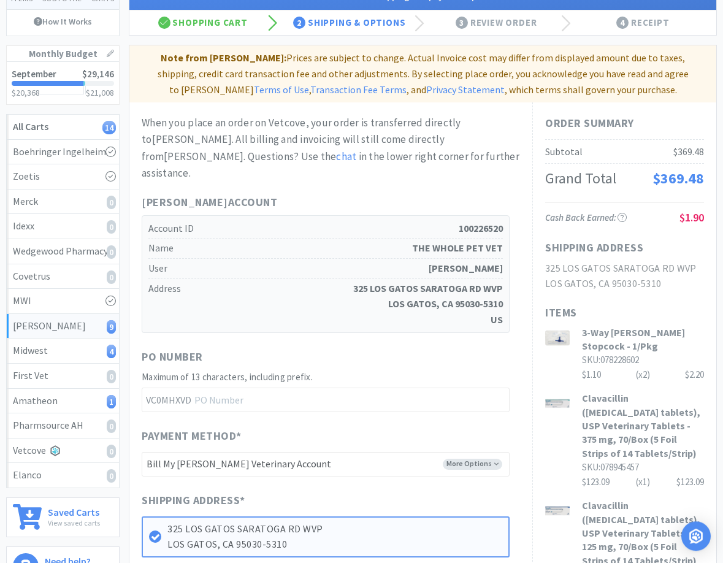
scroll to position [250, 0]
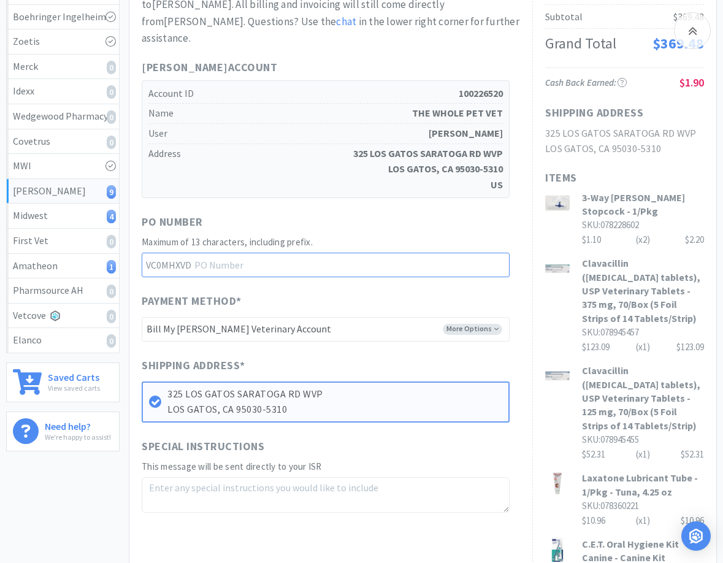
click at [253, 253] on input "text" at bounding box center [326, 265] width 368 height 25
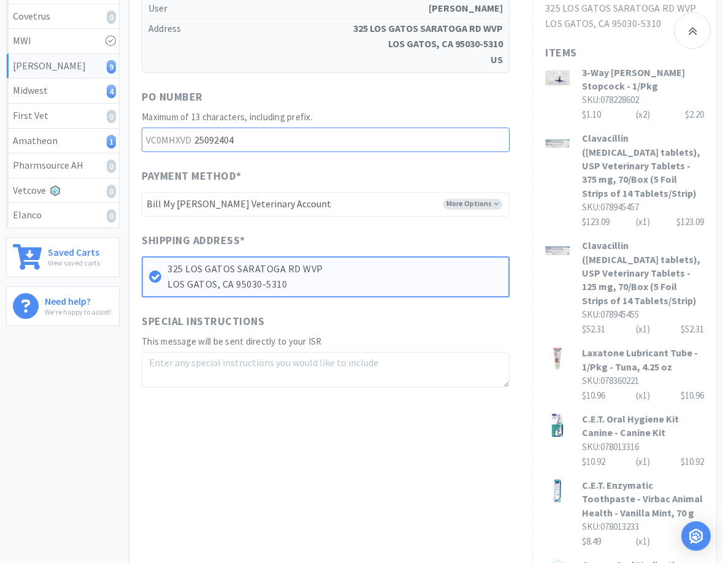
scroll to position [438, 0]
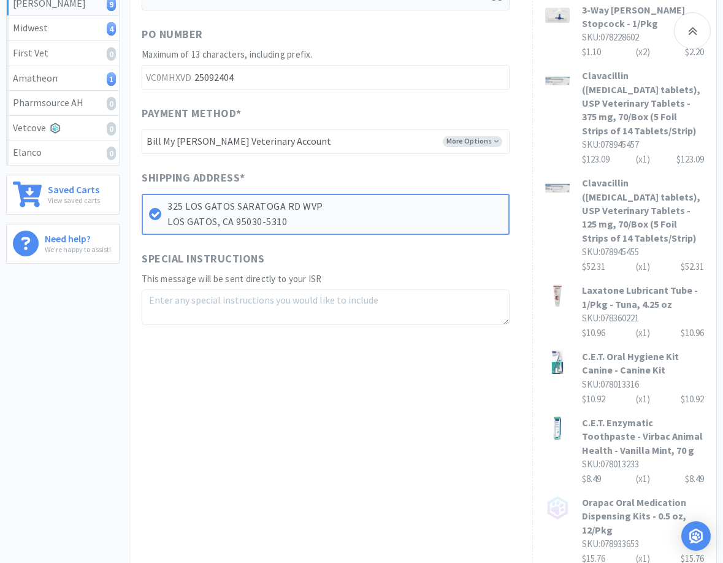
click at [530, 472] on div "Order Summary Subtotal $369.48 Grand Total $369.48 Cash Back Earned : $1.90 Shi…" at bounding box center [422, 265] width 587 height 971
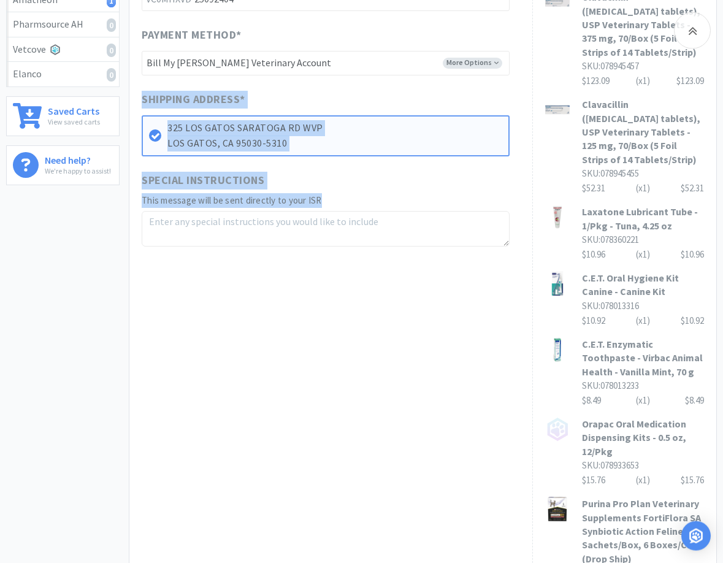
scroll to position [750, 0]
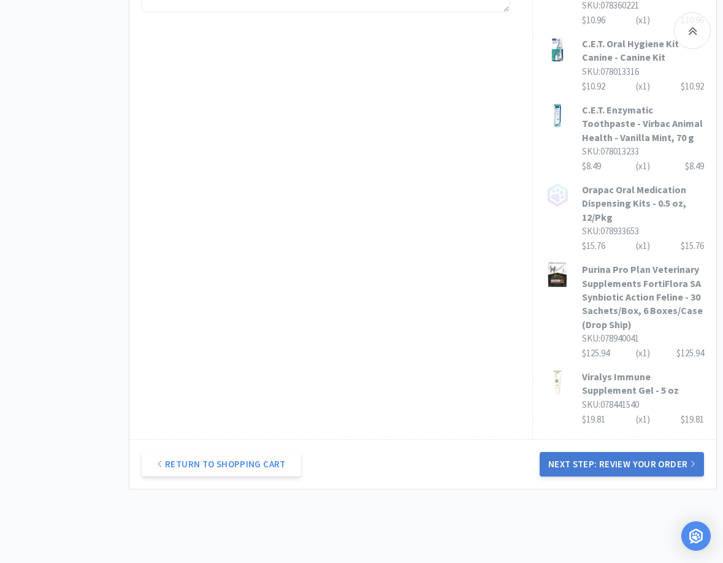
click at [576, 476] on button "Next Step: Review Your Order" at bounding box center [621, 464] width 164 height 25
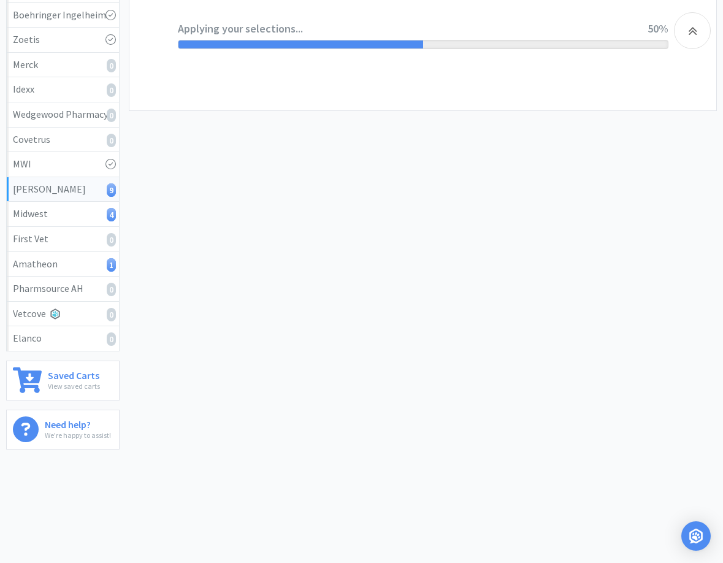
scroll to position [0, 0]
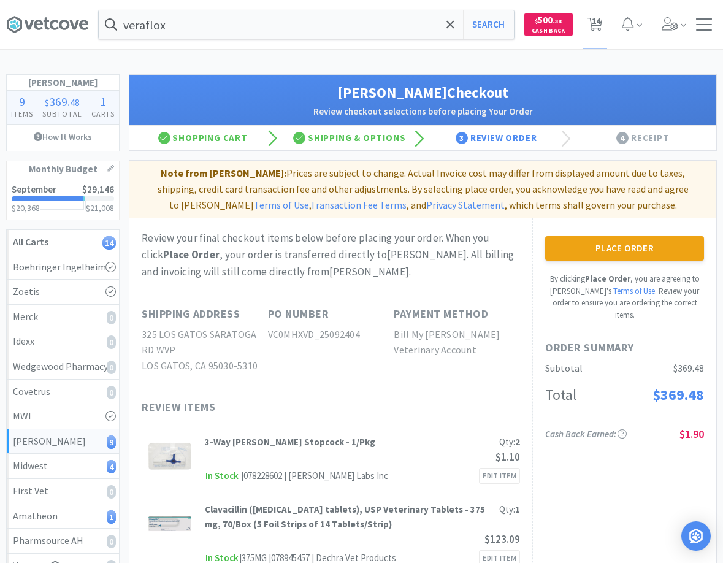
drag, startPoint x: 439, startPoint y: 273, endPoint x: 538, endPoint y: 265, distance: 98.4
click at [447, 274] on div "Review your final checkout items below before placing your order. When you clic…" at bounding box center [331, 255] width 378 height 50
click at [625, 250] on button "Place Order" at bounding box center [624, 248] width 159 height 25
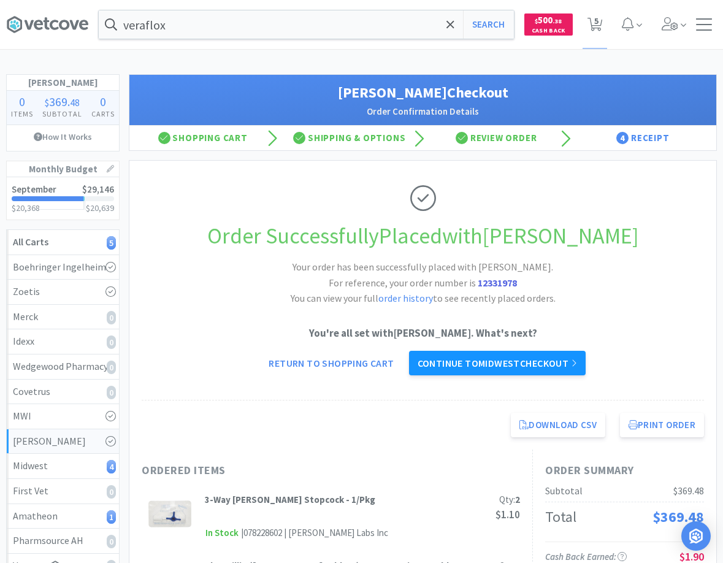
click at [433, 356] on link "Continue to Midwest checkout" at bounding box center [497, 363] width 177 height 25
